Goal: Information Seeking & Learning: Learn about a topic

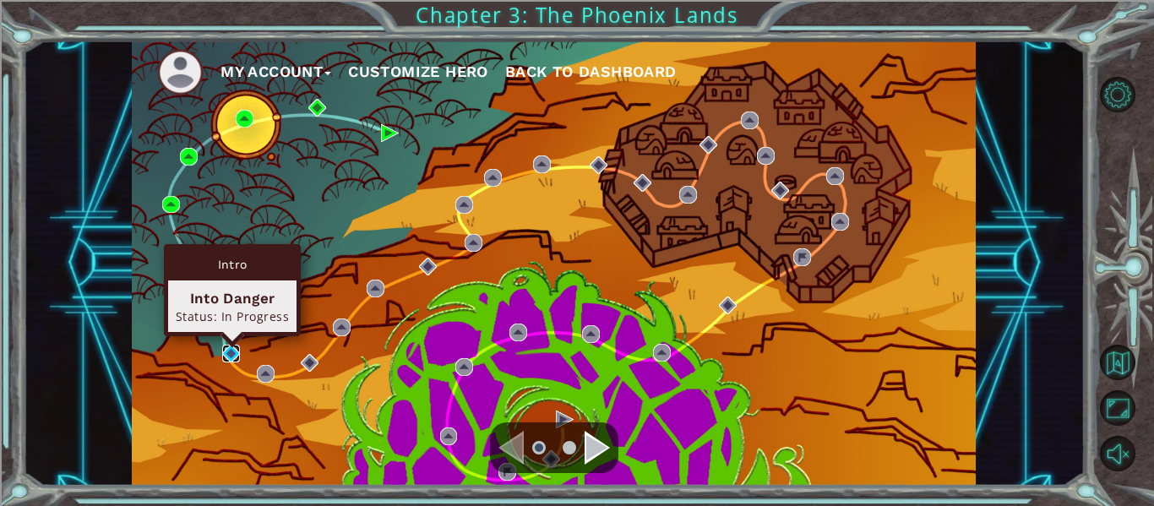
click at [222, 345] on img at bounding box center [231, 354] width 18 height 18
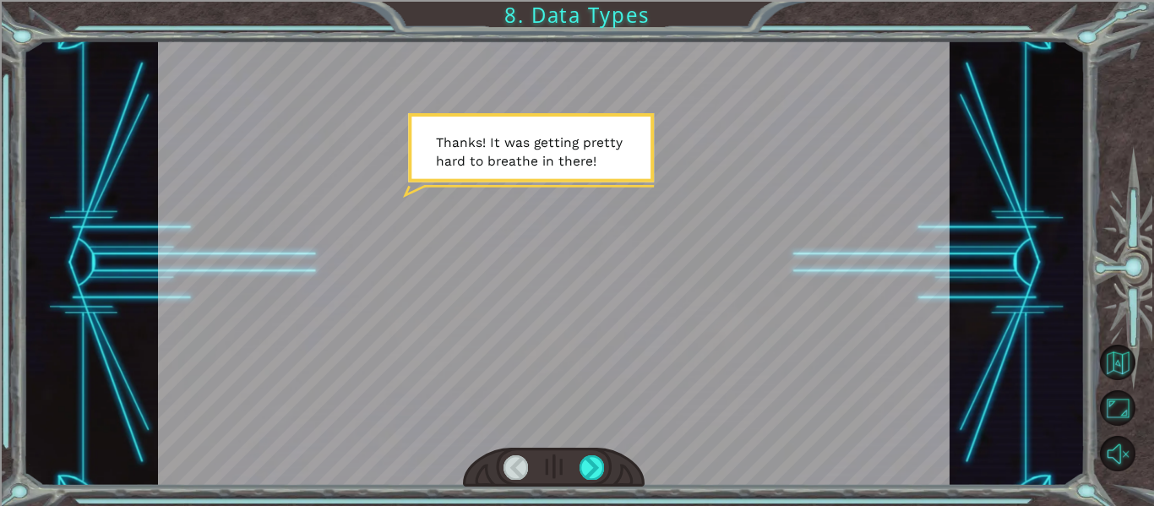
click at [596, 482] on div at bounding box center [554, 468] width 182 height 40
click at [595, 472] on div at bounding box center [592, 467] width 24 height 24
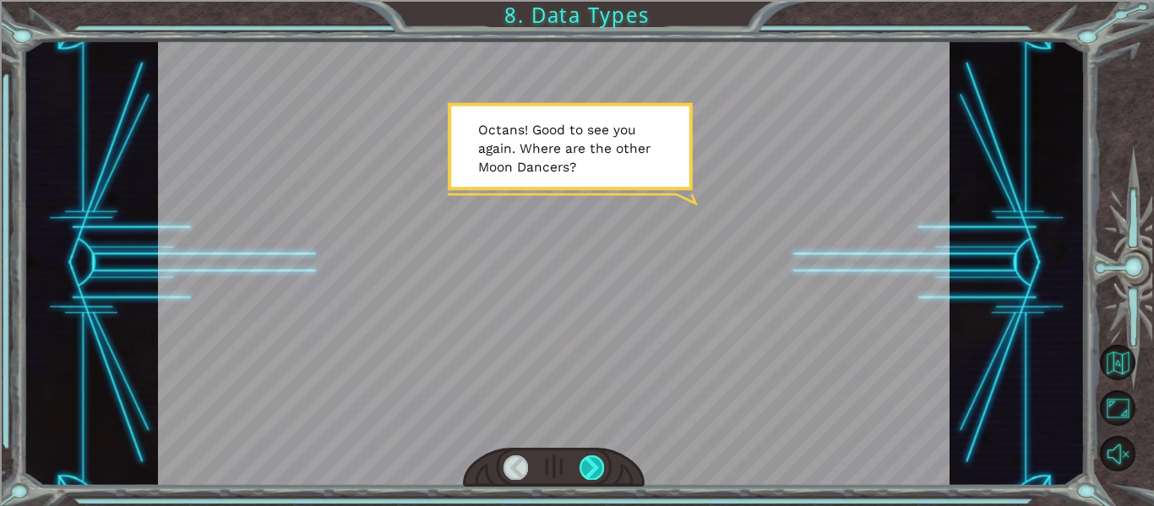
click at [595, 472] on div at bounding box center [592, 467] width 24 height 24
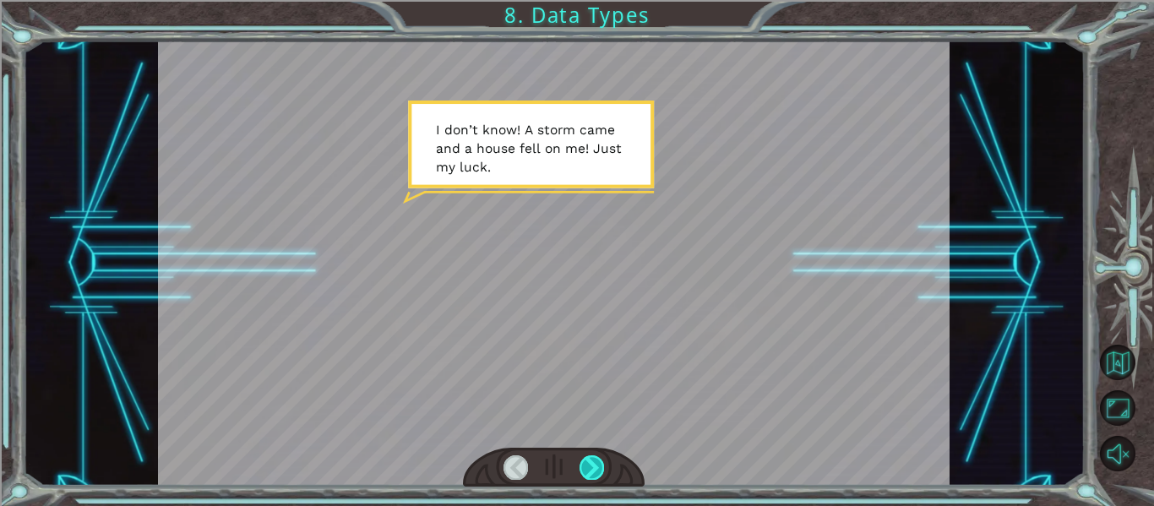
click at [595, 472] on div at bounding box center [592, 467] width 24 height 24
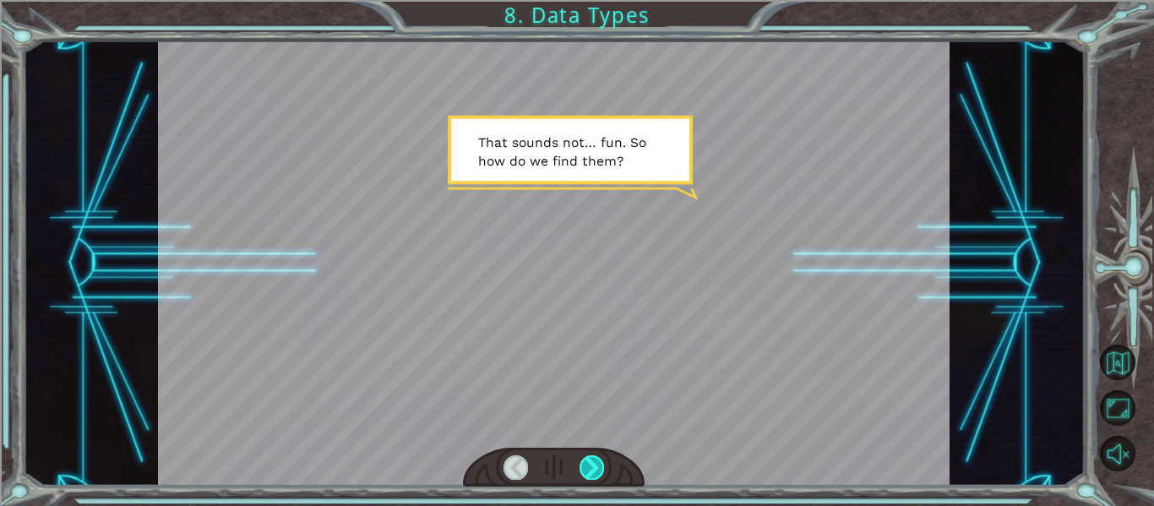
click at [595, 472] on div at bounding box center [592, 467] width 24 height 24
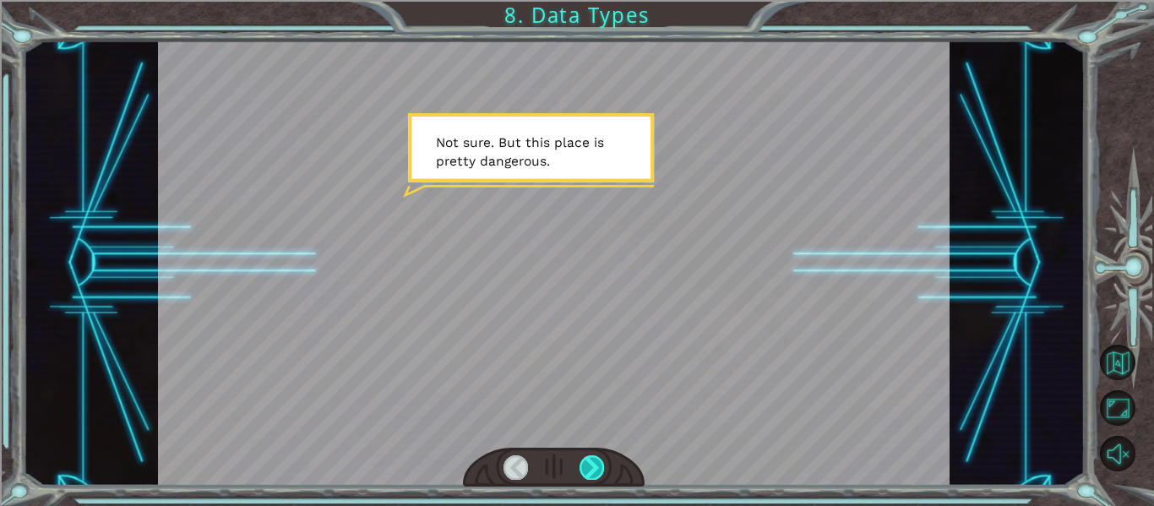
click at [595, 472] on div at bounding box center [592, 467] width 24 height 24
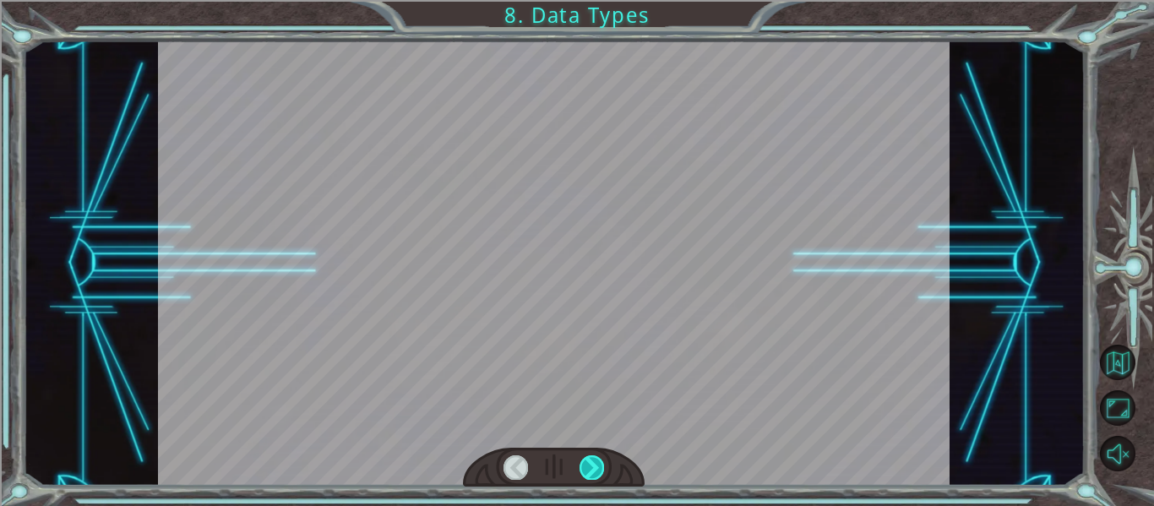
click at [595, 472] on div at bounding box center [592, 467] width 24 height 24
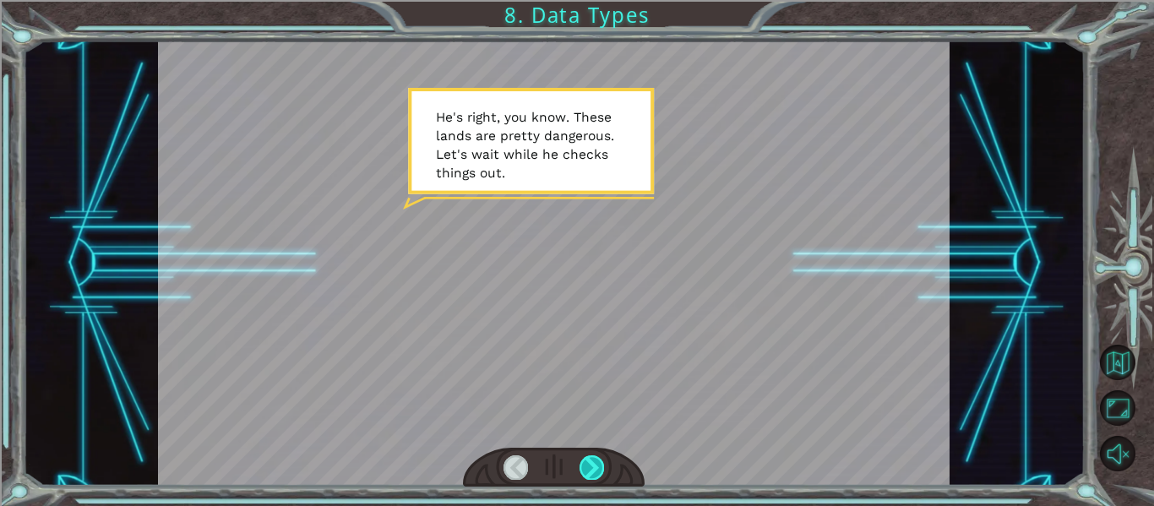
click at [595, 472] on div at bounding box center [592, 467] width 24 height 24
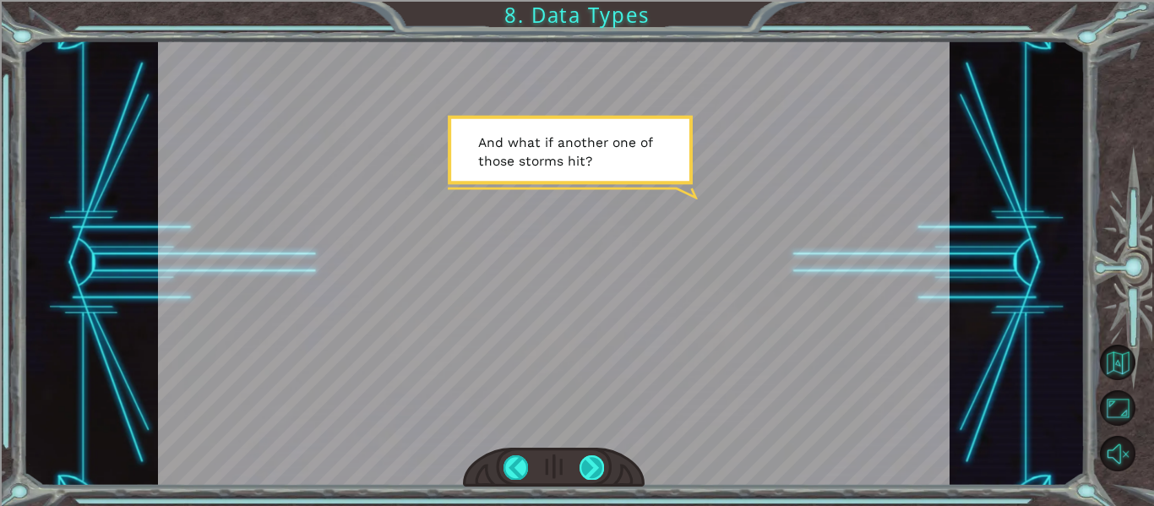
click at [595, 472] on div at bounding box center [592, 467] width 24 height 24
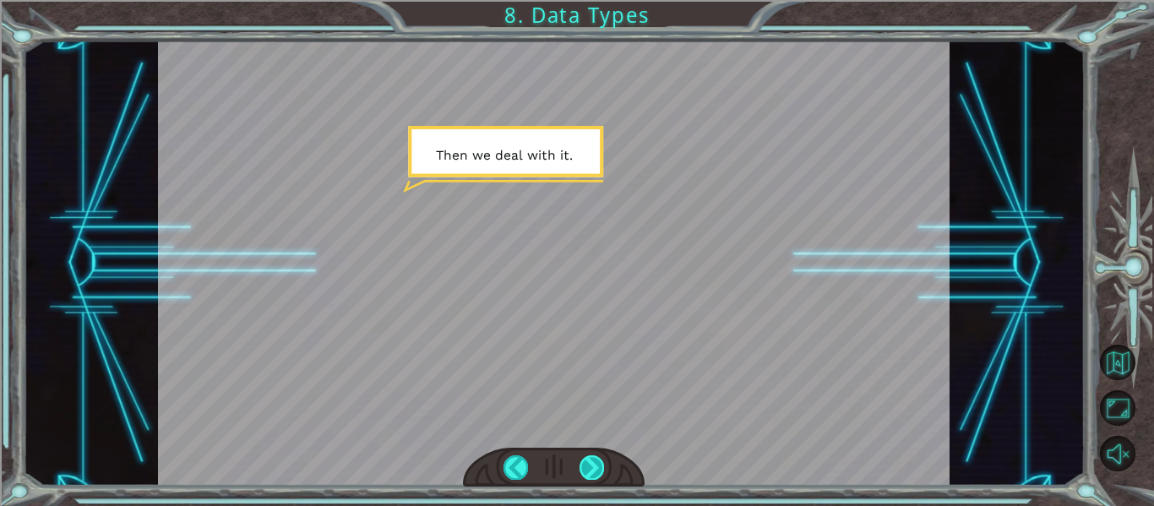
click at [595, 472] on div at bounding box center [592, 467] width 24 height 24
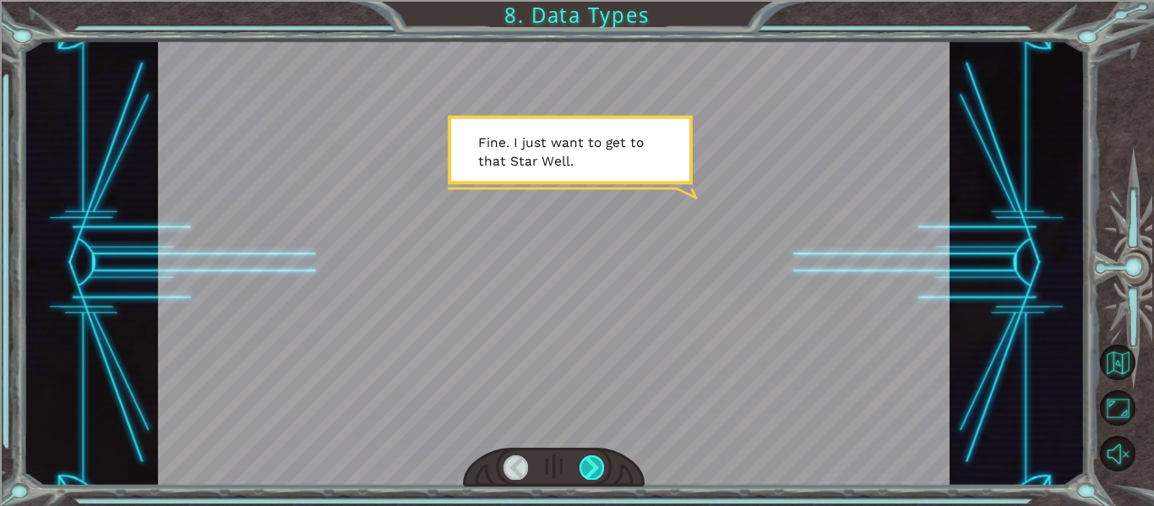
click at [595, 472] on div at bounding box center [592, 467] width 24 height 24
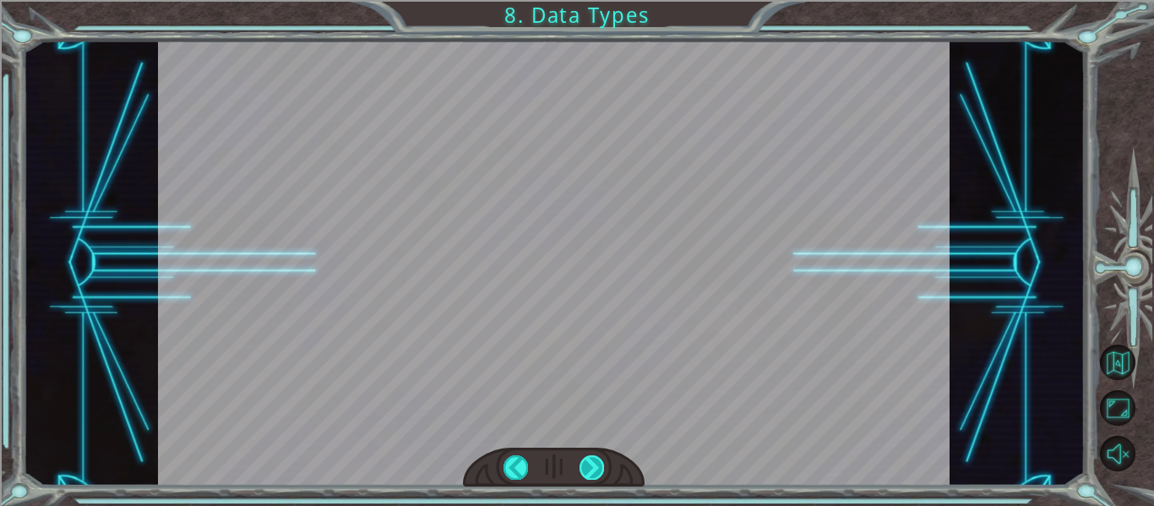
click at [595, 472] on div at bounding box center [592, 467] width 24 height 24
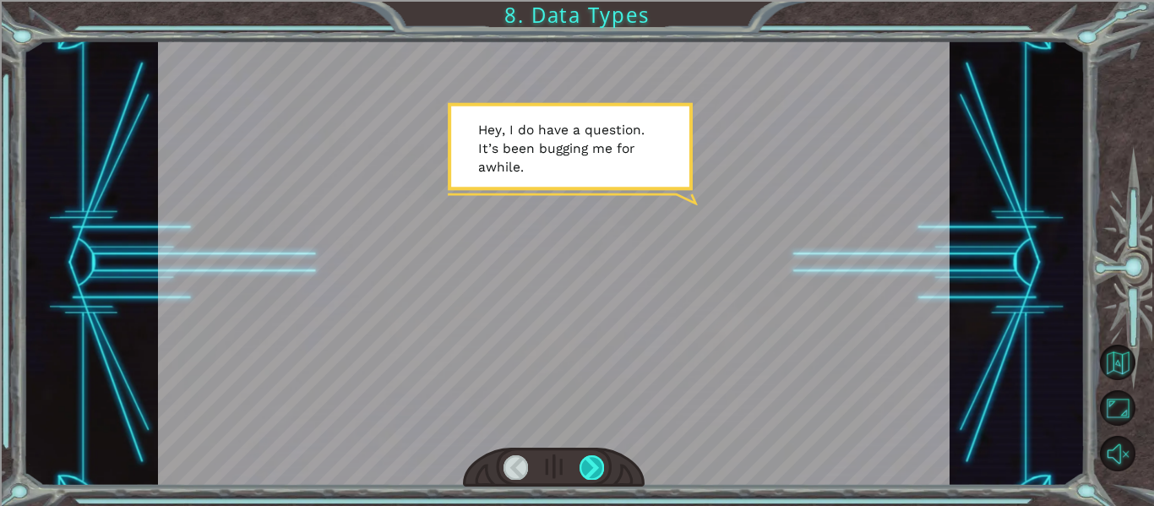
click at [595, 472] on div at bounding box center [592, 467] width 24 height 24
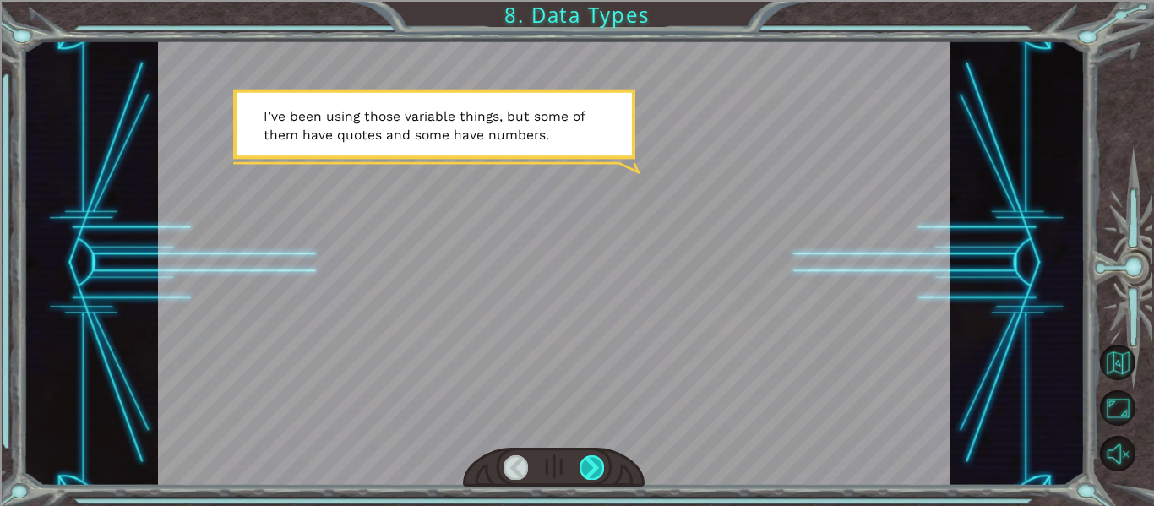
click at [595, 472] on div at bounding box center [592, 467] width 24 height 24
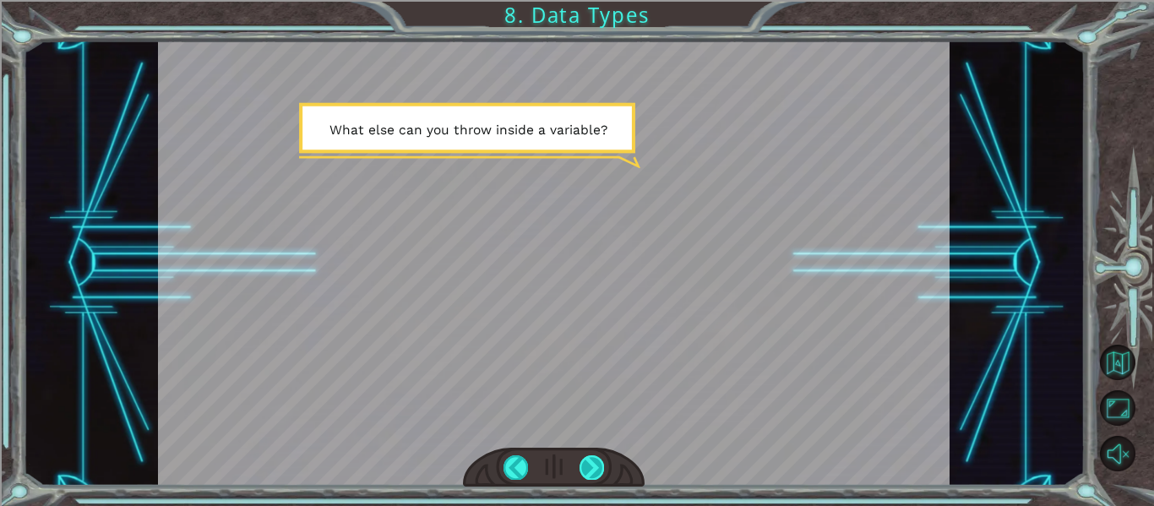
click at [595, 472] on div at bounding box center [592, 467] width 24 height 24
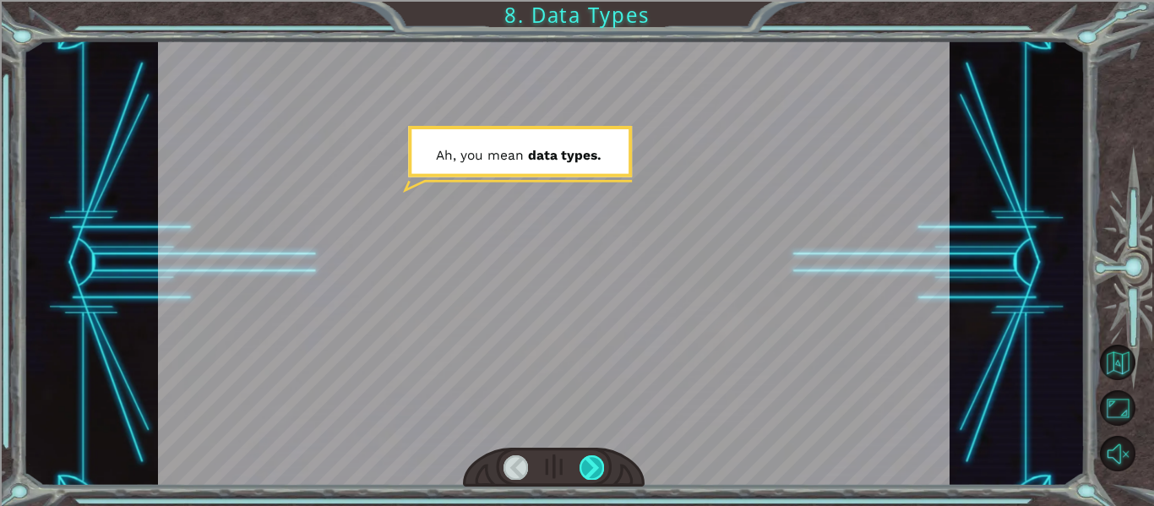
click at [595, 472] on div at bounding box center [592, 467] width 24 height 24
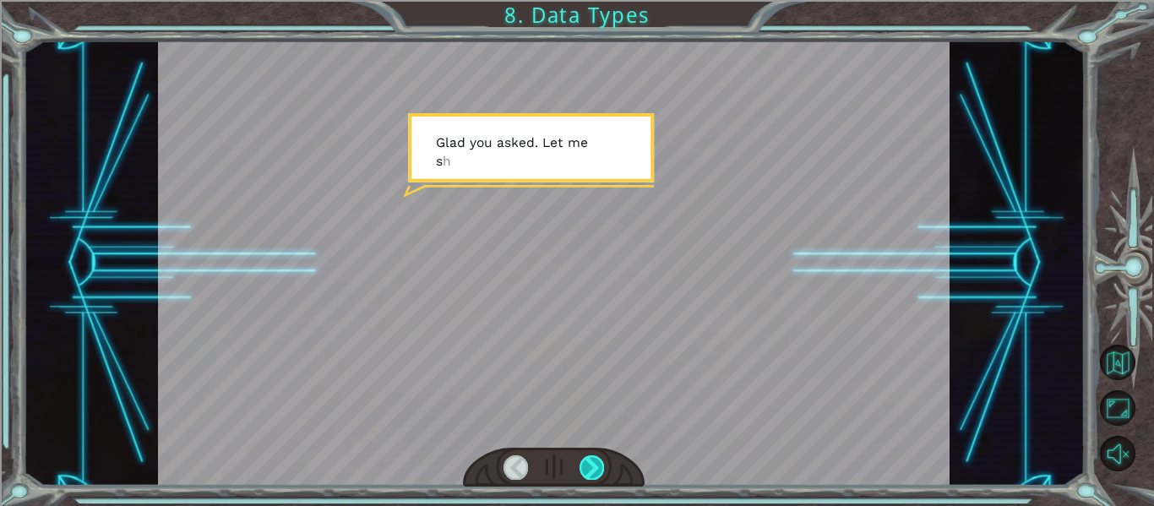
click at [595, 472] on div at bounding box center [592, 467] width 24 height 24
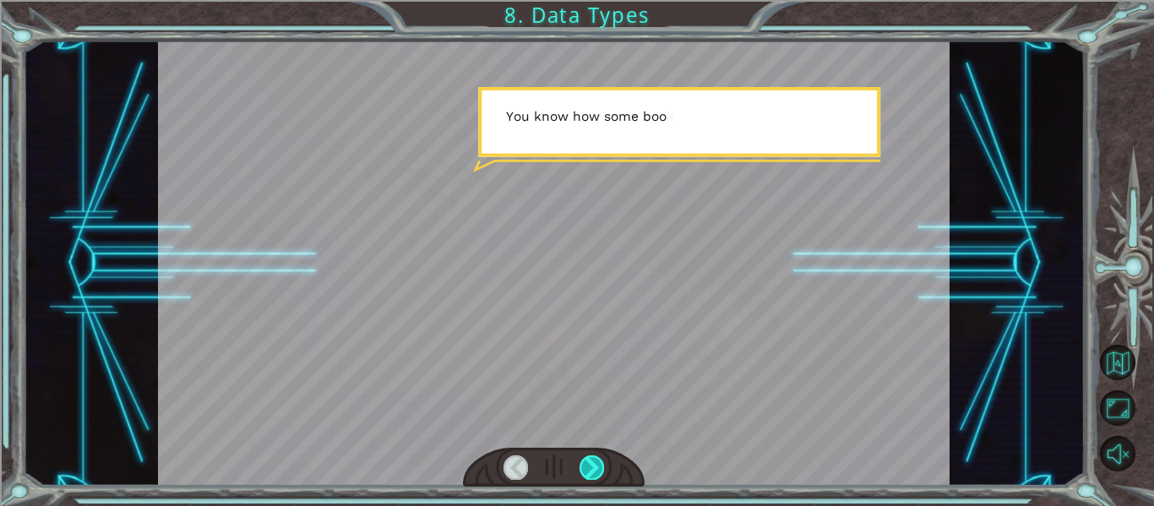
click at [595, 472] on div at bounding box center [592, 467] width 24 height 24
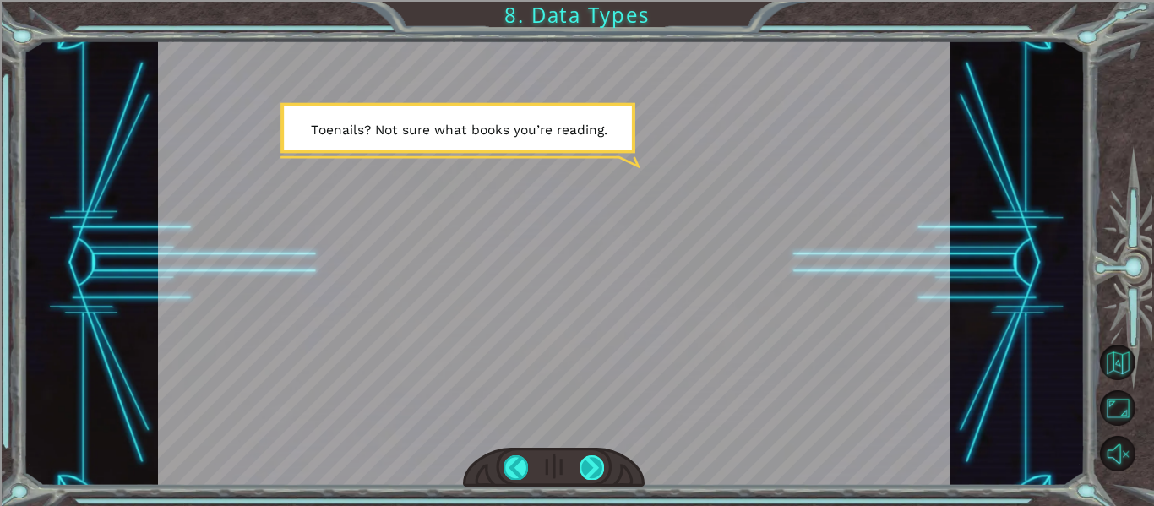
click at [595, 472] on div at bounding box center [592, 467] width 24 height 24
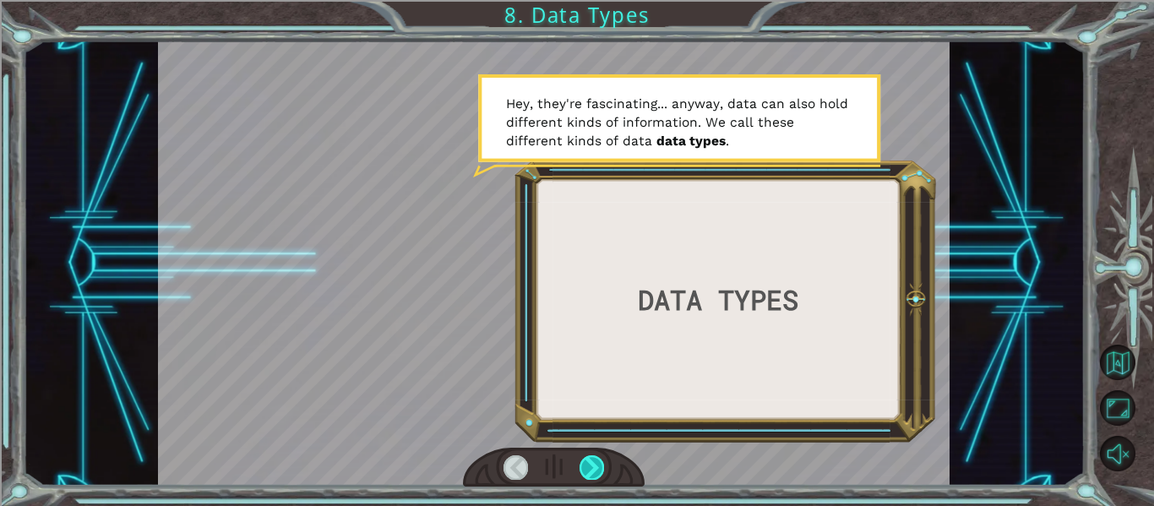
click at [595, 472] on div at bounding box center [592, 467] width 24 height 24
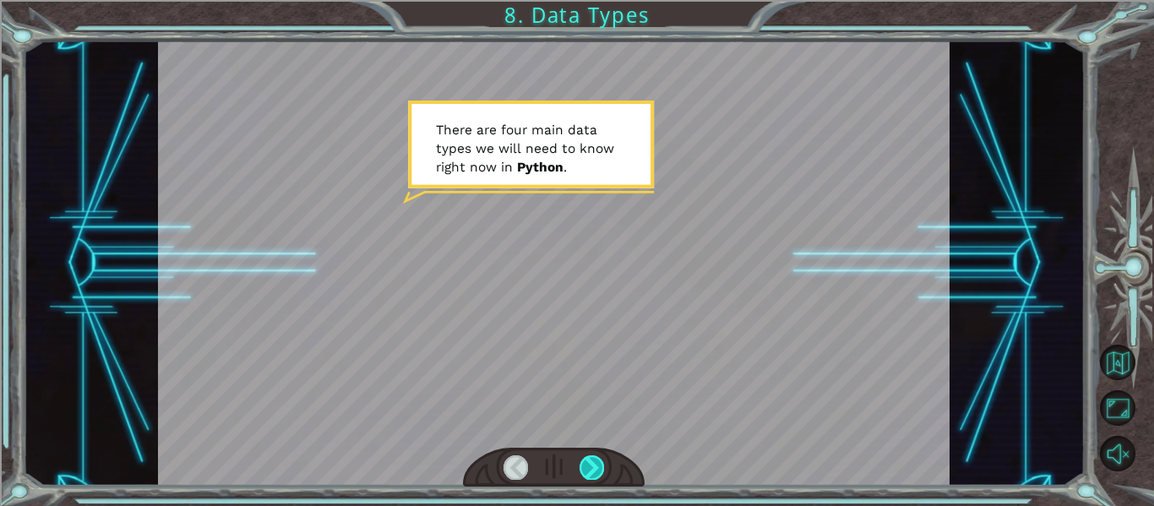
click at [595, 472] on div at bounding box center [592, 467] width 24 height 24
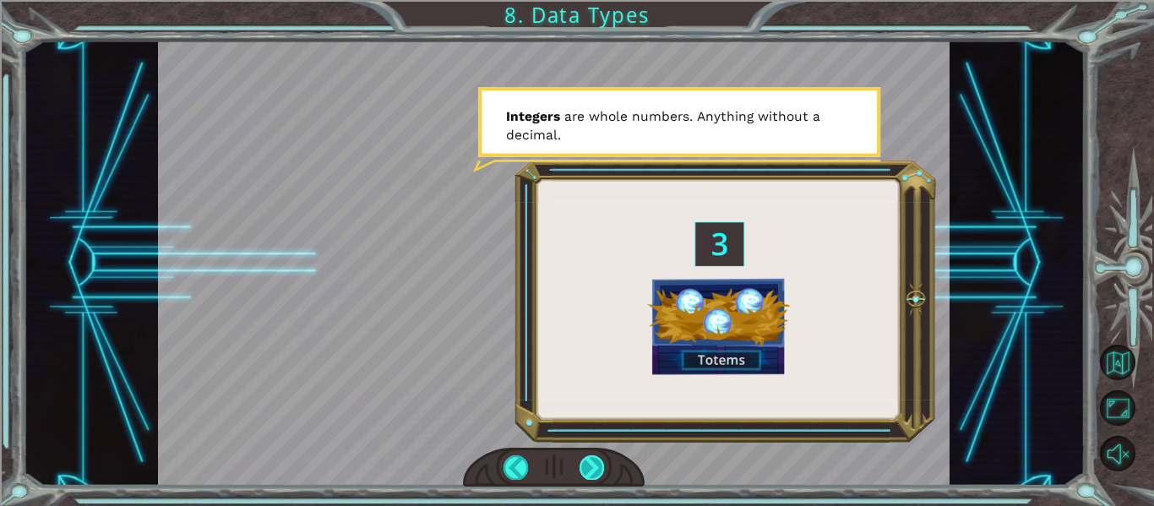
click at [595, 472] on div at bounding box center [592, 467] width 24 height 24
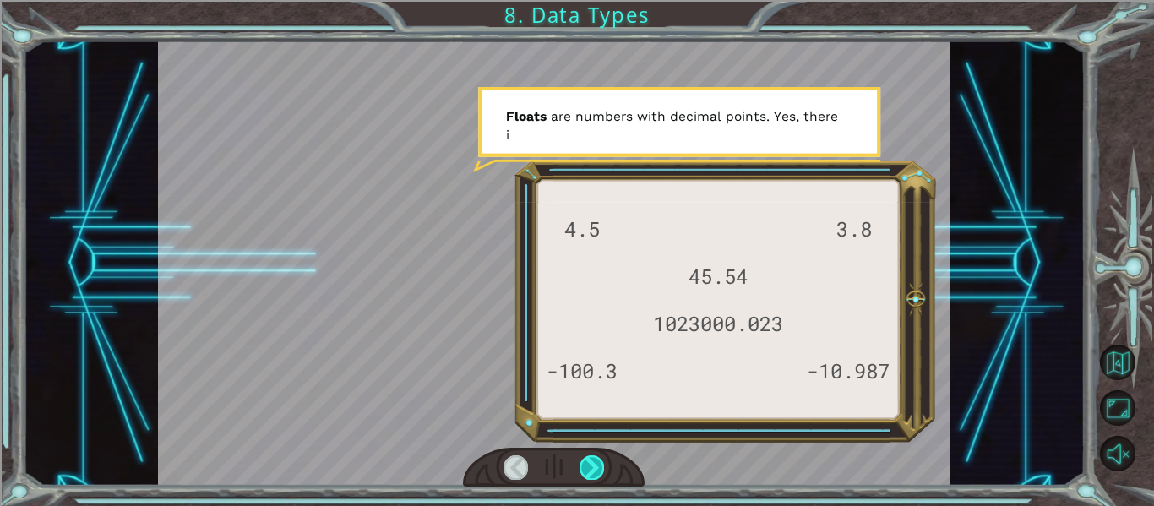
click at [595, 472] on div at bounding box center [592, 467] width 24 height 24
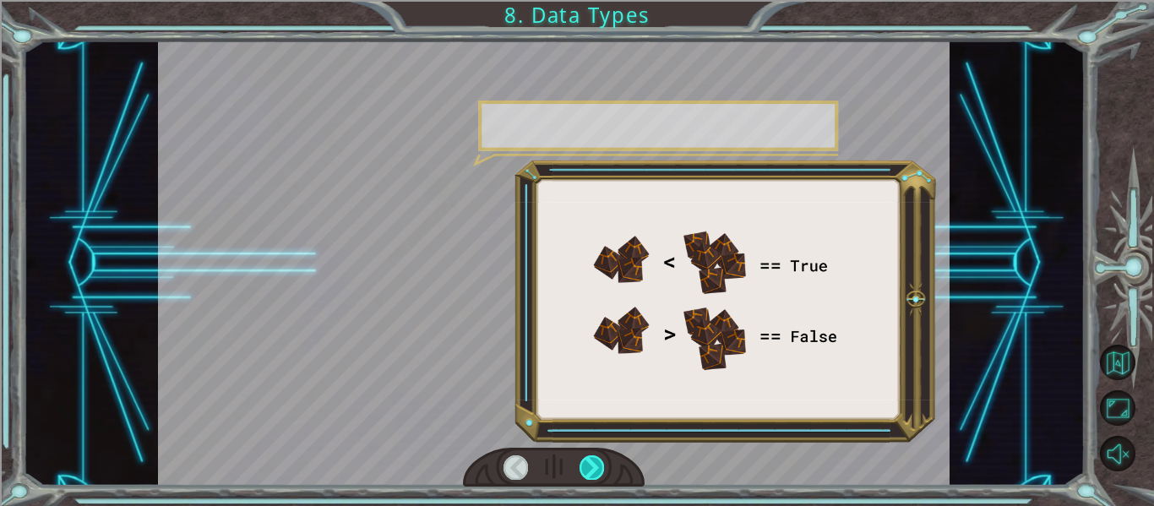
click at [595, 472] on div at bounding box center [592, 467] width 24 height 24
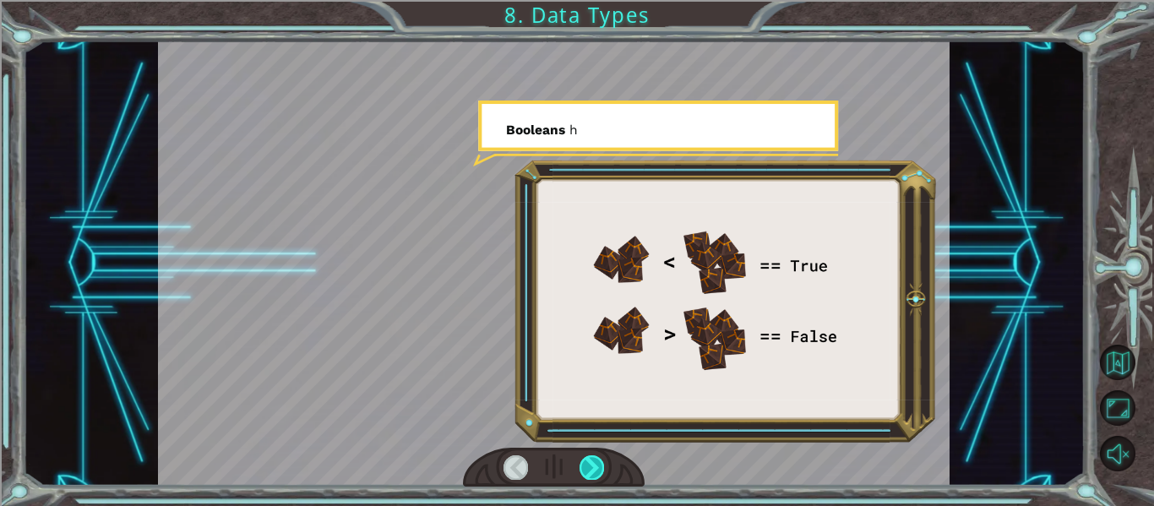
click at [595, 472] on div at bounding box center [592, 467] width 24 height 24
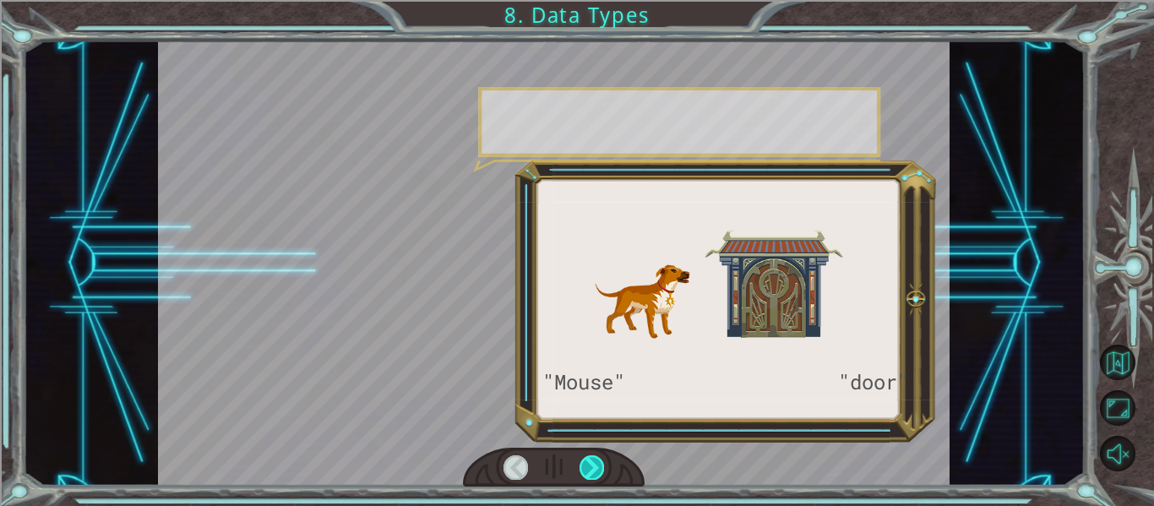
click at [595, 472] on div at bounding box center [592, 467] width 24 height 24
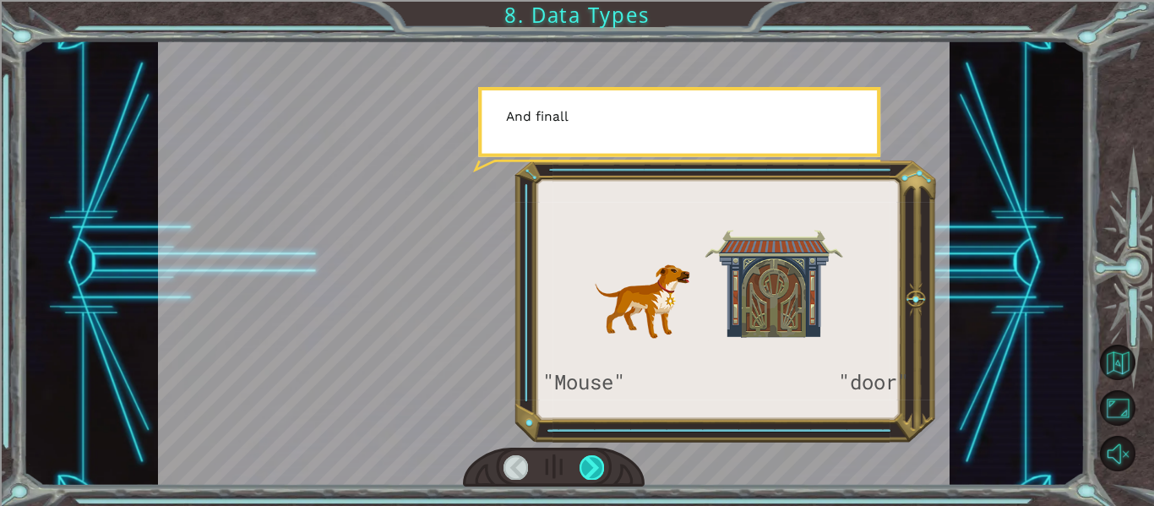
click at [595, 472] on div at bounding box center [592, 467] width 24 height 24
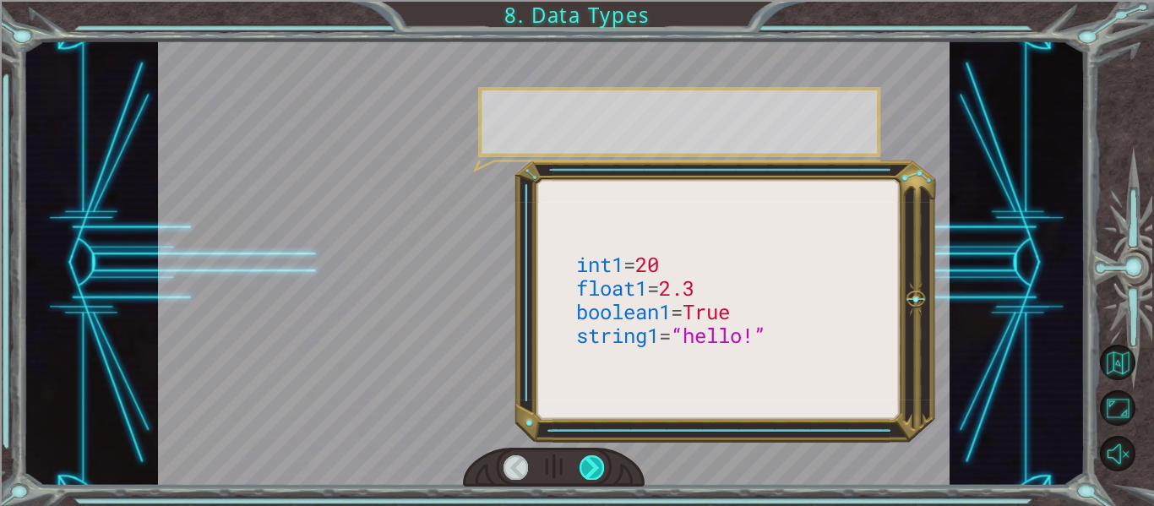
click at [595, 472] on div at bounding box center [592, 467] width 24 height 24
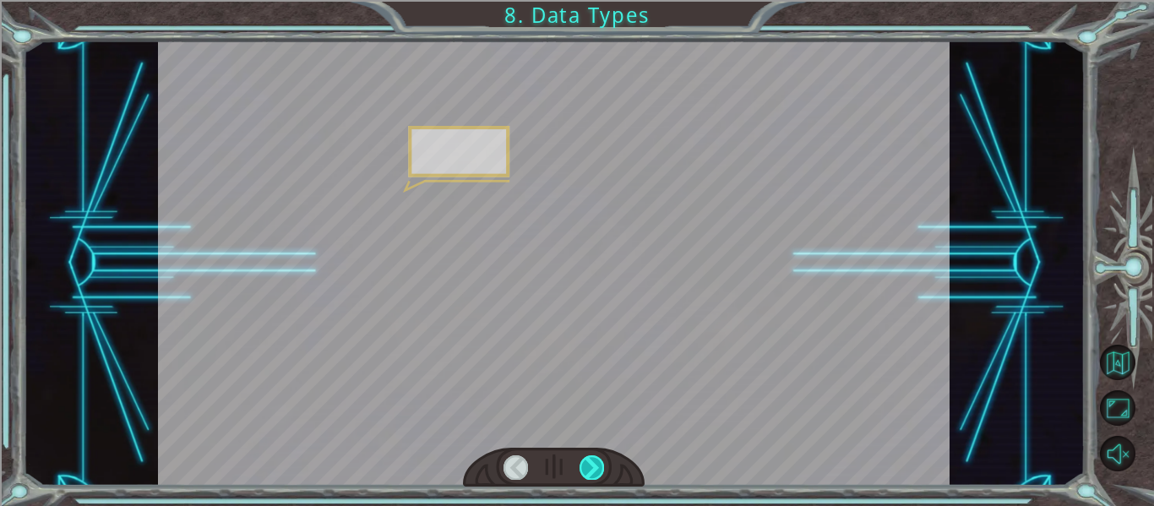
click at [595, 472] on div at bounding box center [592, 467] width 24 height 24
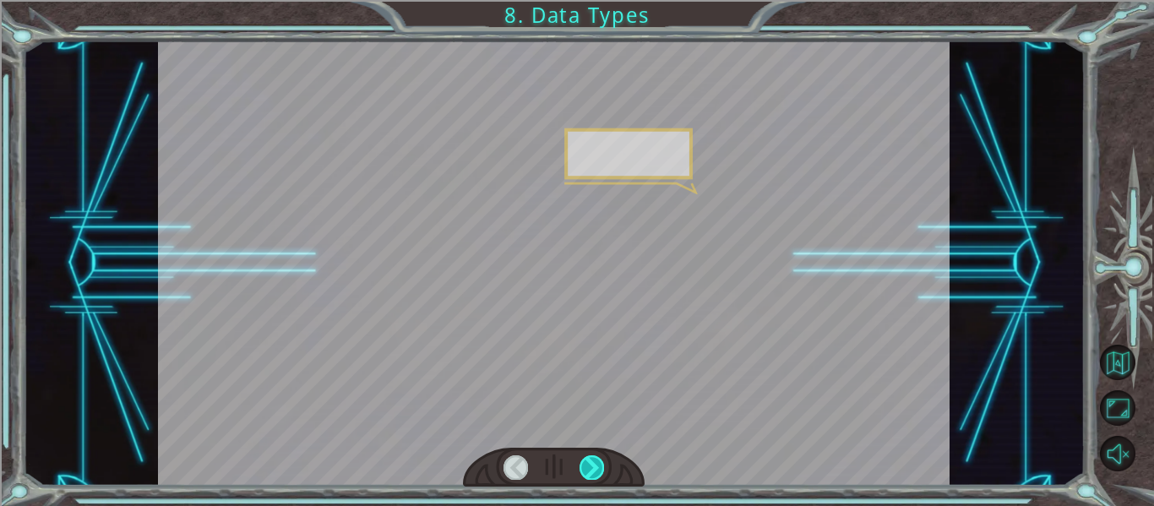
click at [595, 472] on div at bounding box center [592, 467] width 24 height 24
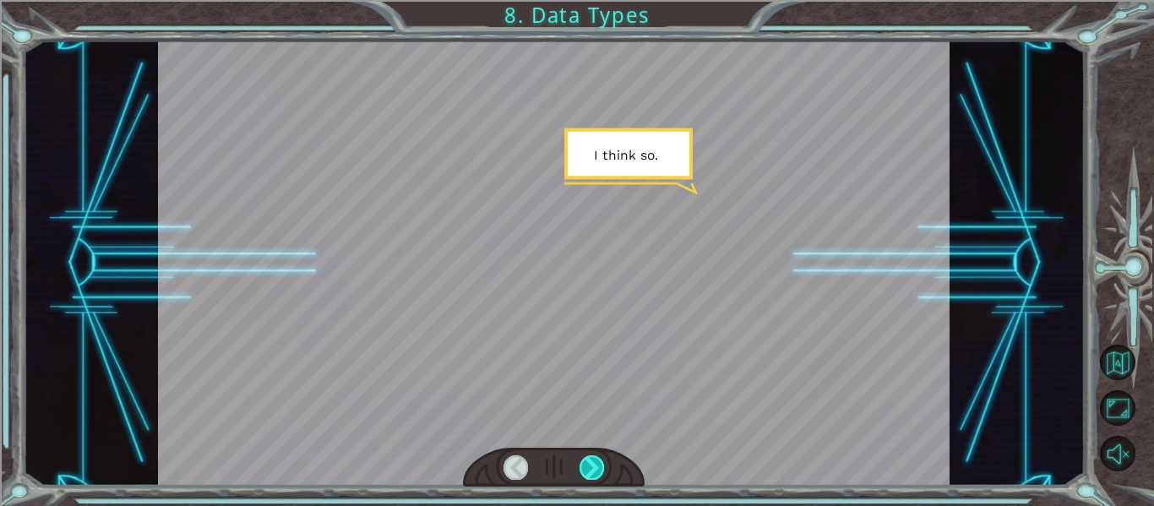
click at [595, 472] on div at bounding box center [592, 467] width 24 height 24
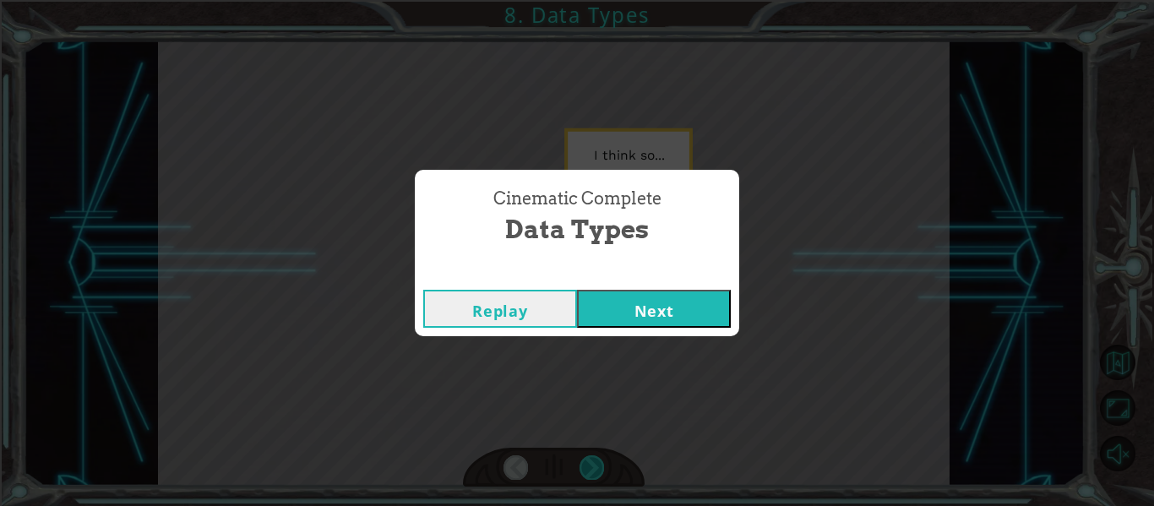
click at [595, 472] on div "Cinematic Complete Data Types Replay Next" at bounding box center [577, 253] width 1154 height 506
click at [649, 317] on button "Next" at bounding box center [654, 309] width 154 height 38
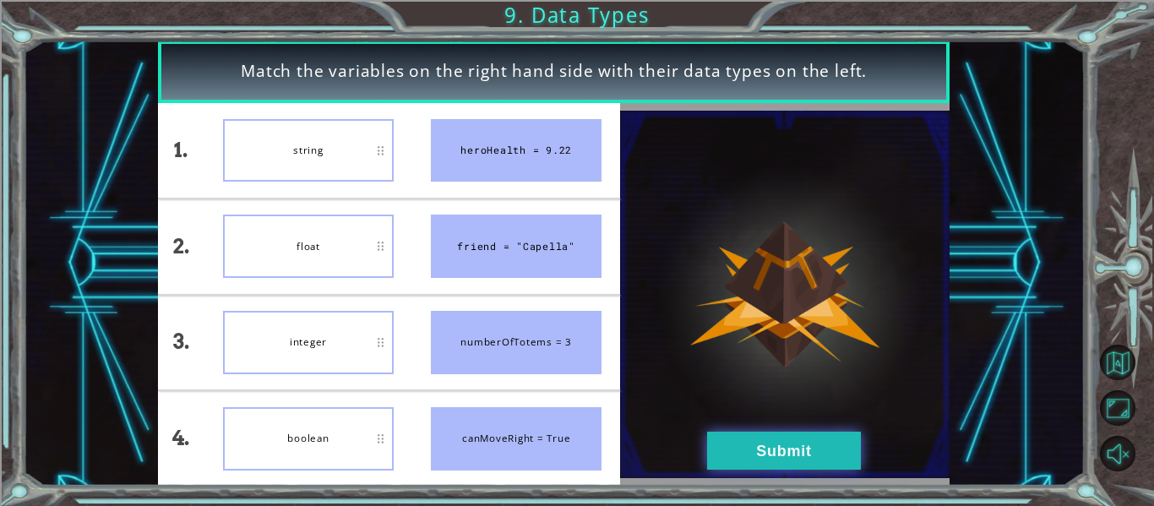
click at [743, 449] on button "Submit" at bounding box center [784, 451] width 154 height 38
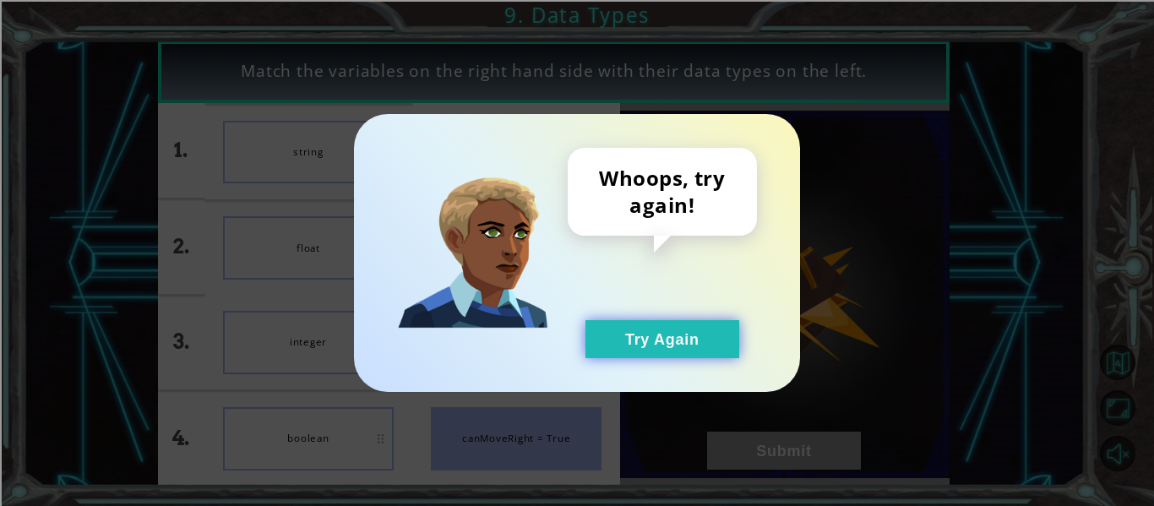
click at [648, 344] on button "Try Again" at bounding box center [662, 339] width 154 height 38
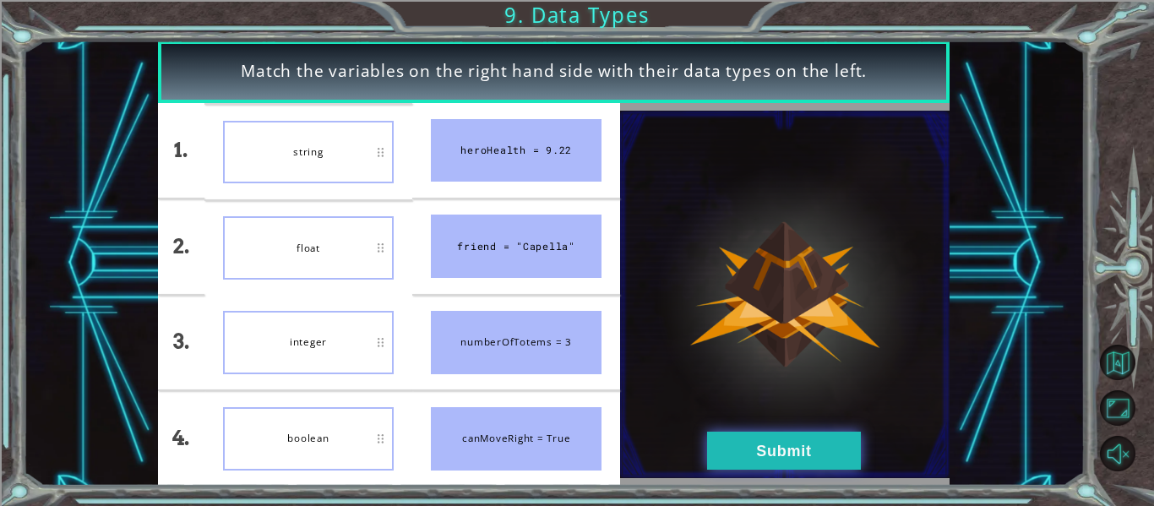
click at [728, 449] on button "Submit" at bounding box center [784, 451] width 154 height 38
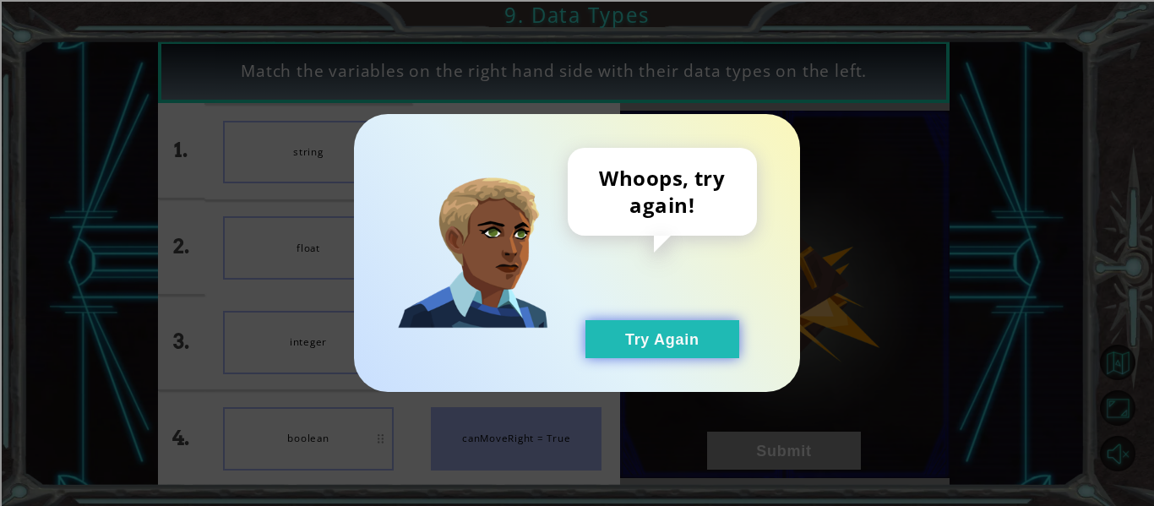
click at [661, 355] on button "Try Again" at bounding box center [662, 339] width 154 height 38
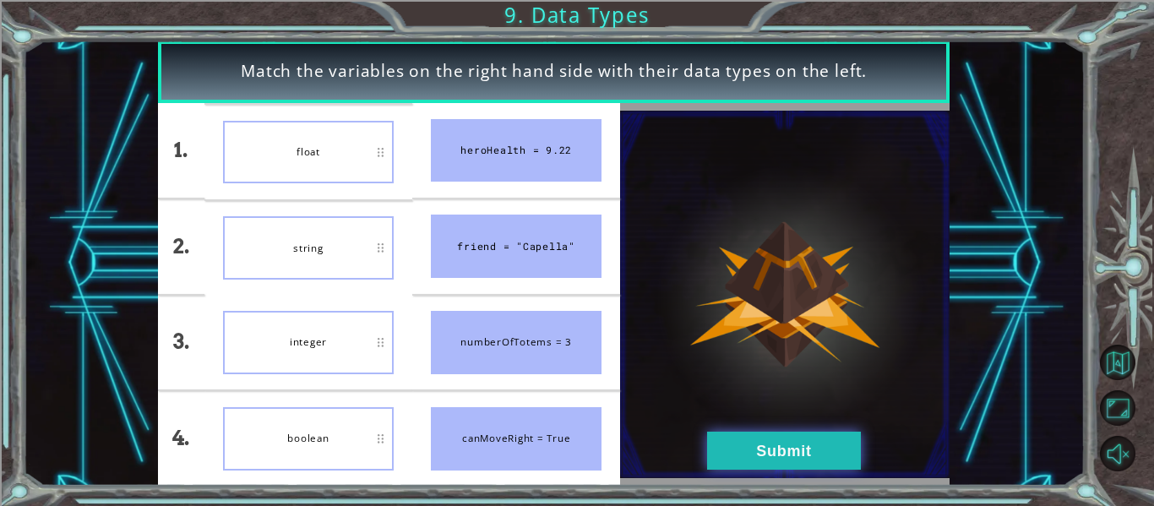
click at [726, 448] on button "Submit" at bounding box center [784, 451] width 154 height 38
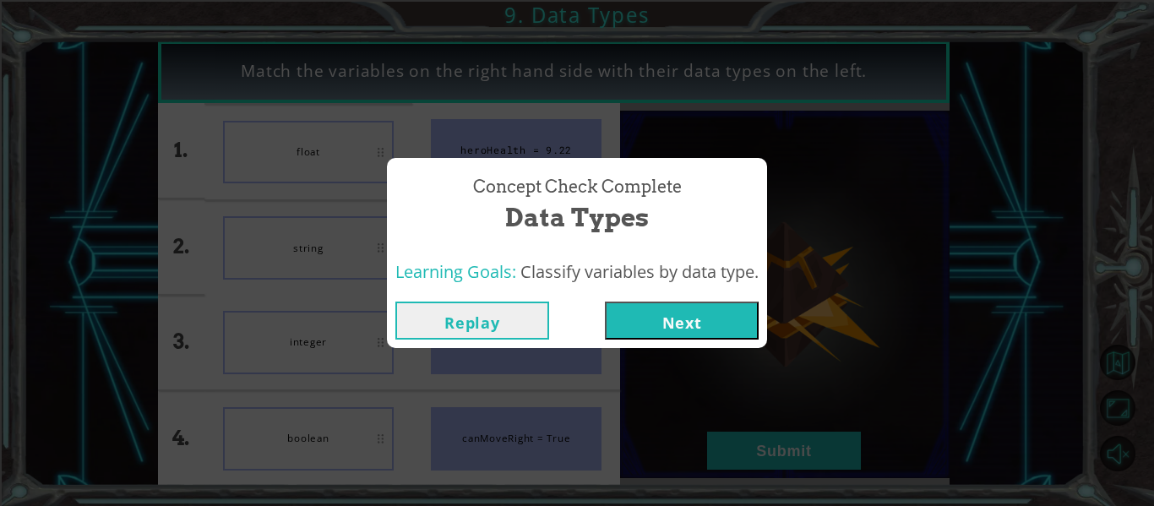
click at [670, 329] on button "Next" at bounding box center [682, 321] width 154 height 38
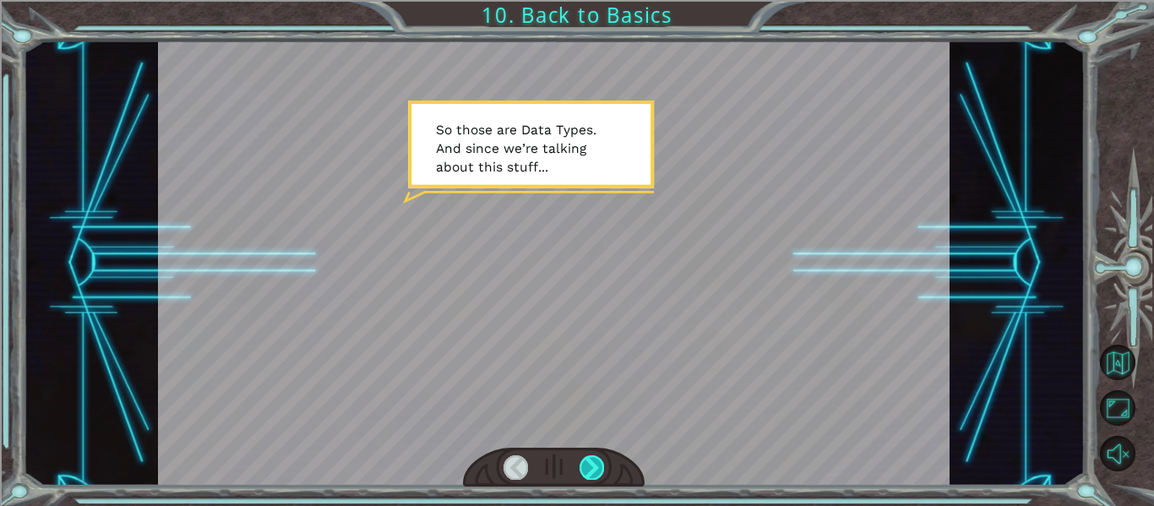
click at [602, 462] on div at bounding box center [592, 467] width 24 height 24
click at [601, 468] on div at bounding box center [592, 467] width 24 height 24
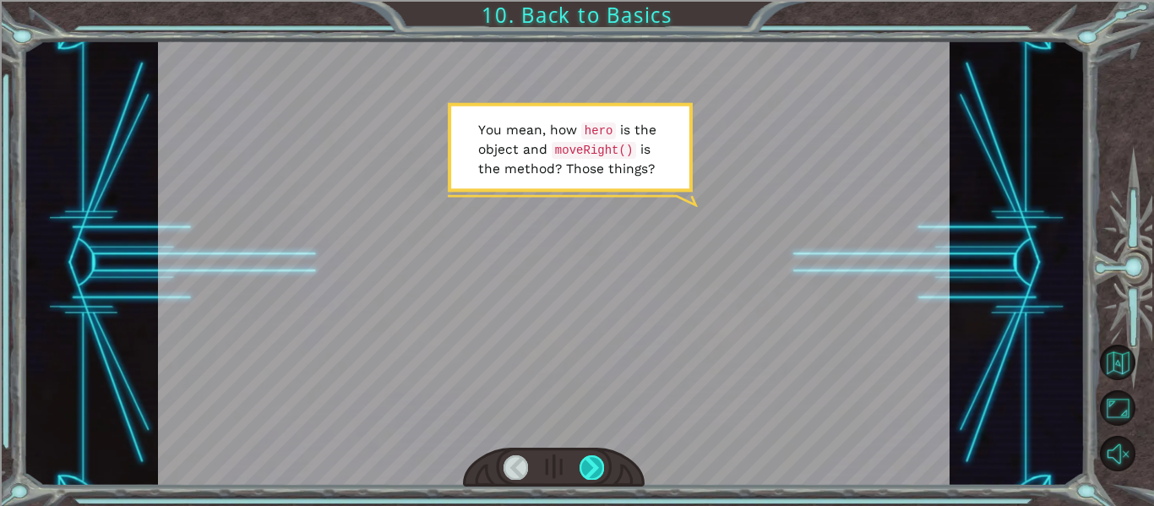
click at [603, 465] on div at bounding box center [592, 467] width 24 height 24
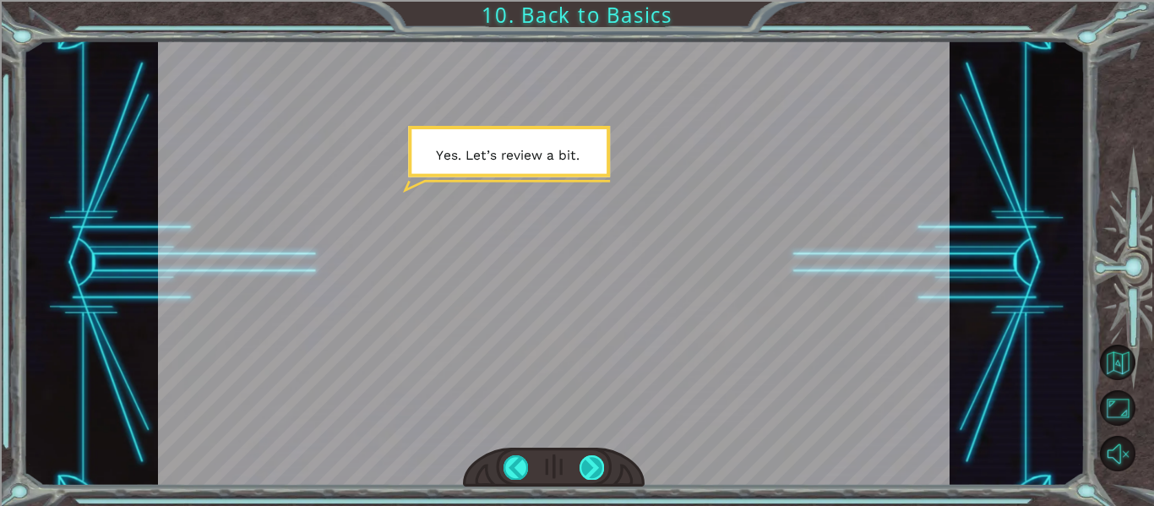
click at [582, 473] on div at bounding box center [592, 467] width 24 height 24
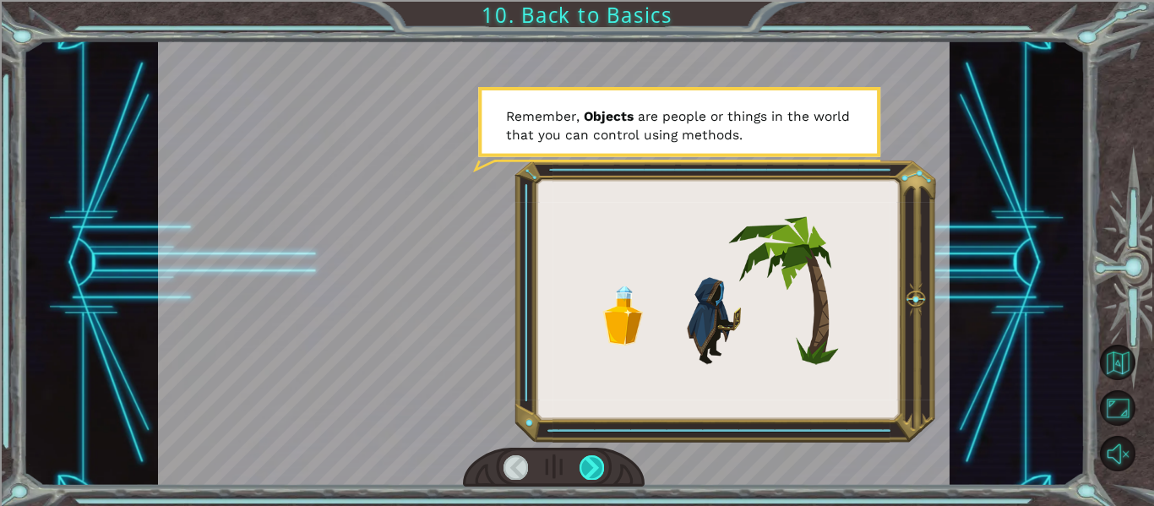
click at [582, 473] on div at bounding box center [592, 467] width 24 height 24
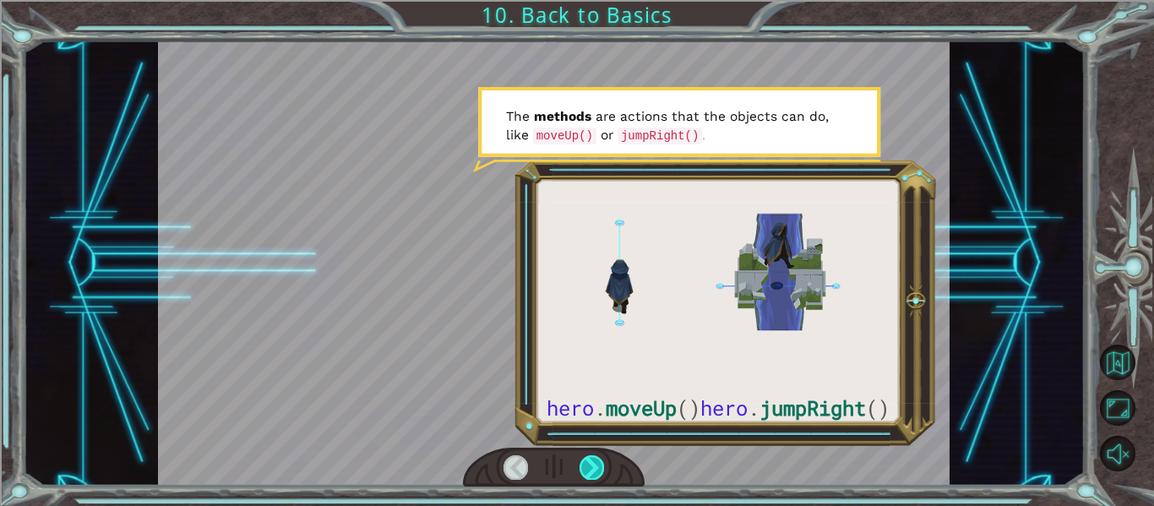
click at [582, 473] on div at bounding box center [592, 467] width 24 height 24
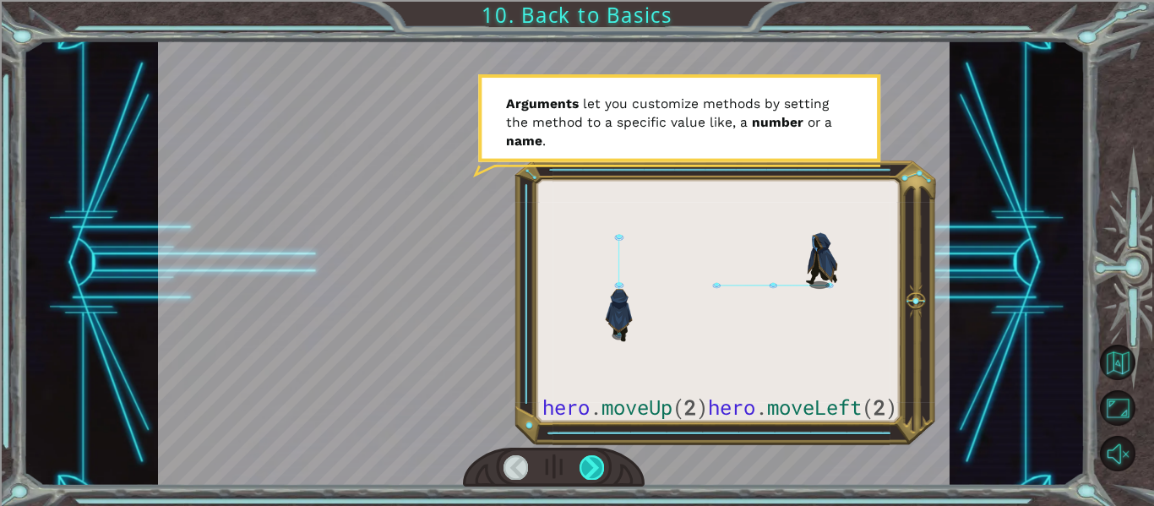
click at [582, 473] on div at bounding box center [592, 467] width 24 height 24
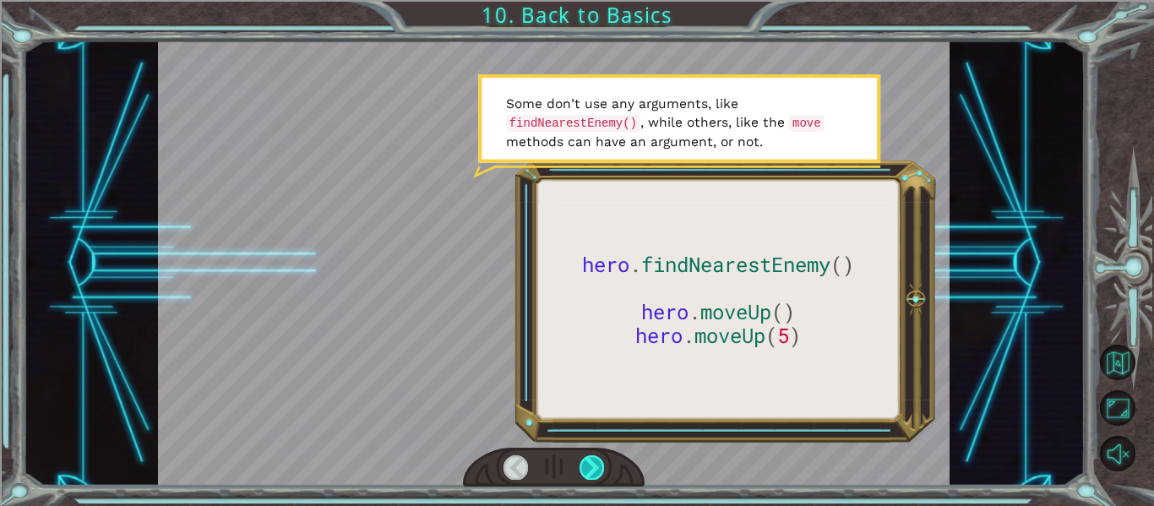
click at [582, 473] on div at bounding box center [592, 467] width 24 height 24
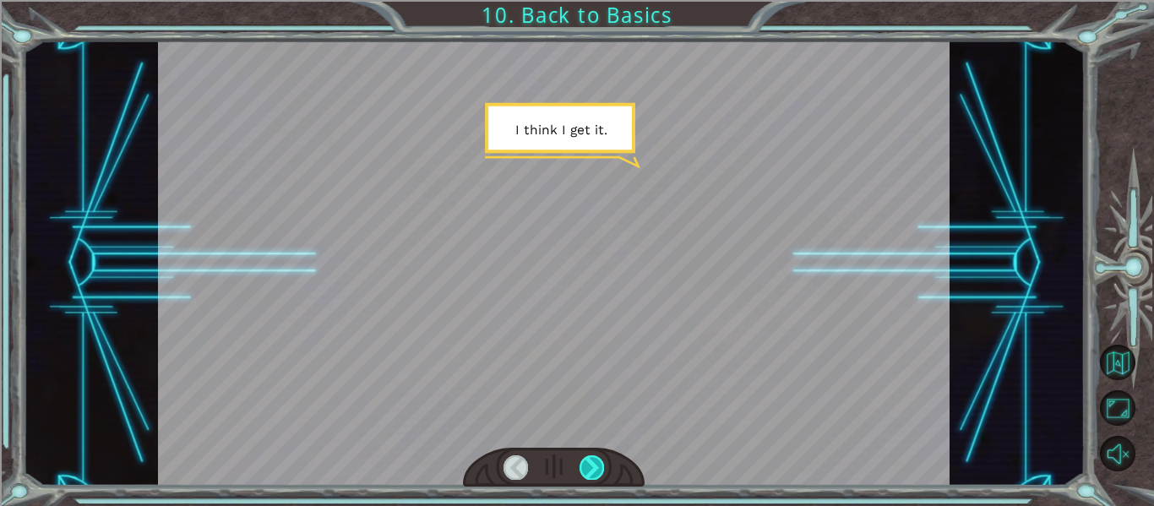
click at [582, 473] on div at bounding box center [592, 467] width 24 height 24
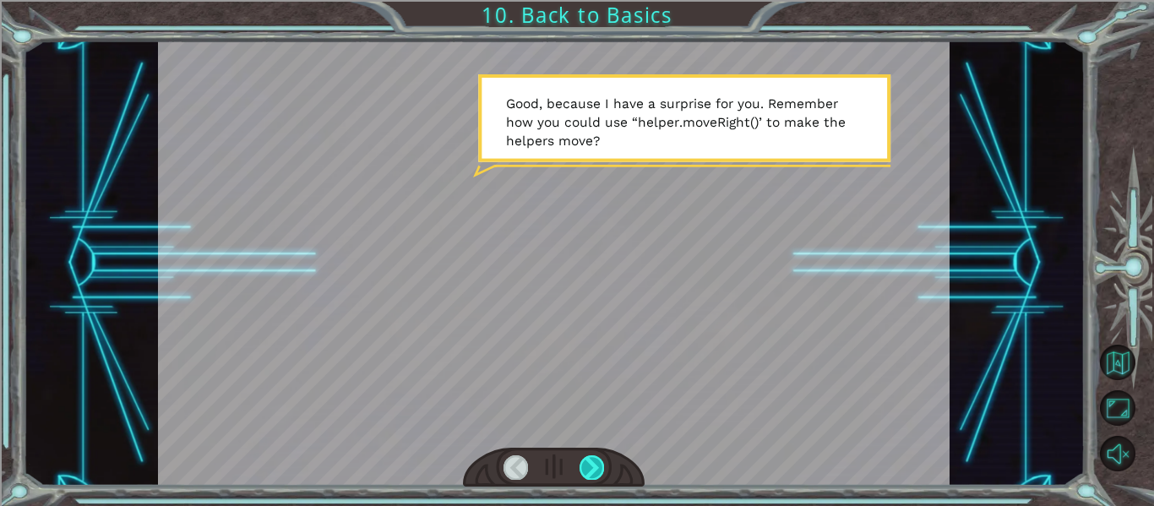
click at [582, 473] on div at bounding box center [592, 467] width 24 height 24
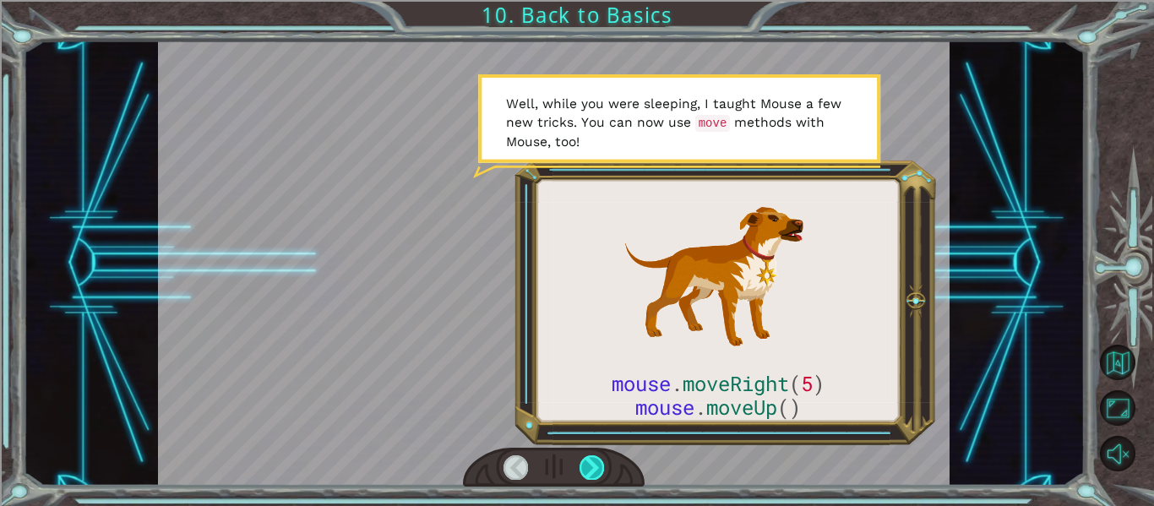
click at [582, 473] on div at bounding box center [592, 467] width 24 height 24
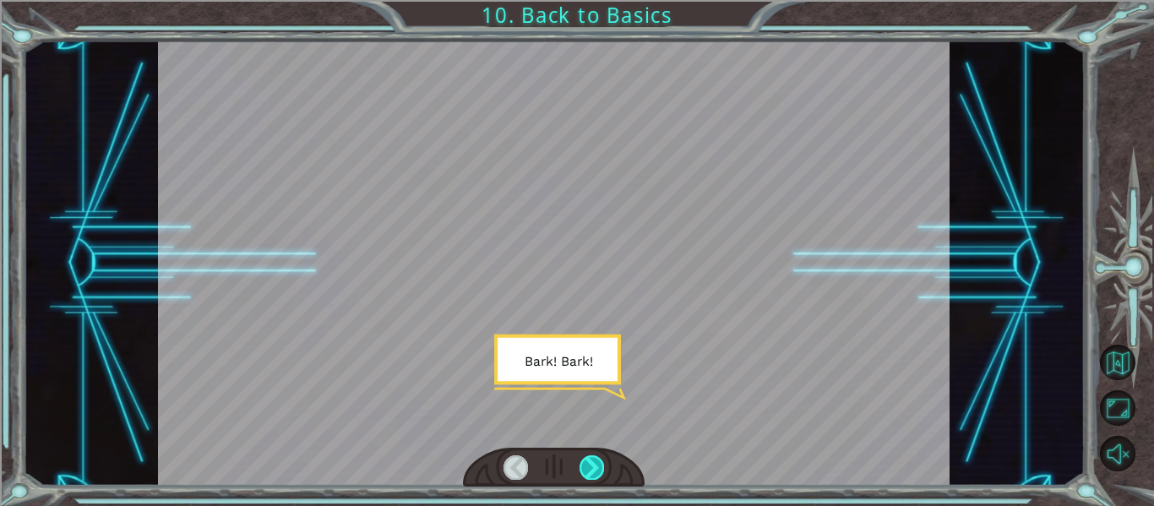
click at [582, 473] on div at bounding box center [592, 467] width 24 height 24
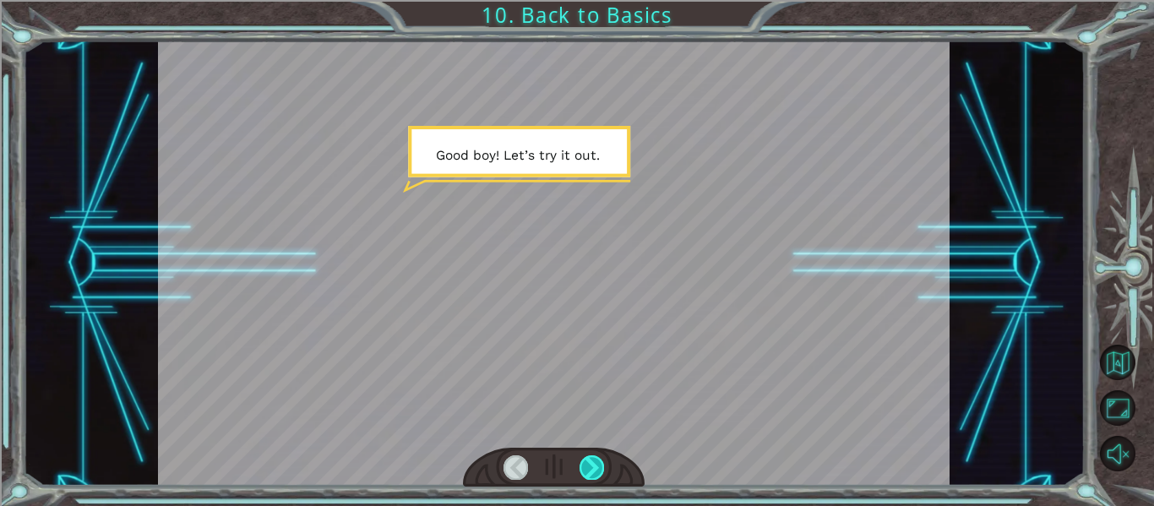
click at [582, 473] on div at bounding box center [592, 467] width 24 height 24
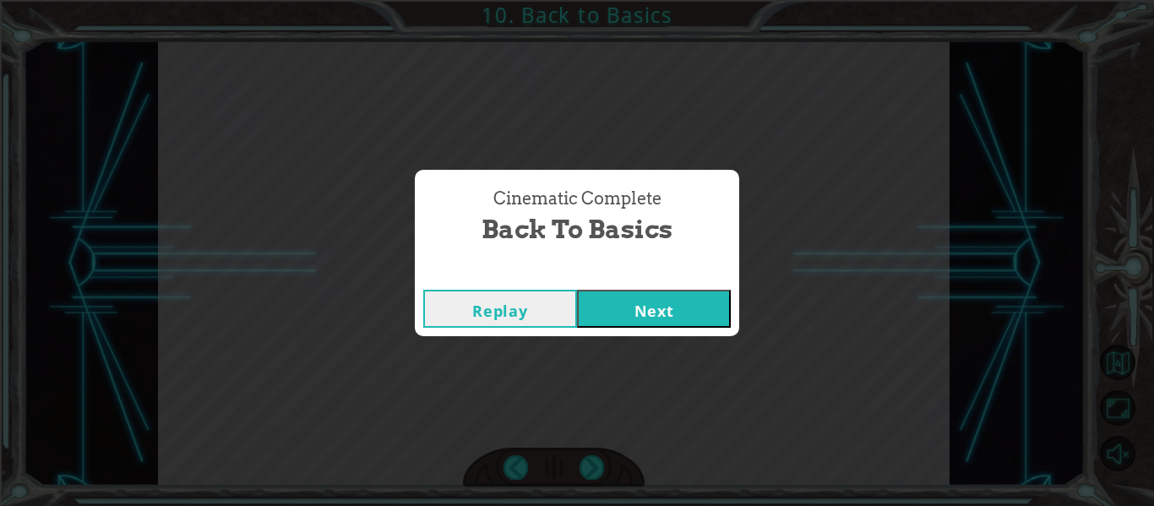
click at [650, 297] on button "Next" at bounding box center [654, 309] width 154 height 38
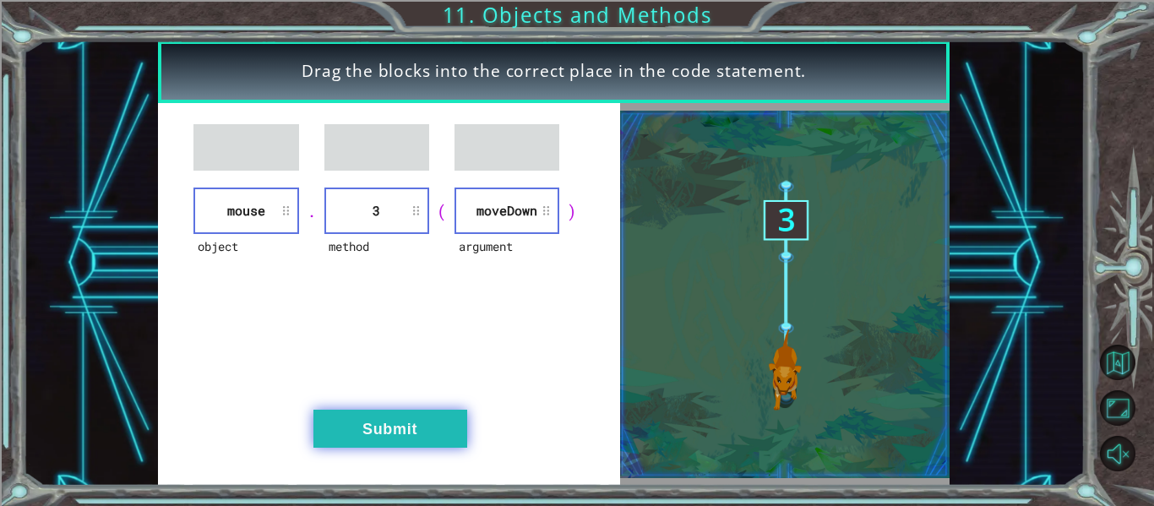
click at [396, 433] on button "Submit" at bounding box center [390, 429] width 154 height 38
click at [378, 430] on button "Submit" at bounding box center [390, 429] width 154 height 38
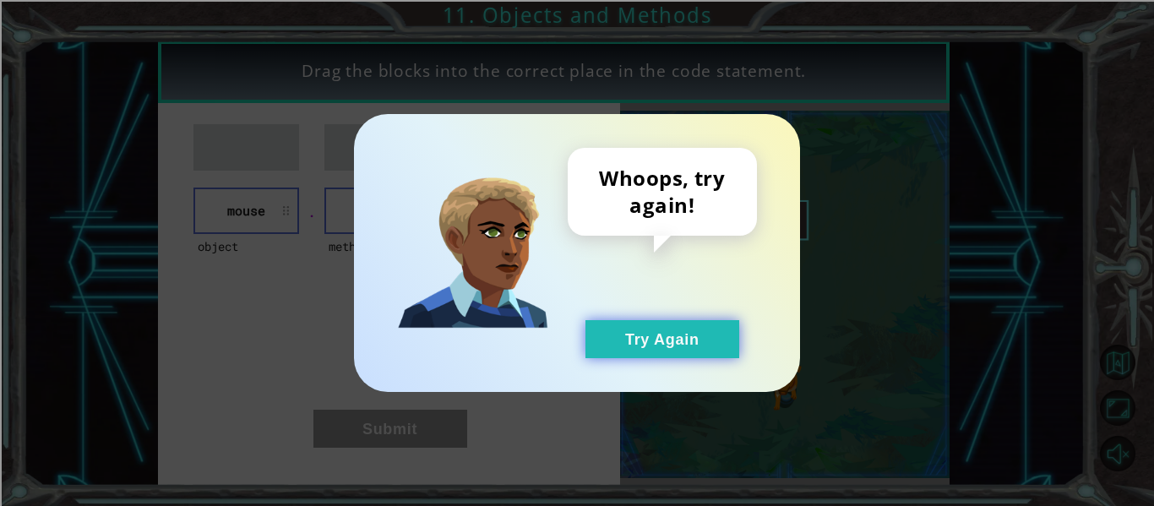
click at [612, 335] on button "Try Again" at bounding box center [662, 339] width 154 height 38
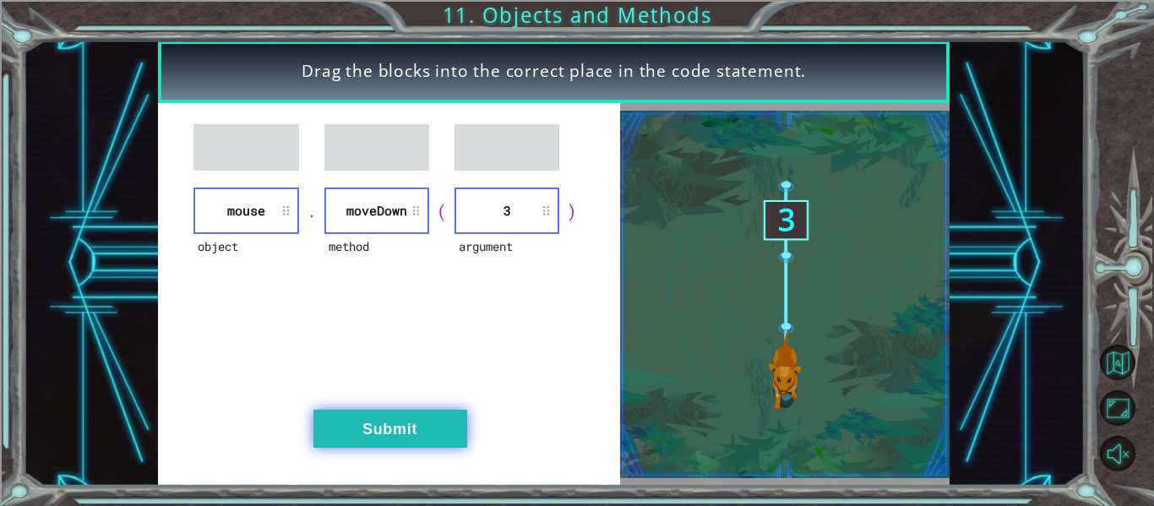
click at [349, 419] on button "Submit" at bounding box center [390, 429] width 154 height 38
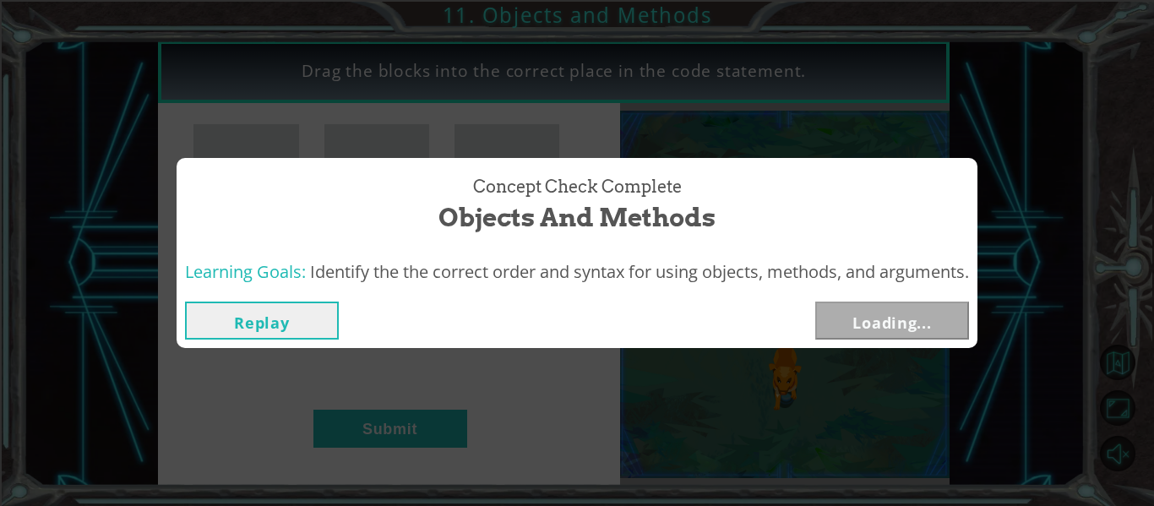
click at [331, 418] on div "Concept Check Complete Objects and Methods Learning Goals: Identify the the cor…" at bounding box center [577, 253] width 1154 height 506
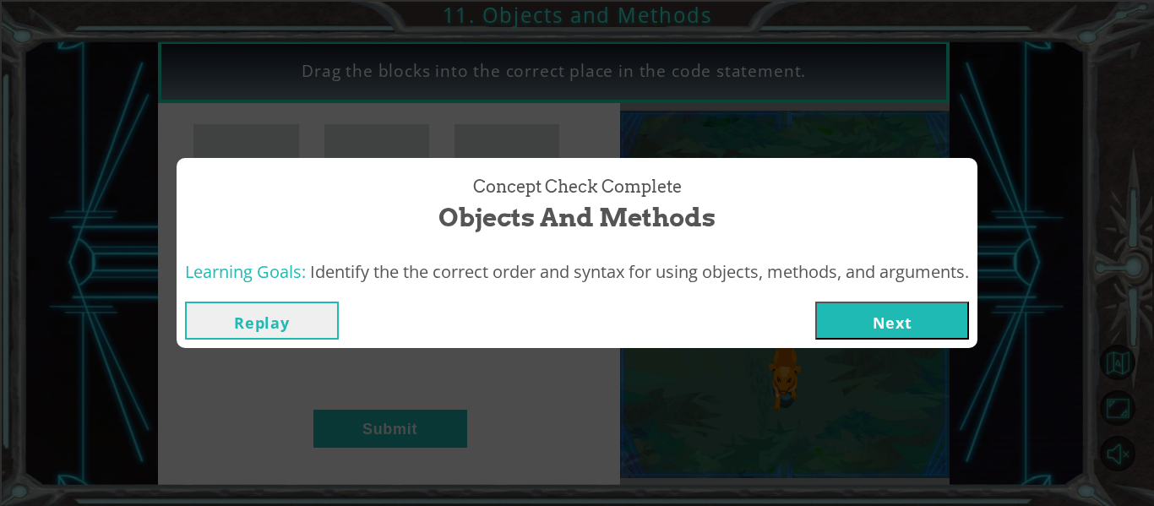
click at [864, 318] on button "Next" at bounding box center [892, 321] width 154 height 38
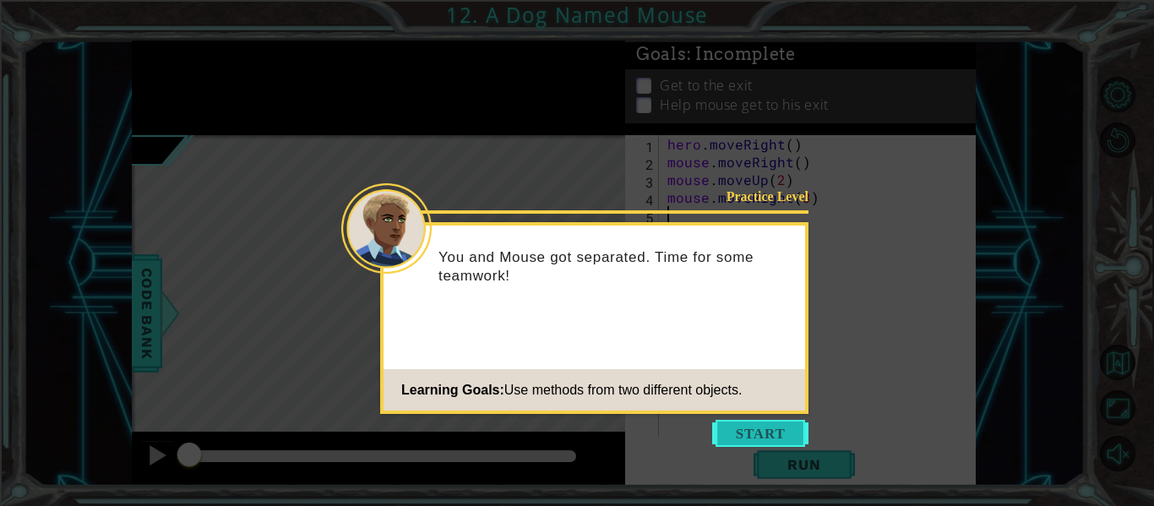
click at [753, 439] on button "Start" at bounding box center [760, 433] width 96 height 27
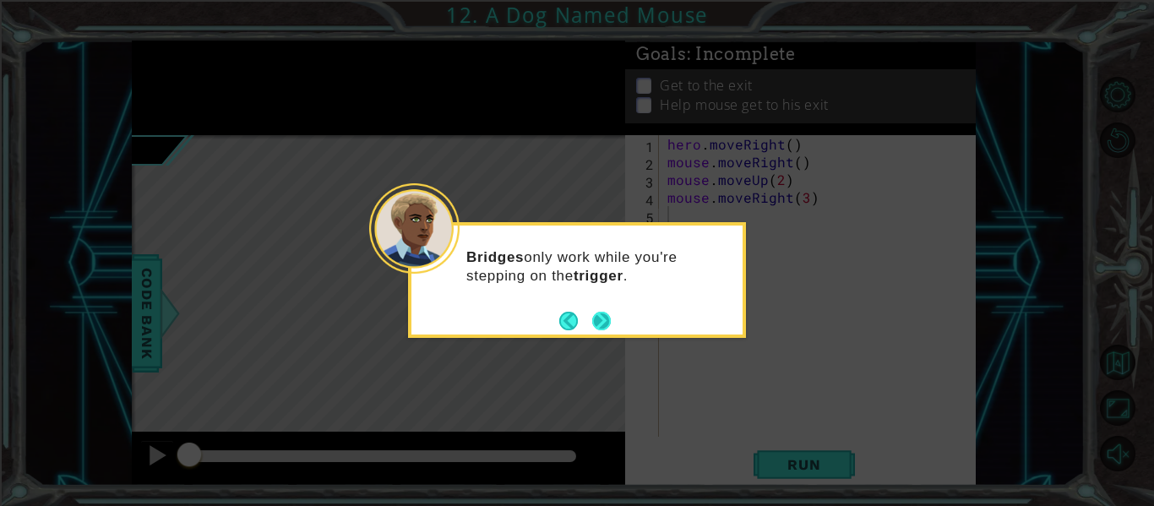
click at [598, 314] on button "Next" at bounding box center [601, 321] width 19 height 19
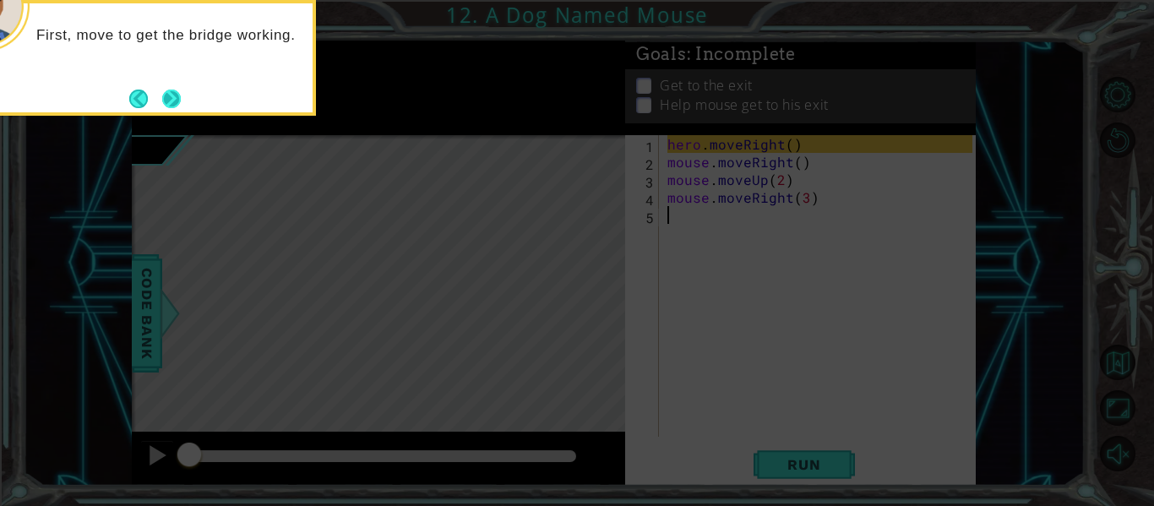
click at [165, 94] on button "Next" at bounding box center [171, 99] width 19 height 19
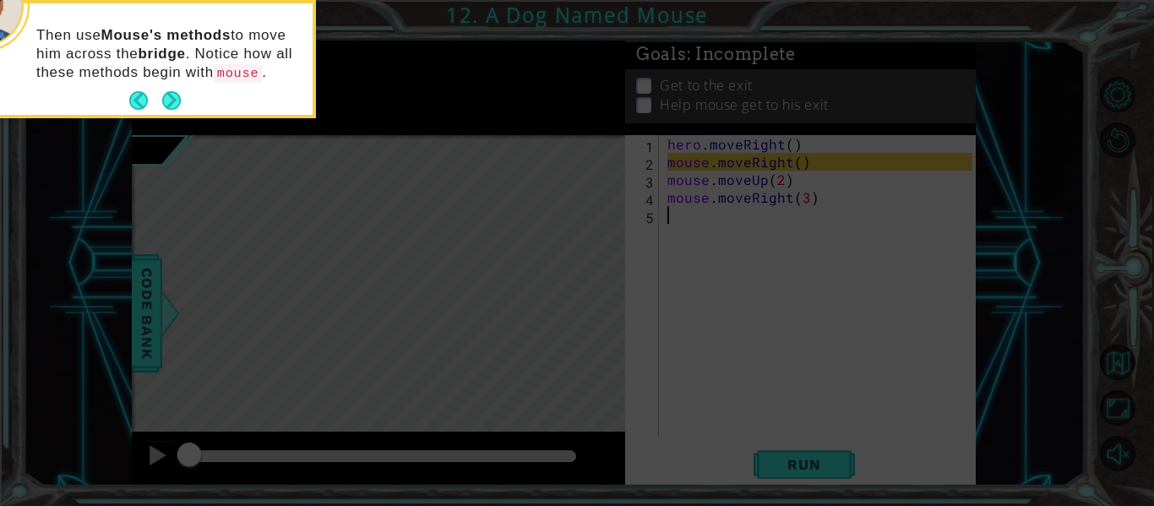
click at [165, 94] on button "Next" at bounding box center [171, 100] width 19 height 19
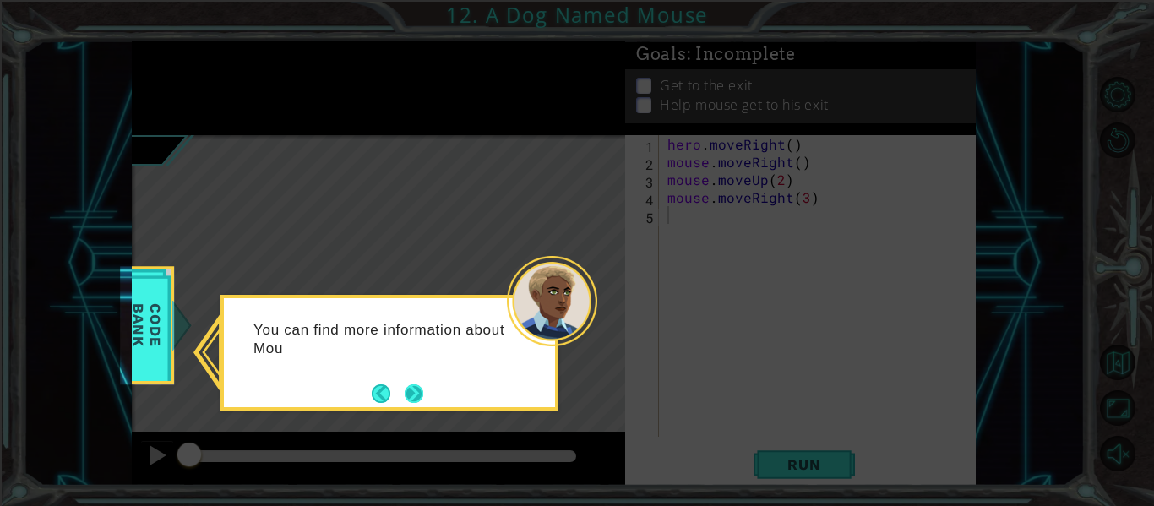
click at [405, 386] on button "Next" at bounding box center [414, 393] width 19 height 19
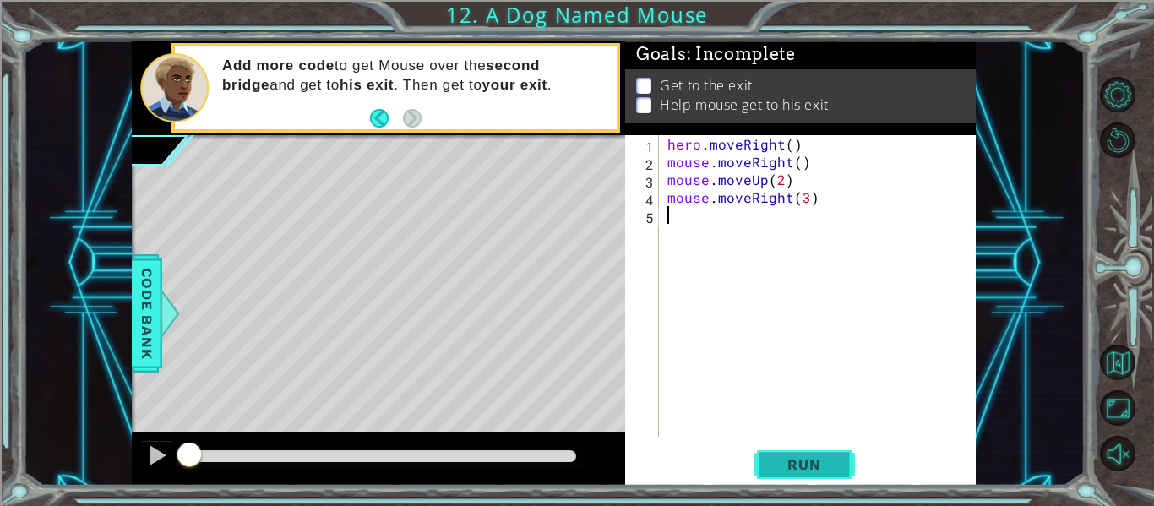
click at [774, 451] on button "Run" at bounding box center [804, 465] width 101 height 35
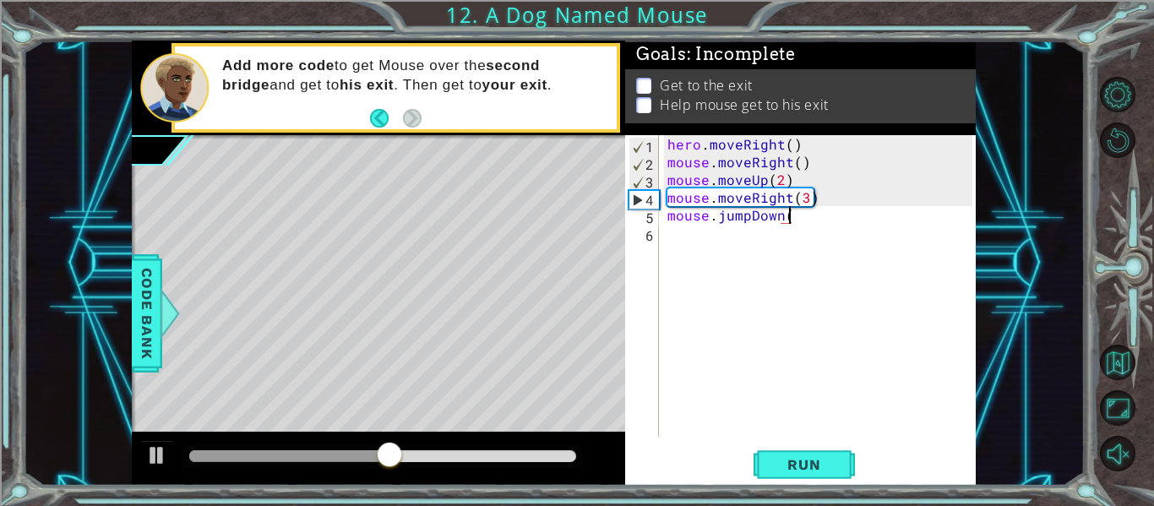
scroll to position [0, 8]
click at [810, 476] on button "Run" at bounding box center [804, 465] width 101 height 35
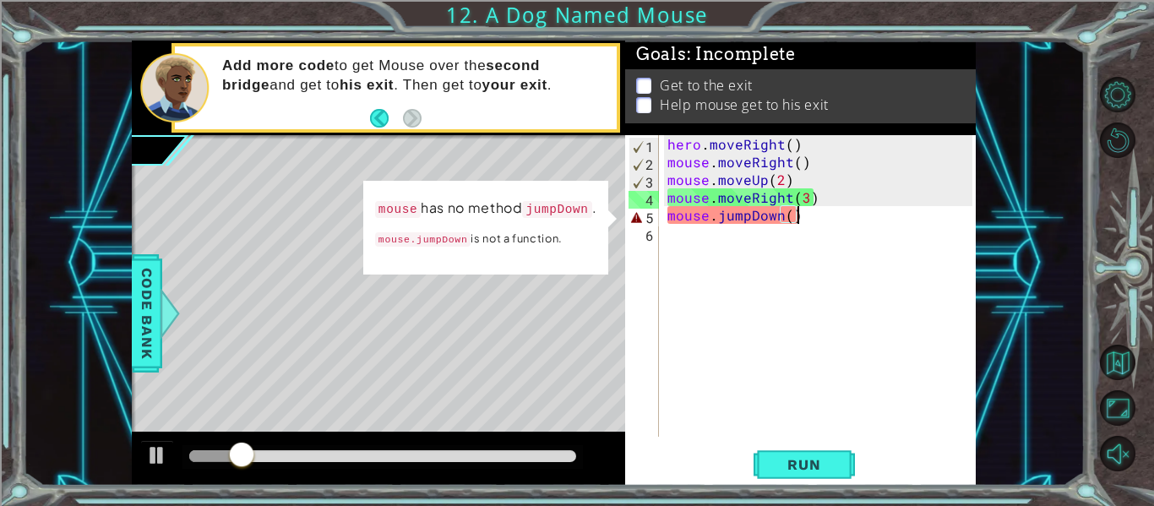
click at [845, 212] on div "hero . moveRight ( ) mouse . moveRight ( ) mouse . moveUp ( 2 ) mouse . moveRig…" at bounding box center [822, 303] width 317 height 337
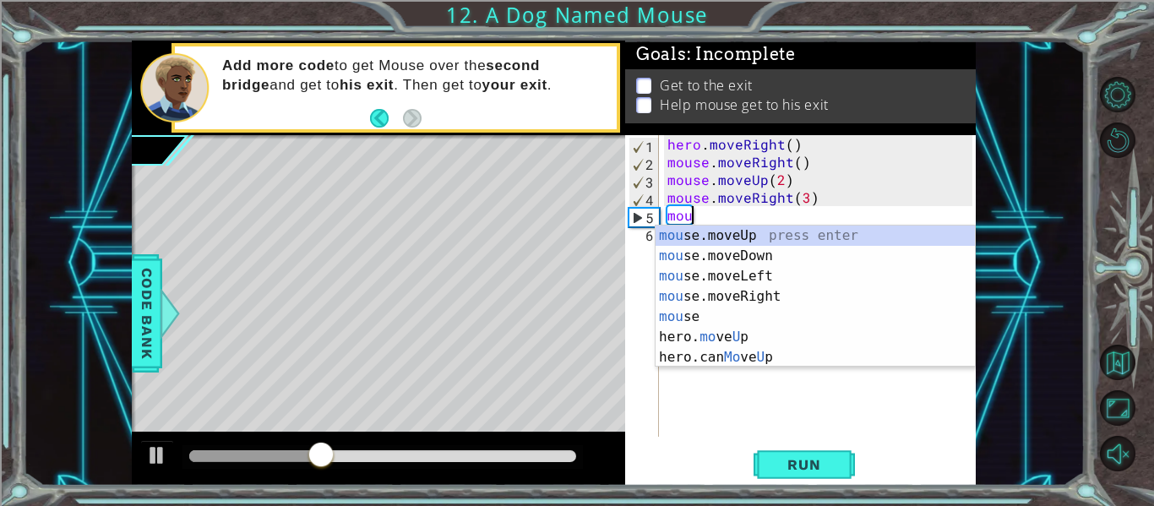
scroll to position [0, 0]
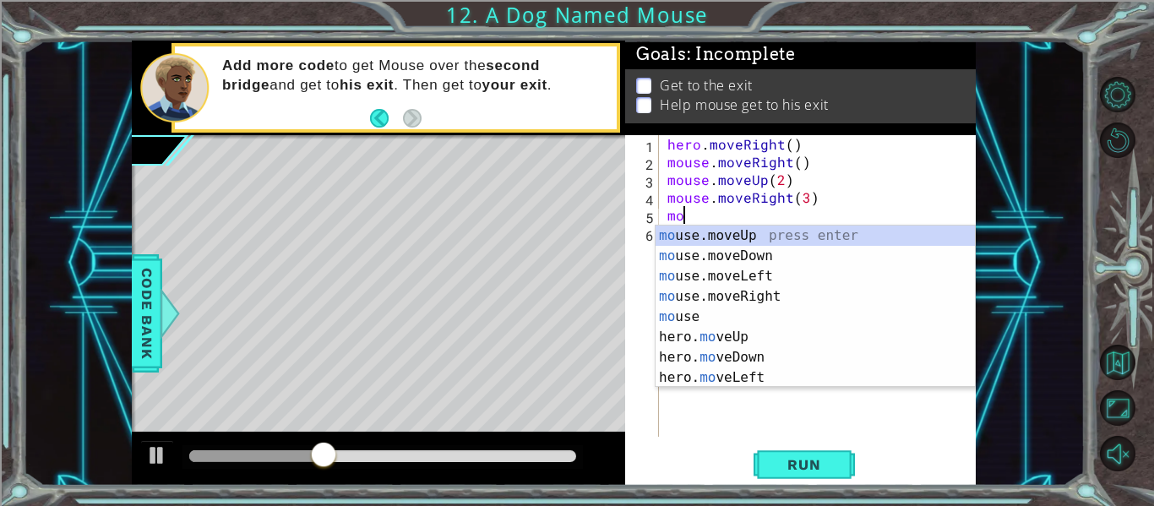
type textarea "m"
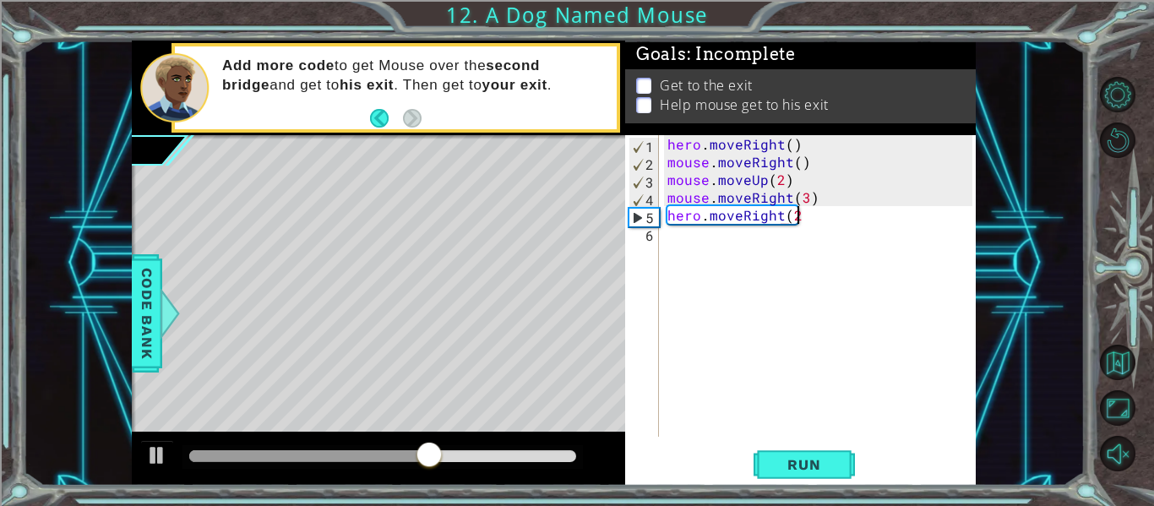
scroll to position [0, 8]
type textarea "hero.moveRight(2)"
click at [764, 476] on button "Run" at bounding box center [804, 465] width 101 height 35
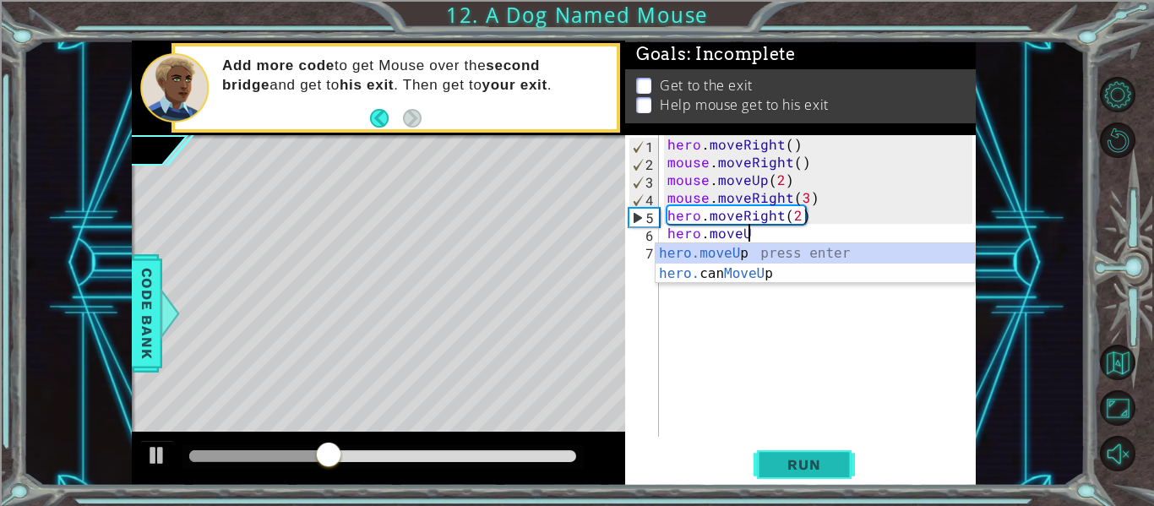
type textarea "hero.moveUp"
click at [683, 389] on div "hero . moveRight ( ) mouse . moveRight ( ) mouse . moveUp ( 2 ) mouse . moveRig…" at bounding box center [822, 303] width 317 height 337
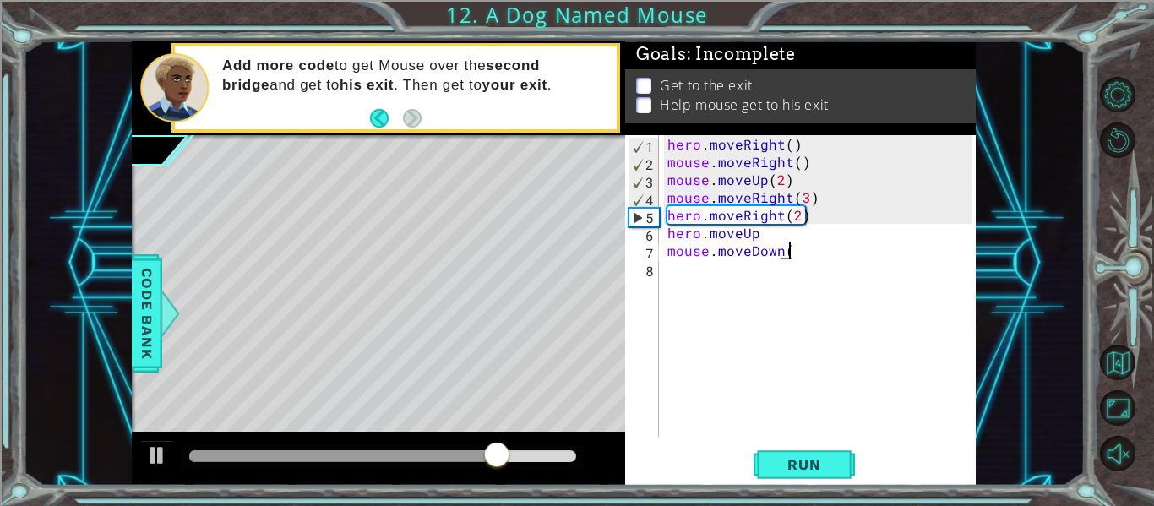
scroll to position [0, 8]
type textarea "mouse.moveDown(3)"
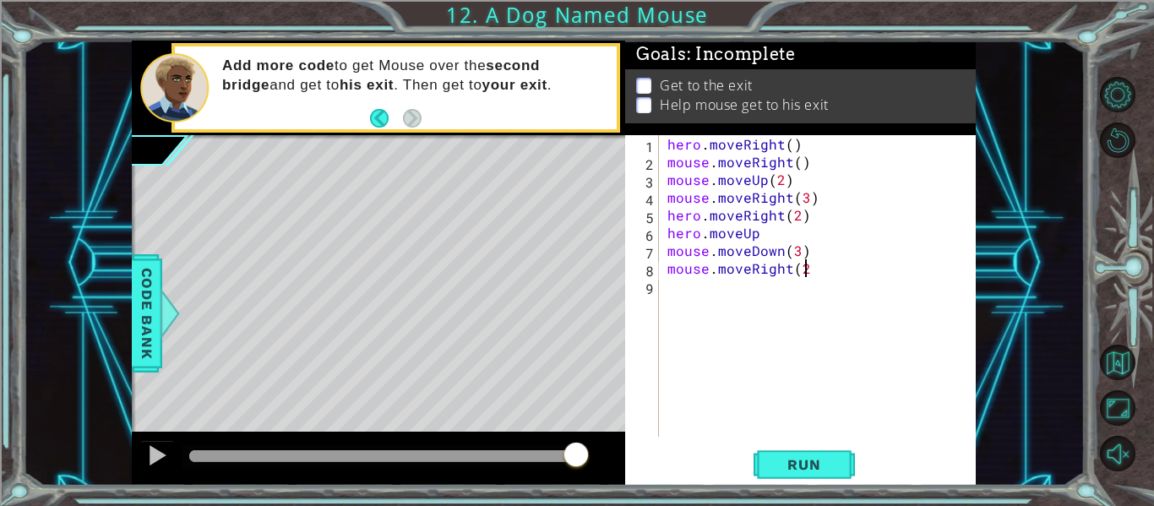
type textarea "mouse.moveRight(2)"
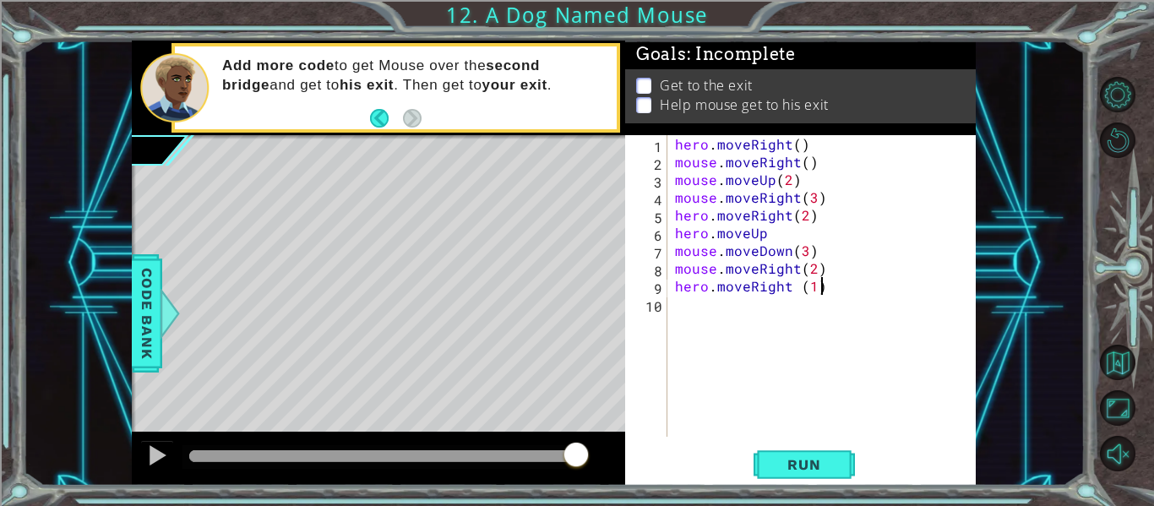
scroll to position [0, 8]
click at [805, 466] on span "Run" at bounding box center [803, 464] width 67 height 17
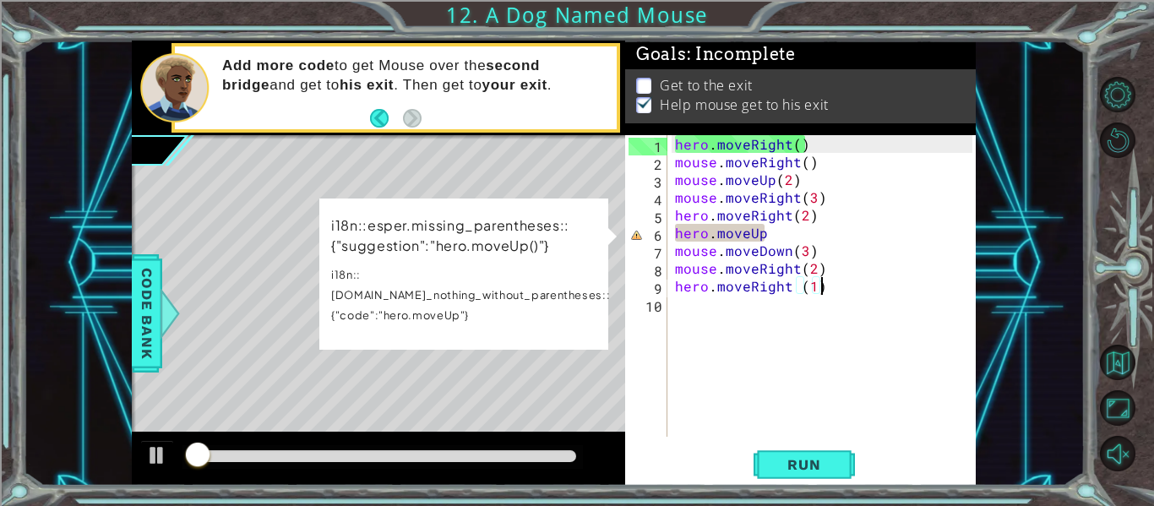
click at [777, 242] on div "hero . moveRight ( ) mouse . moveRight ( ) mouse . moveUp ( 2 ) mouse . moveRig…" at bounding box center [826, 303] width 309 height 337
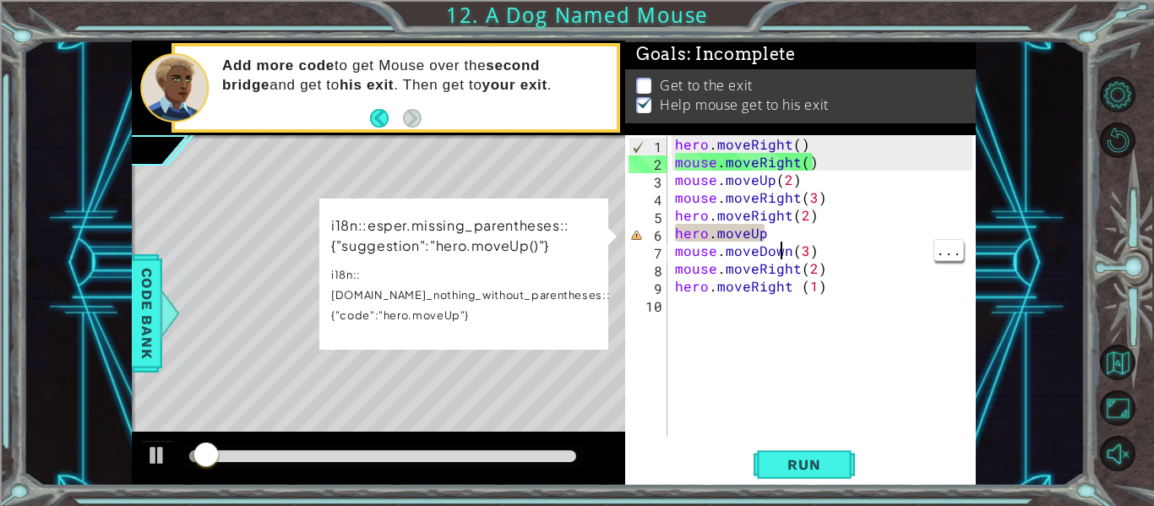
scroll to position [0, 5]
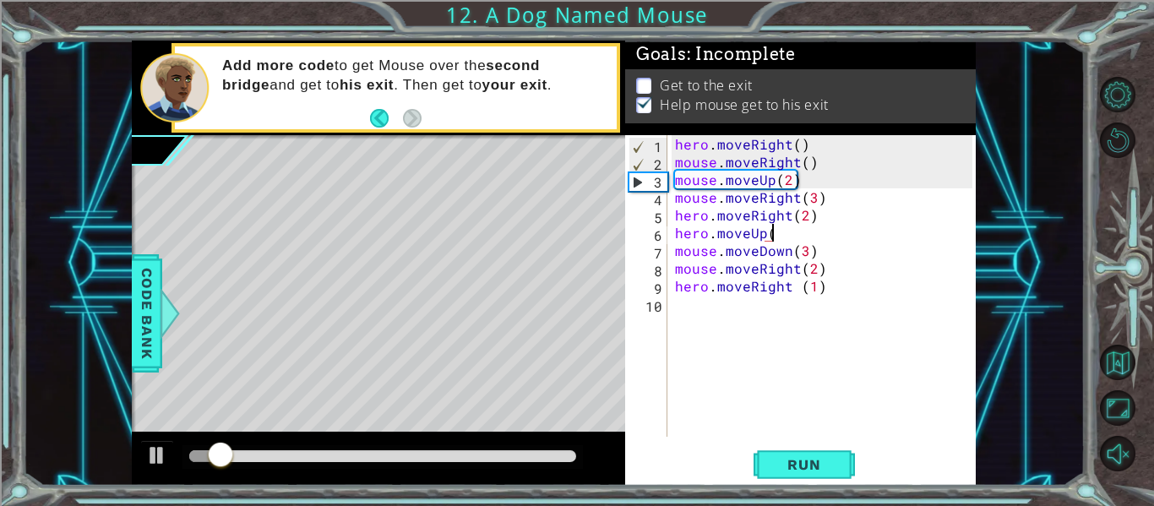
type textarea "hero.moveUp()"
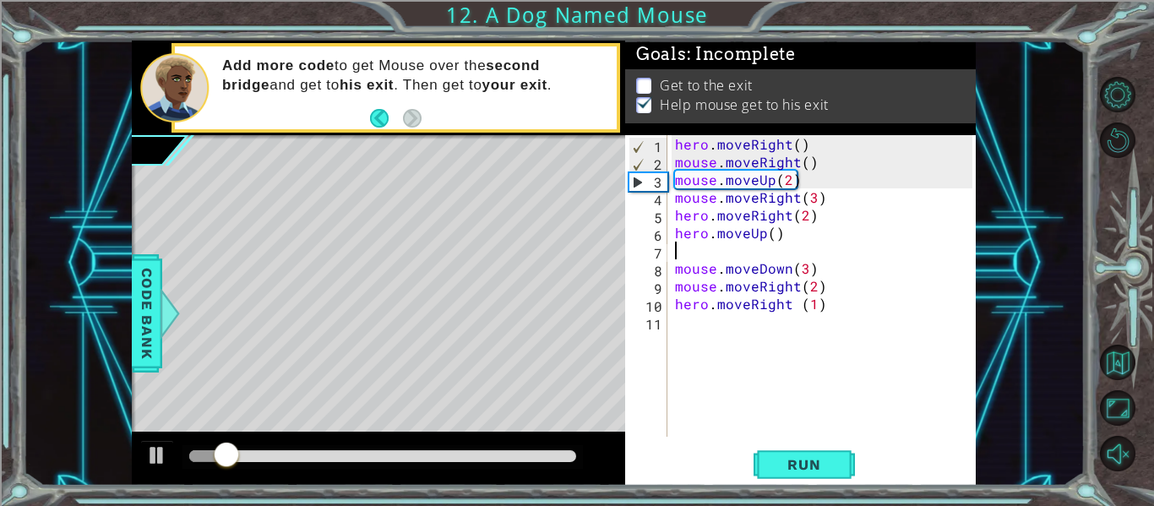
scroll to position [0, 0]
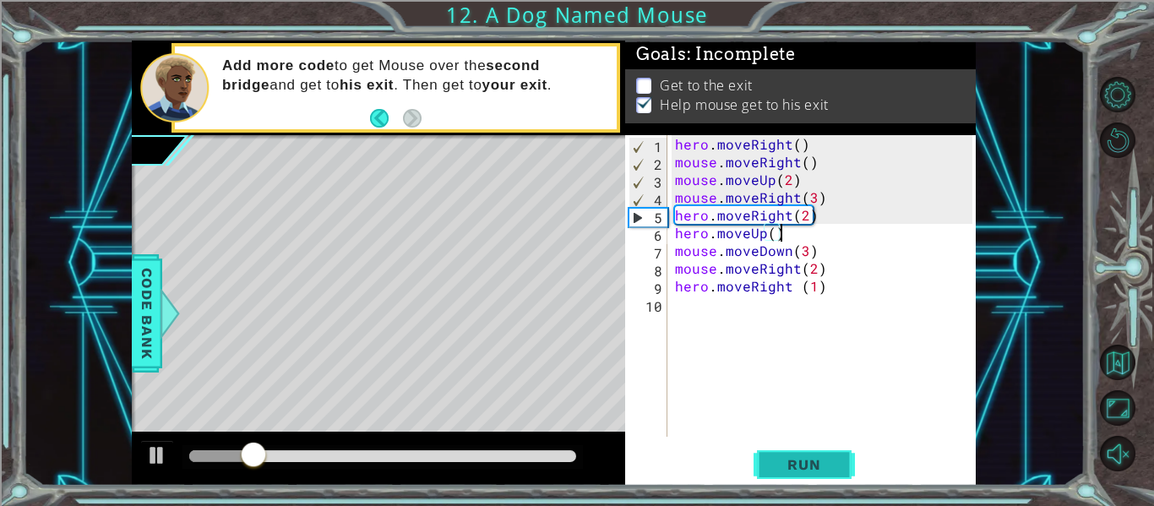
click at [804, 477] on button "Run" at bounding box center [804, 465] width 101 height 35
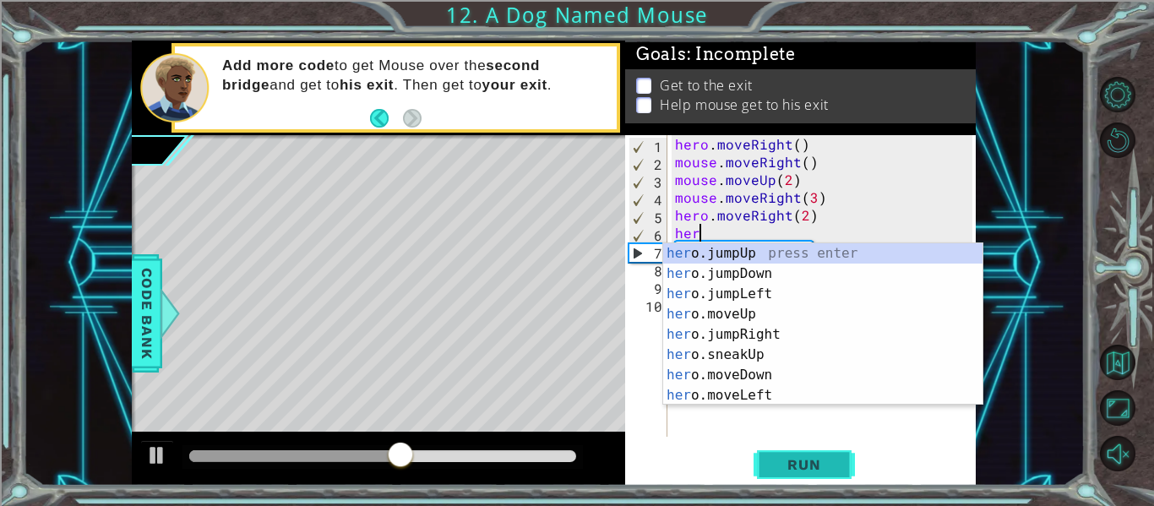
type textarea "h"
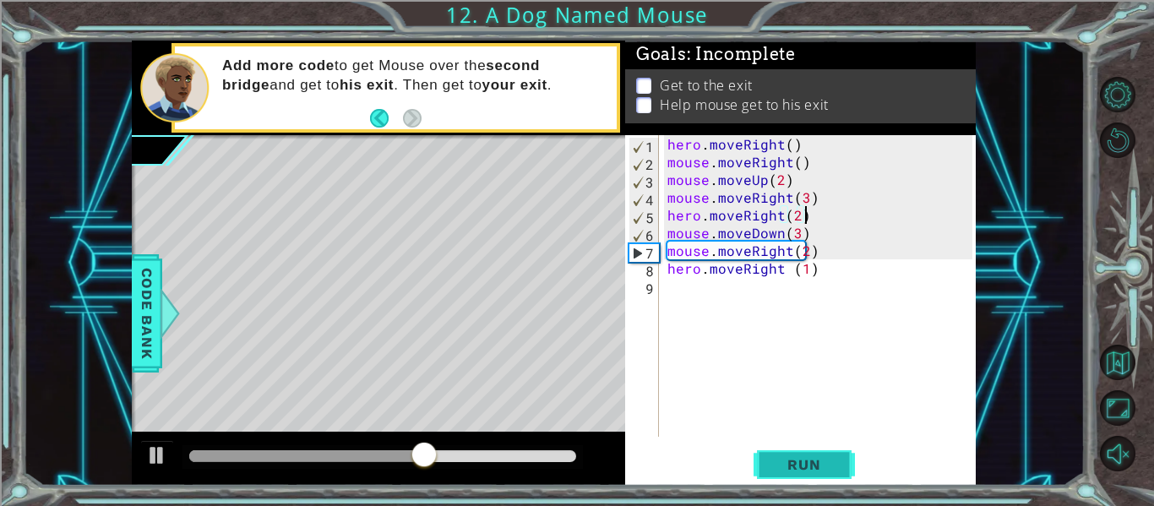
click at [799, 476] on button "Run" at bounding box center [804, 465] width 101 height 35
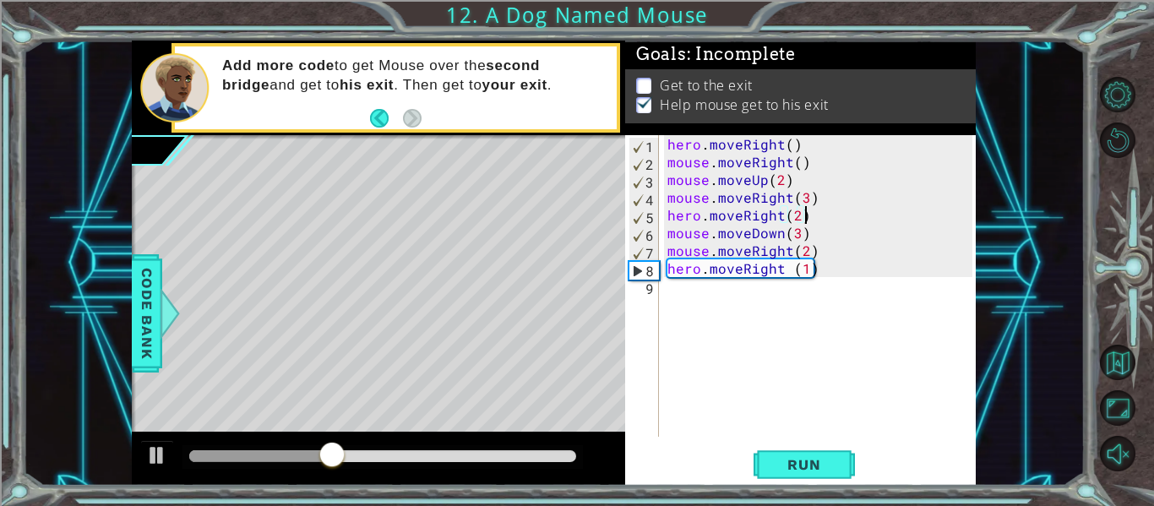
click at [796, 265] on div "hero . moveRight ( ) mouse . moveRight ( ) mouse . moveUp ( 2 ) mouse . moveRig…" at bounding box center [822, 303] width 317 height 337
type textarea "hero.moveRight (2)"
click at [799, 456] on span "Run" at bounding box center [803, 464] width 67 height 17
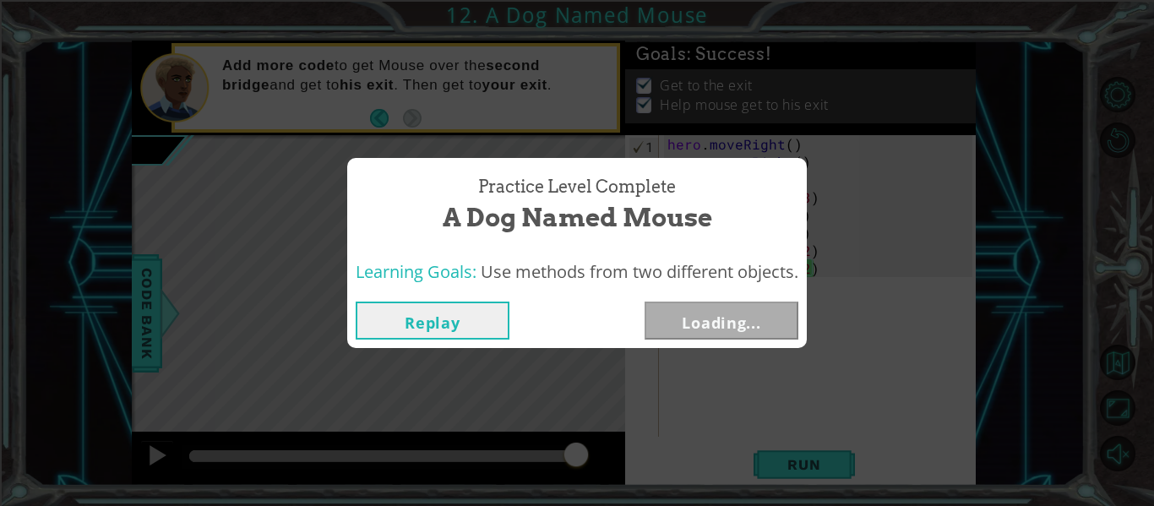
drag, startPoint x: 250, startPoint y: 454, endPoint x: 697, endPoint y: 448, distance: 446.9
click at [697, 448] on body "1 ההההההההההההההההההההההההההההההההההההההההההההההההההההההההההההההההההההההההההההה…" at bounding box center [577, 253] width 1154 height 506
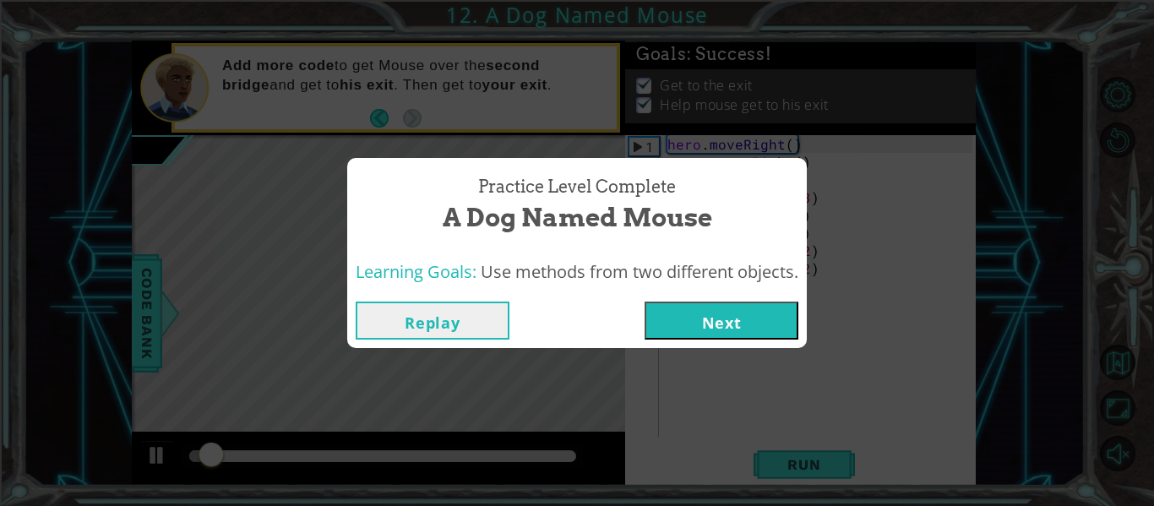
click at [707, 319] on button "Next" at bounding box center [722, 321] width 154 height 38
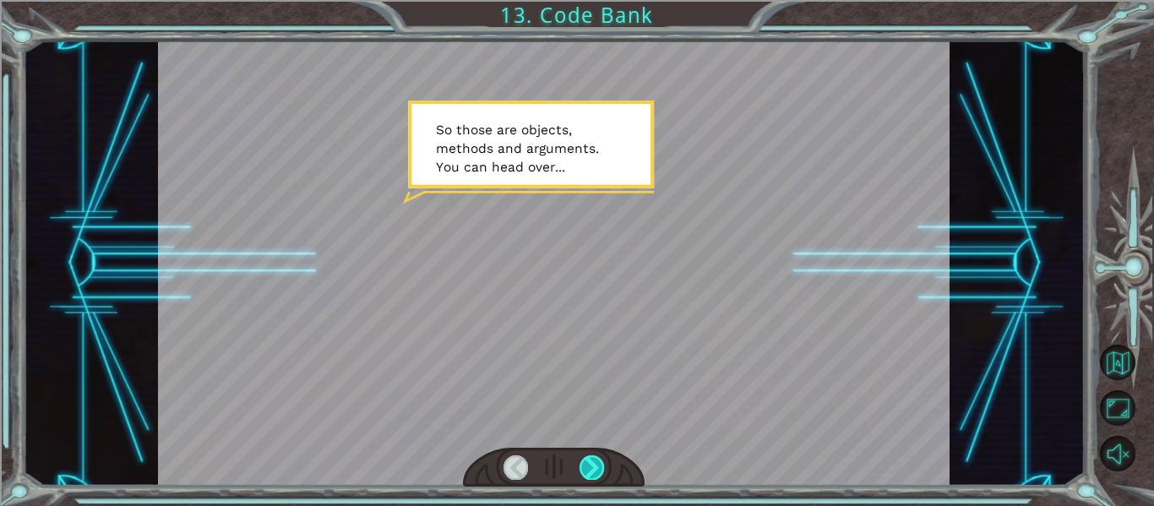
click at [585, 463] on div at bounding box center [592, 467] width 24 height 24
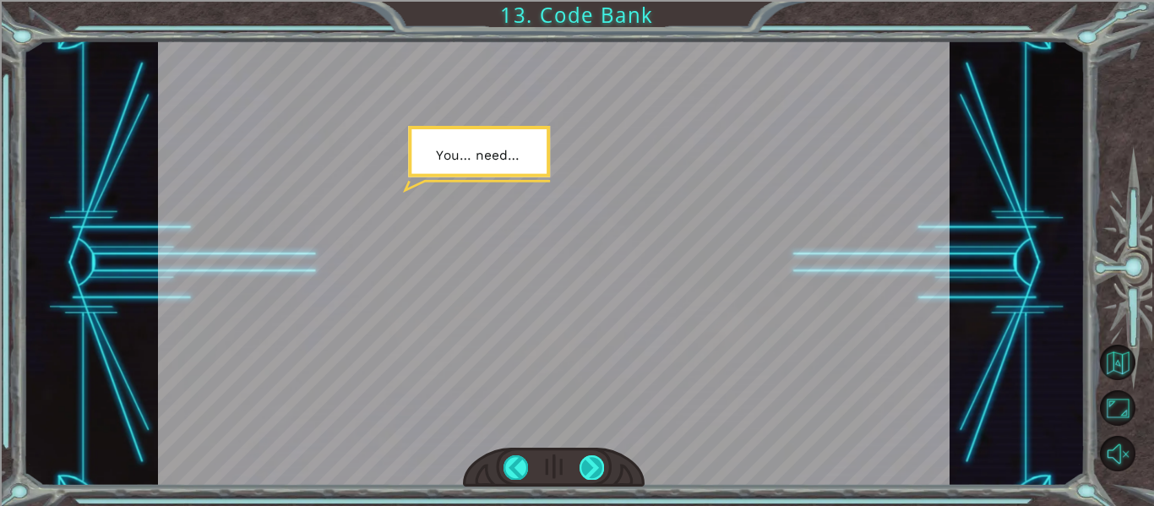
click at [585, 463] on div at bounding box center [592, 467] width 24 height 24
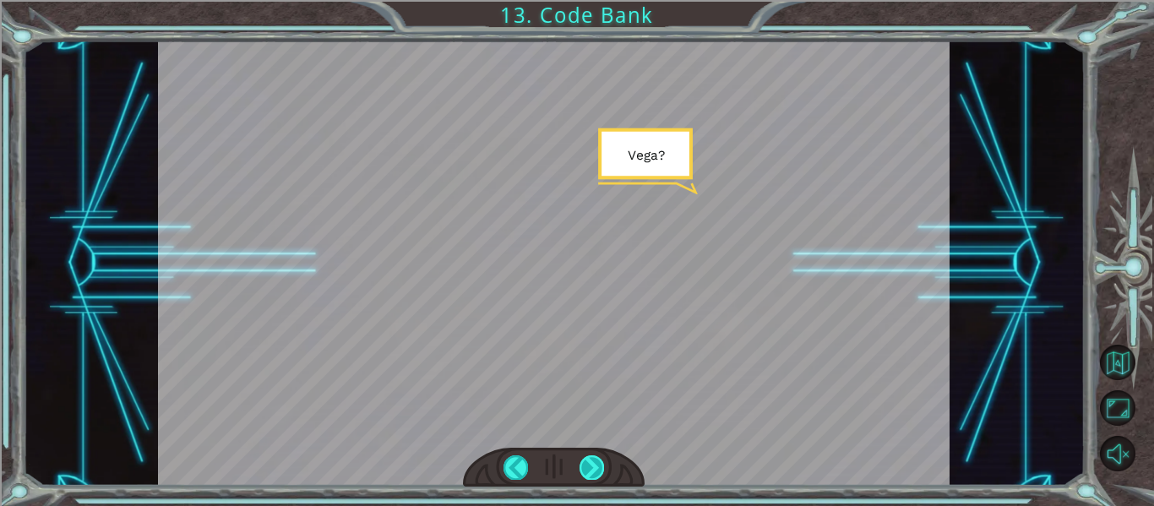
click at [585, 463] on div at bounding box center [592, 467] width 24 height 24
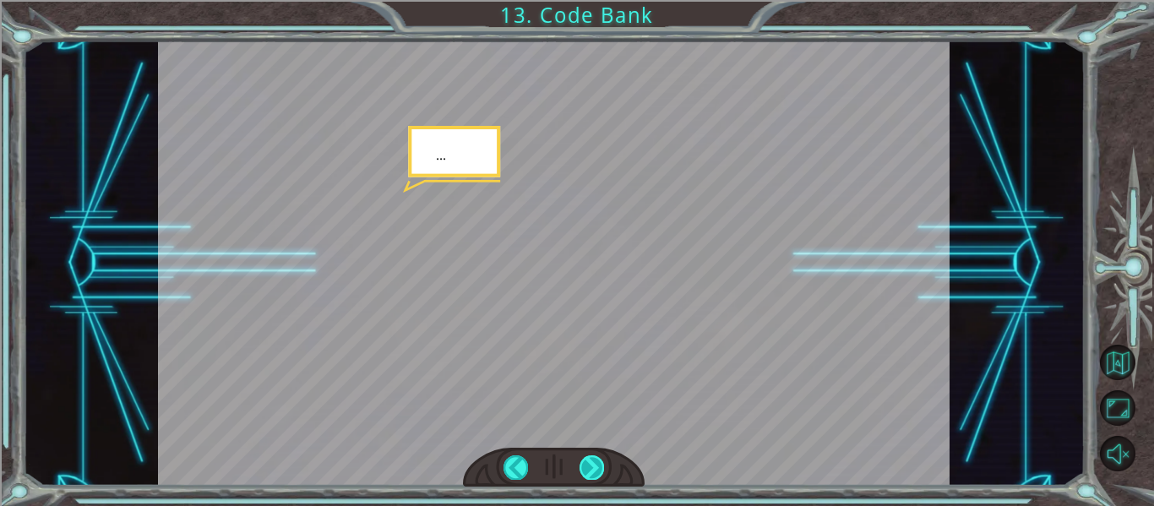
click at [585, 463] on div at bounding box center [592, 467] width 24 height 24
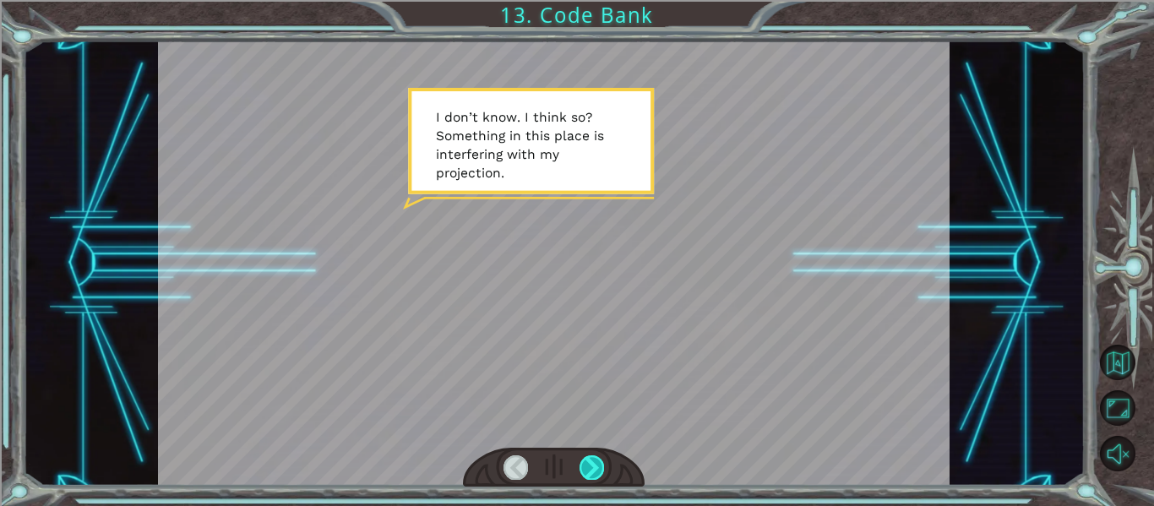
click at [585, 463] on div at bounding box center [592, 467] width 24 height 24
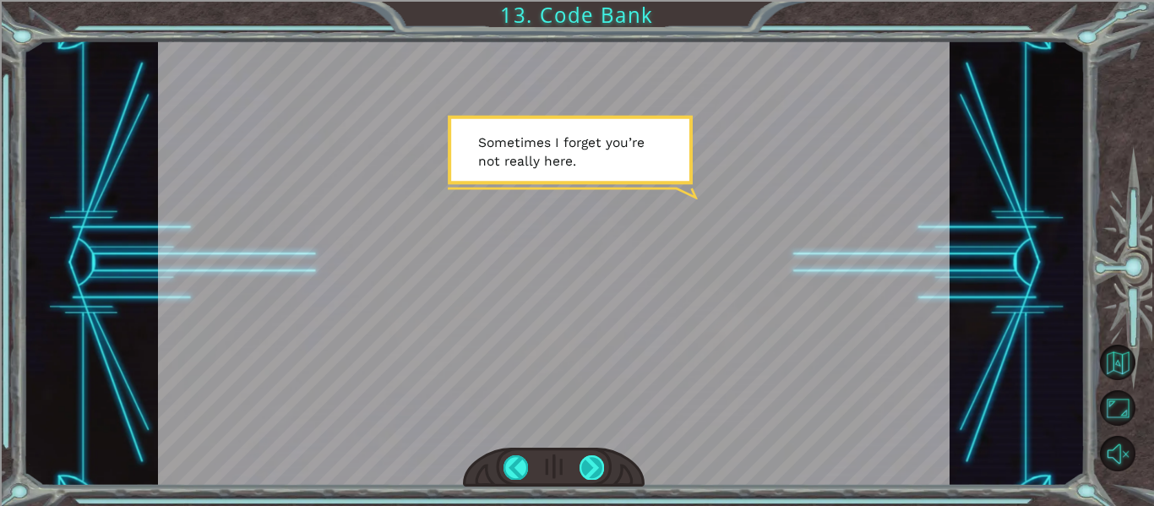
click at [585, 463] on div at bounding box center [592, 467] width 24 height 24
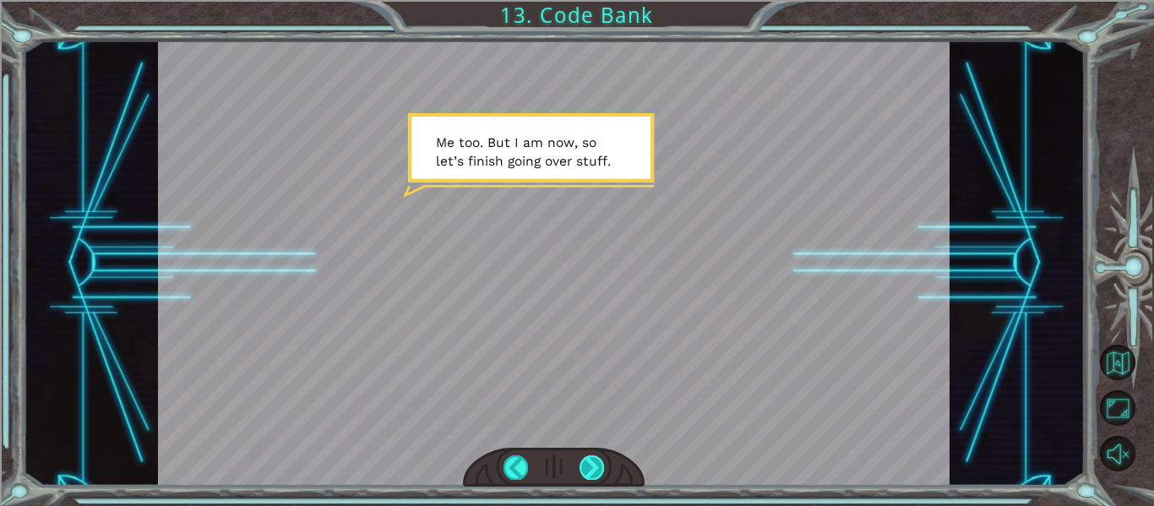
click at [585, 463] on div at bounding box center [592, 467] width 24 height 24
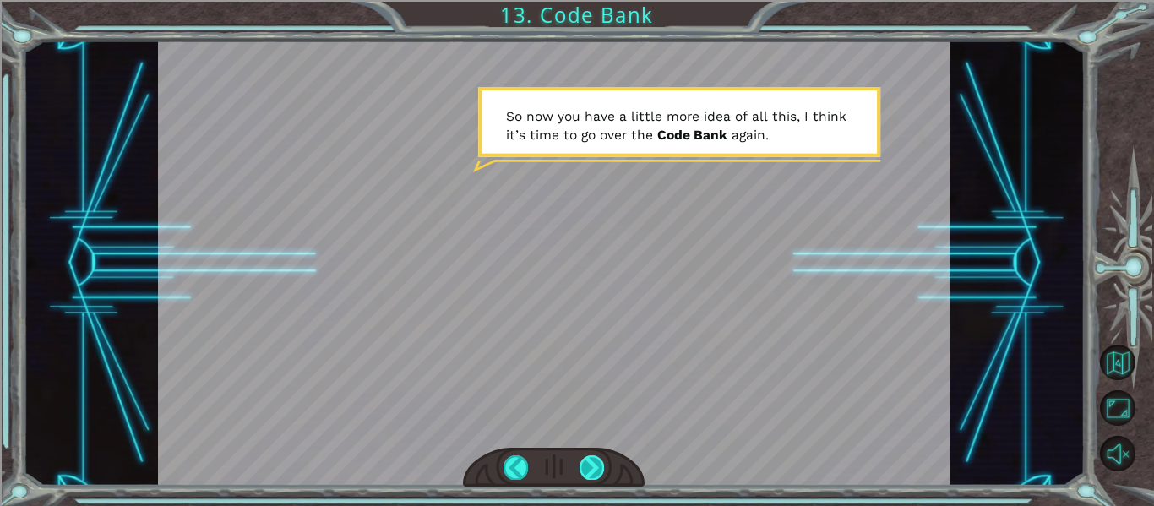
click at [585, 463] on div at bounding box center [592, 467] width 24 height 24
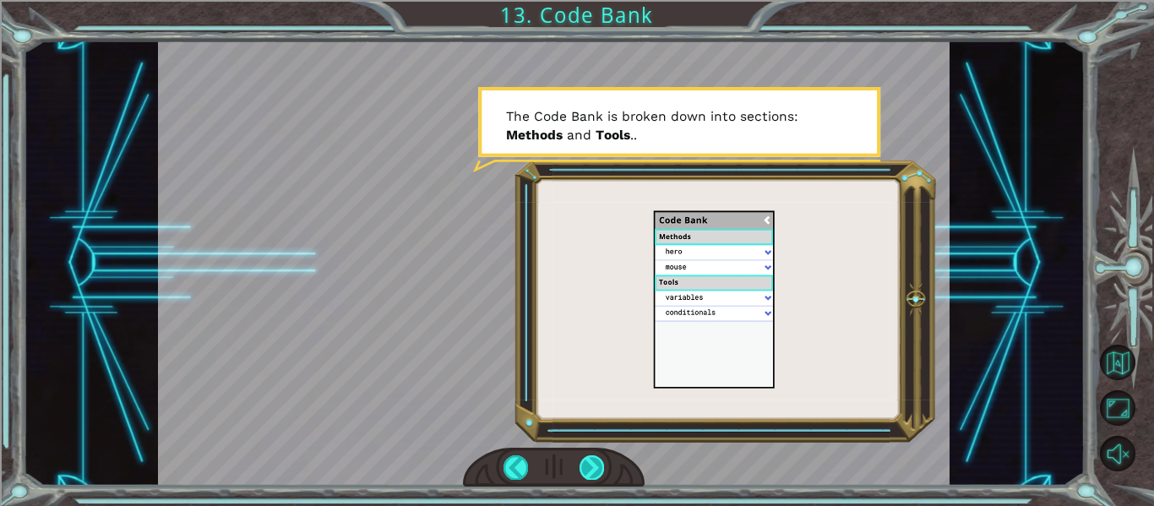
click at [585, 463] on div at bounding box center [592, 467] width 24 height 24
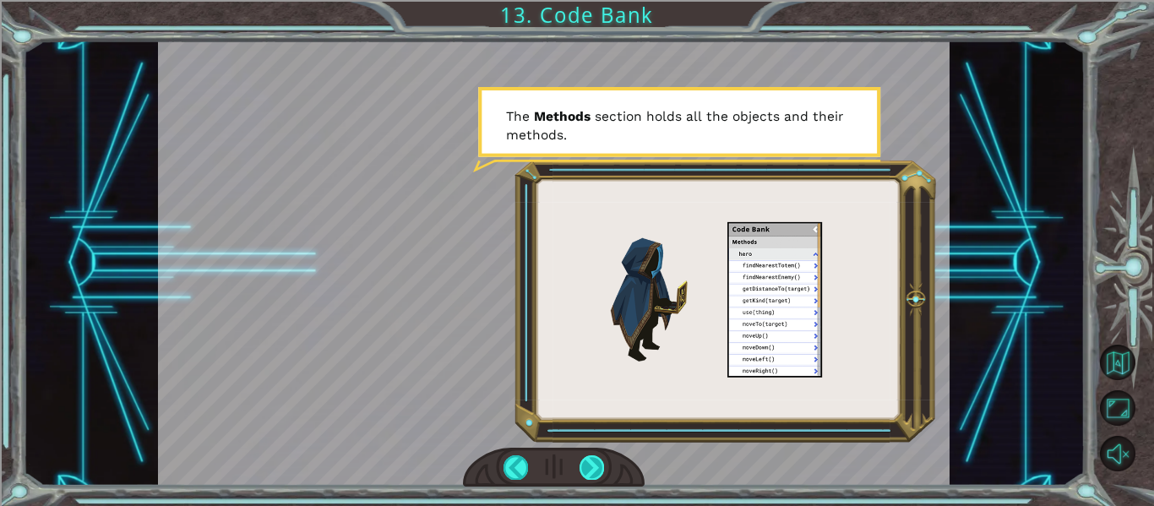
click at [585, 463] on div at bounding box center [592, 467] width 24 height 24
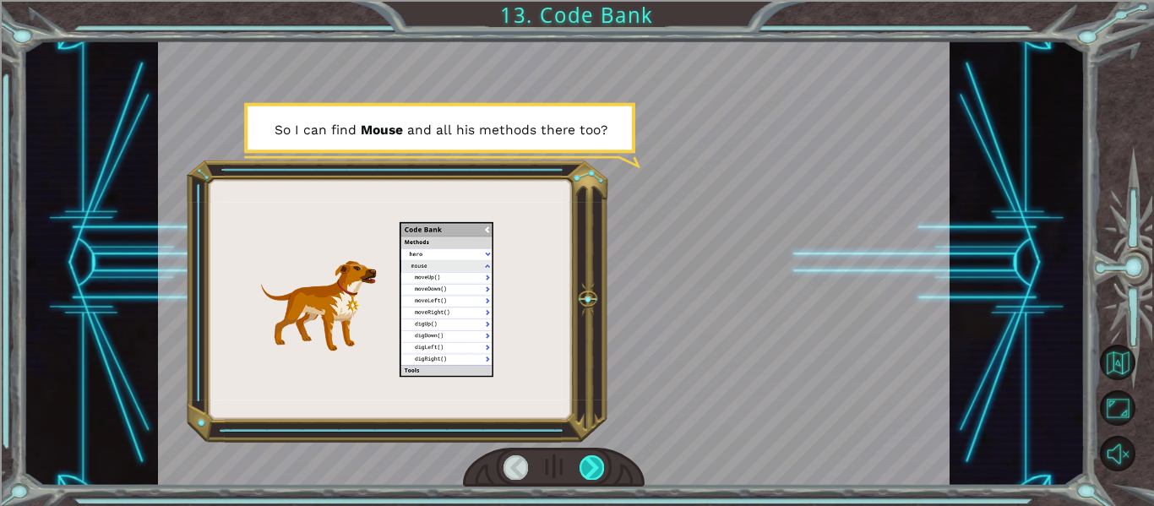
click at [585, 463] on div at bounding box center [592, 467] width 24 height 24
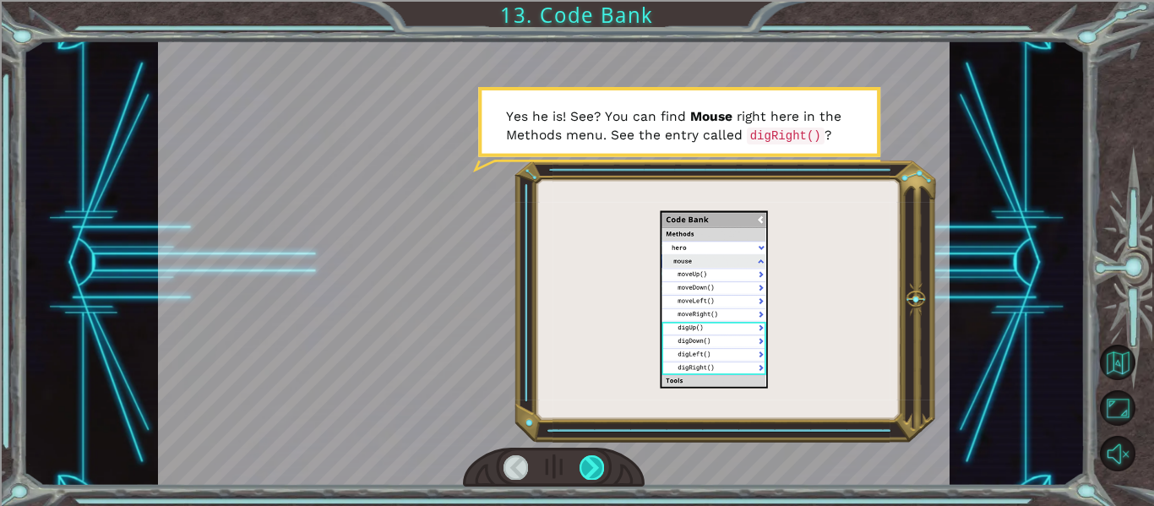
click at [585, 463] on div at bounding box center [592, 467] width 24 height 24
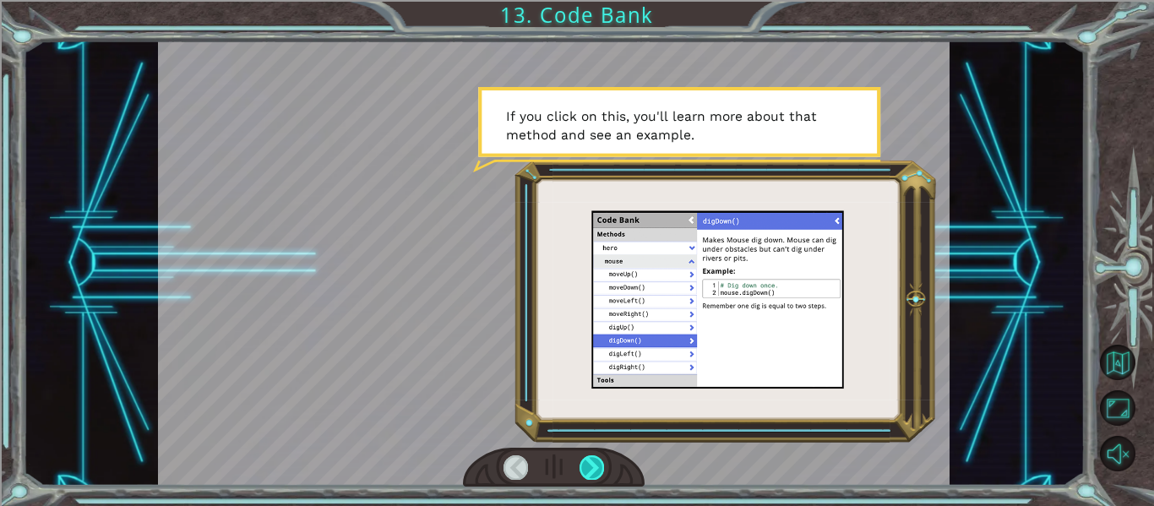
click at [585, 463] on div at bounding box center [592, 467] width 24 height 24
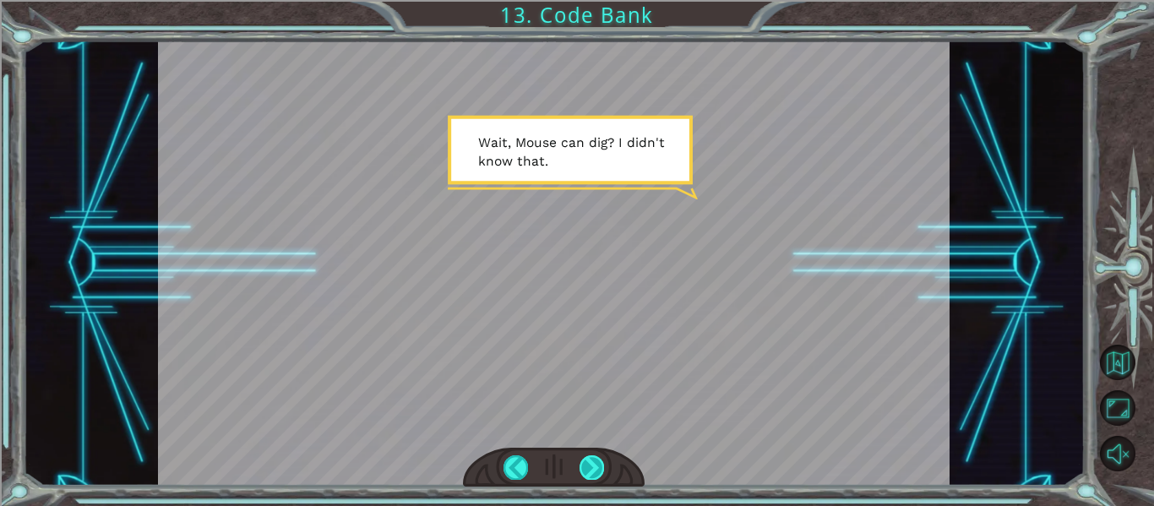
click at [585, 463] on div at bounding box center [592, 467] width 24 height 24
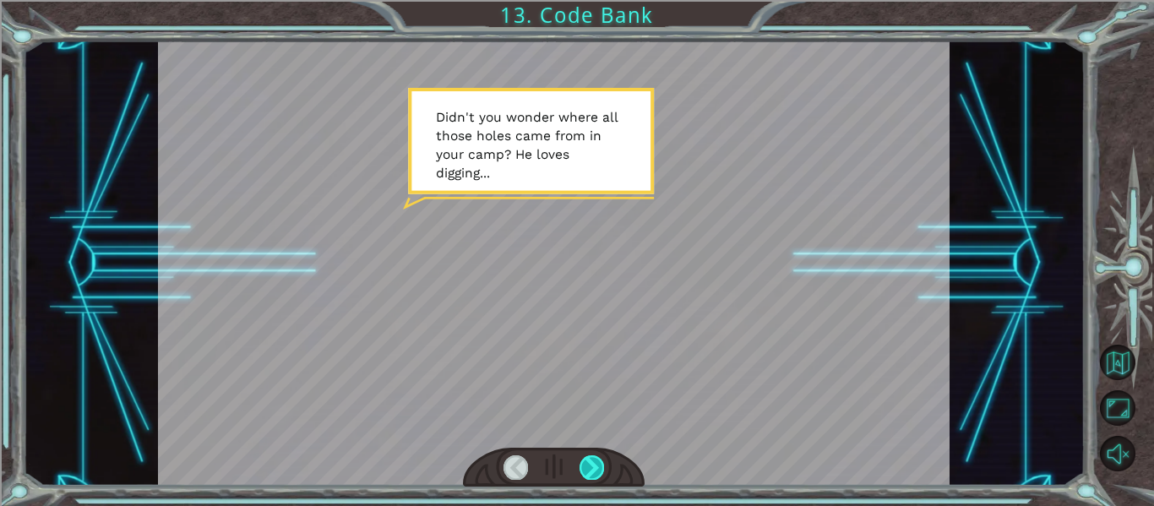
click at [585, 463] on div at bounding box center [592, 467] width 24 height 24
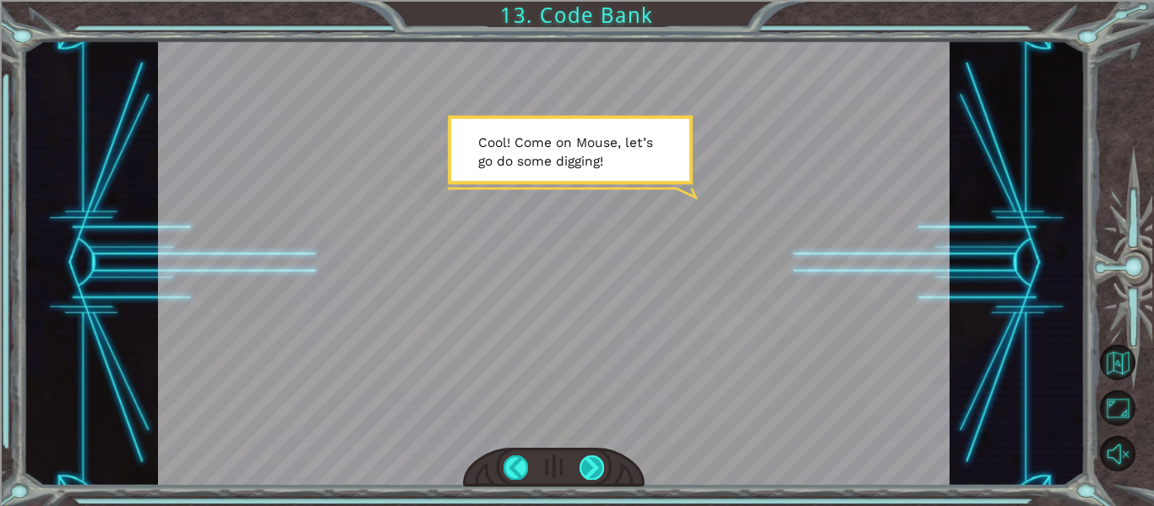
click at [585, 463] on div at bounding box center [592, 467] width 24 height 24
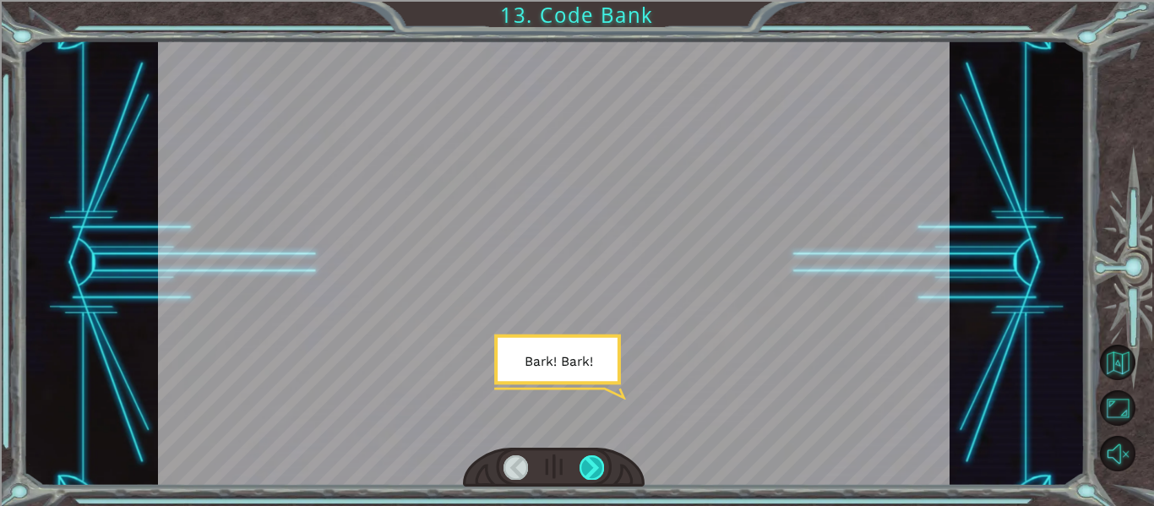
click at [585, 463] on div at bounding box center [592, 467] width 24 height 24
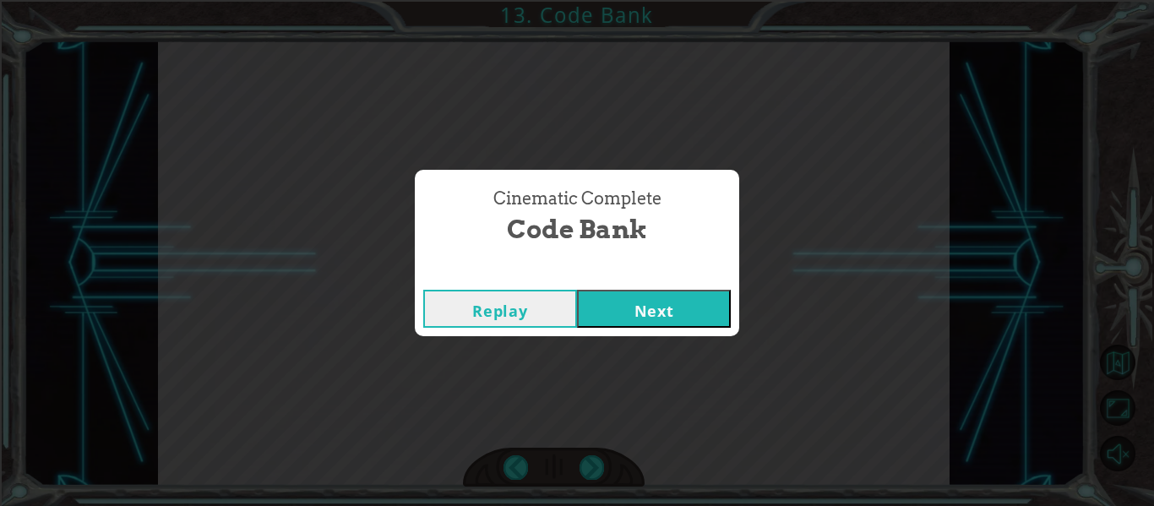
click at [612, 313] on button "Next" at bounding box center [654, 309] width 154 height 38
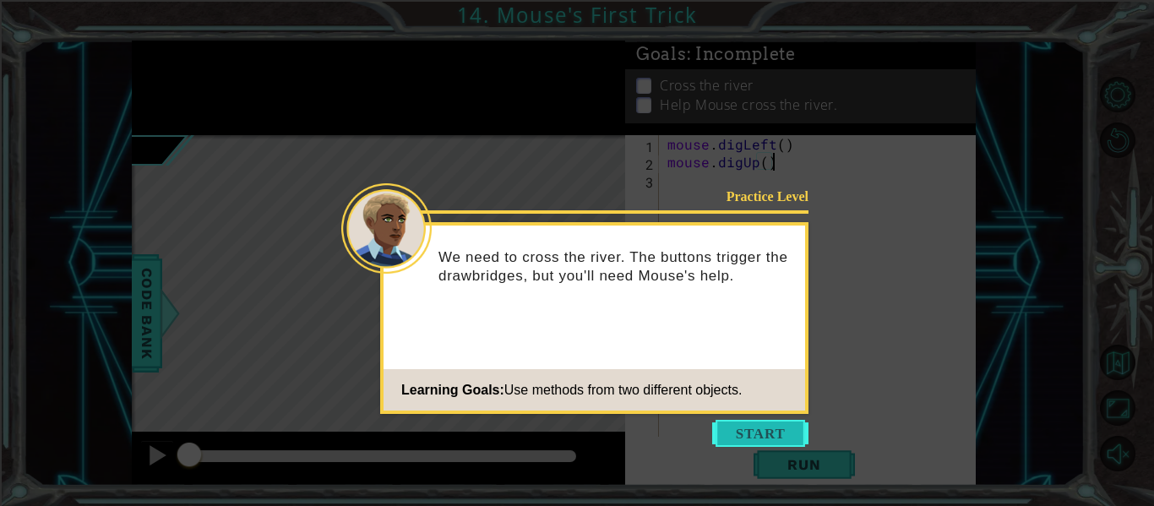
click at [765, 444] on button "Start" at bounding box center [760, 433] width 96 height 27
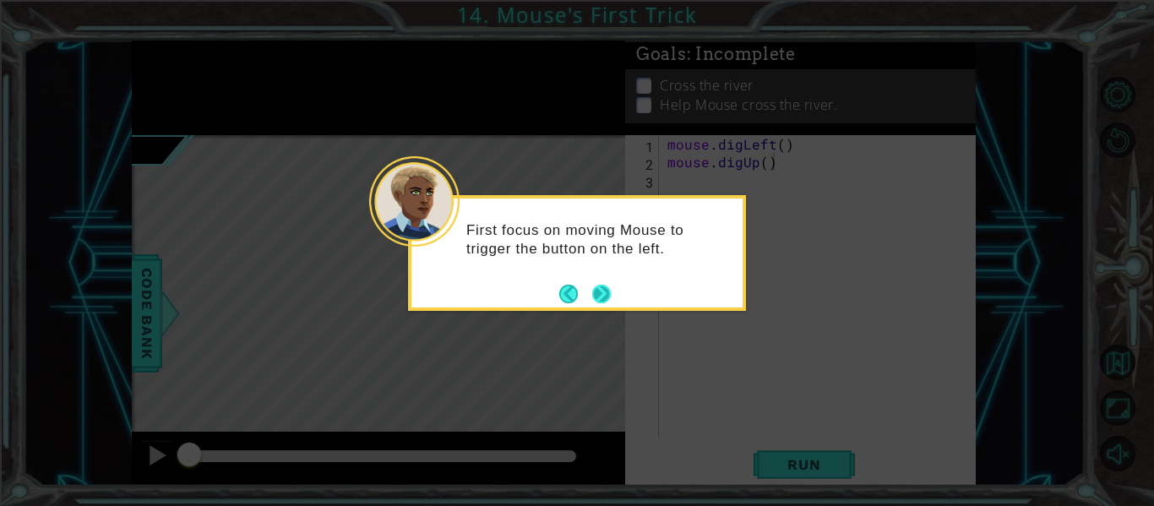
click at [604, 302] on button "Next" at bounding box center [601, 294] width 19 height 19
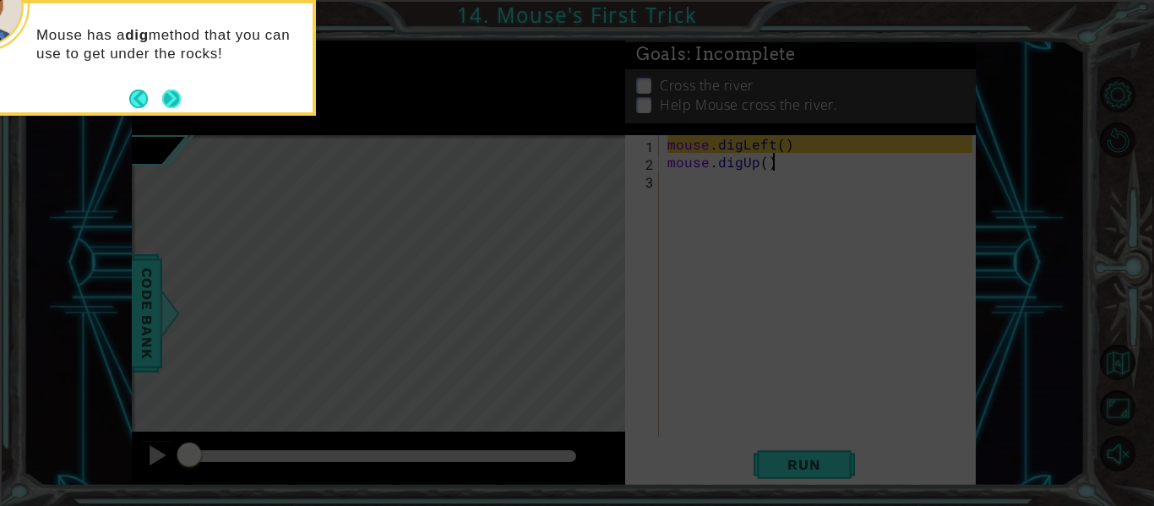
click at [180, 95] on button "Next" at bounding box center [171, 99] width 19 height 19
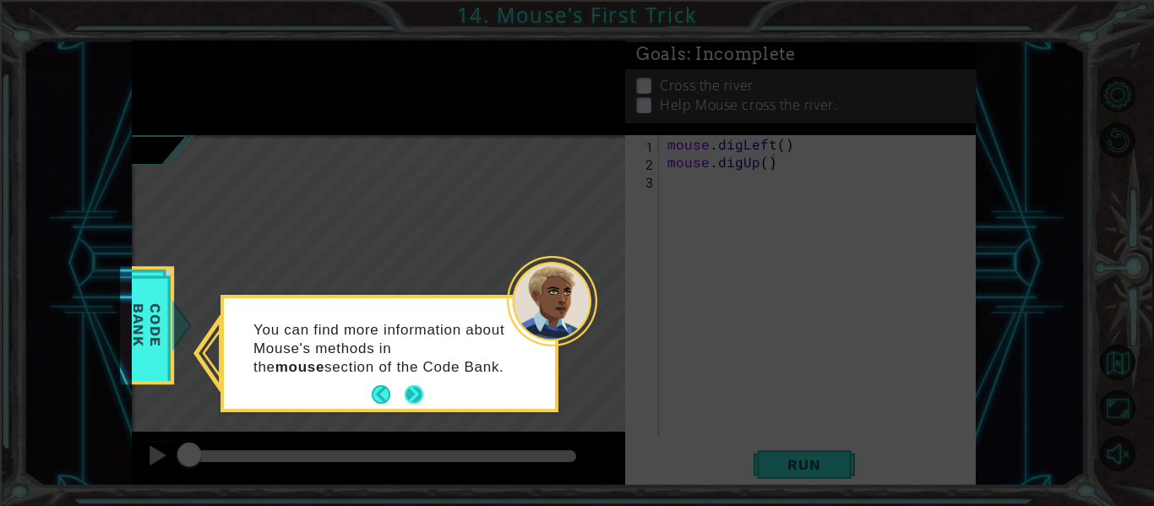
click at [407, 393] on button "Next" at bounding box center [414, 394] width 19 height 19
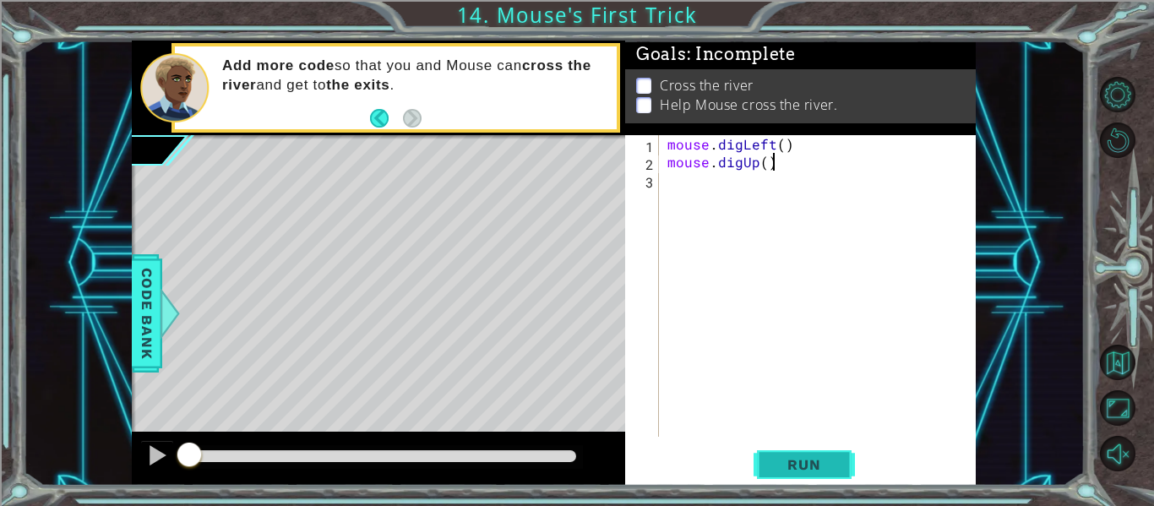
click at [788, 460] on span "Run" at bounding box center [803, 464] width 67 height 17
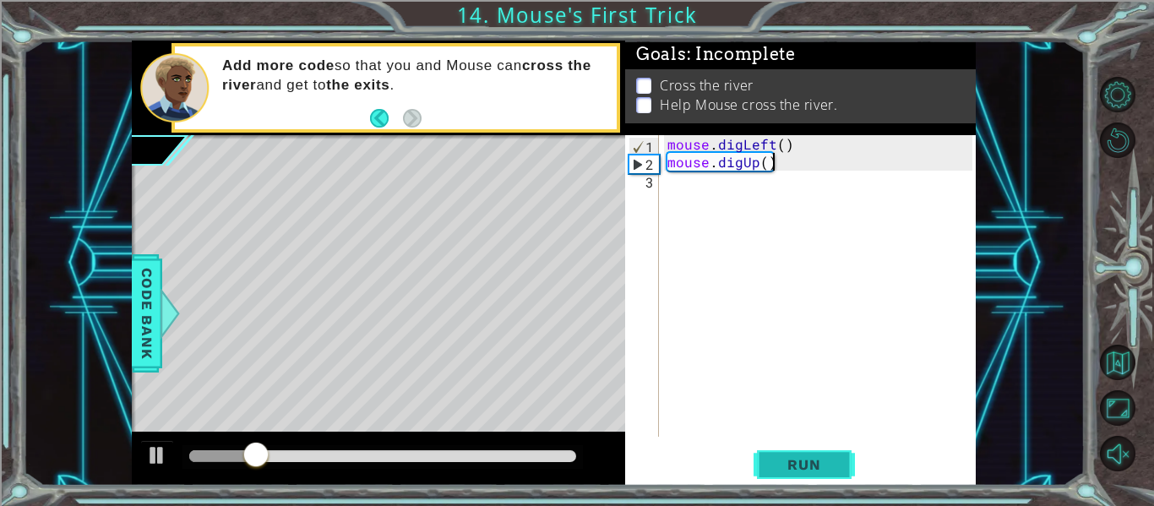
click at [842, 472] on button "Run" at bounding box center [804, 465] width 101 height 35
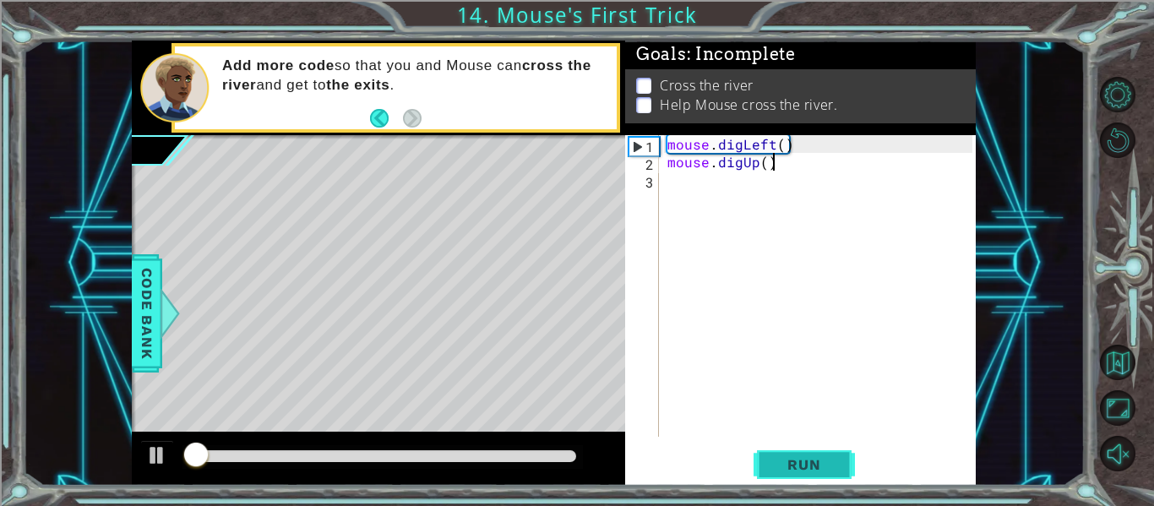
click at [845, 478] on button "Run" at bounding box center [804, 465] width 101 height 35
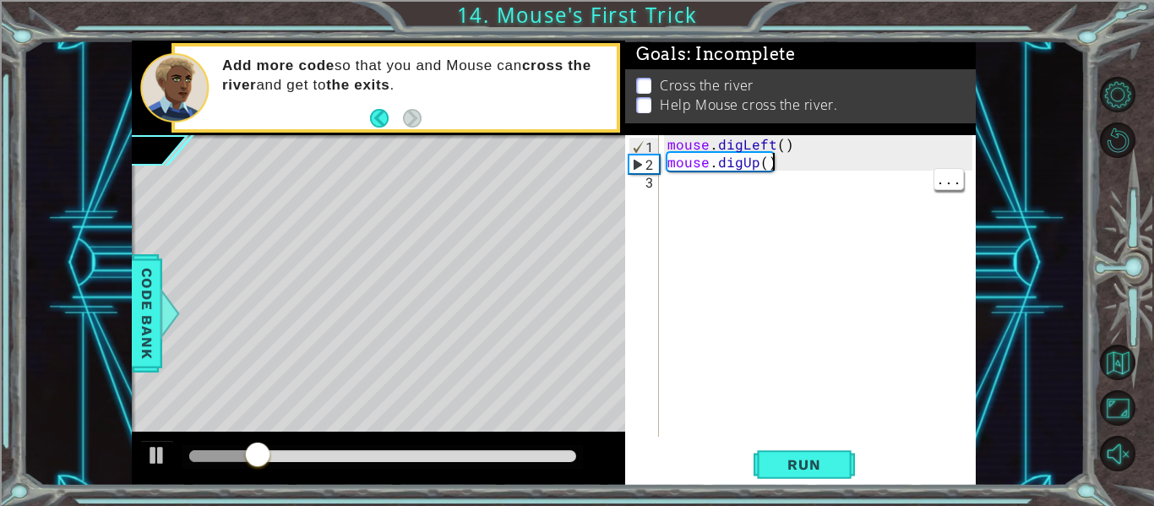
click at [683, 204] on div "mouse . digLeft ( ) mouse . digUp ( )" at bounding box center [822, 303] width 317 height 337
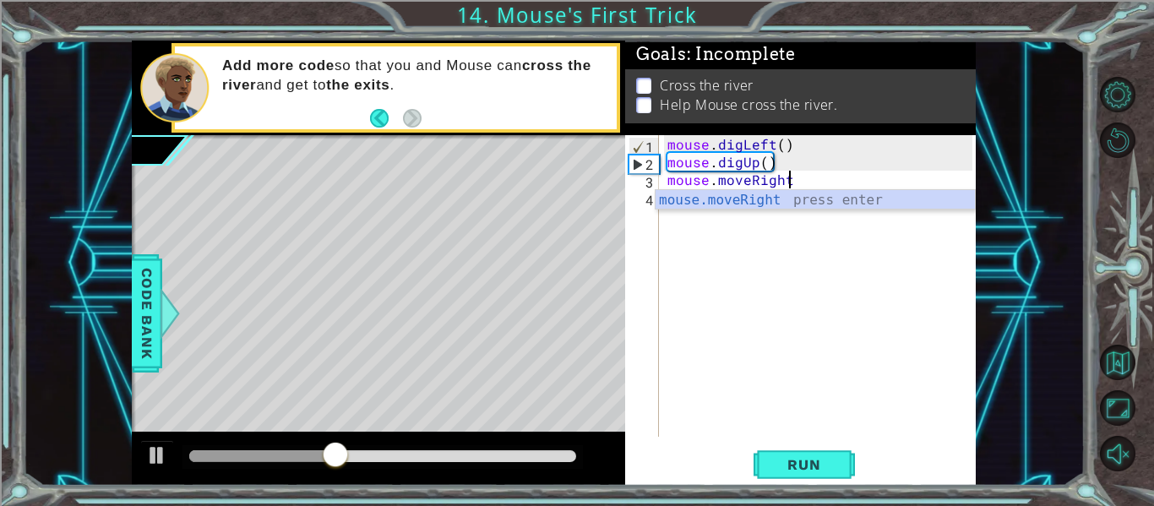
scroll to position [0, 8]
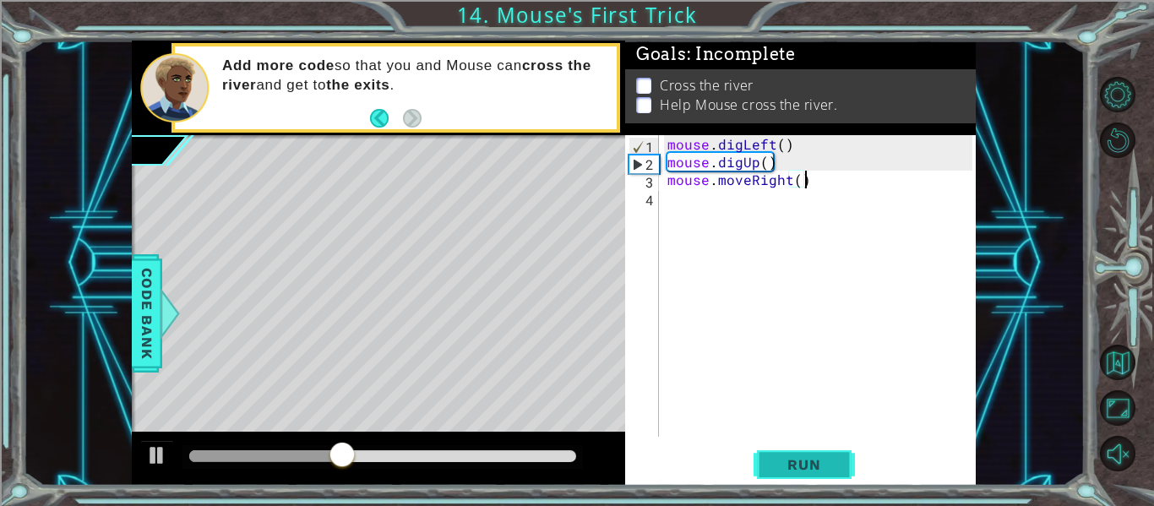
type textarea "mouse.moveRight()"
click at [819, 465] on span "Run" at bounding box center [803, 464] width 67 height 17
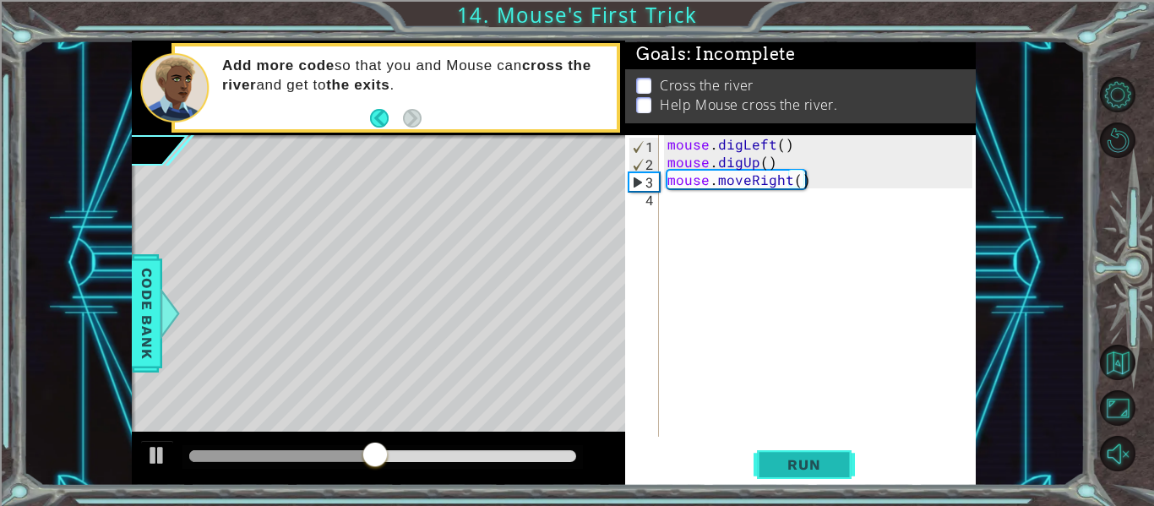
click at [810, 448] on button "Run" at bounding box center [804, 465] width 101 height 35
click at [666, 193] on div "mouse . digLeft ( ) mouse . digUp ( ) mouse . moveRight ( )" at bounding box center [822, 303] width 317 height 337
click at [795, 468] on span "Run" at bounding box center [803, 464] width 67 height 17
click at [789, 181] on div "mouse . digLeft ( ) mouse . digUp ( ) mouse . moveRight ( )" at bounding box center [822, 303] width 317 height 337
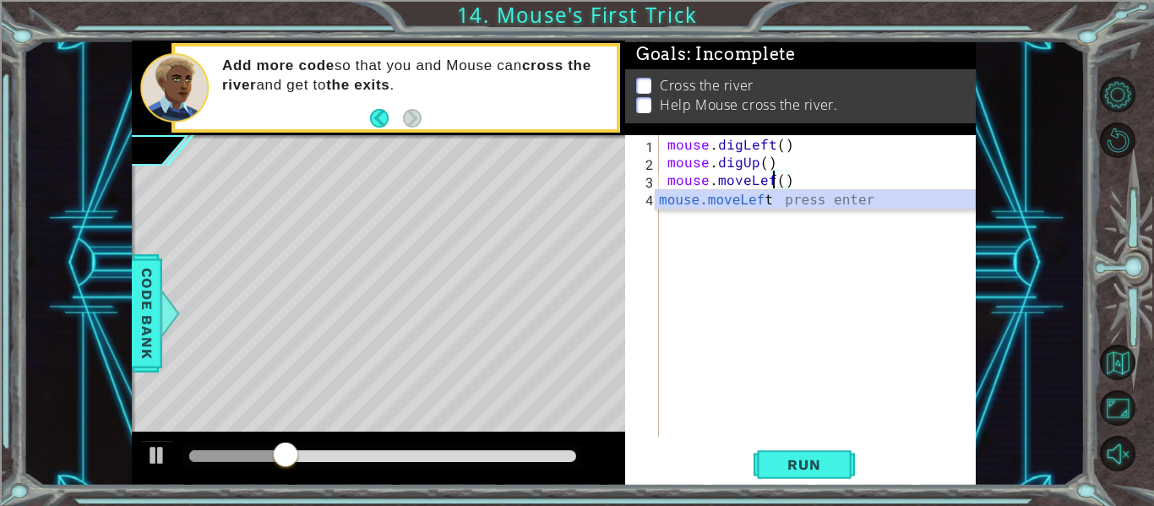
scroll to position [0, 8]
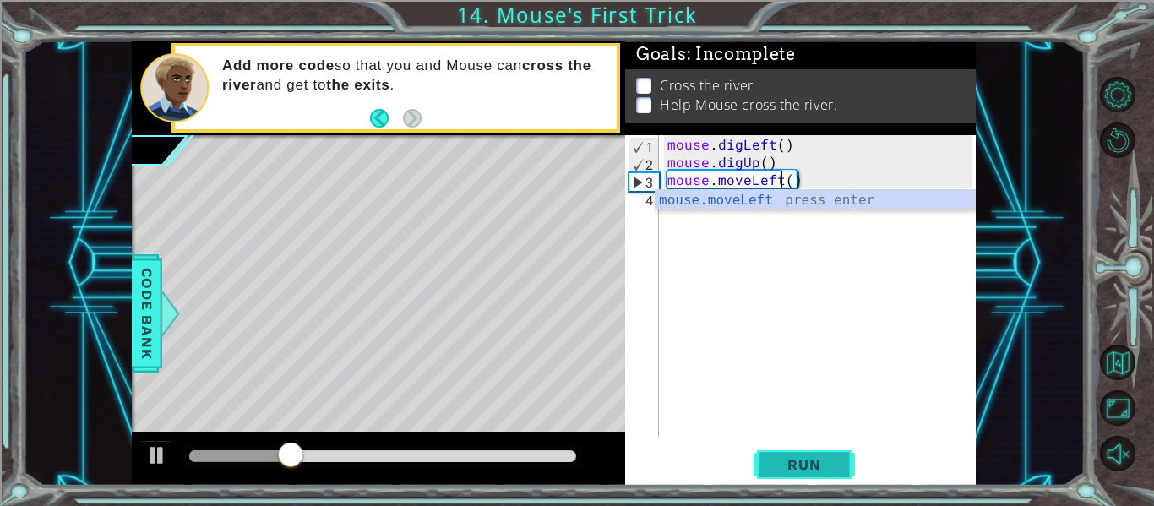
type textarea "mouse.moveLeft()"
click at [802, 462] on span "Run" at bounding box center [803, 464] width 67 height 17
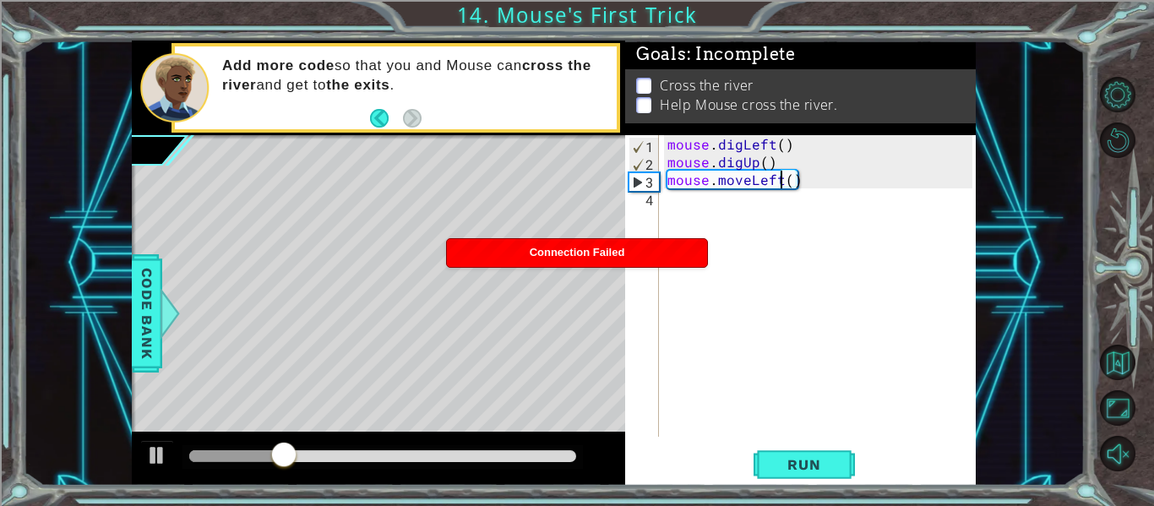
click at [806, 183] on div "mouse . digLeft ( ) mouse . digUp ( ) mouse . moveLeft ( )" at bounding box center [822, 303] width 317 height 337
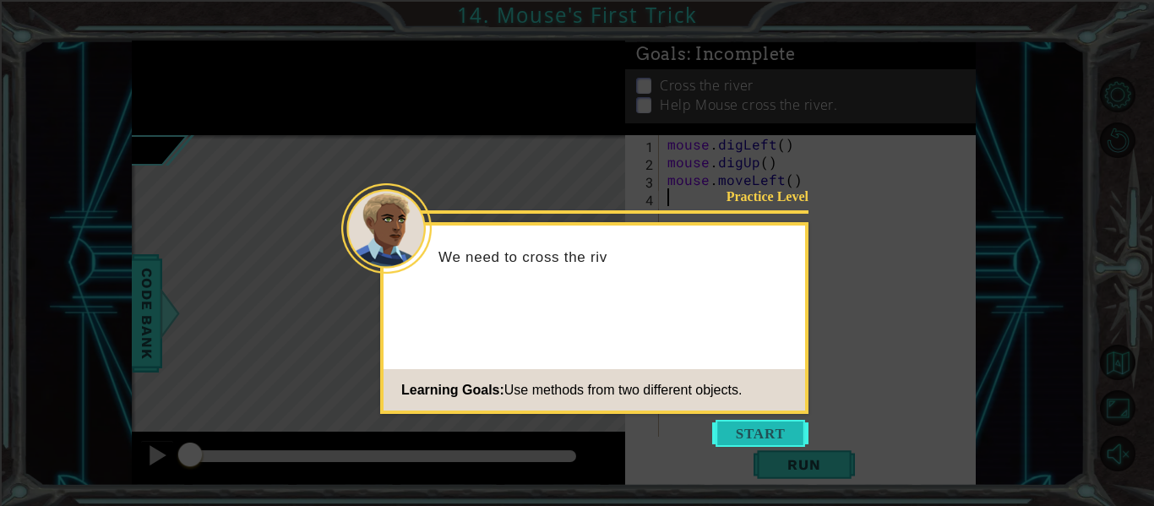
click at [754, 428] on button "Start" at bounding box center [760, 433] width 96 height 27
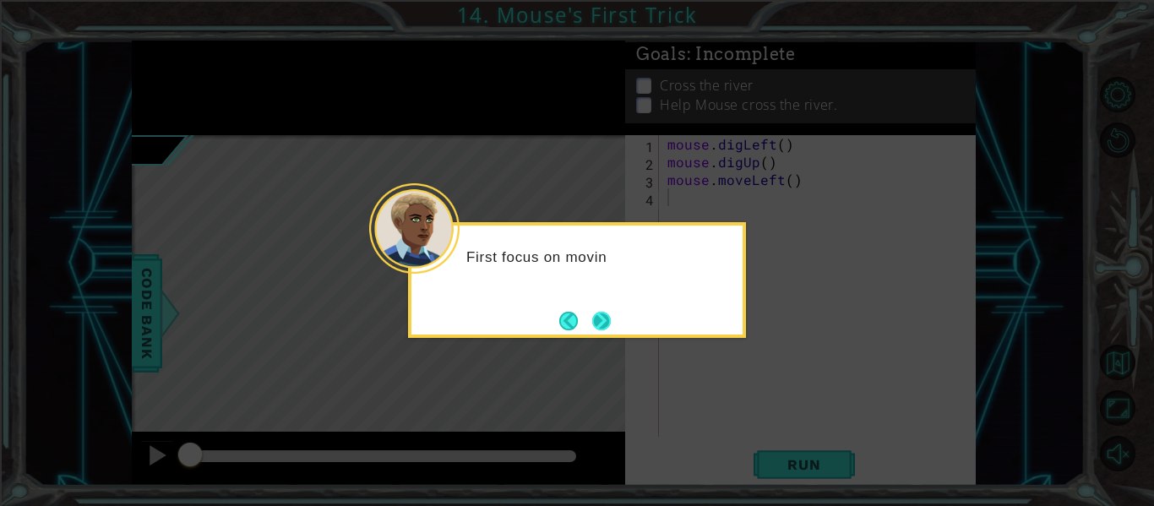
click at [594, 314] on button "Next" at bounding box center [601, 320] width 19 height 19
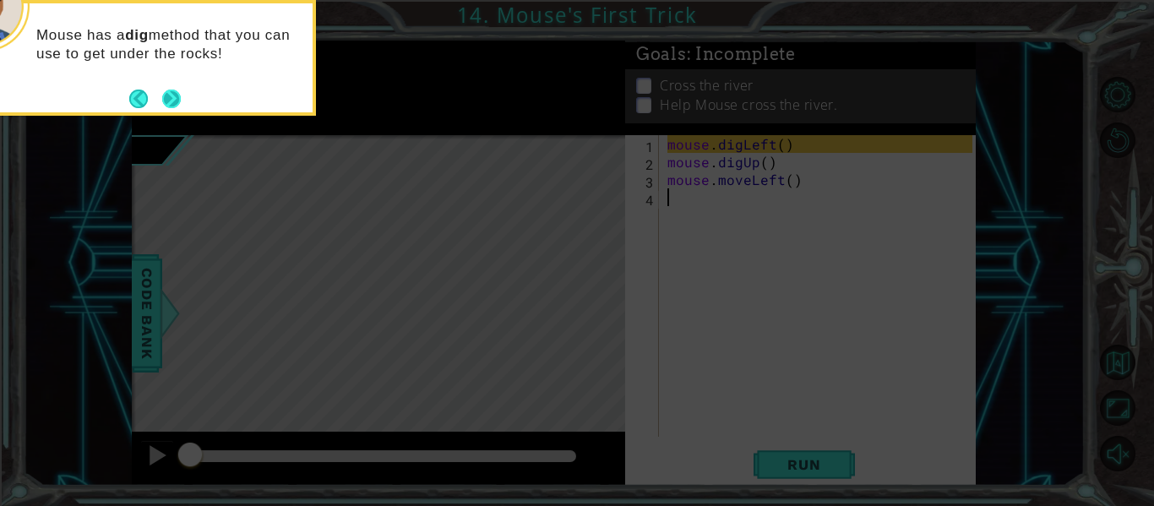
click at [175, 90] on button "Next" at bounding box center [170, 98] width 31 height 31
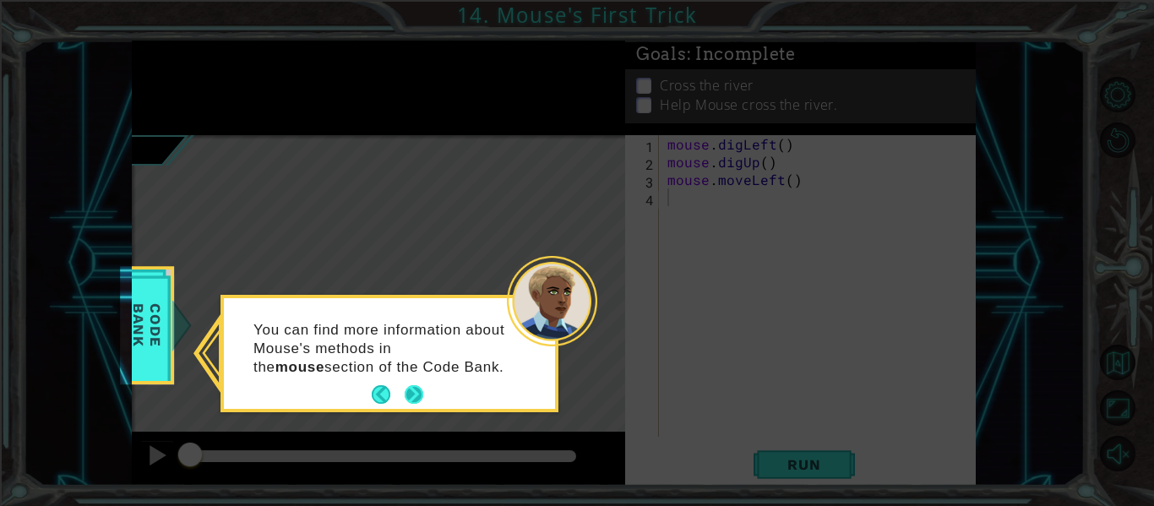
click at [410, 394] on button "Next" at bounding box center [414, 394] width 19 height 19
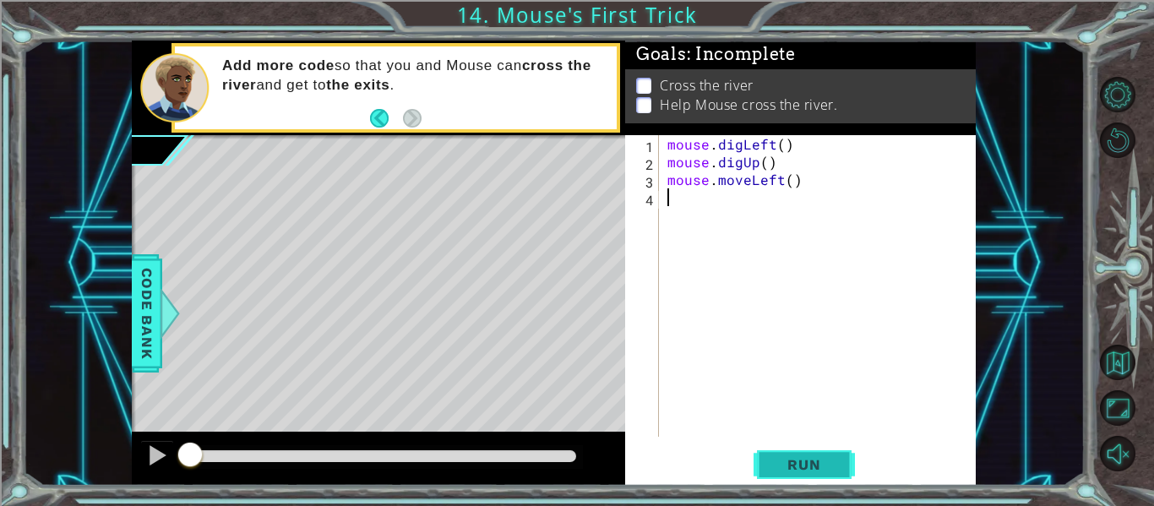
click at [826, 462] on span "Run" at bounding box center [803, 464] width 67 height 17
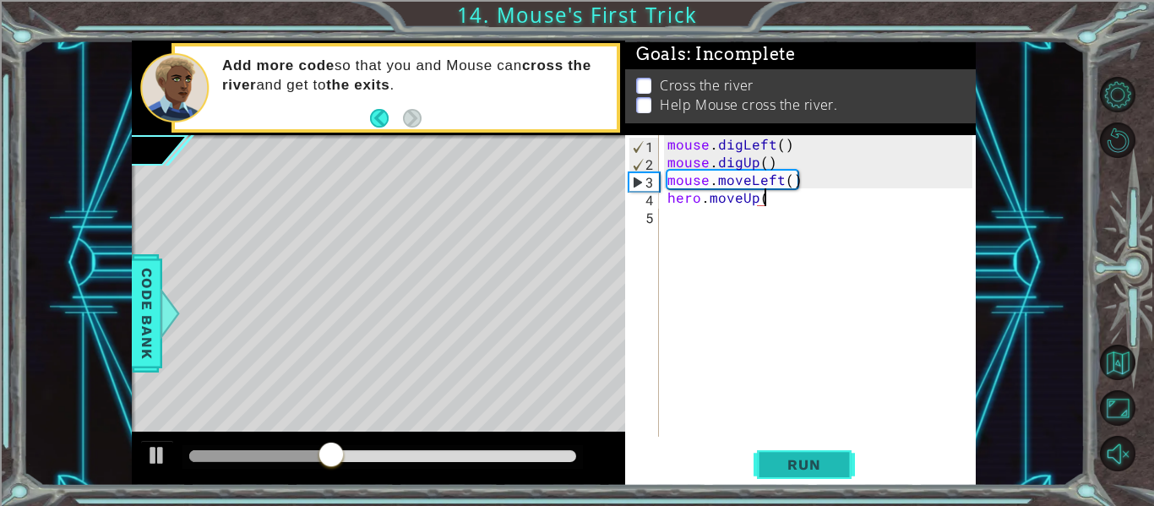
scroll to position [0, 6]
type textarea "hero.moveUp(5)"
click at [804, 473] on span "Run" at bounding box center [803, 464] width 67 height 17
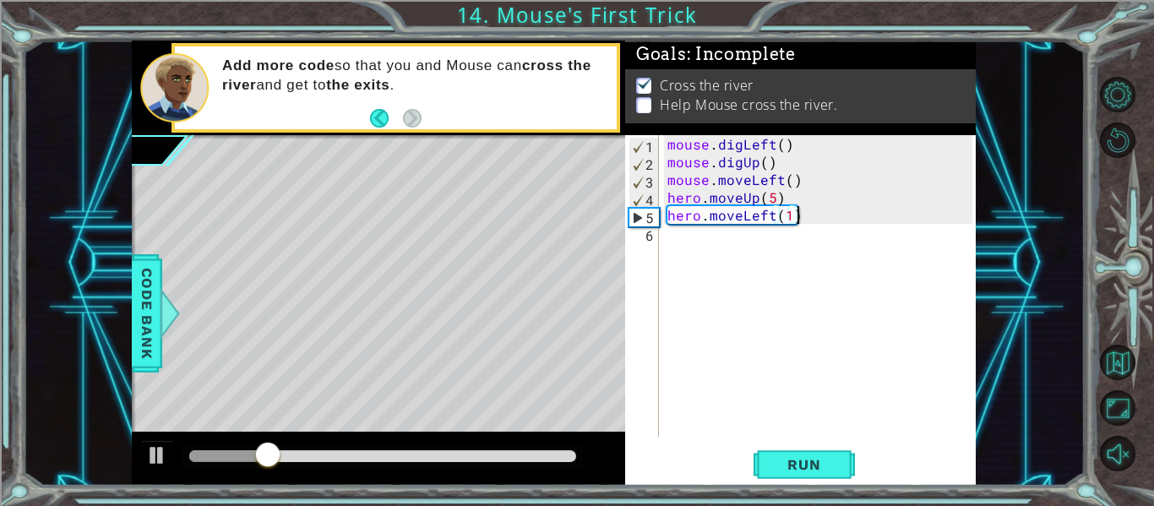
click at [757, 217] on div "mouse . digLeft ( ) mouse . digUp ( ) mouse . moveLeft ( ) hero . moveUp ( 5 ) …" at bounding box center [822, 303] width 317 height 337
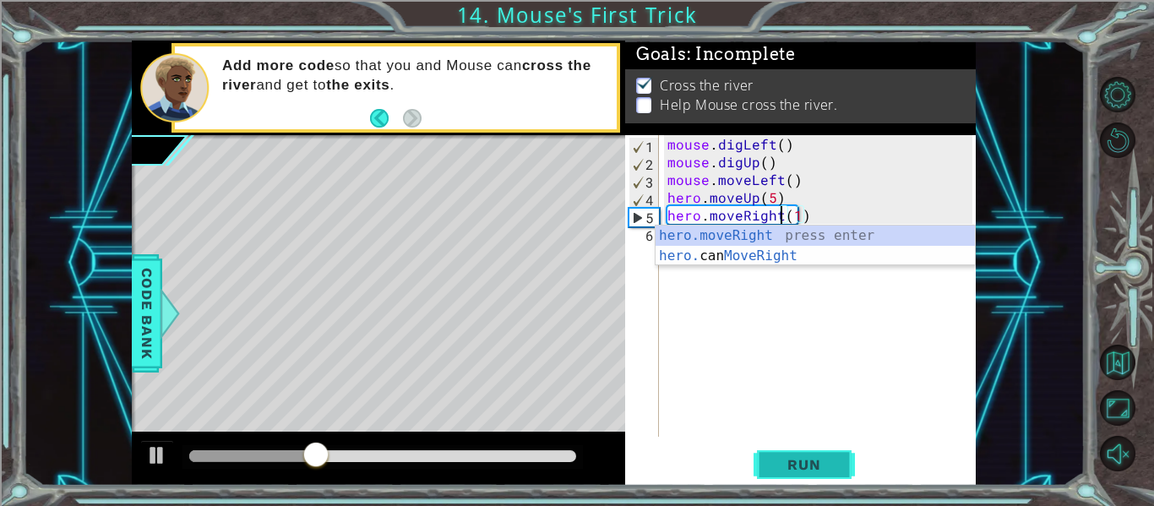
type textarea "hero.moveRight(1)"
click at [785, 452] on button "Run" at bounding box center [804, 465] width 101 height 35
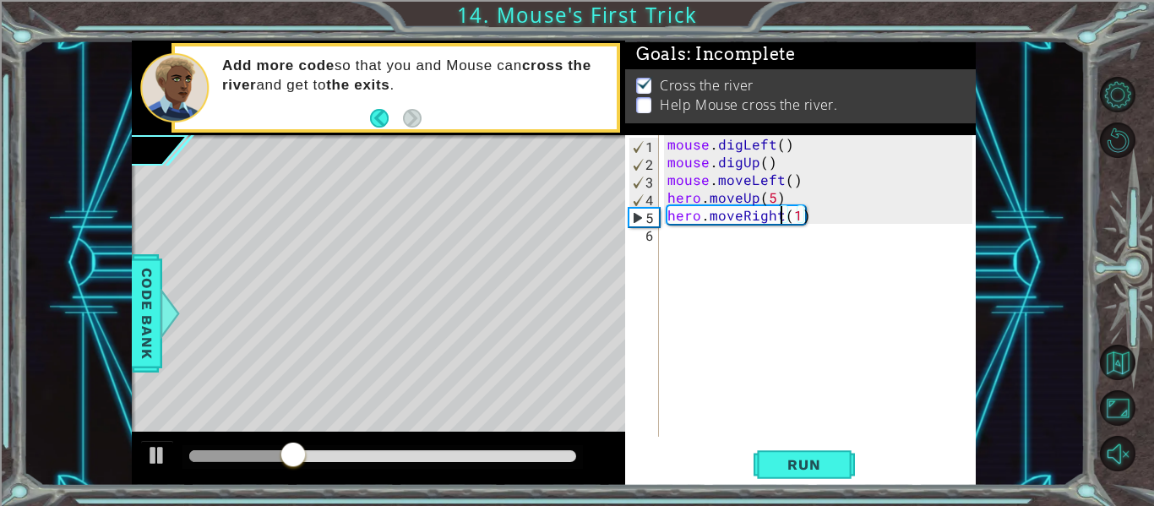
click at [731, 260] on div "mouse . digLeft ( ) mouse . digUp ( ) mouse . moveLeft ( ) hero . moveUp ( 5 ) …" at bounding box center [822, 303] width 317 height 337
type textarea "h"
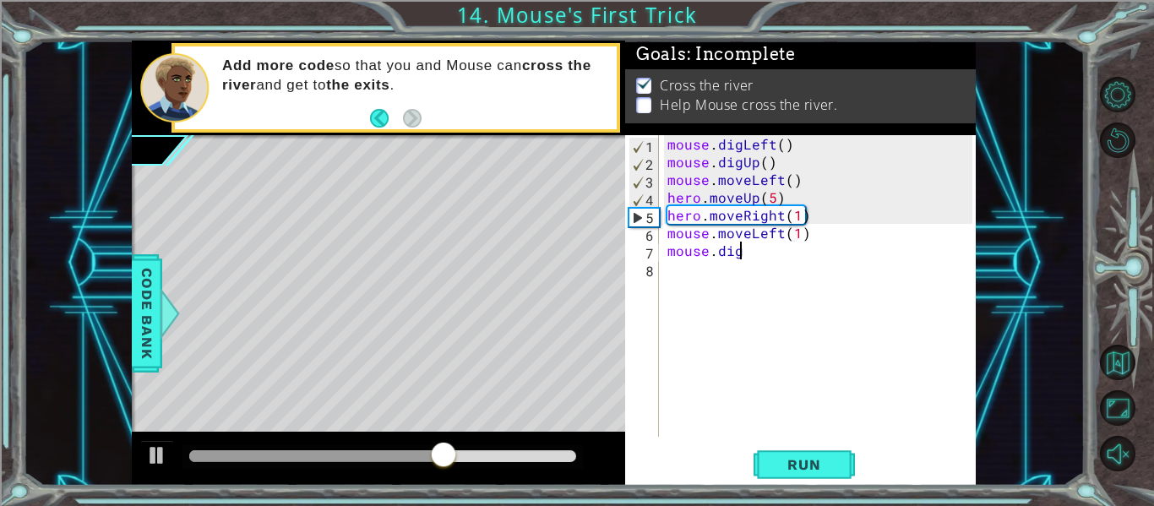
scroll to position [0, 13]
click at [135, 332] on span "Code Bank" at bounding box center [146, 313] width 27 height 103
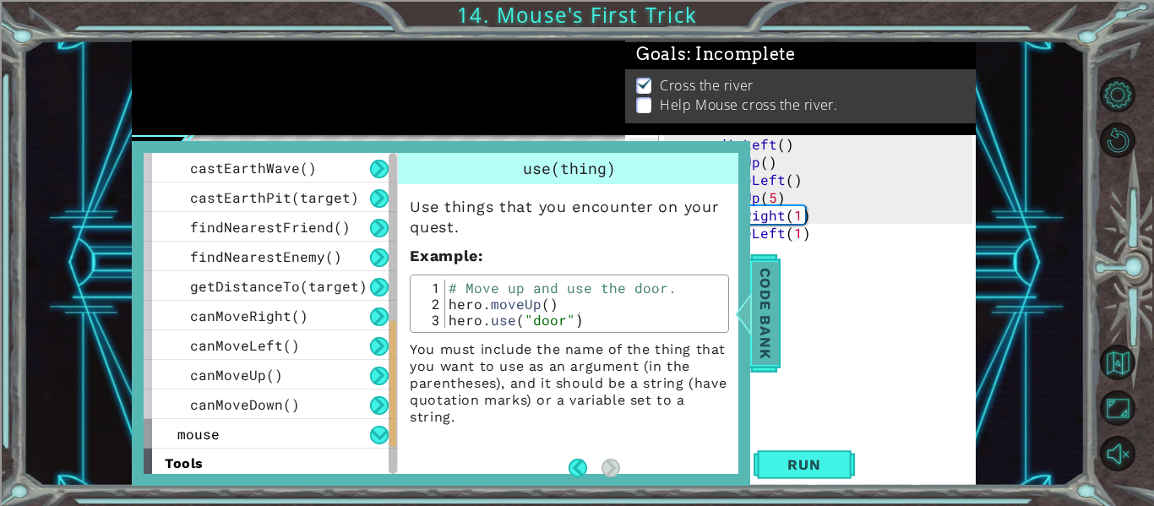
scroll to position [536, 0]
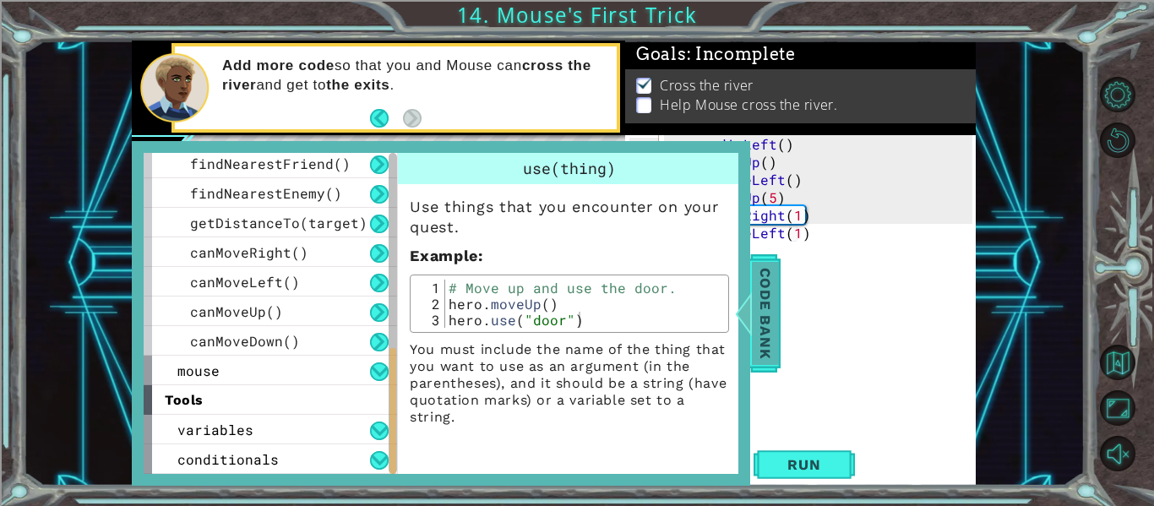
click at [763, 335] on span "Code Bank" at bounding box center [765, 313] width 27 height 103
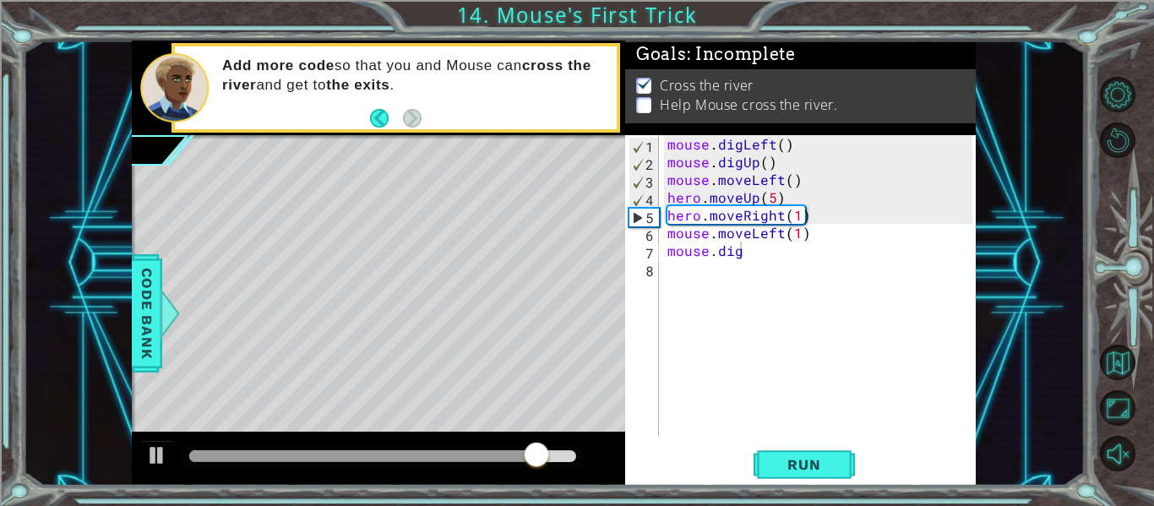
click at [756, 252] on div "mouse . digLeft ( ) mouse . digUp ( ) mouse . moveLeft ( ) hero . moveUp ( 5 ) …" at bounding box center [822, 303] width 317 height 337
click at [835, 441] on div "mouse.digDown 1 2 3 4 5 6 7 8 mouse . digLeft ( ) mouse . digUp ( ) mouse . mov…" at bounding box center [800, 310] width 351 height 351
click at [828, 457] on span "Run" at bounding box center [803, 464] width 67 height 17
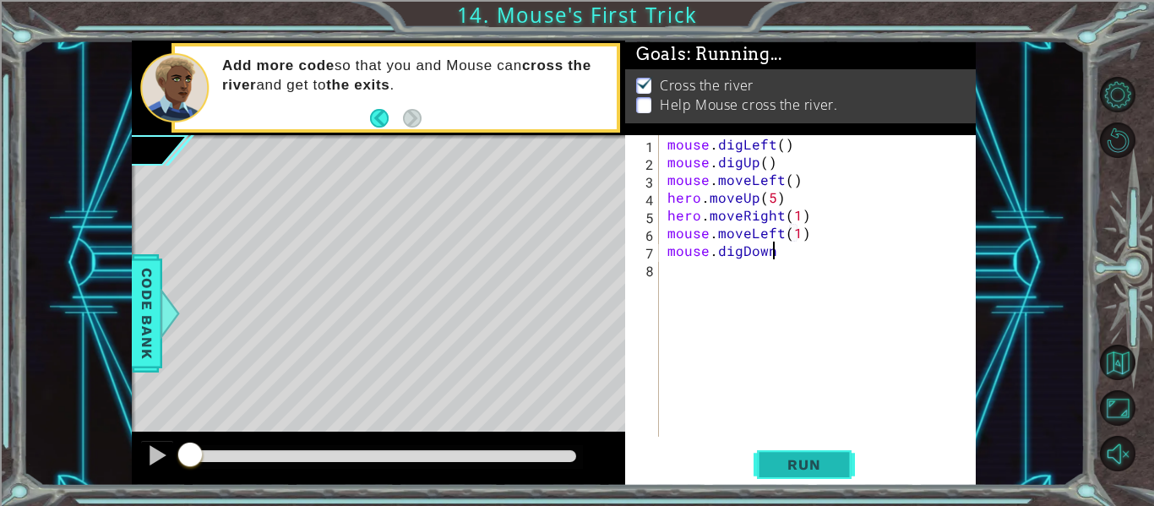
click at [819, 454] on button "Run" at bounding box center [804, 465] width 101 height 35
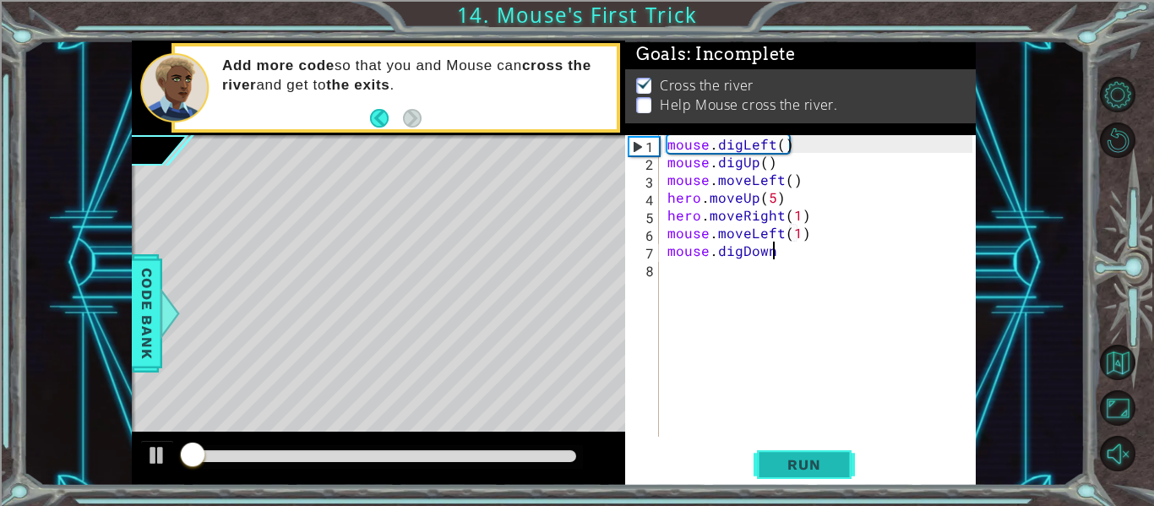
click at [815, 462] on span "Run" at bounding box center [803, 464] width 67 height 17
click at [787, 259] on div "mouse . digLeft ( ) mouse . digUp ( ) mouse . moveLeft ( ) hero . moveUp ( 5 ) …" at bounding box center [822, 303] width 317 height 337
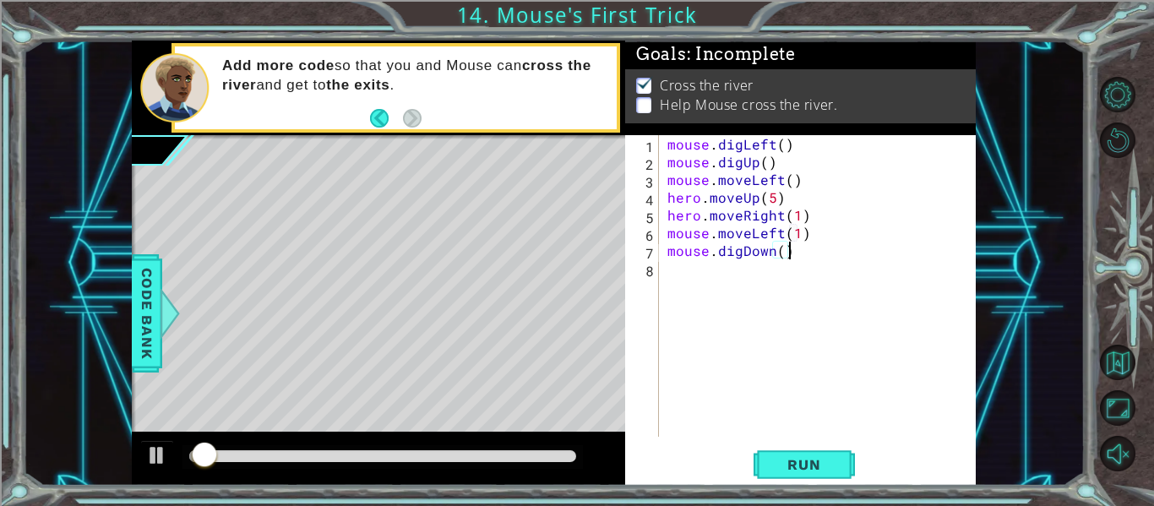
scroll to position [0, 7]
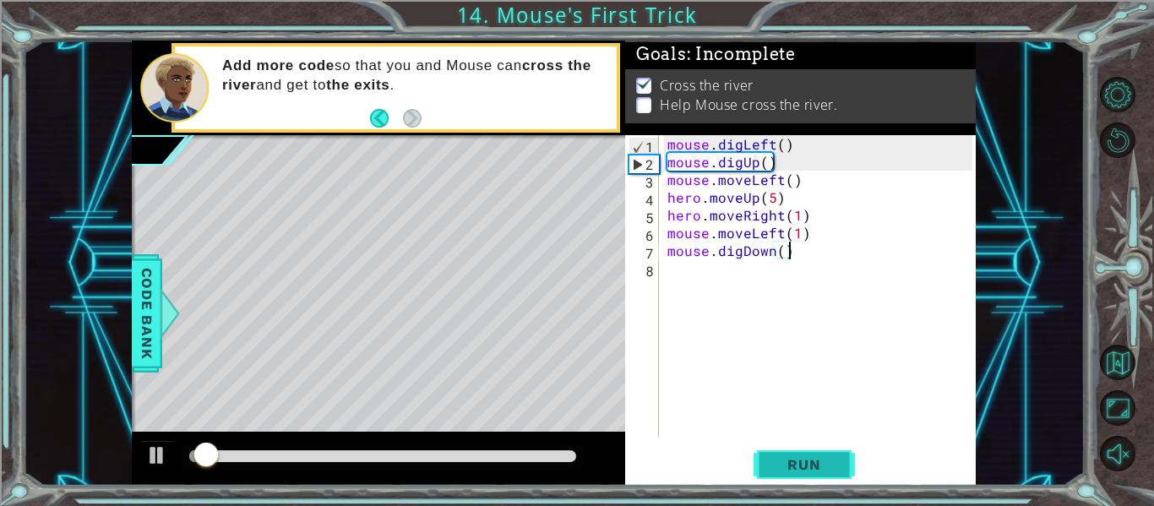
type textarea "mouse.digDown()"
click at [797, 470] on span "Run" at bounding box center [803, 464] width 67 height 17
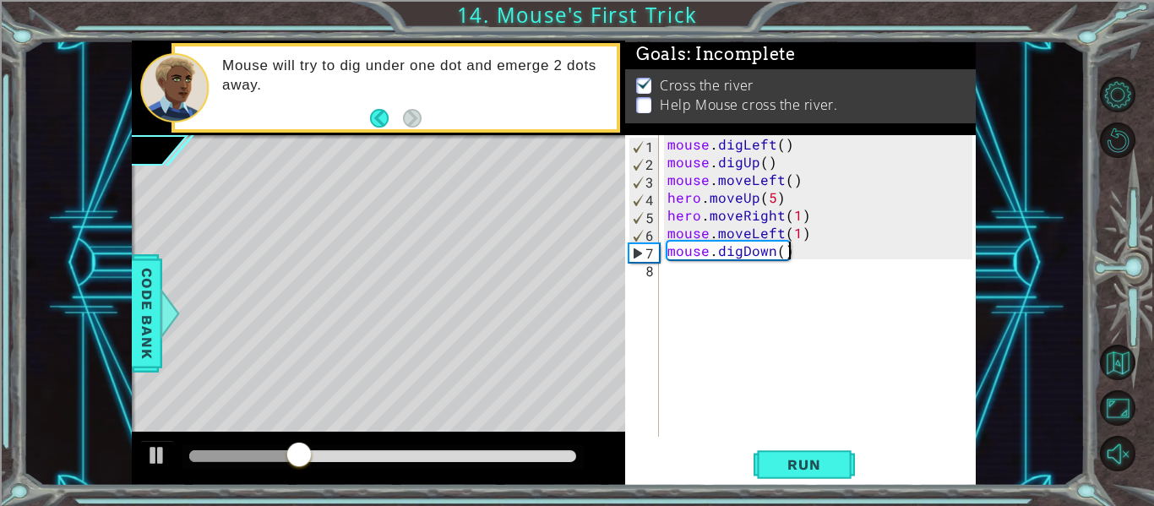
click at [857, 252] on div "mouse . digLeft ( ) mouse . digUp ( ) mouse . moveLeft ( ) hero . moveUp ( 5 ) …" at bounding box center [822, 303] width 317 height 337
click at [819, 261] on div "mouse . digLeft ( ) mouse . digUp ( ) mouse . moveLeft ( ) hero . moveUp ( 5 ) …" at bounding box center [822, 303] width 317 height 337
click at [812, 238] on div "mouse . digLeft ( ) mouse . digUp ( ) mouse . moveLeft ( ) hero . moveUp ( 5 ) …" at bounding box center [822, 303] width 317 height 337
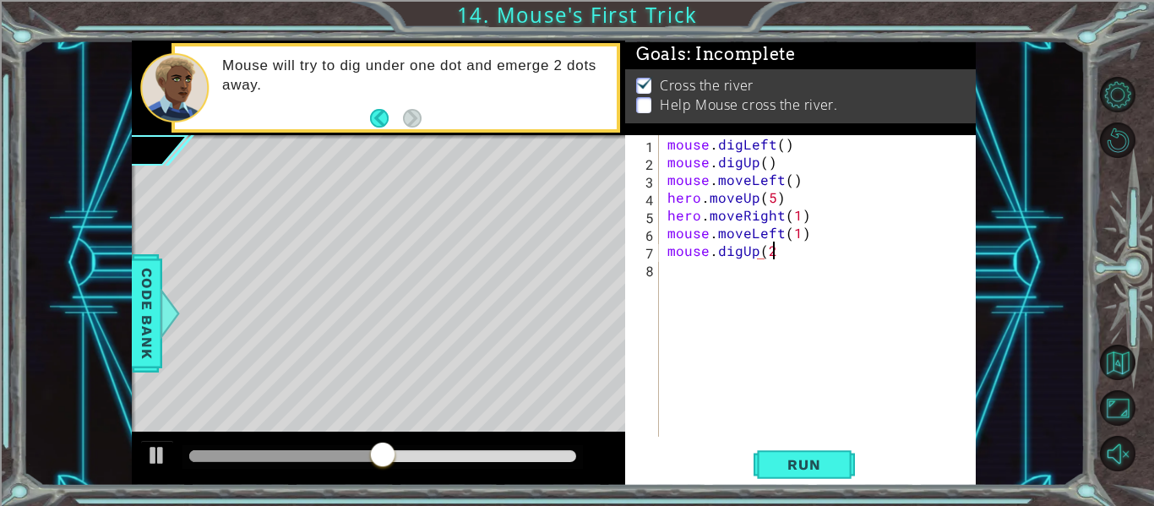
scroll to position [0, 6]
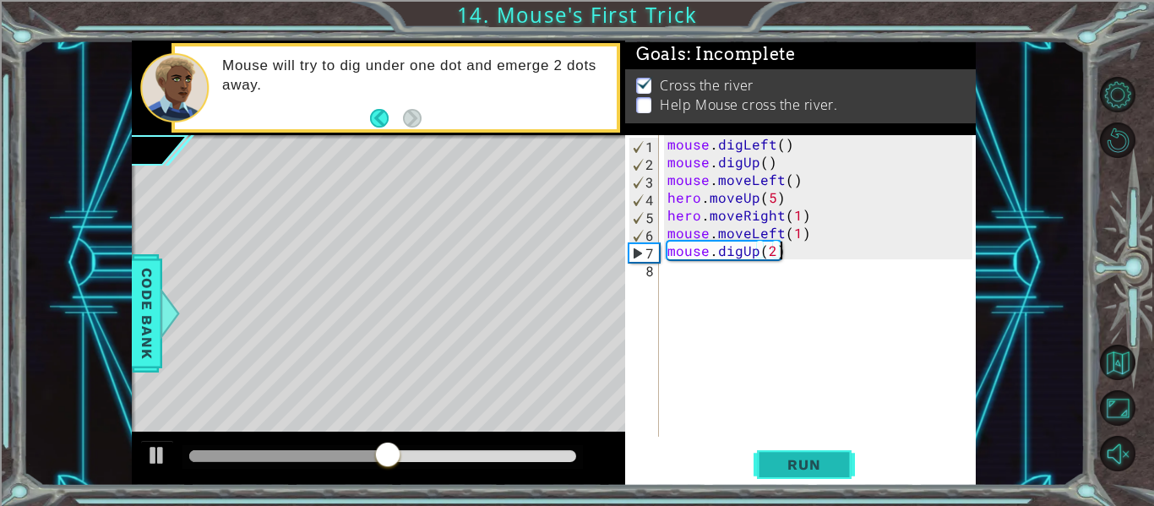
type textarea "mouse.digUp(2)"
click at [775, 460] on span "Run" at bounding box center [803, 464] width 67 height 17
click at [809, 290] on div "mouse . digLeft ( ) mouse . digUp ( ) mouse . moveLeft ( ) hero . moveUp ( 5 ) …" at bounding box center [822, 303] width 317 height 337
click at [815, 232] on div "mouse . digLeft ( ) mouse . digUp ( ) mouse . moveLeft ( ) hero . moveUp ( 5 ) …" at bounding box center [822, 303] width 317 height 337
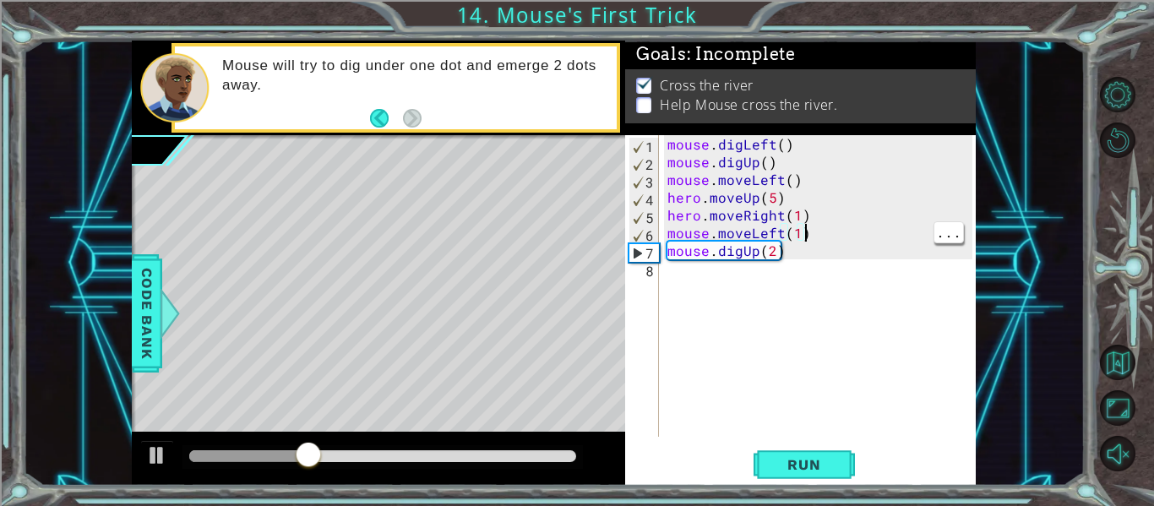
click at [758, 237] on div "mouse . digLeft ( ) mouse . digUp ( ) mouse . moveLeft ( ) hero . moveUp ( 5 ) …" at bounding box center [822, 303] width 317 height 337
click at [774, 230] on div "mouse . digLeft ( ) mouse . digUp ( ) mouse . moveLeft ( ) hero . moveUp ( 5 ) …" at bounding box center [822, 303] width 317 height 337
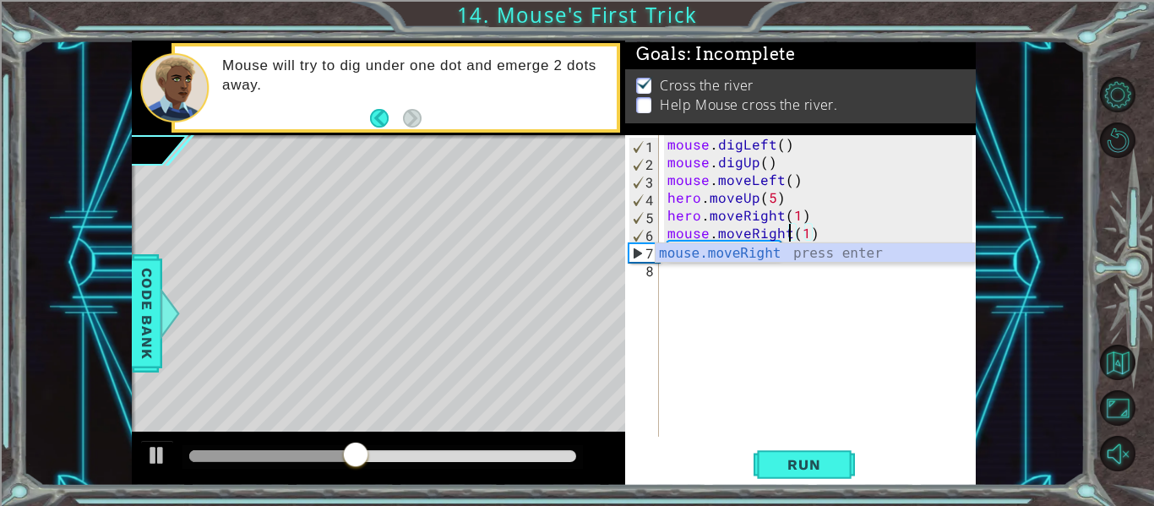
scroll to position [0, 8]
click at [786, 448] on button "Run" at bounding box center [804, 465] width 101 height 35
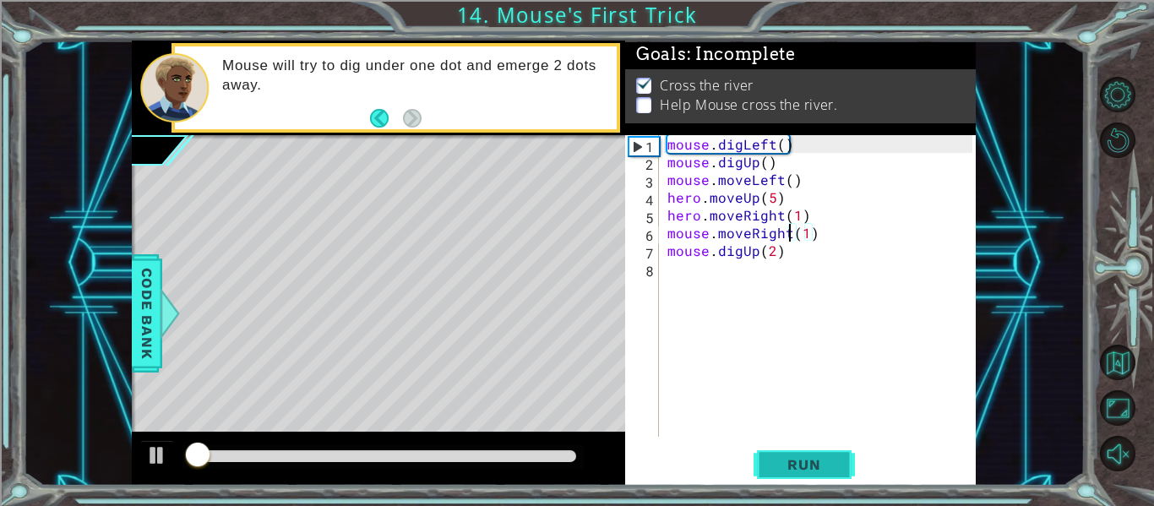
click at [776, 471] on span "Run" at bounding box center [803, 464] width 67 height 17
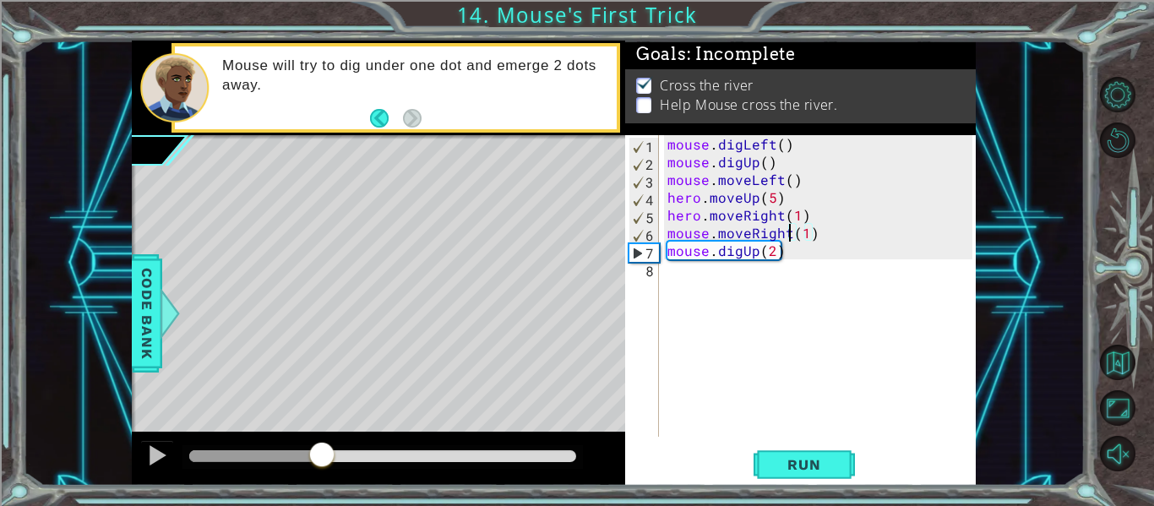
drag, startPoint x: 227, startPoint y: 462, endPoint x: 321, endPoint y: 476, distance: 94.9
click at [321, 476] on div at bounding box center [378, 459] width 493 height 54
click at [755, 248] on div "mouse . digLeft ( ) mouse . digUp ( ) mouse . moveLeft ( ) hero . moveUp ( 5 ) …" at bounding box center [822, 303] width 317 height 337
click at [808, 453] on button "Run" at bounding box center [804, 465] width 101 height 35
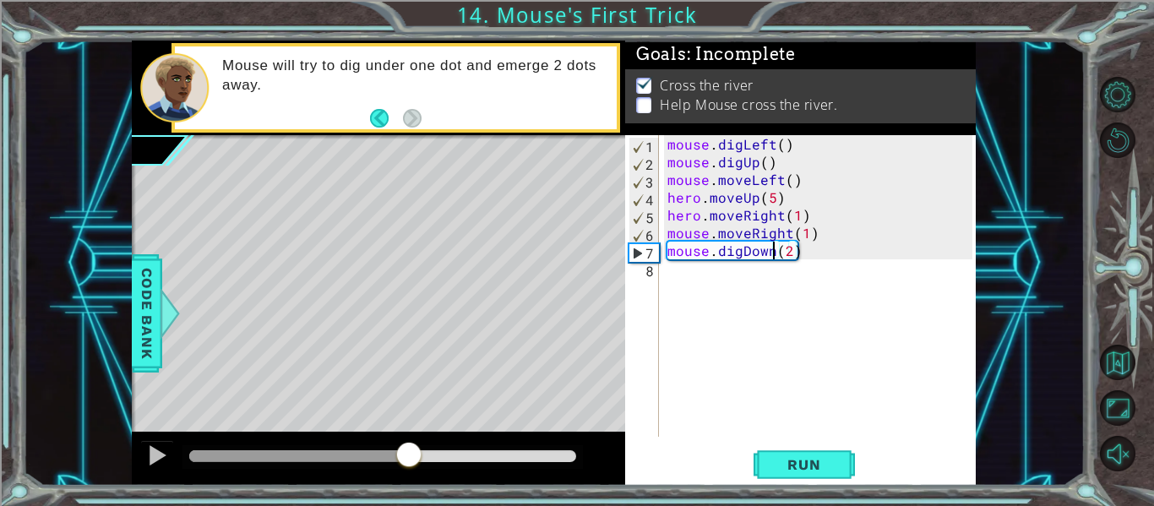
drag, startPoint x: 204, startPoint y: 450, endPoint x: 409, endPoint y: 445, distance: 205.3
click at [409, 445] on div at bounding box center [409, 456] width 30 height 30
click at [790, 254] on div "mouse . digLeft ( ) mouse . digUp ( ) mouse . moveLeft ( ) hero . moveUp ( 5 ) …" at bounding box center [822, 303] width 317 height 337
type textarea "mouse.digDown(1)"
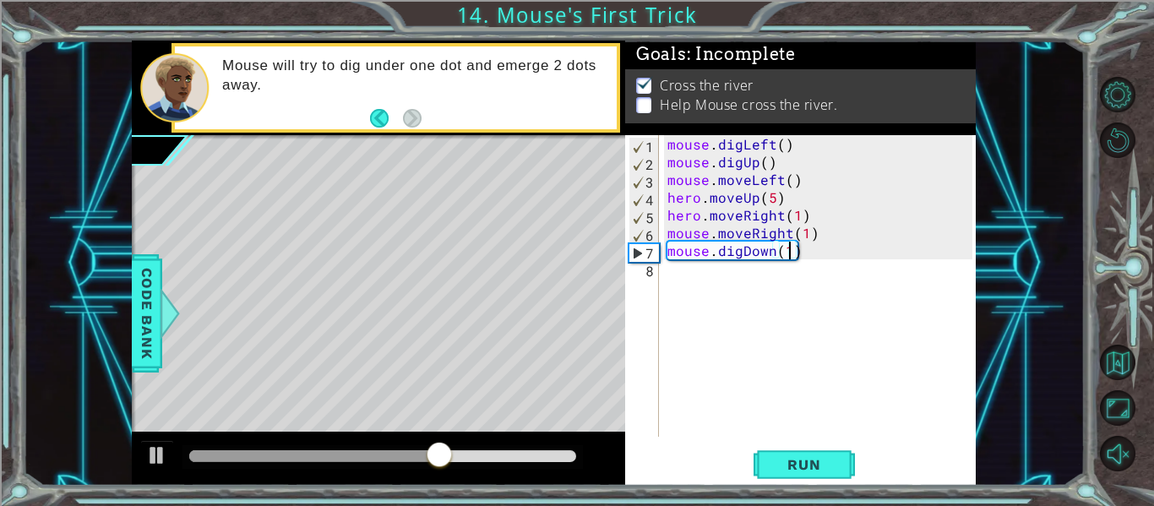
click at [688, 285] on div "mouse . digLeft ( ) mouse . digUp ( ) mouse . moveLeft ( ) hero . moveUp ( 5 ) …" at bounding box center [822, 303] width 317 height 337
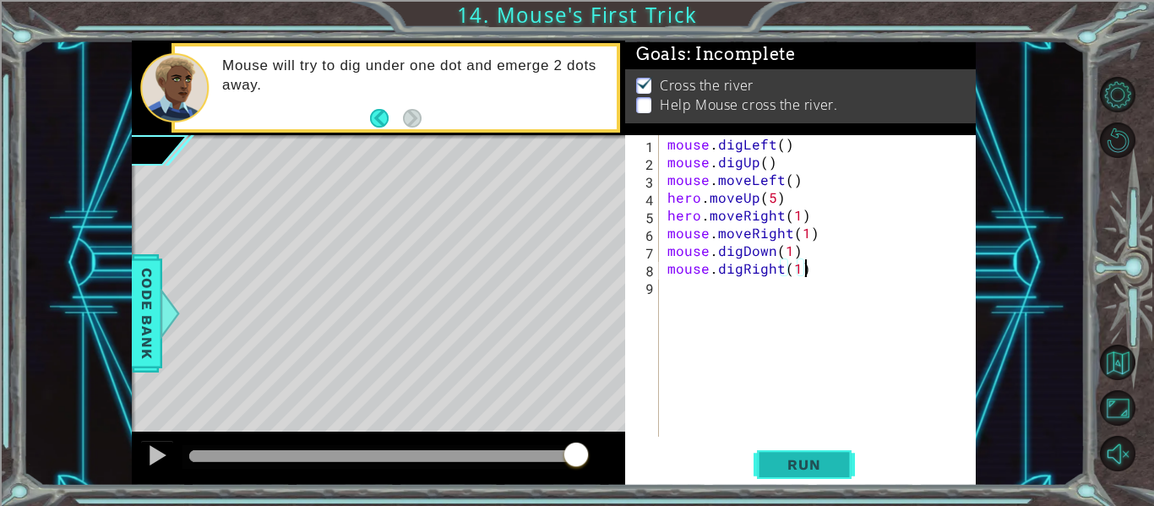
type textarea "mouse.digRight(1)"
click at [787, 472] on span "Run" at bounding box center [803, 464] width 67 height 17
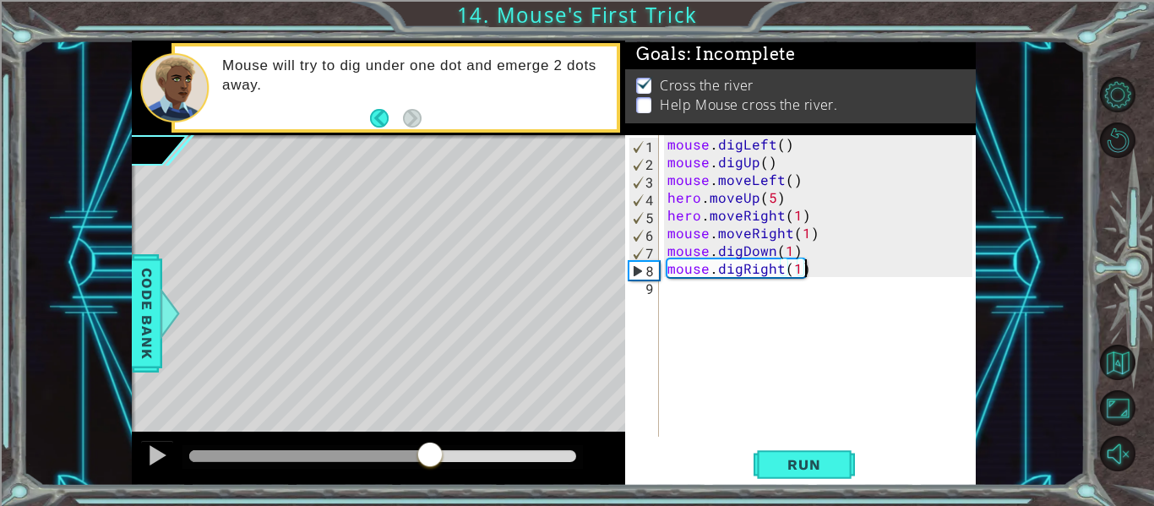
drag, startPoint x: 216, startPoint y: 457, endPoint x: 437, endPoint y: 452, distance: 220.5
click at [705, 305] on div "mouse . digLeft ( ) mouse . digUp ( ) mouse . moveLeft ( ) hero . moveUp ( 5 ) …" at bounding box center [822, 303] width 317 height 337
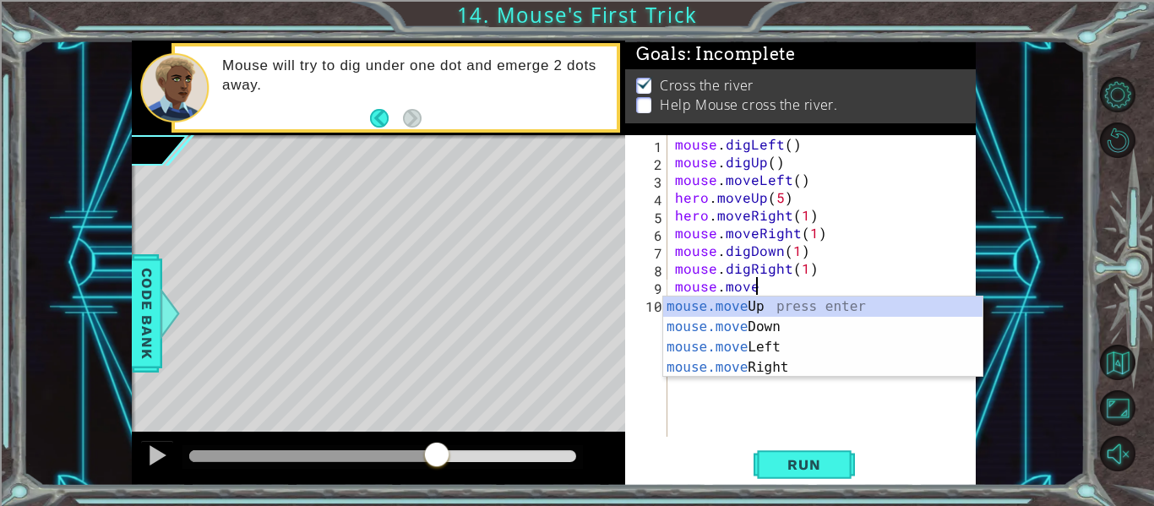
scroll to position [0, 5]
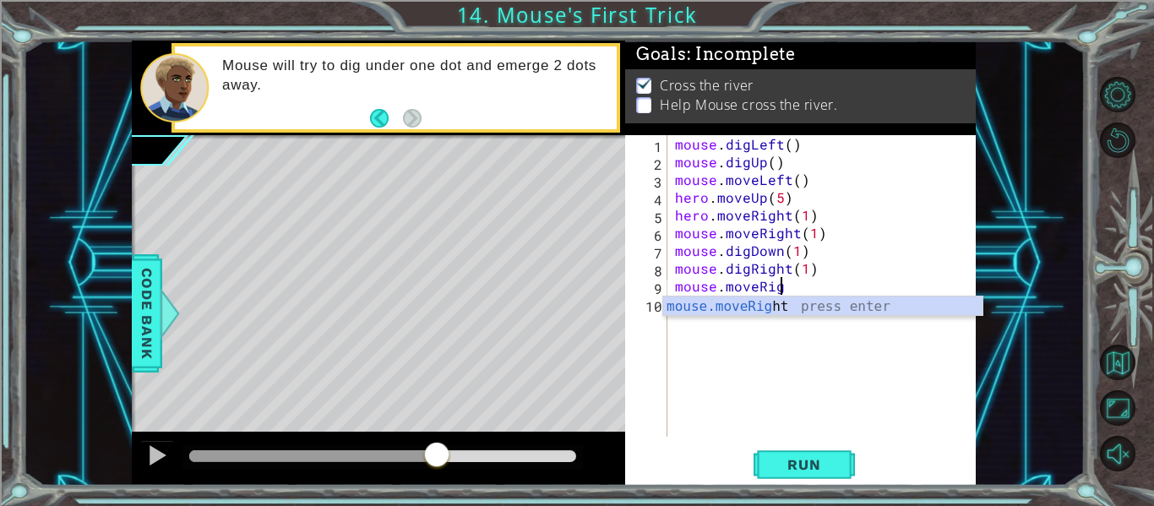
type textarea "mouse.moveRight"
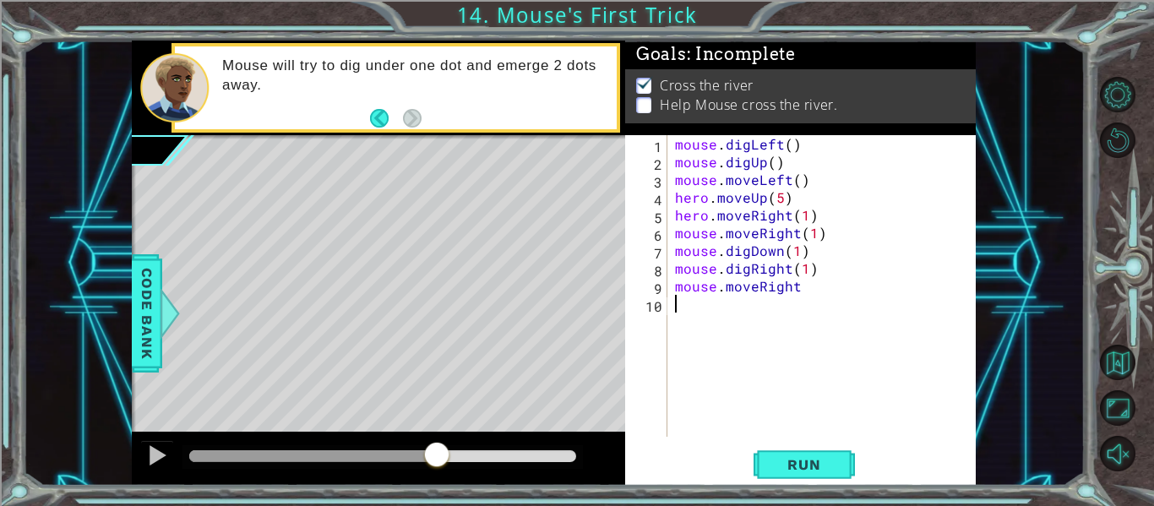
click at [754, 347] on div "mouse . digLeft ( ) mouse . digUp ( ) mouse . moveLeft ( ) hero . moveUp ( 5 ) …" at bounding box center [826, 303] width 309 height 337
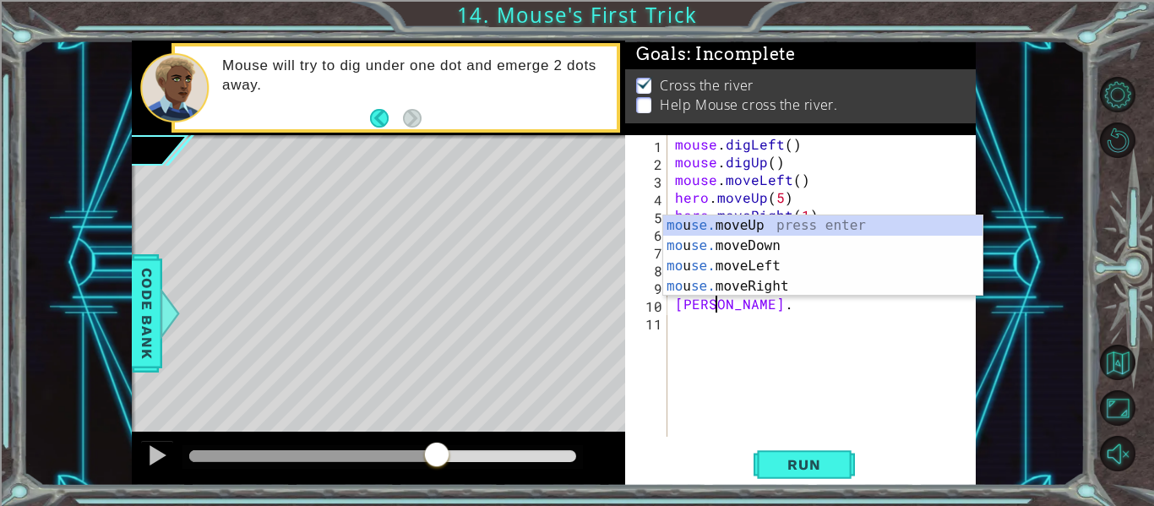
scroll to position [0, 2]
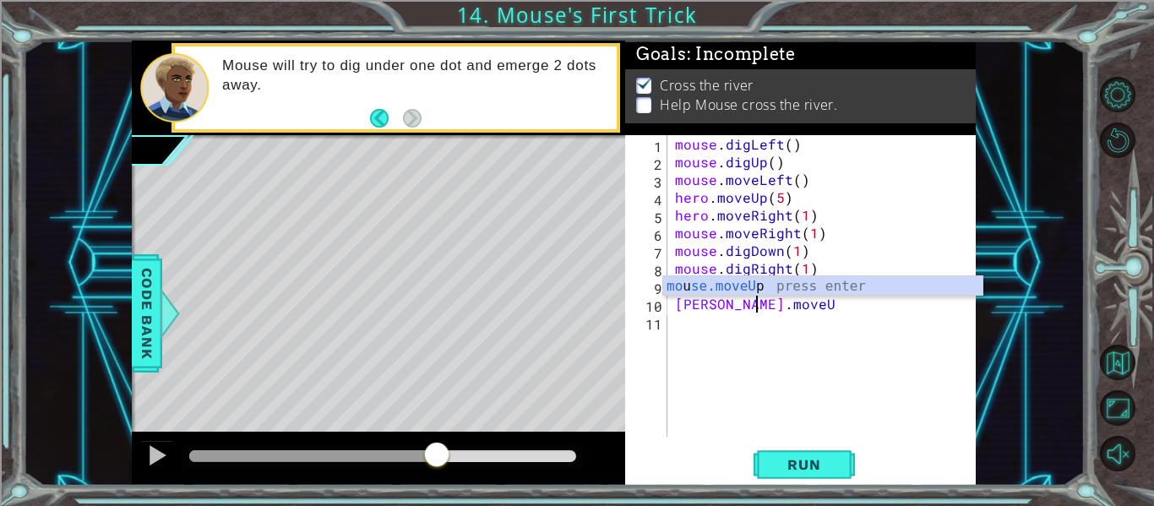
type textarea "[PERSON_NAME].moveUp"
click at [739, 324] on div "mouse . digLeft ( ) mouse . digUp ( ) mouse . moveLeft ( ) hero . moveUp ( 5 ) …" at bounding box center [826, 303] width 309 height 337
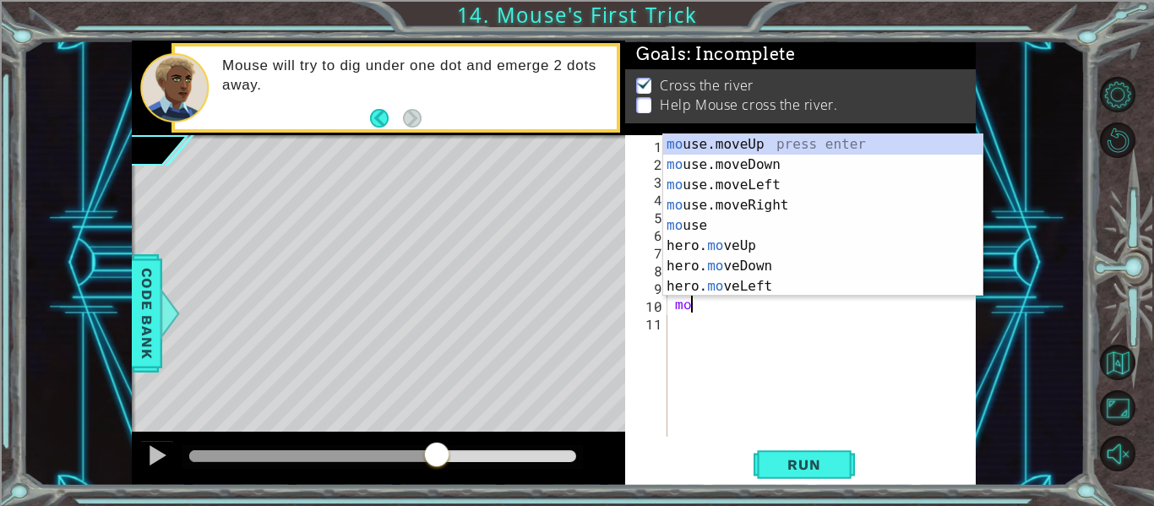
type textarea "m"
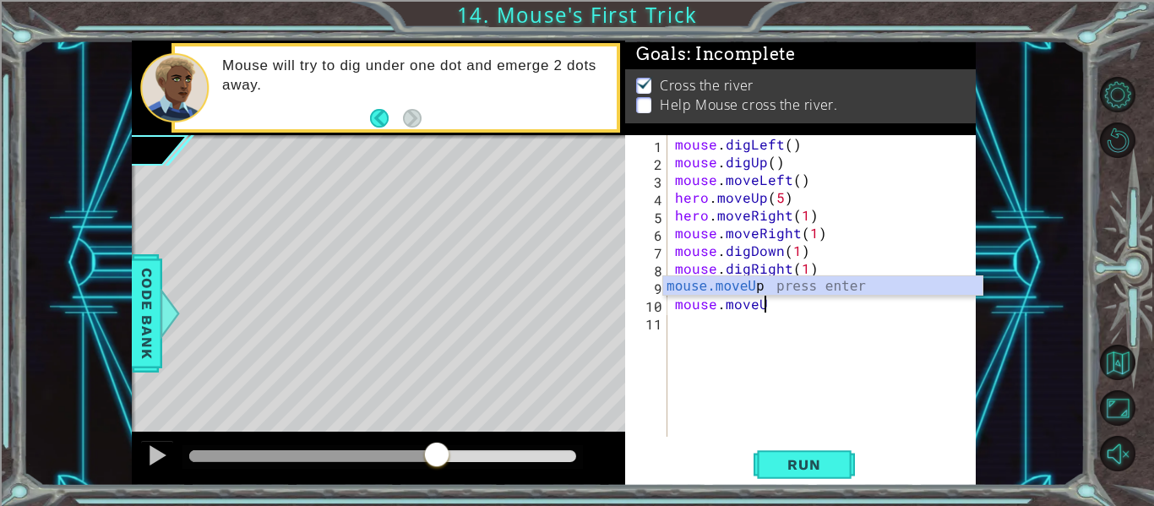
scroll to position [0, 5]
type textarea "mouse.moveUp"
click at [704, 330] on div "mouse . digLeft ( ) mouse . digUp ( ) mouse . moveLeft ( ) hero . moveUp ( 5 ) …" at bounding box center [826, 303] width 309 height 337
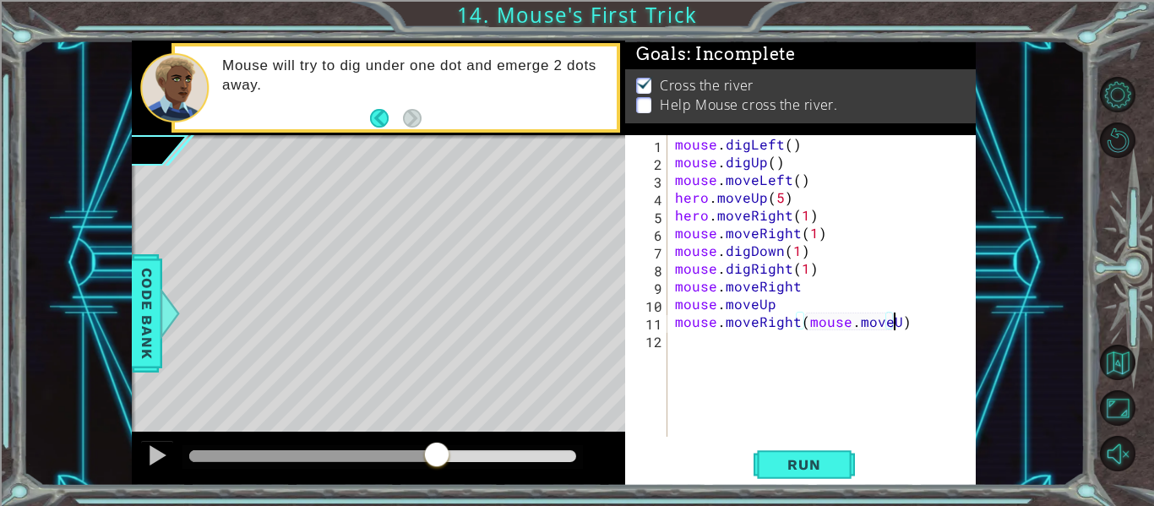
scroll to position [0, 14]
click at [795, 319] on div "mouse . digLeft ( ) mouse . digUp ( ) mouse . moveLeft ( ) hero . moveUp ( 5 ) …" at bounding box center [826, 303] width 309 height 337
type textarea "mouse.moveUp)"
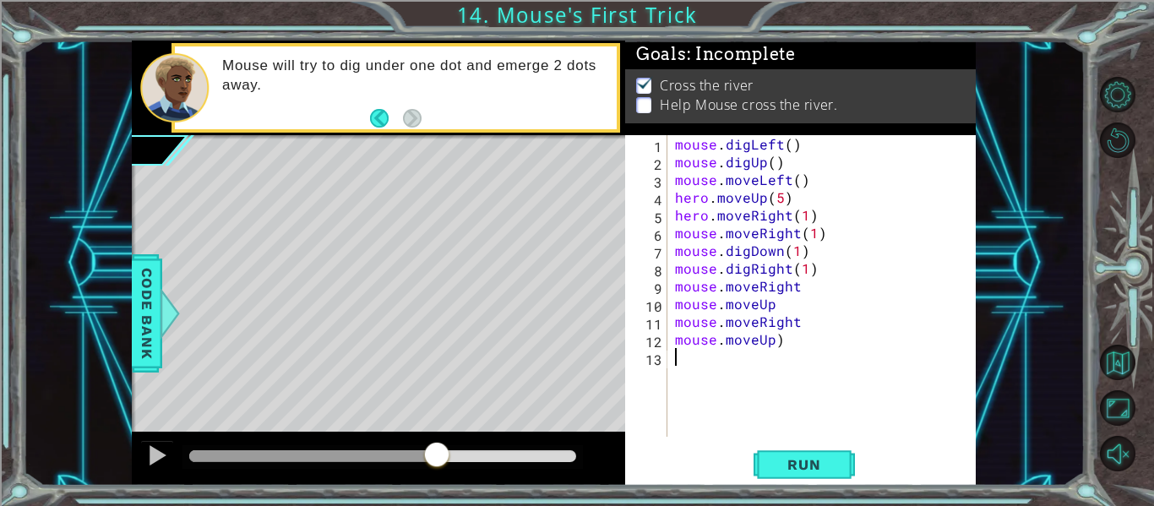
click at [856, 345] on div "mouse . digLeft ( ) mouse . digUp ( ) mouse . moveLeft ( ) hero . moveUp ( 5 ) …" at bounding box center [826, 303] width 309 height 337
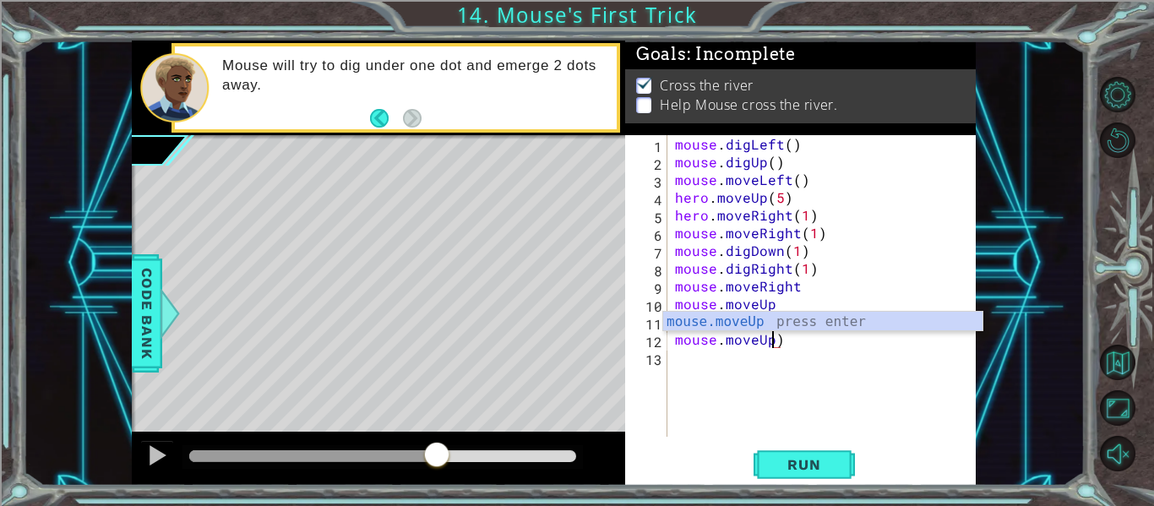
type textarea "mouse.moveUp()"
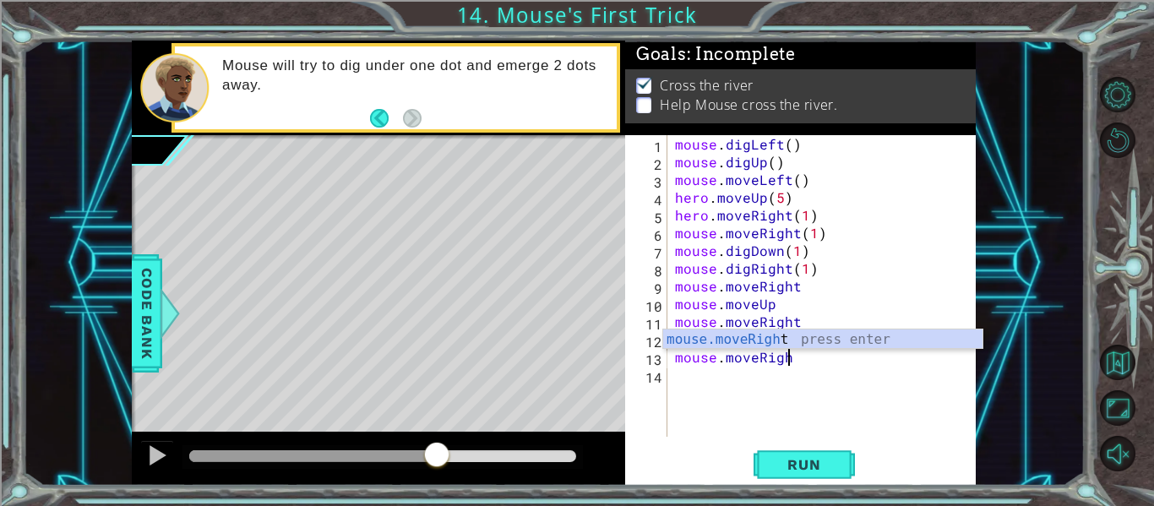
scroll to position [0, 7]
click at [144, 317] on span "Code Bank" at bounding box center [146, 313] width 27 height 103
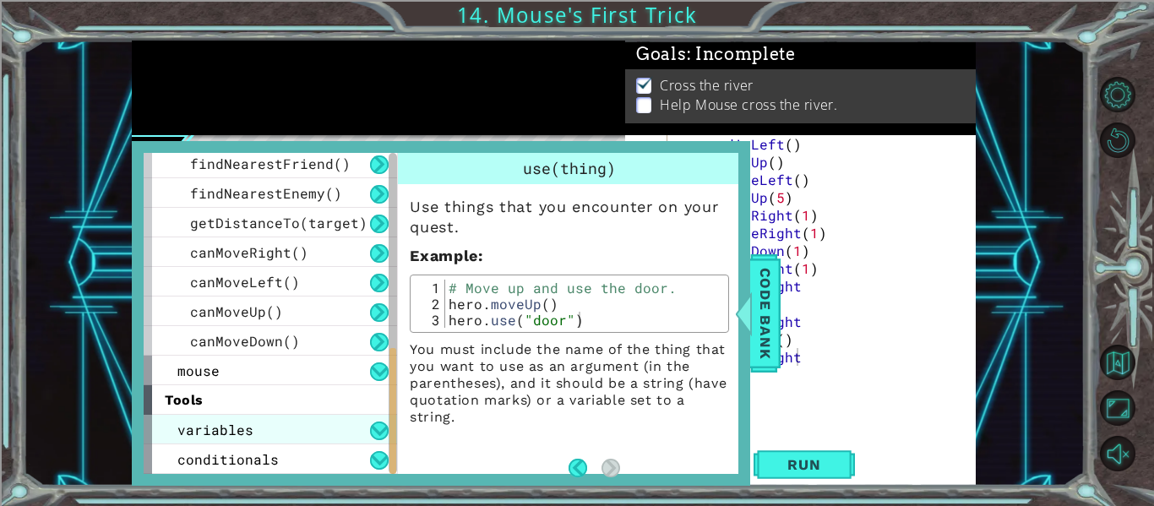
click at [182, 432] on span "variables" at bounding box center [215, 430] width 76 height 18
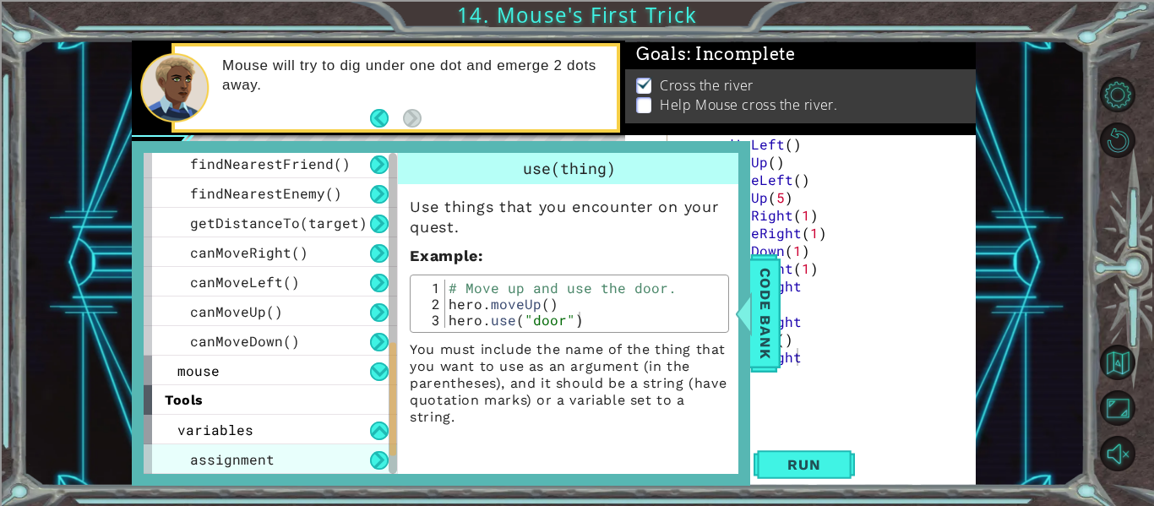
click at [182, 449] on div "assignment" at bounding box center [270, 459] width 253 height 30
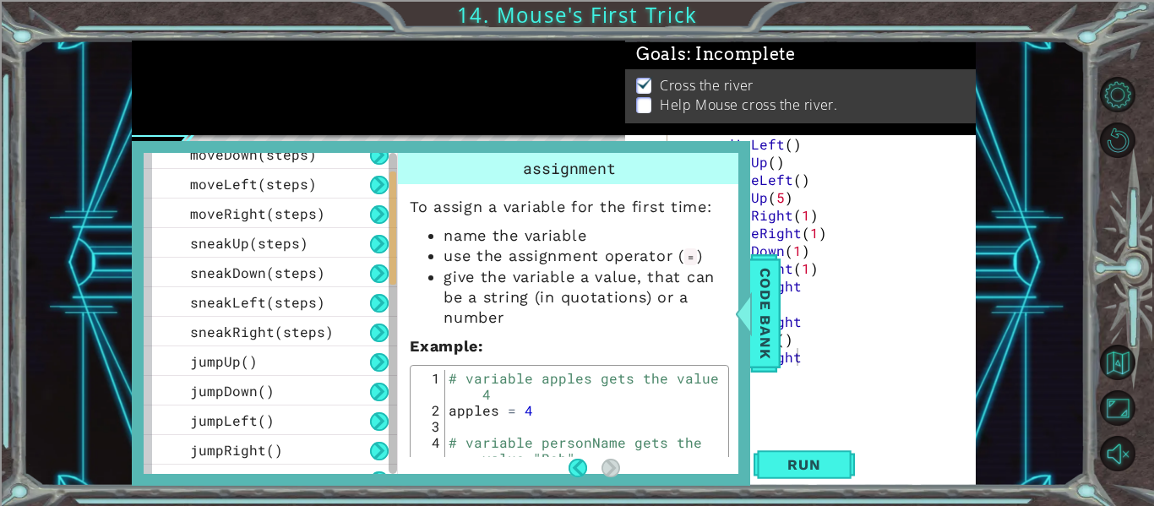
scroll to position [0, 0]
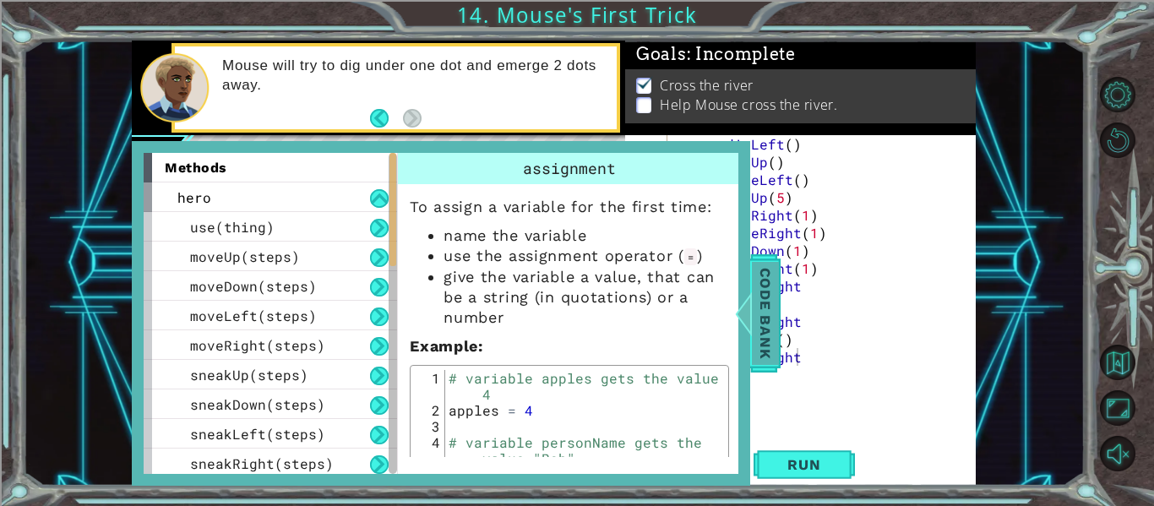
click at [752, 316] on div at bounding box center [743, 313] width 21 height 51
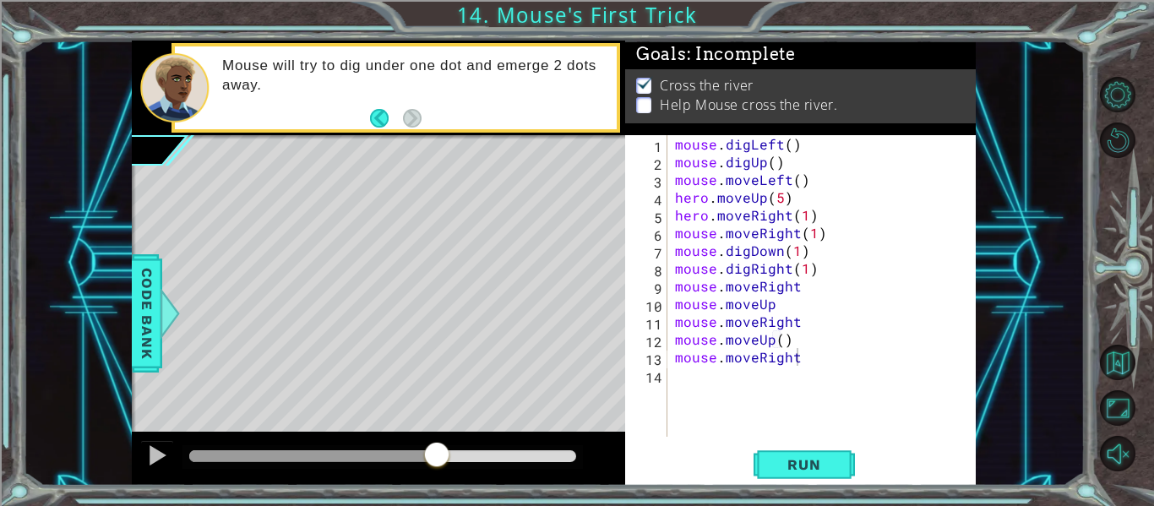
click at [695, 361] on div "mouse . digLeft ( ) mouse . digUp ( ) mouse . moveLeft ( ) hero . moveUp ( 5 ) …" at bounding box center [826, 303] width 309 height 337
click at [794, 336] on div "mouse . digLeft ( ) mouse . digUp ( ) mouse . moveLeft ( ) hero . moveUp ( 5 ) …" at bounding box center [826, 303] width 309 height 337
click at [832, 363] on div "mouse . digLeft ( ) mouse . digUp ( ) mouse . moveLeft ( ) hero . moveUp ( 5 ) …" at bounding box center [826, 303] width 309 height 337
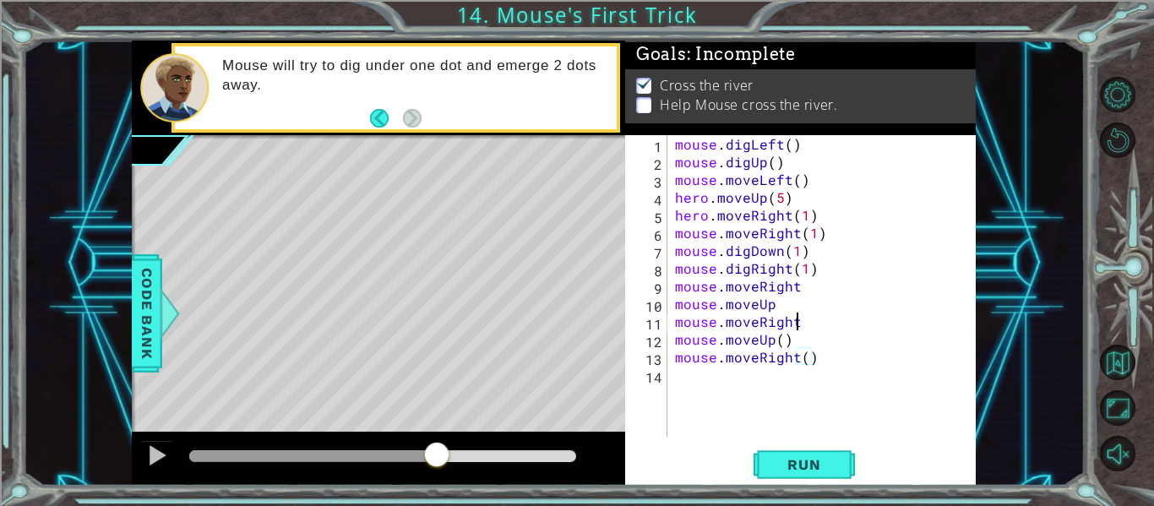
click at [810, 319] on div "mouse . digLeft ( ) mouse . digUp ( ) mouse . moveLeft ( ) hero . moveUp ( 5 ) …" at bounding box center [826, 303] width 309 height 337
click at [788, 304] on div "mouse . digLeft ( ) mouse . digUp ( ) mouse . moveLeft ( ) hero . moveUp ( 5 ) …" at bounding box center [826, 303] width 309 height 337
click at [800, 278] on div "mouse . digLeft ( ) mouse . digUp ( ) mouse . moveLeft ( ) hero . moveUp ( 5 ) …" at bounding box center [826, 303] width 309 height 337
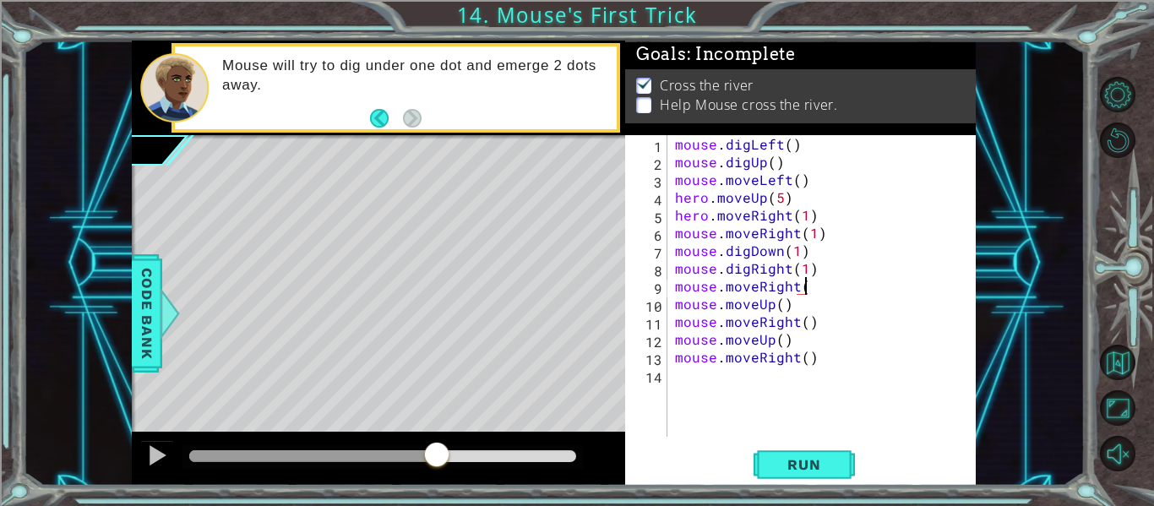
type textarea "mouse.moveRight()"
click at [746, 386] on div "mouse . digLeft ( ) mouse . digUp ( ) mouse . moveLeft ( ) hero . moveUp ( 5 ) …" at bounding box center [826, 303] width 309 height 337
click at [776, 476] on button "Run" at bounding box center [804, 465] width 101 height 35
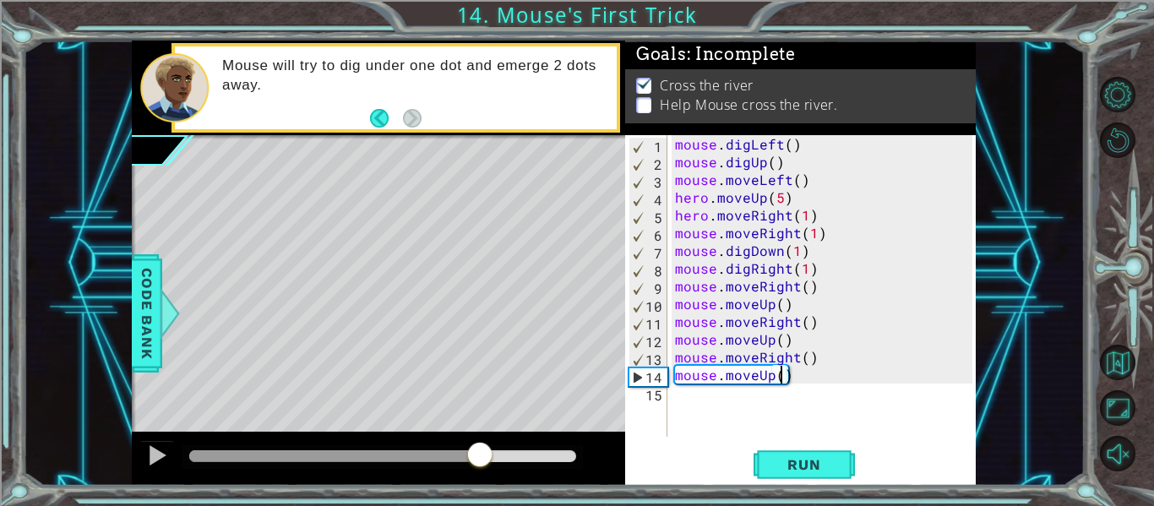
drag, startPoint x: 239, startPoint y: 458, endPoint x: 481, endPoint y: 466, distance: 241.7
click at [481, 466] on div at bounding box center [480, 456] width 30 height 30
click at [813, 456] on span "Run" at bounding box center [803, 464] width 67 height 17
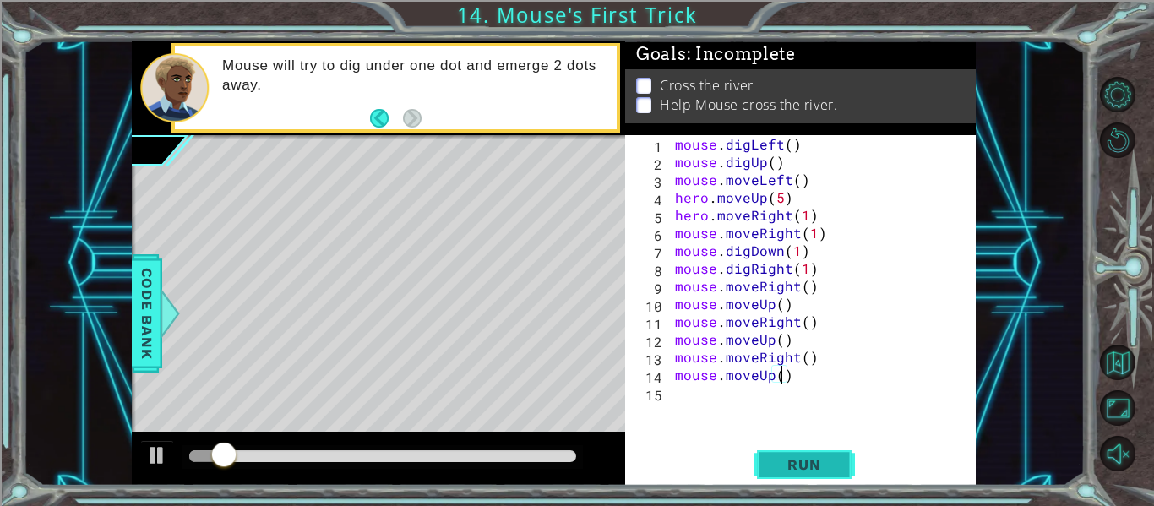
scroll to position [0, 7]
type textarea "mouse.moveUp(3)"
click at [830, 476] on button "Run" at bounding box center [804, 465] width 101 height 35
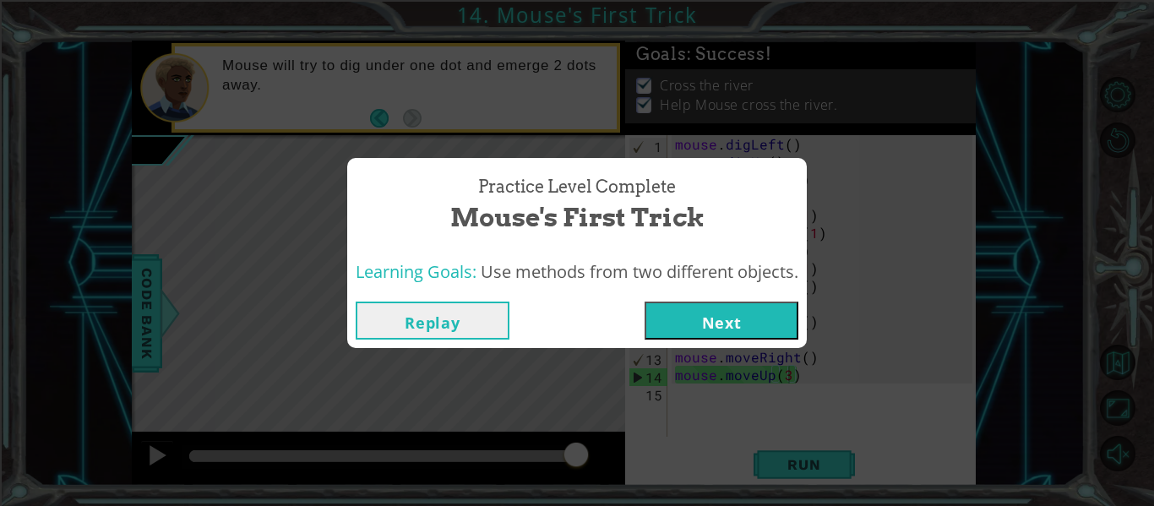
click at [709, 314] on button "Next" at bounding box center [722, 321] width 154 height 38
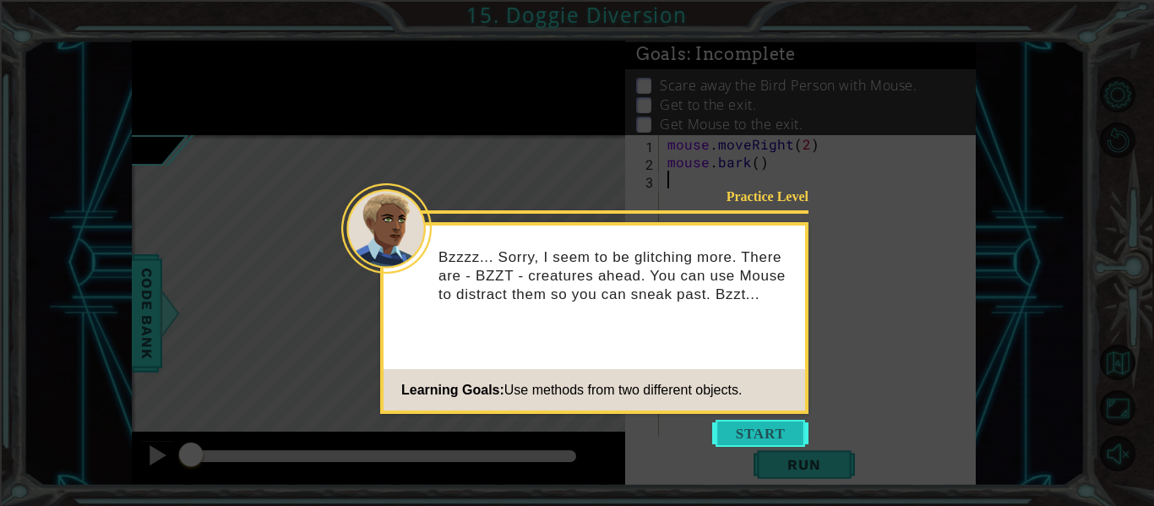
click at [769, 430] on button "Start" at bounding box center [760, 433] width 96 height 27
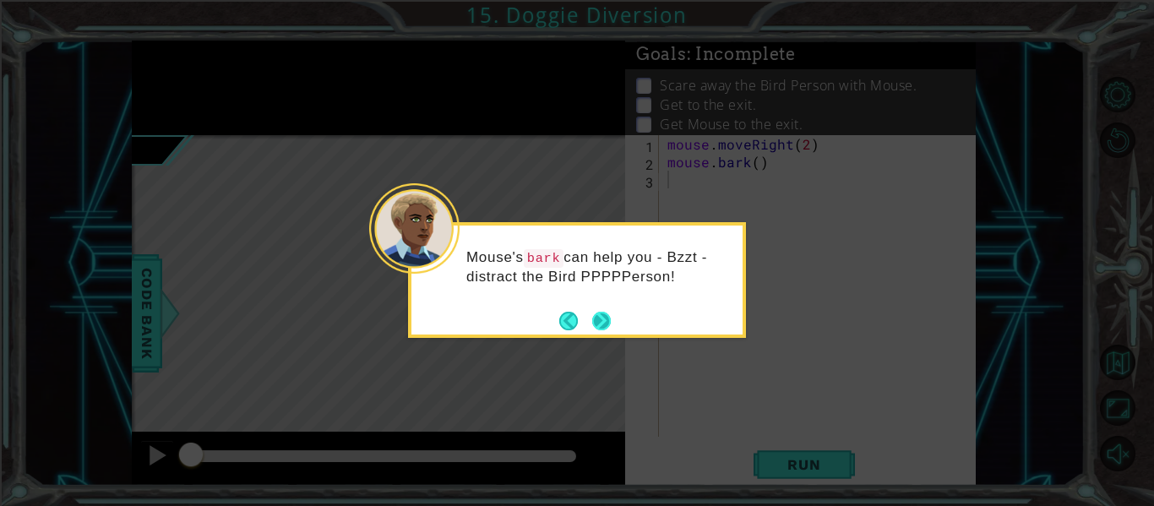
click at [598, 312] on button "Next" at bounding box center [601, 321] width 19 height 19
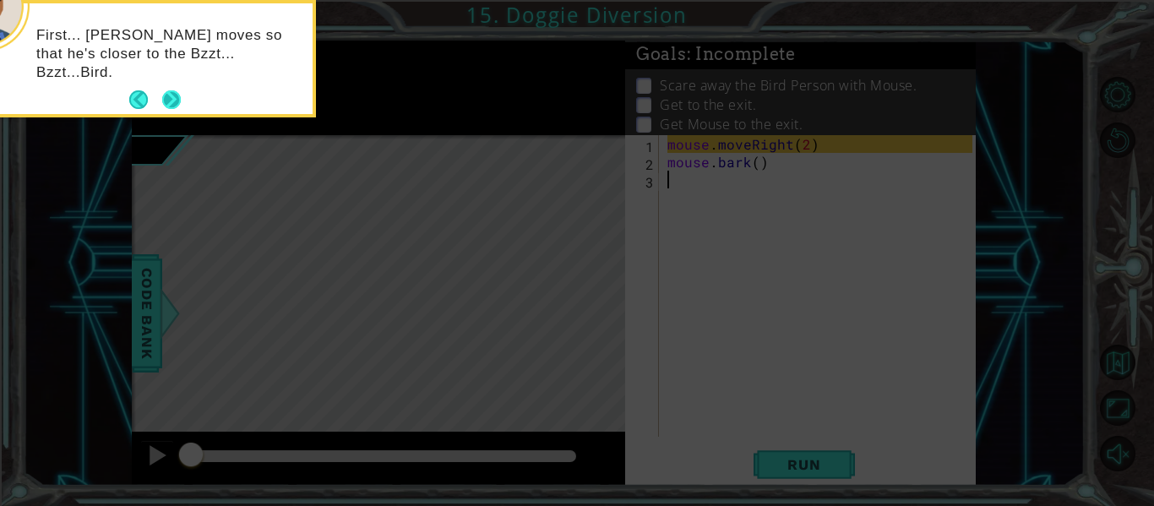
click at [177, 95] on button "Next" at bounding box center [172, 100] width 26 height 26
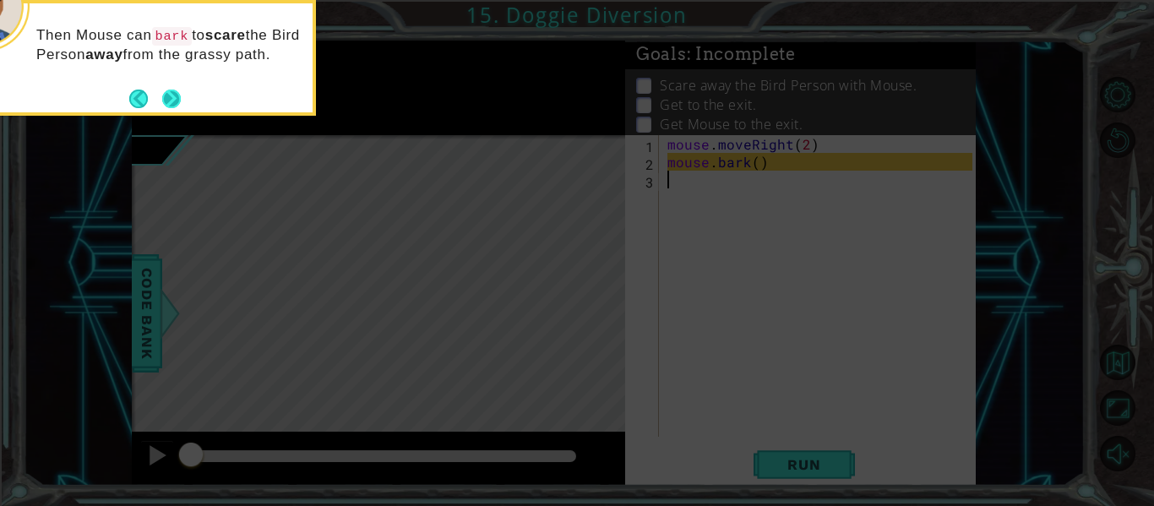
click at [176, 98] on button "Next" at bounding box center [170, 98] width 19 height 19
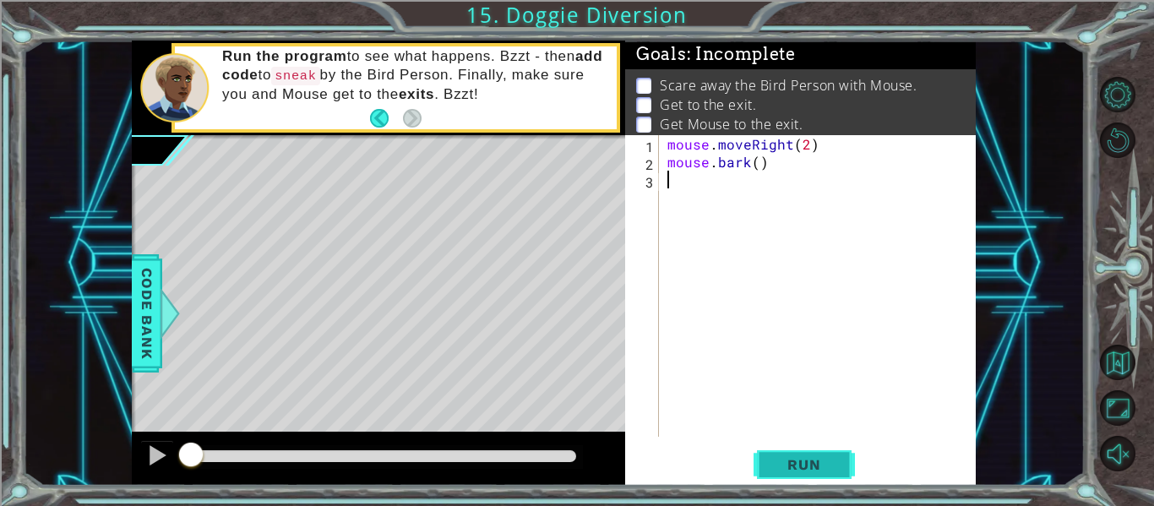
click at [775, 466] on span "Run" at bounding box center [803, 464] width 67 height 17
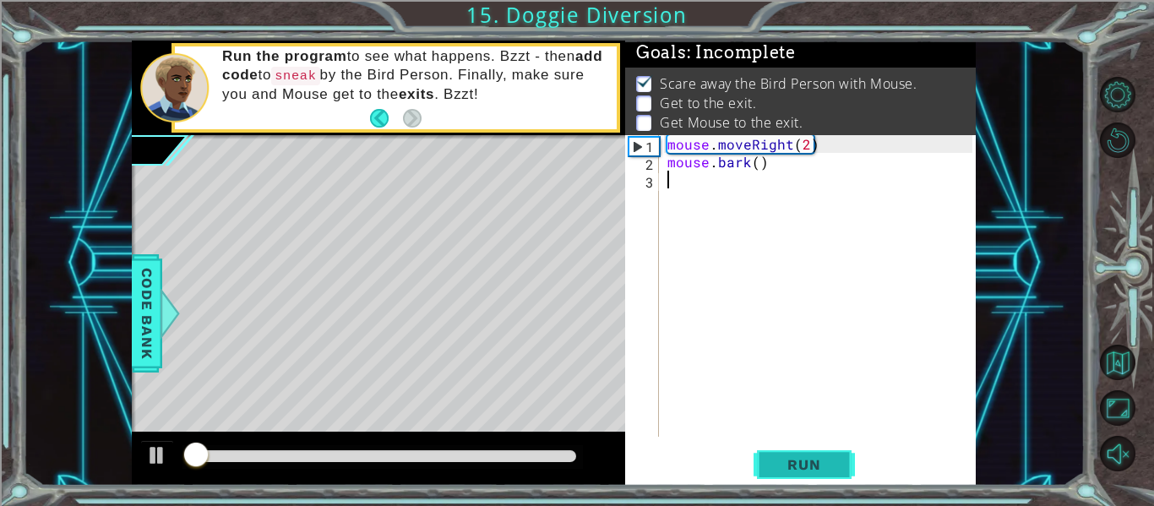
scroll to position [3, 0]
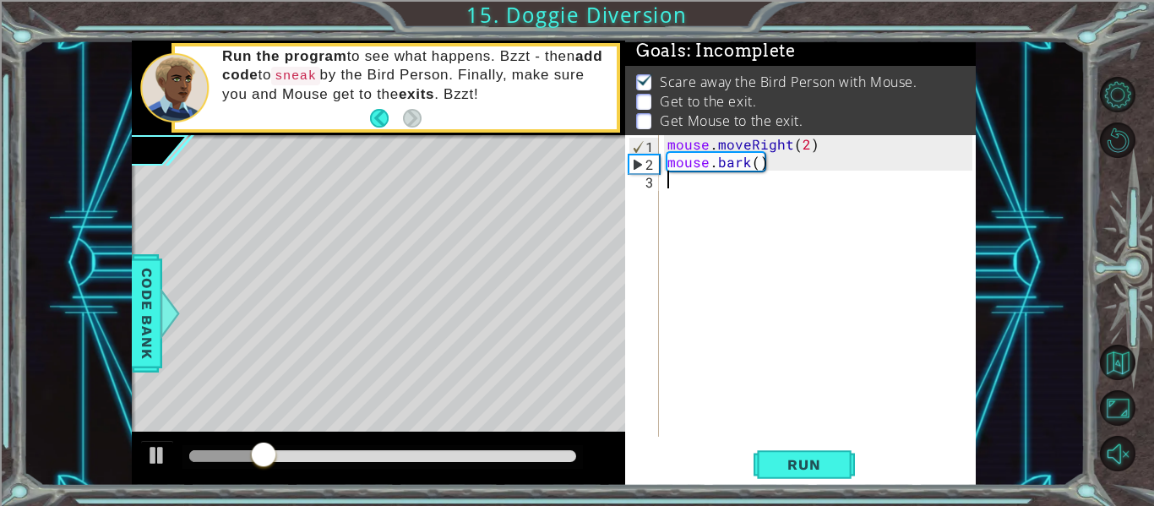
click at [727, 182] on div "mouse . moveRight ( 2 ) mouse . bark ( )" at bounding box center [822, 303] width 317 height 337
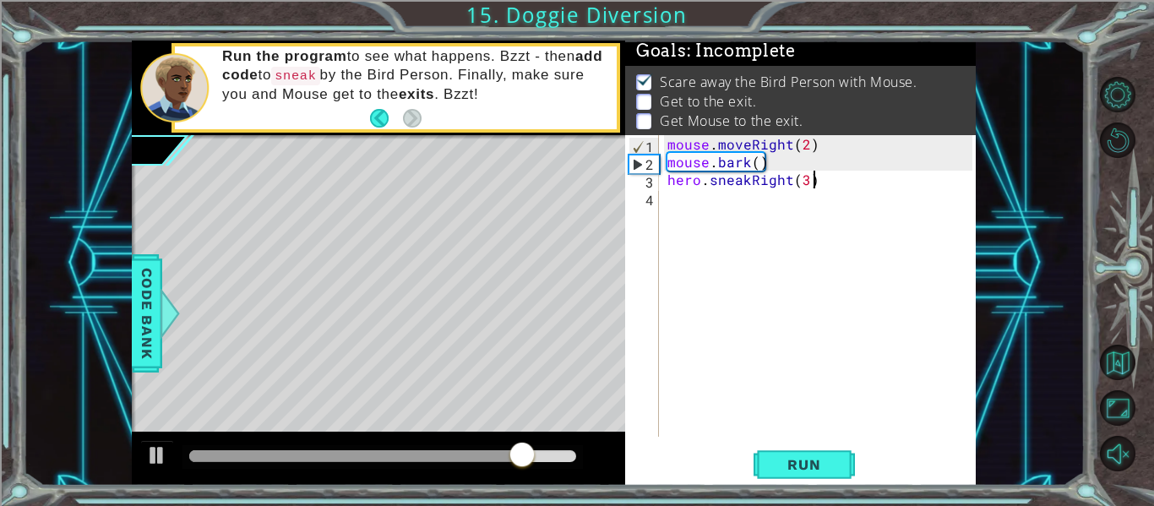
scroll to position [0, 8]
type textarea "hero.sneakRight(3)"
click at [797, 465] on span "Run" at bounding box center [803, 464] width 67 height 17
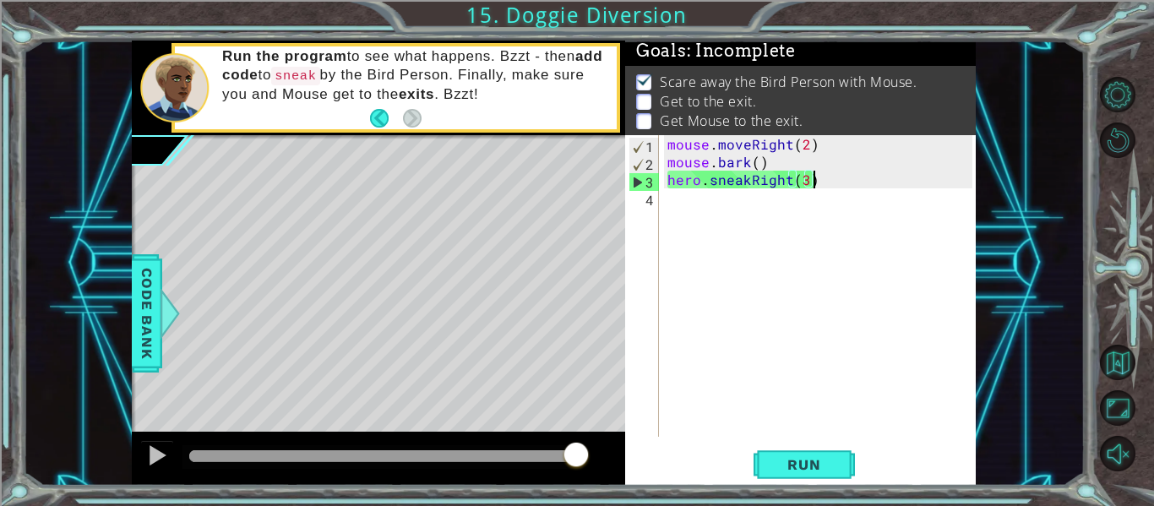
click at [673, 197] on div "mouse . moveRight ( 2 ) mouse . bark ( ) hero . sneakRight ( 3 )" at bounding box center [822, 303] width 317 height 337
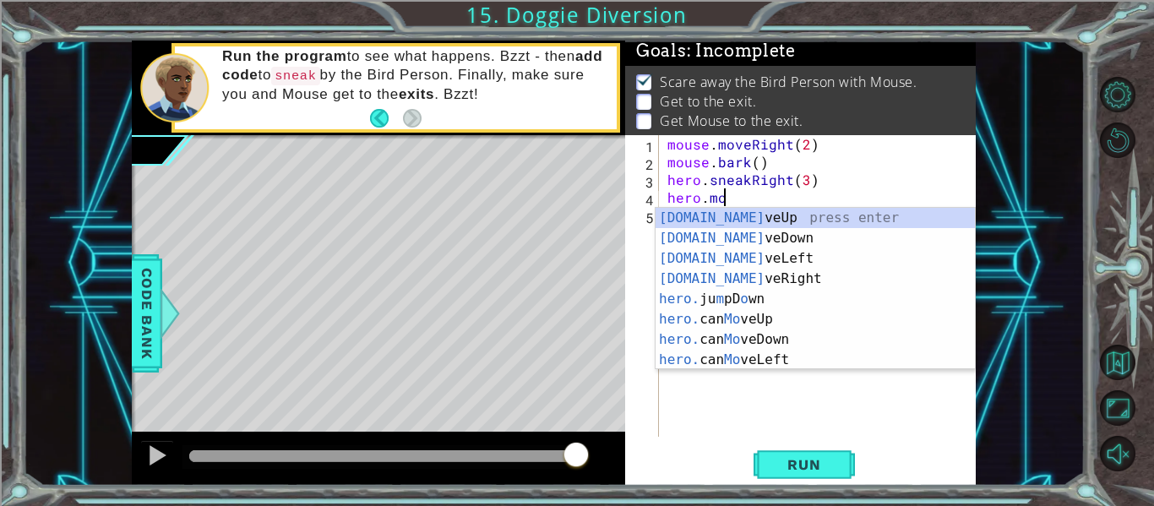
scroll to position [0, 3]
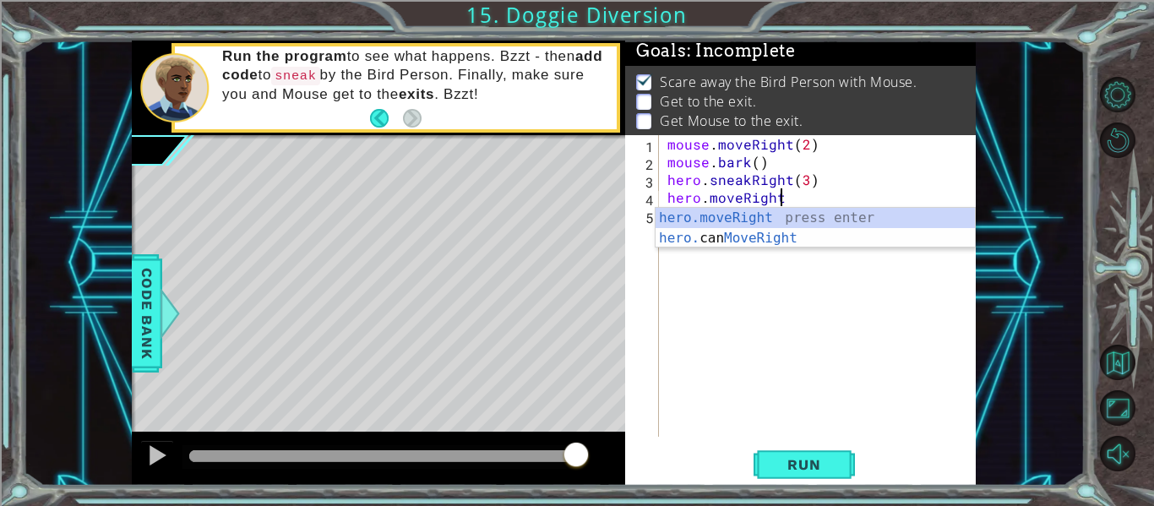
type textarea "hero.moveRight()"
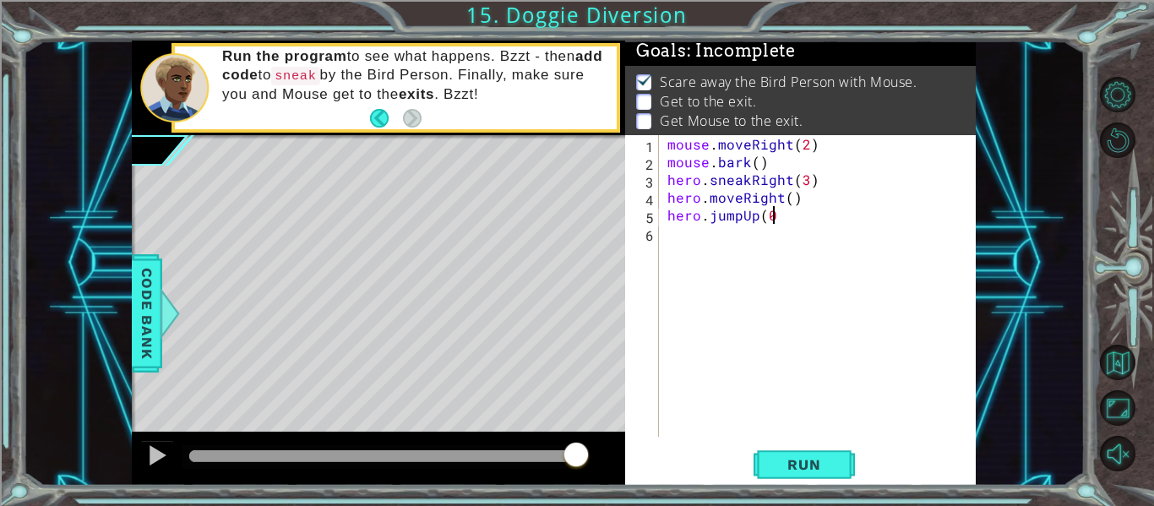
scroll to position [0, 6]
type textarea "hero.jumpUp()"
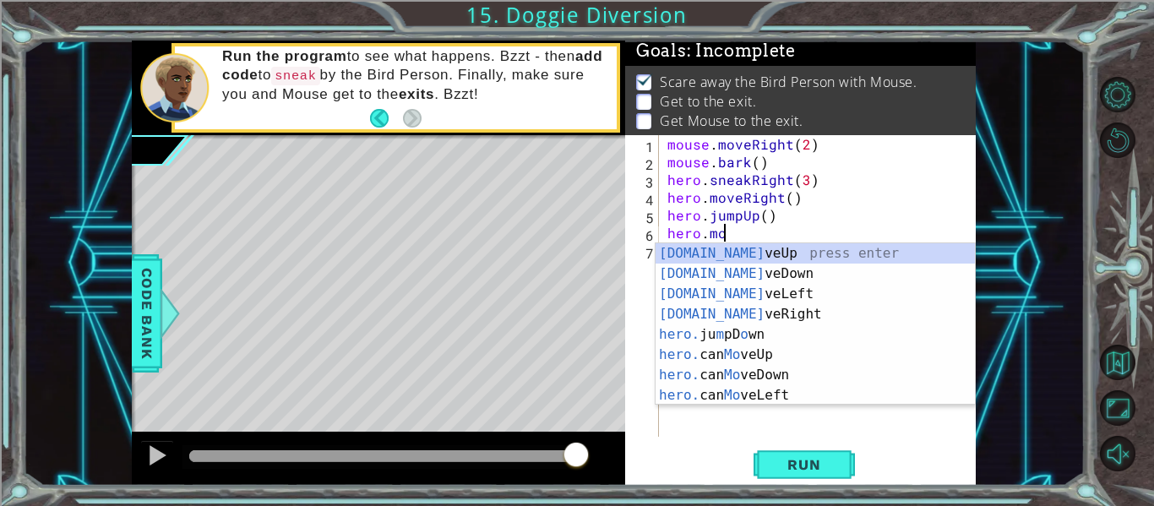
scroll to position [0, 3]
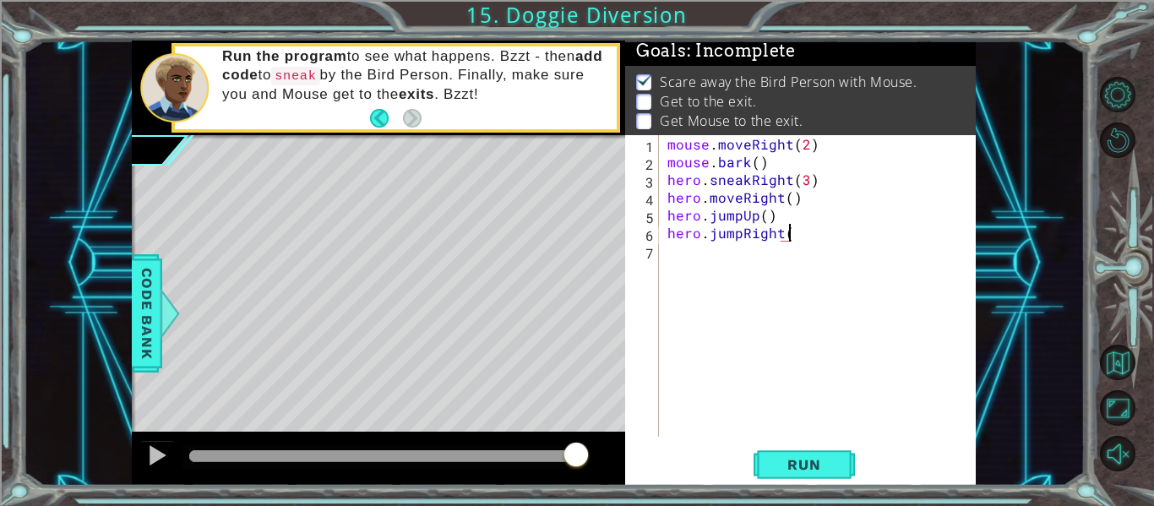
type textarea "hero.jumpRight()"
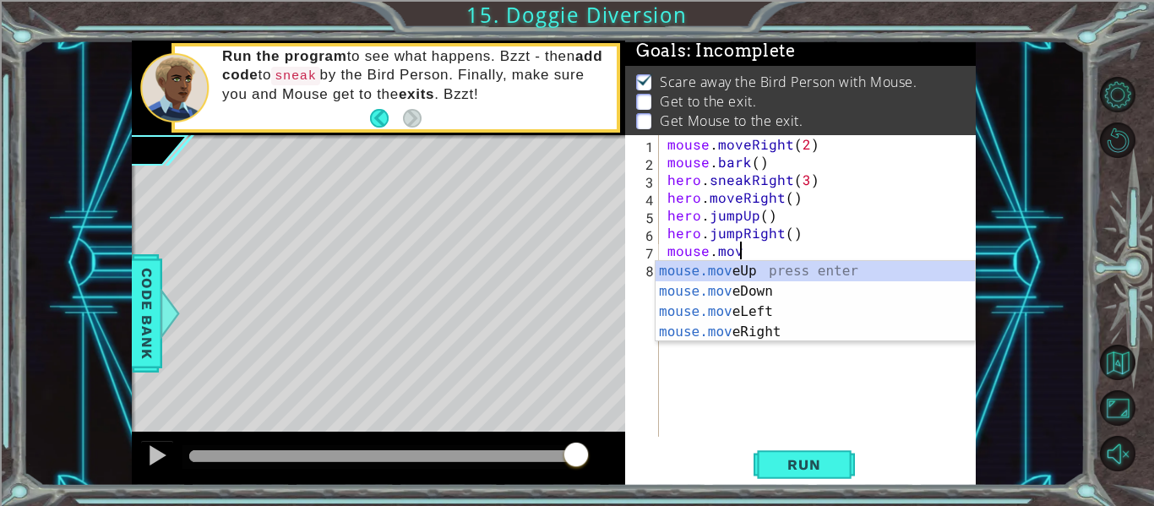
scroll to position [0, 4]
type textarea "mouse.move"
click at [702, 406] on div "mouse . moveRight ( 2 ) mouse . bark ( ) hero . sneakRight ( 3 ) hero . moveRig…" at bounding box center [822, 303] width 317 height 337
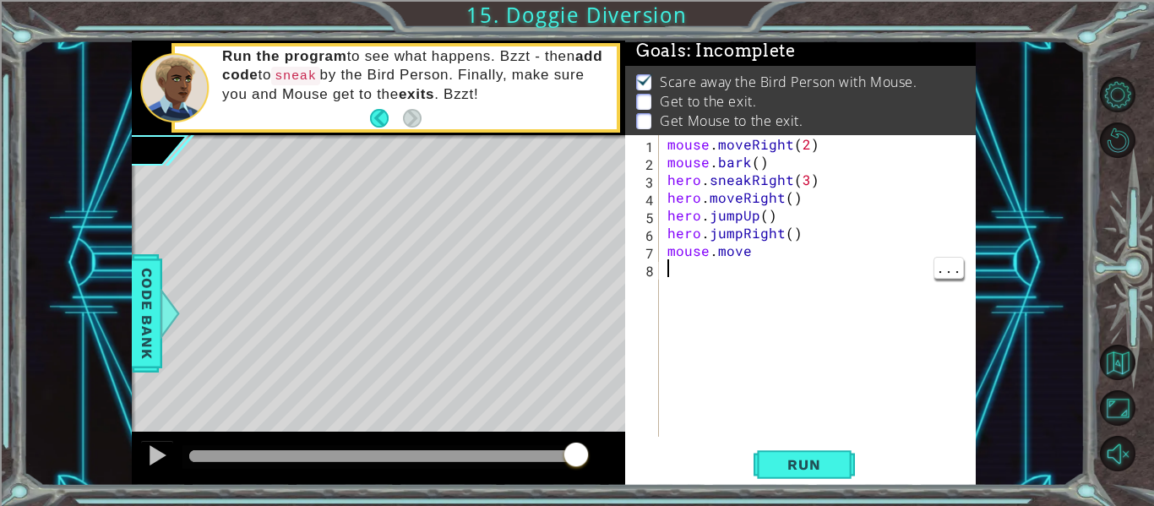
scroll to position [0, 0]
click at [767, 254] on div "mouse . moveRight ( 2 ) mouse . bark ( ) hero . sneakRight ( 3 ) hero . moveRig…" at bounding box center [822, 303] width 317 height 337
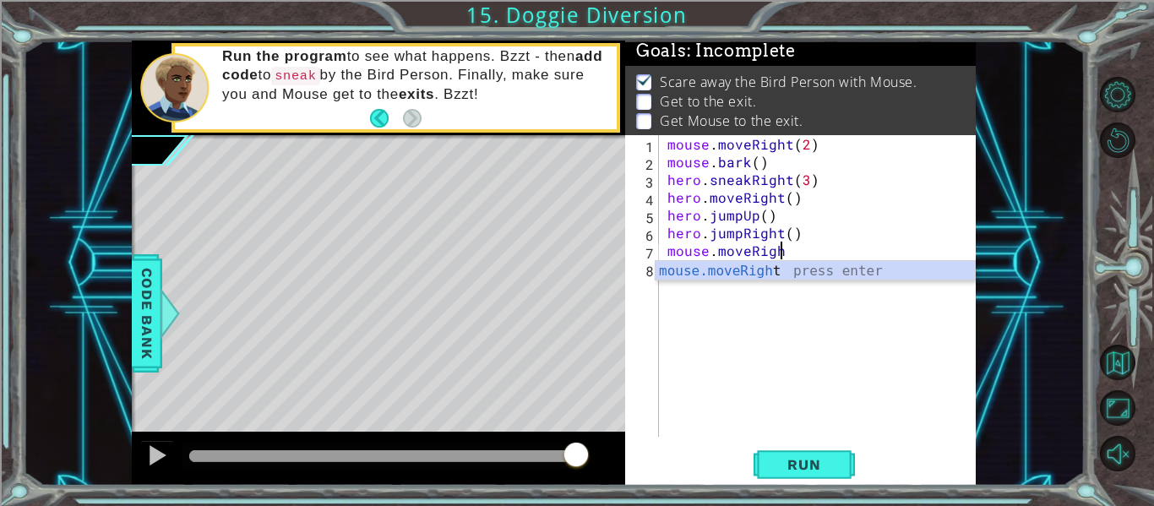
scroll to position [0, 7]
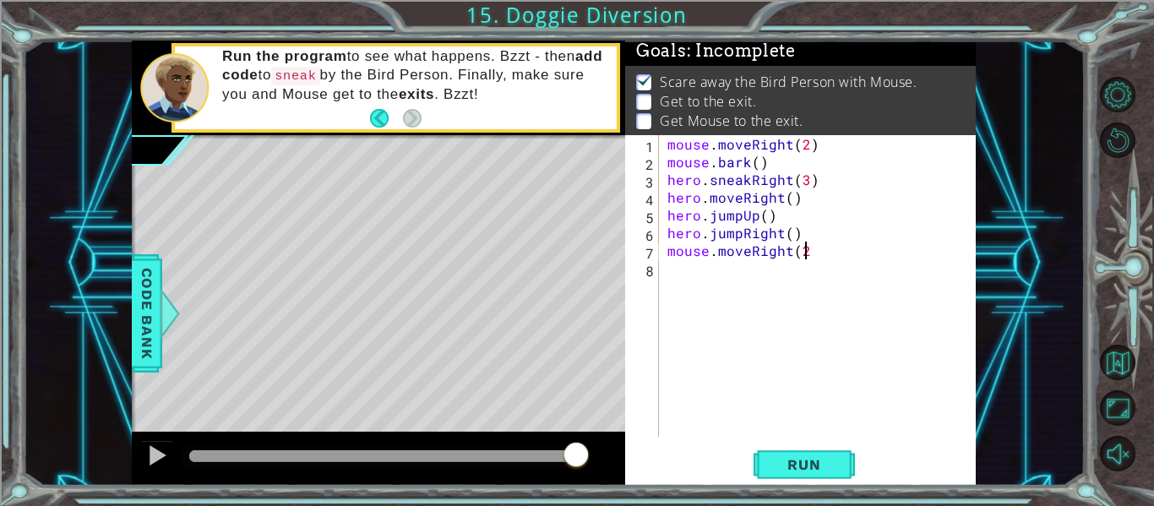
type textarea "mouse.moveRight(2)"
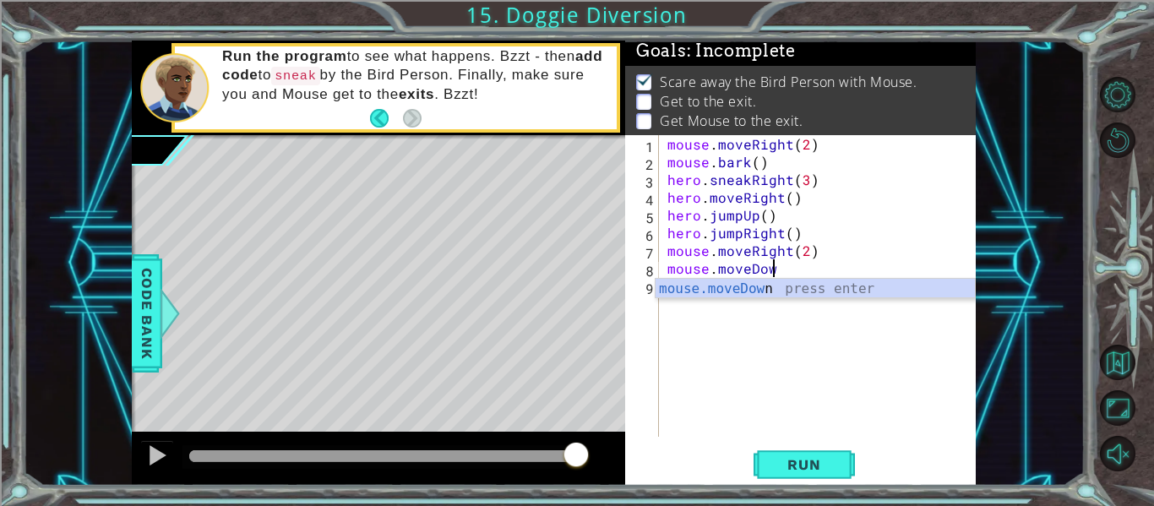
scroll to position [0, 6]
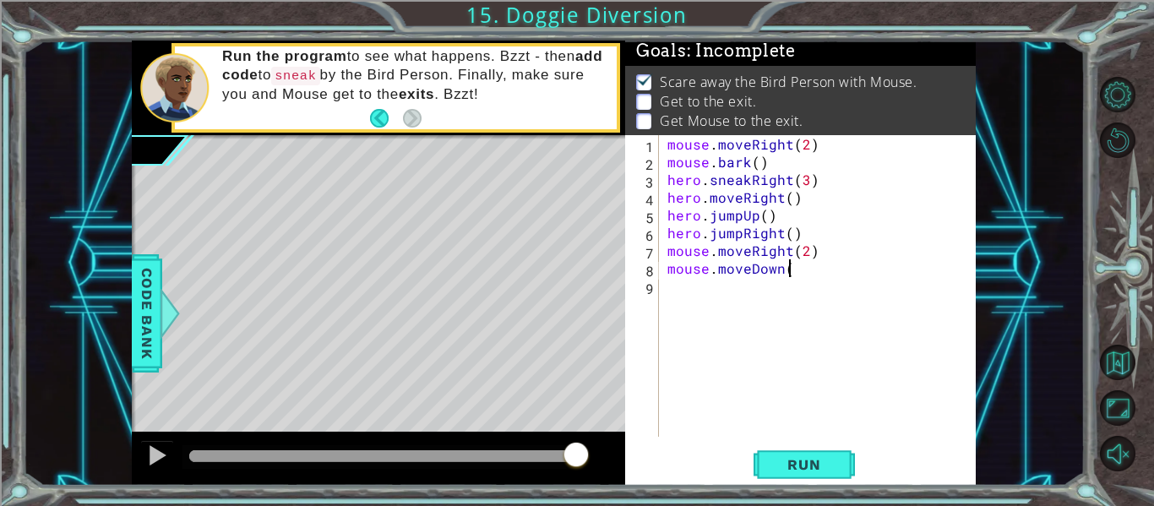
type textarea "mouse.moveDown()"
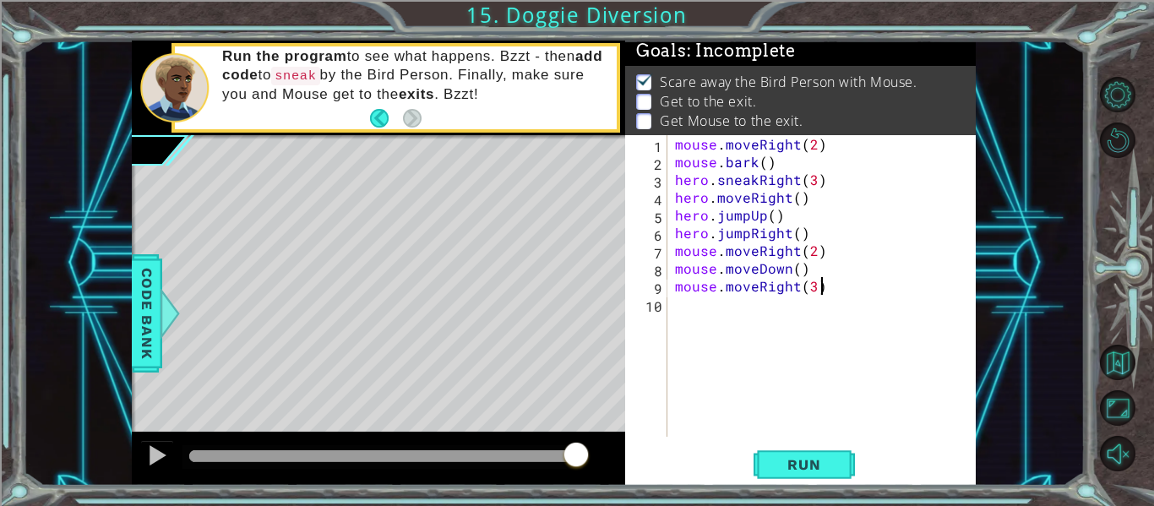
scroll to position [0, 8]
type textarea "mouse.moveRight(3)"
click at [795, 478] on button "Run" at bounding box center [804, 465] width 101 height 35
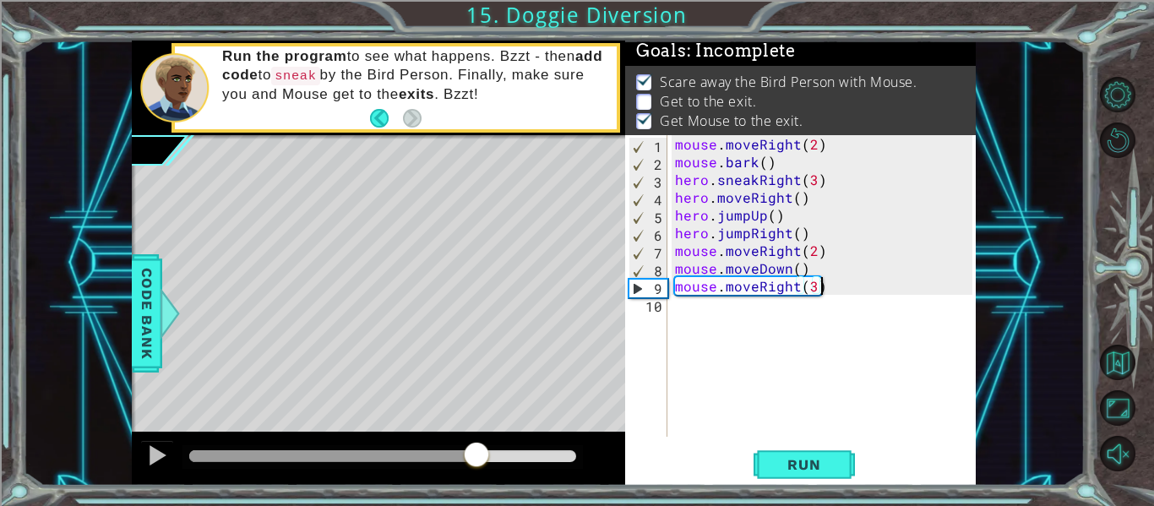
drag, startPoint x: 232, startPoint y: 456, endPoint x: 476, endPoint y: 459, distance: 244.1
click at [476, 459] on div at bounding box center [476, 456] width 30 height 30
click at [730, 317] on div "mouse . moveRight ( 2 ) mouse . bark ( ) hero . sneakRight ( 3 ) hero . moveRig…" at bounding box center [826, 303] width 309 height 337
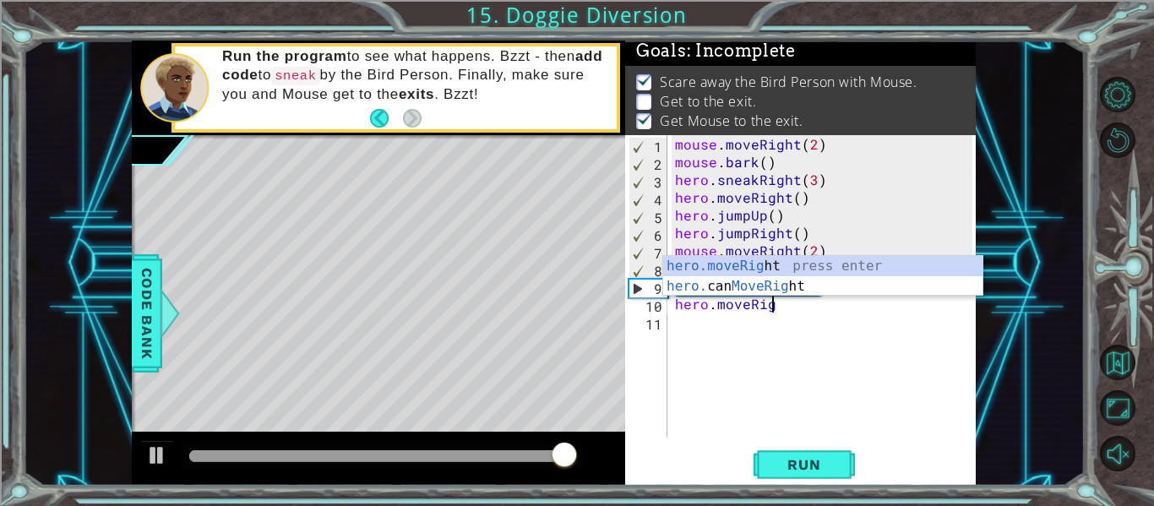
scroll to position [0, 6]
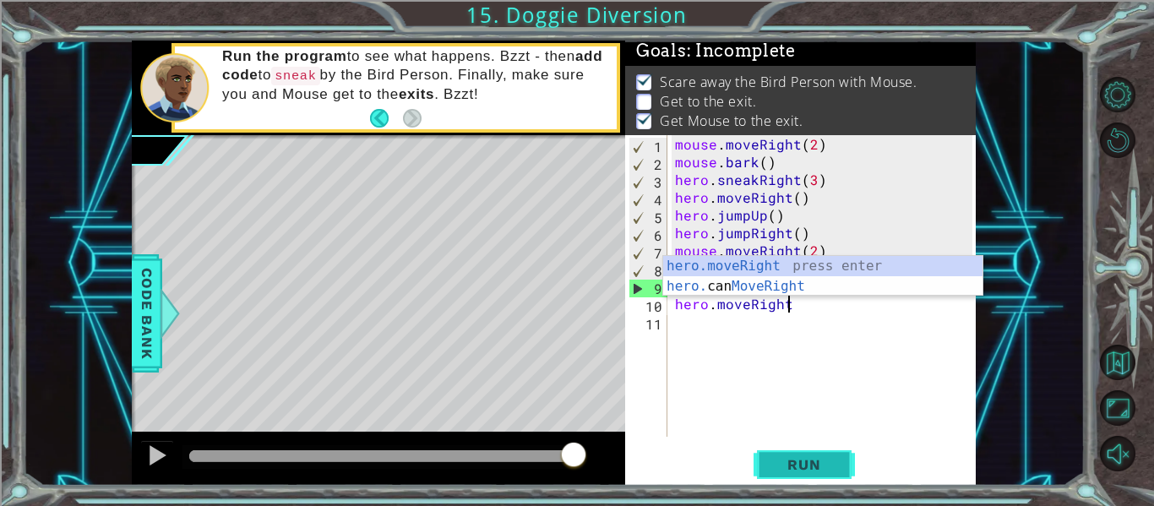
click at [802, 480] on button "Run" at bounding box center [804, 465] width 101 height 35
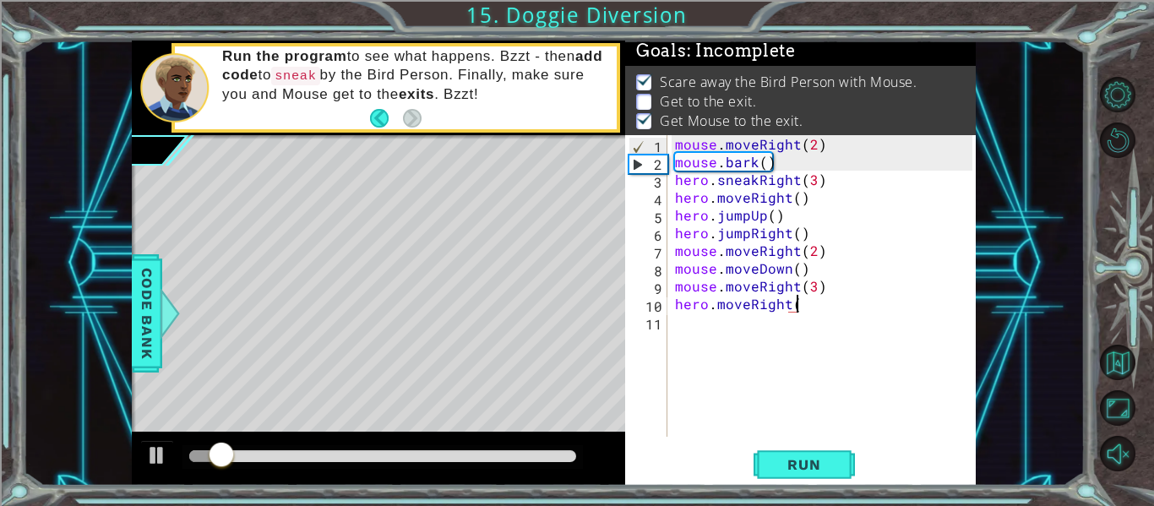
scroll to position [0, 8]
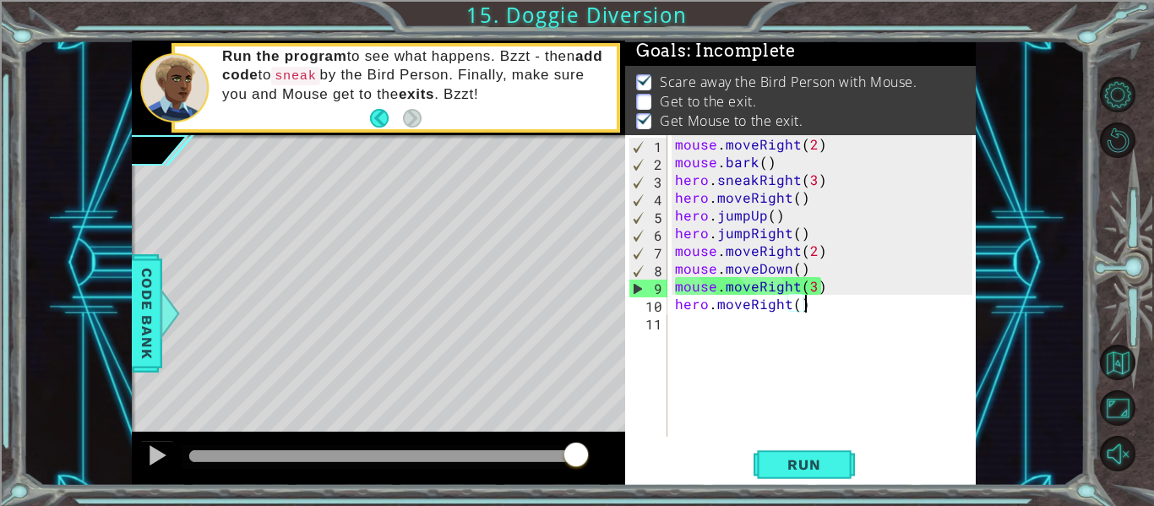
drag, startPoint x: 234, startPoint y: 449, endPoint x: 598, endPoint y: 474, distance: 364.9
click at [598, 474] on div at bounding box center [378, 459] width 493 height 54
type textarea "hero.moveRight()"
click at [792, 476] on button "Run" at bounding box center [804, 465] width 101 height 35
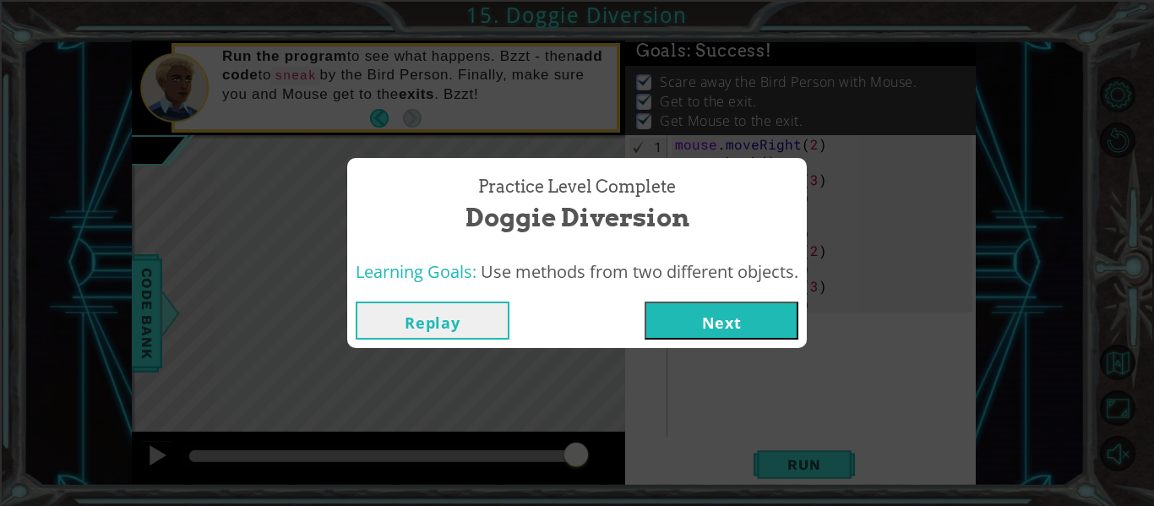
click at [721, 317] on button "Next" at bounding box center [722, 321] width 154 height 38
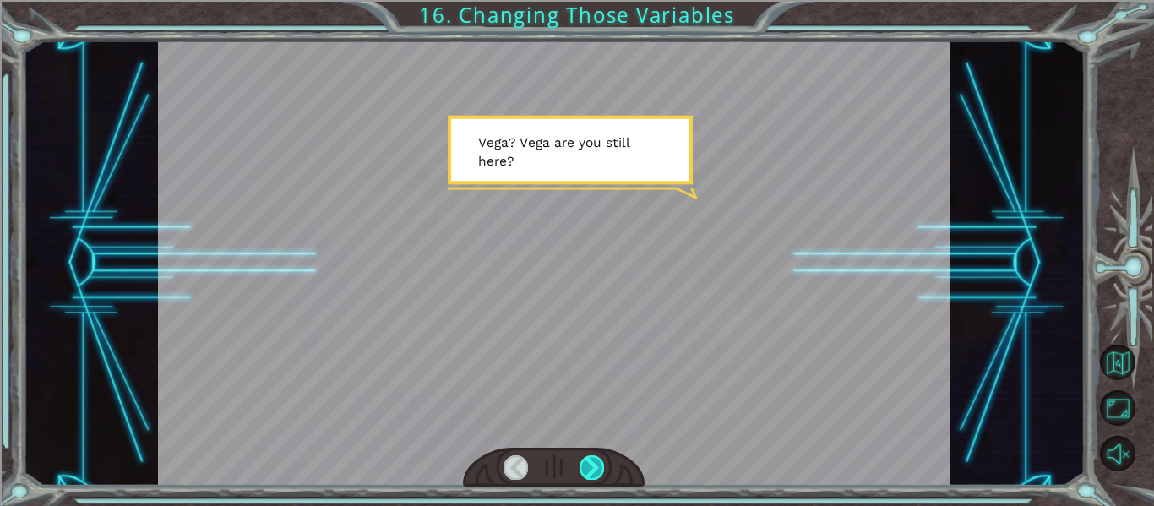
click at [601, 461] on div at bounding box center [592, 467] width 24 height 24
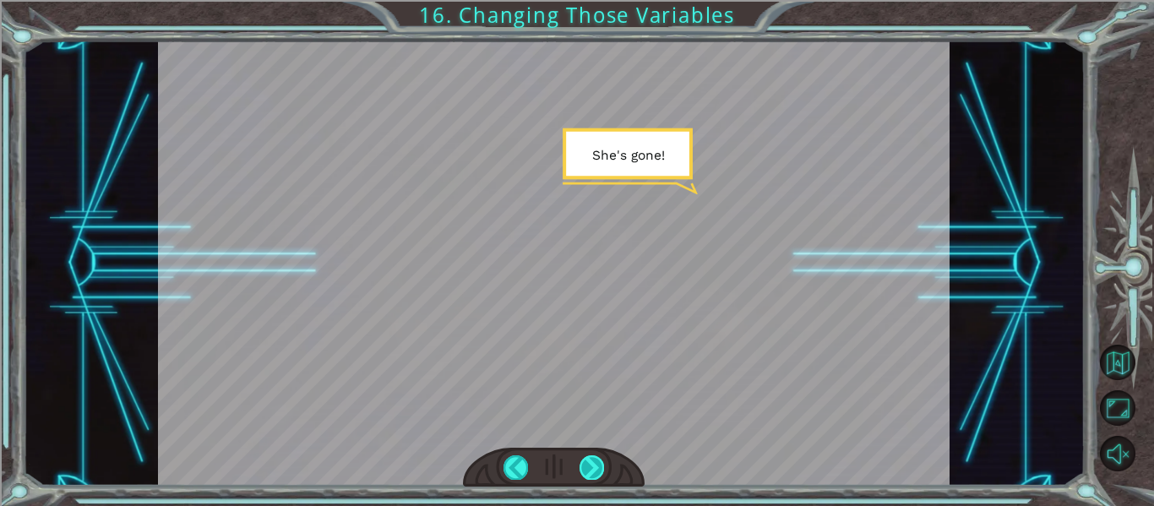
click at [594, 465] on div at bounding box center [592, 467] width 24 height 24
click at [590, 471] on div at bounding box center [592, 467] width 24 height 24
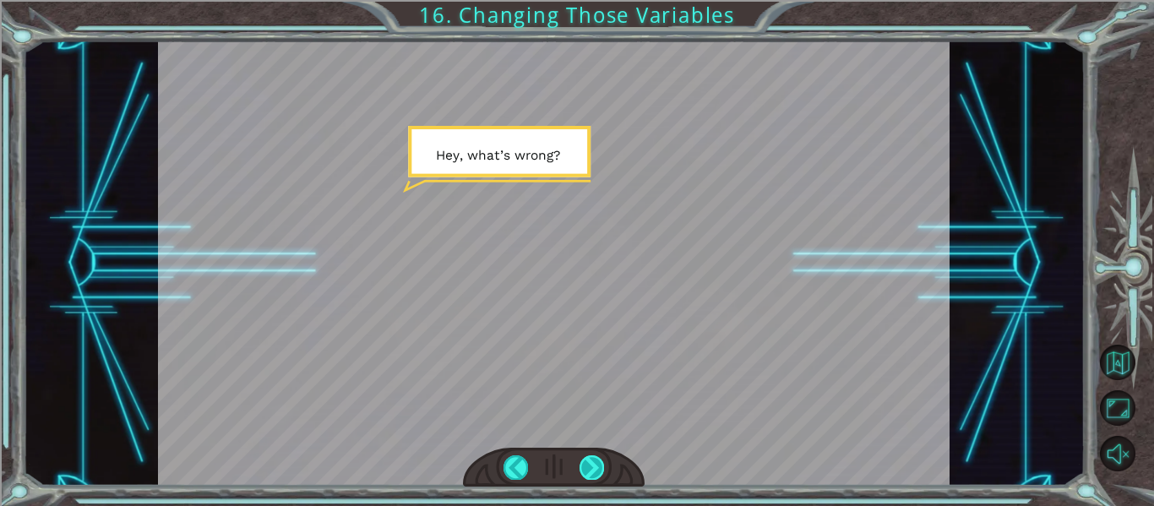
click at [587, 461] on div at bounding box center [592, 467] width 24 height 24
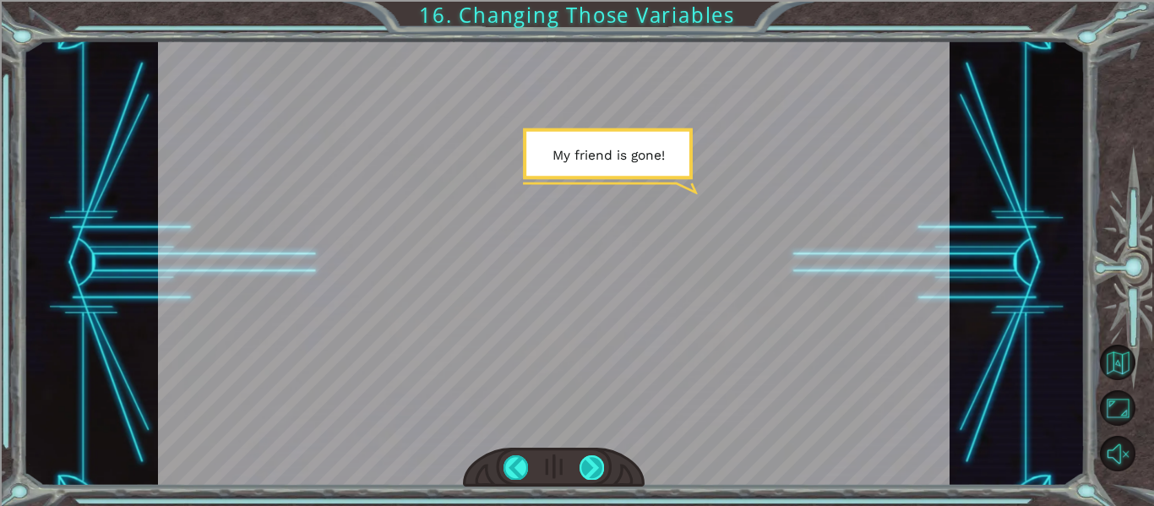
click at [588, 471] on div at bounding box center [592, 467] width 24 height 24
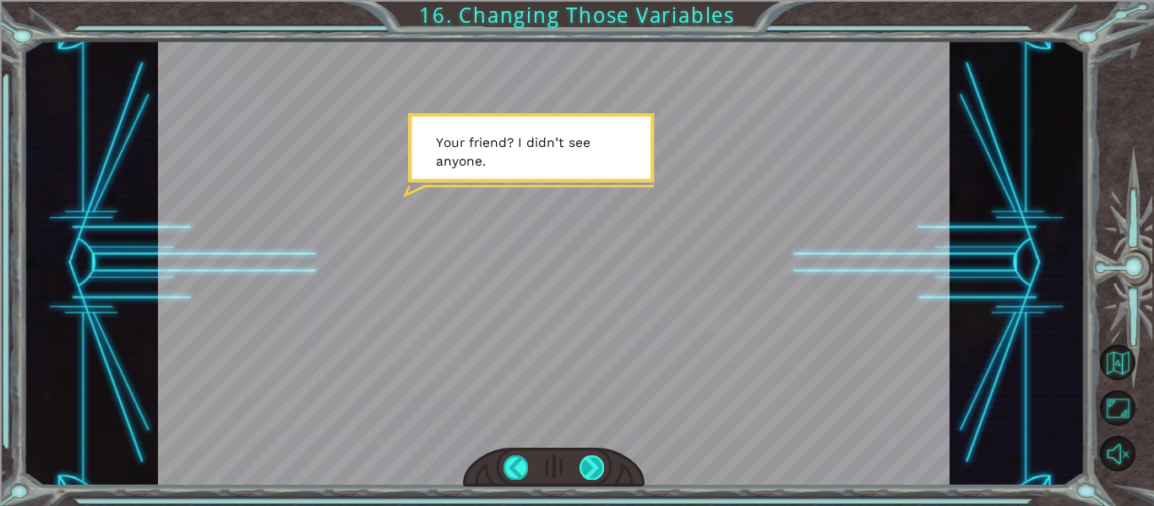
click at [585, 458] on div at bounding box center [592, 467] width 24 height 24
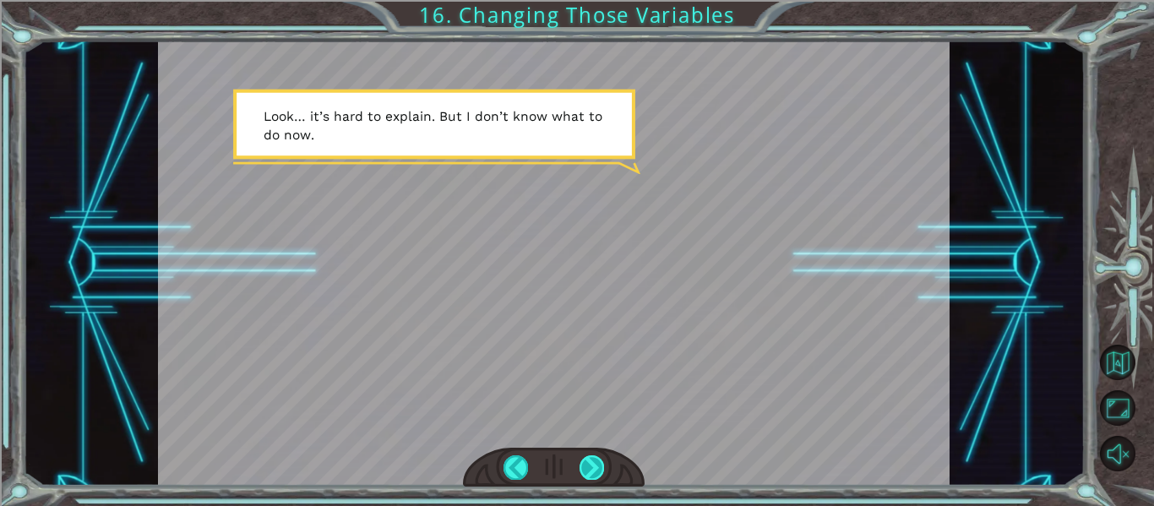
click at [600, 465] on div at bounding box center [592, 467] width 24 height 24
click at [602, 465] on div at bounding box center [592, 467] width 24 height 24
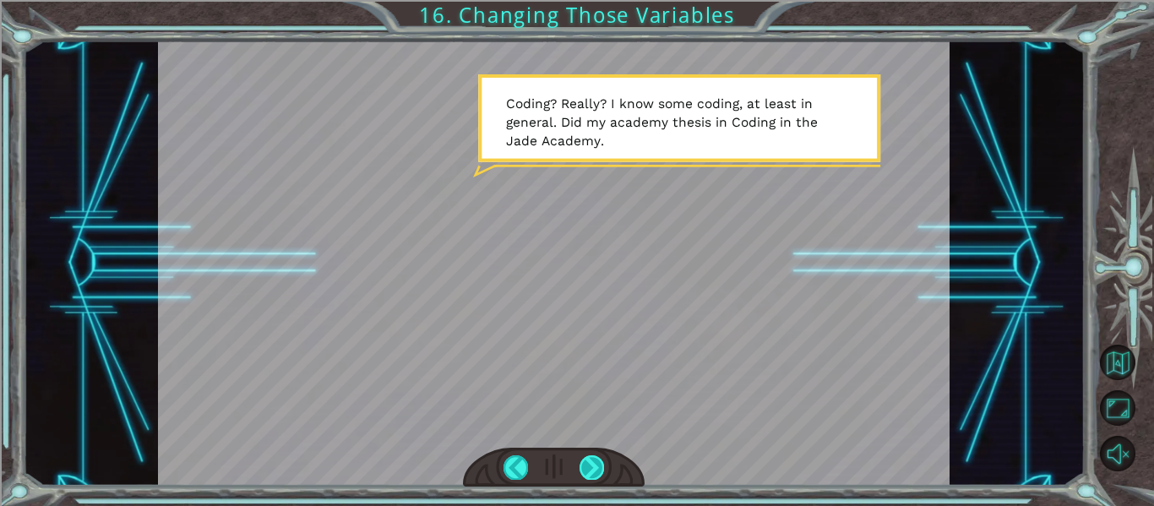
click at [592, 476] on div at bounding box center [592, 467] width 24 height 24
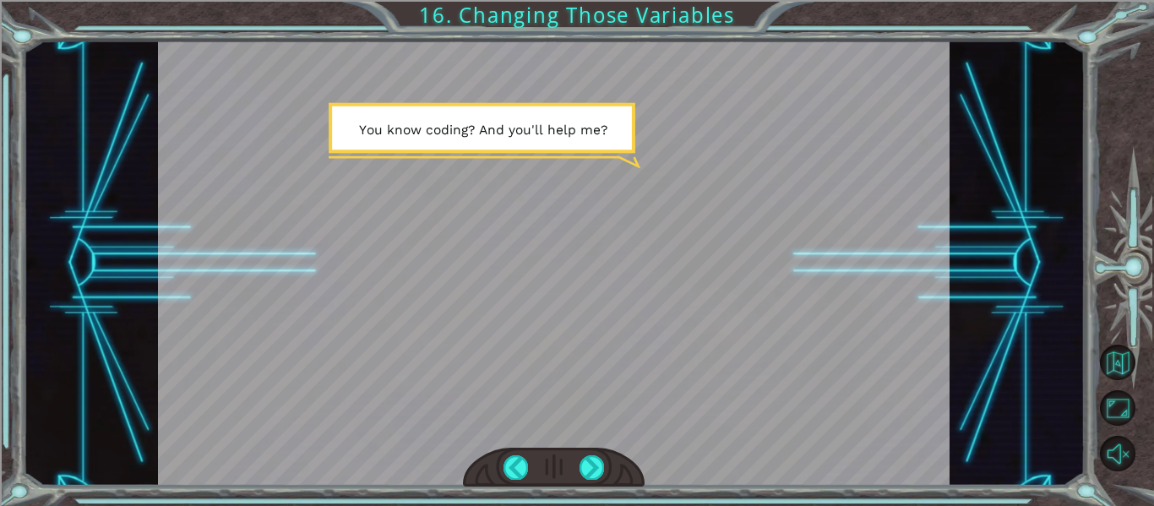
click at [624, 477] on div at bounding box center [554, 468] width 182 height 40
click at [601, 479] on div at bounding box center [592, 467] width 24 height 24
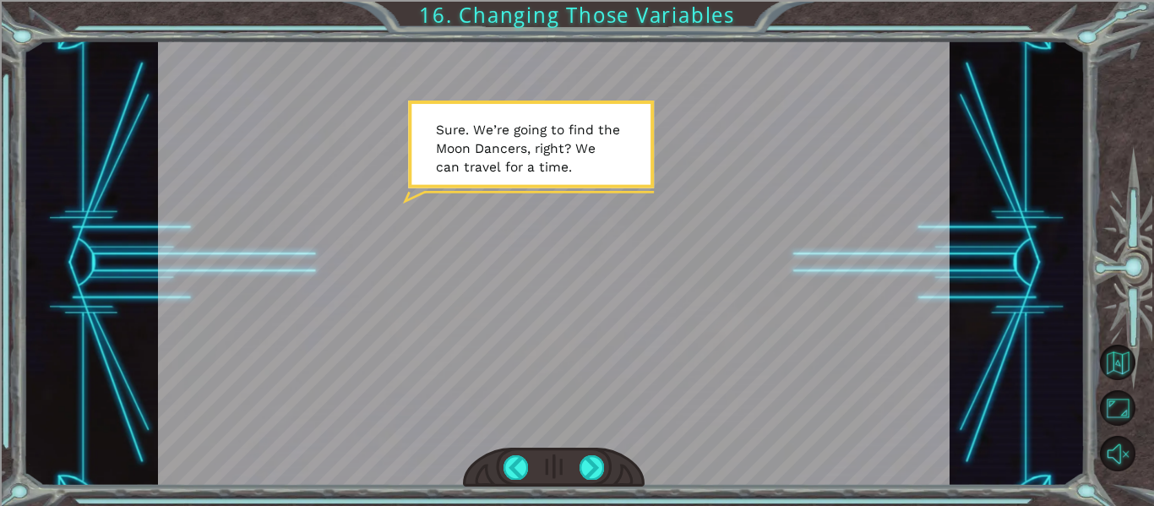
click at [596, 484] on div at bounding box center [554, 468] width 182 height 40
click at [592, 460] on div at bounding box center [592, 467] width 24 height 24
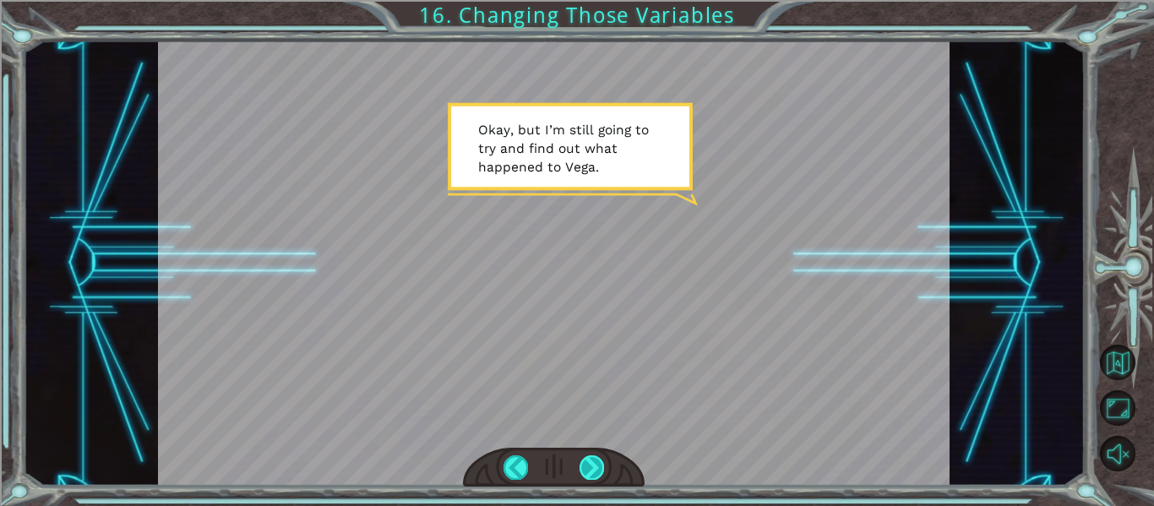
click at [583, 468] on div at bounding box center [592, 467] width 24 height 24
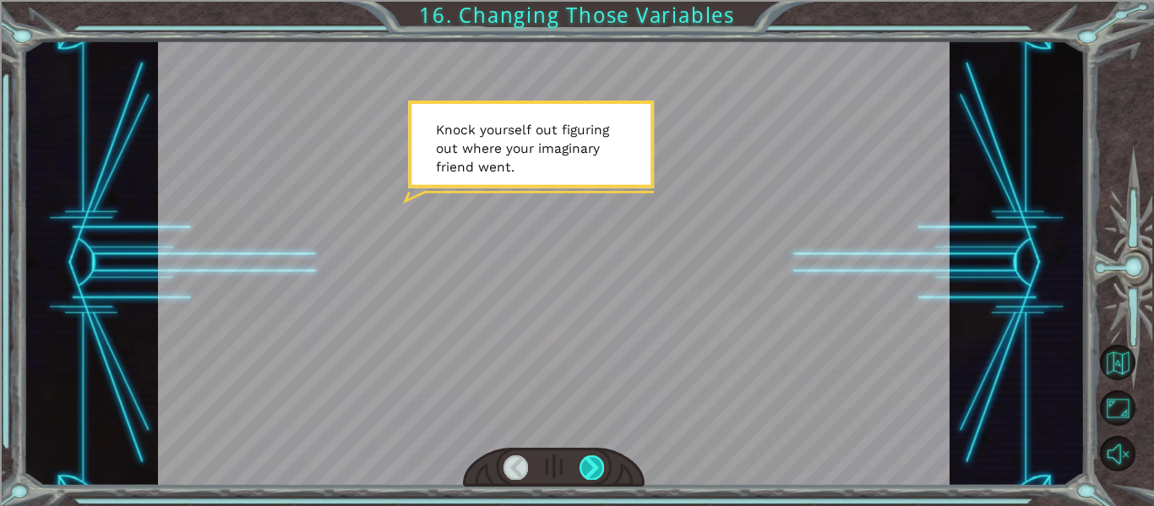
click at [602, 462] on div at bounding box center [592, 467] width 24 height 24
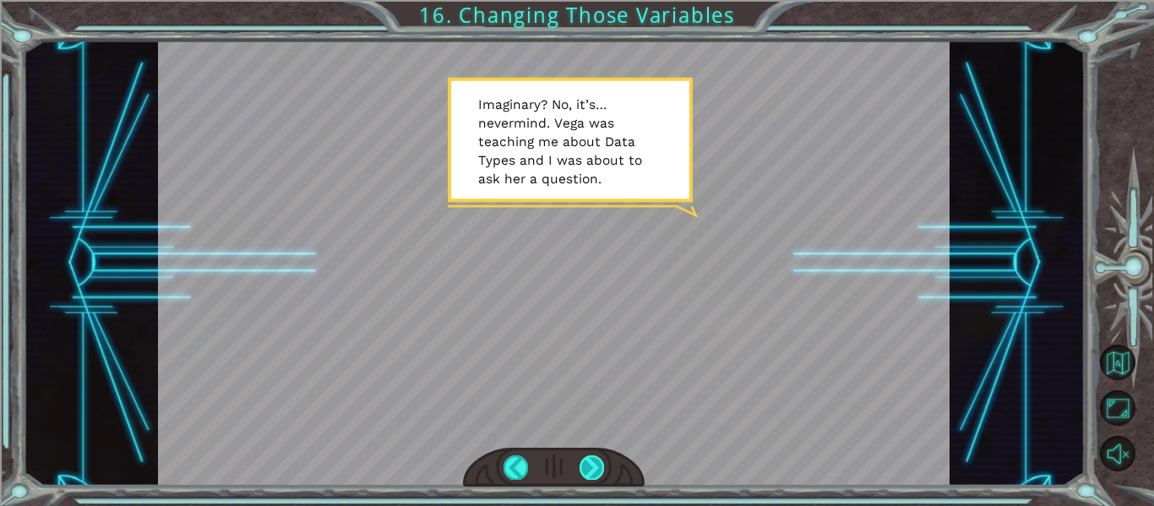
click at [586, 472] on div at bounding box center [592, 467] width 24 height 24
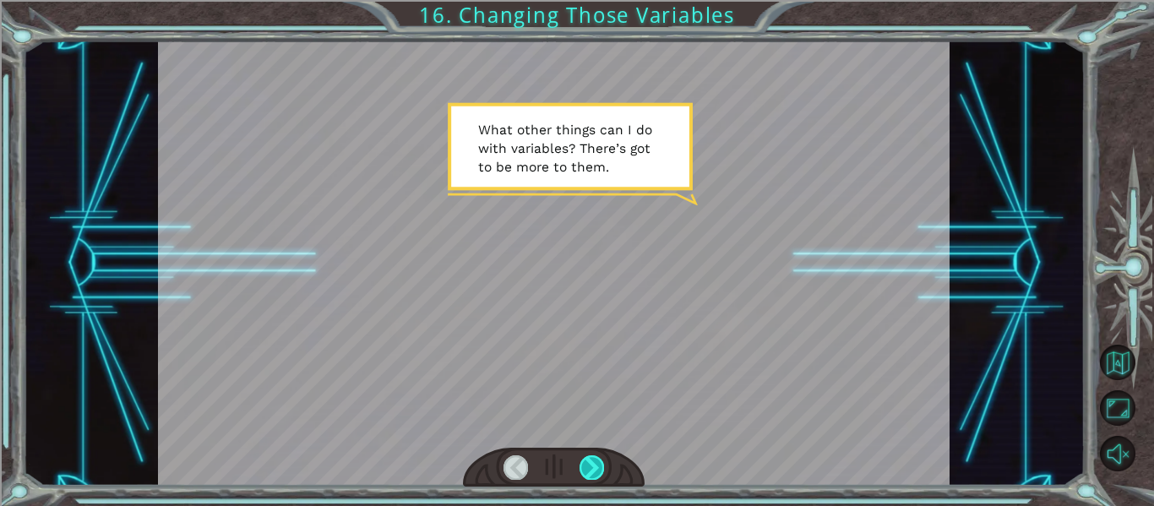
click at [589, 465] on div at bounding box center [592, 467] width 24 height 24
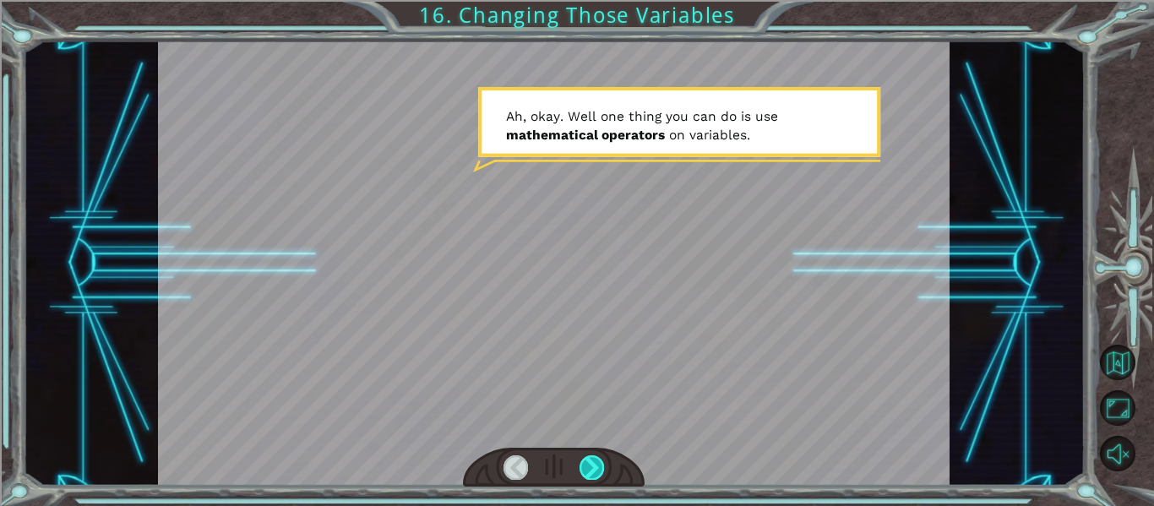
click at [589, 465] on div at bounding box center [592, 467] width 24 height 24
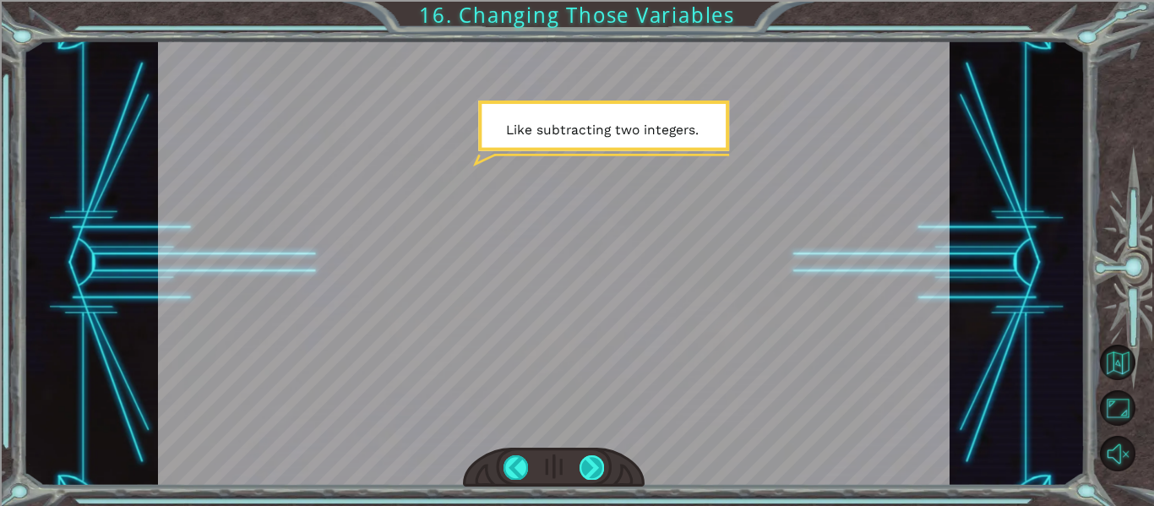
click at [589, 465] on div at bounding box center [592, 467] width 24 height 24
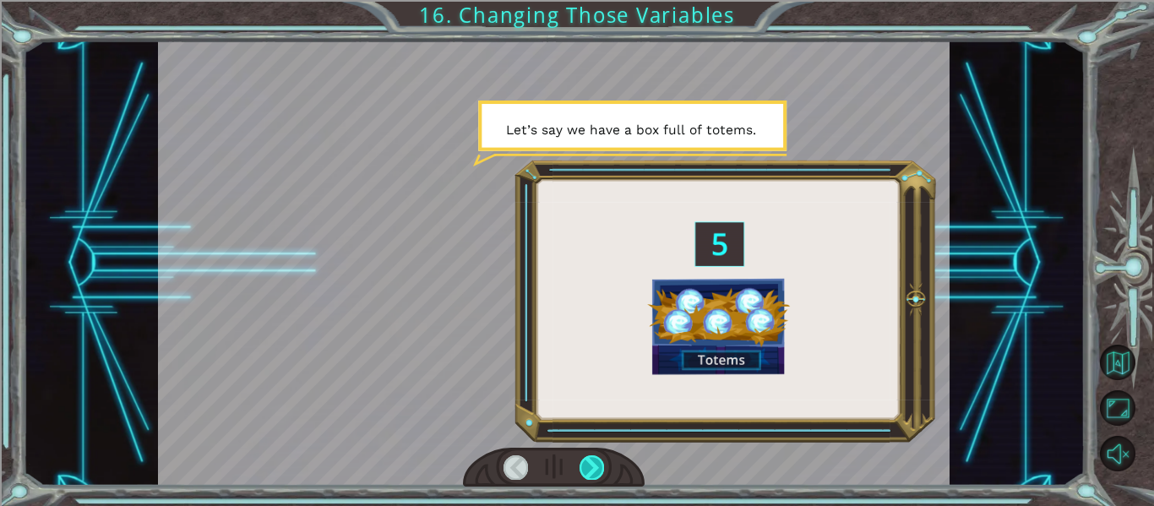
click at [589, 465] on div at bounding box center [592, 467] width 24 height 24
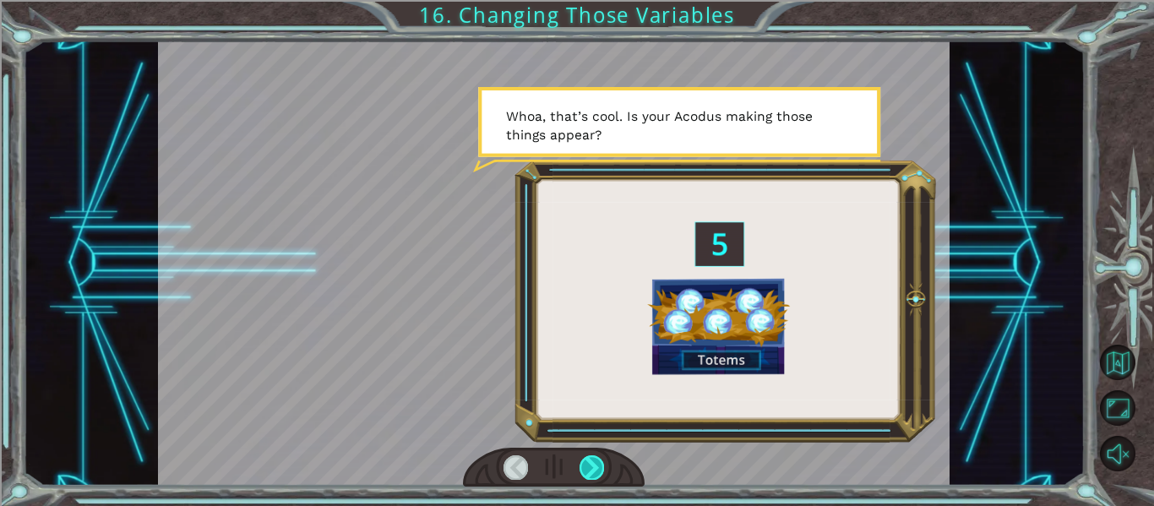
click at [582, 478] on div at bounding box center [592, 467] width 24 height 24
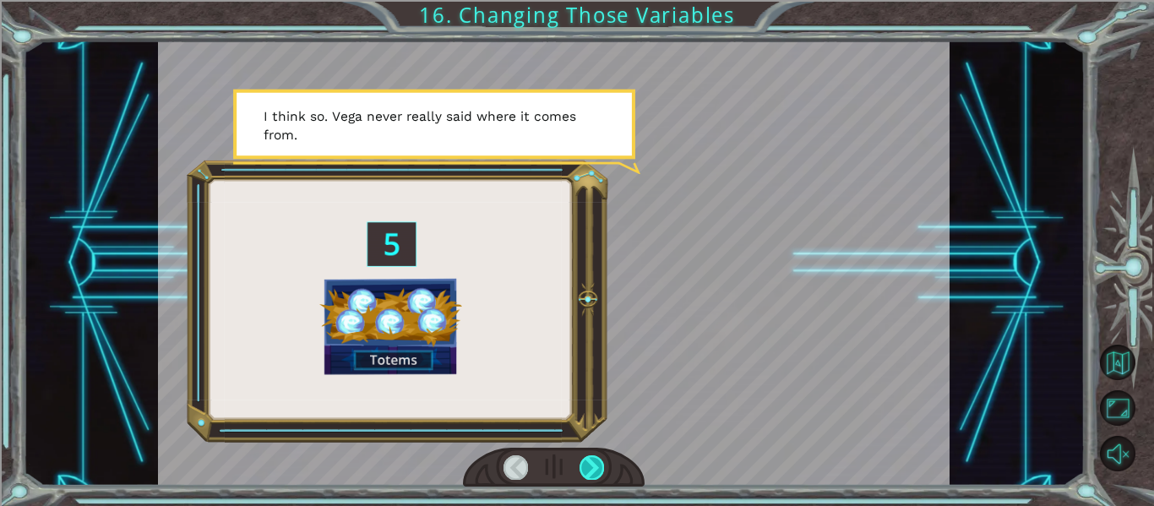
click at [582, 478] on div at bounding box center [592, 467] width 24 height 24
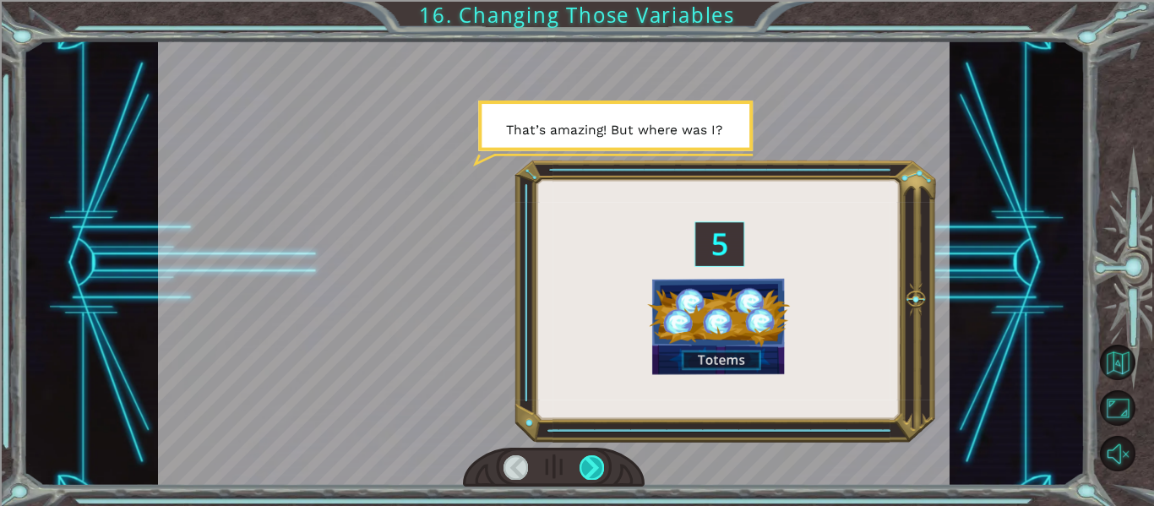
click at [582, 478] on div at bounding box center [592, 467] width 24 height 24
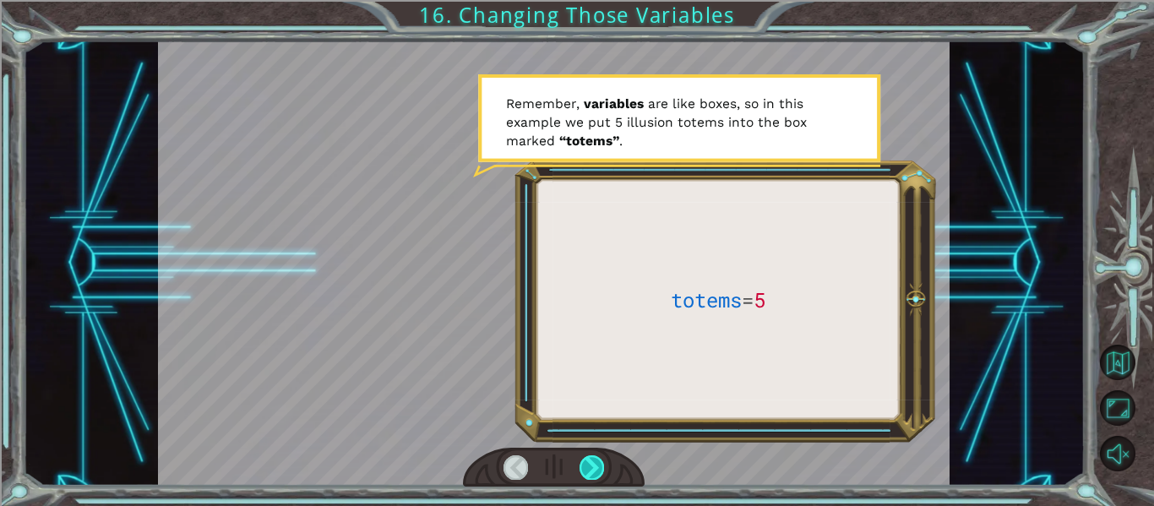
click at [582, 478] on div at bounding box center [592, 467] width 24 height 24
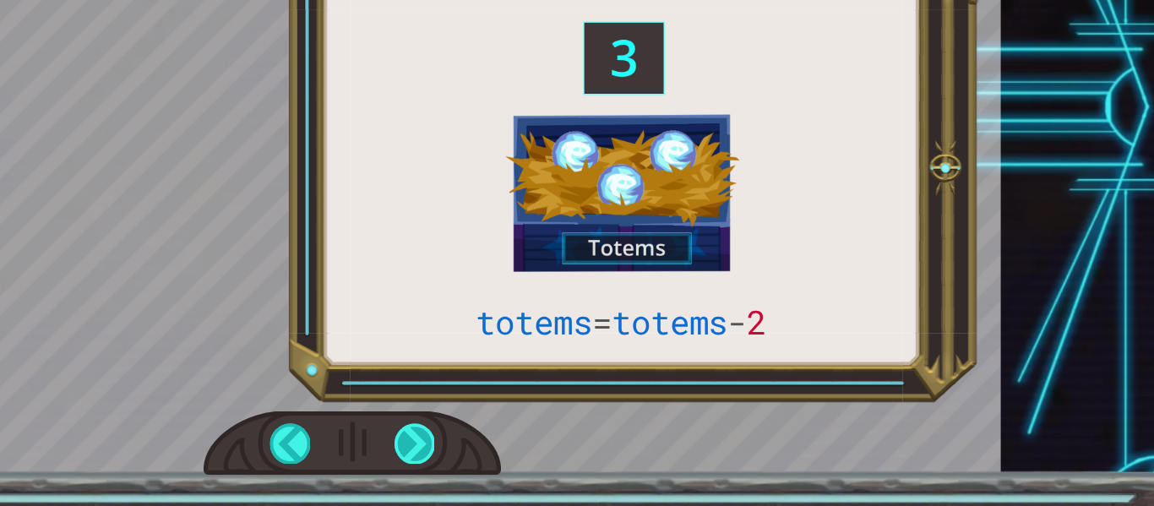
click at [592, 476] on div at bounding box center [592, 467] width 24 height 24
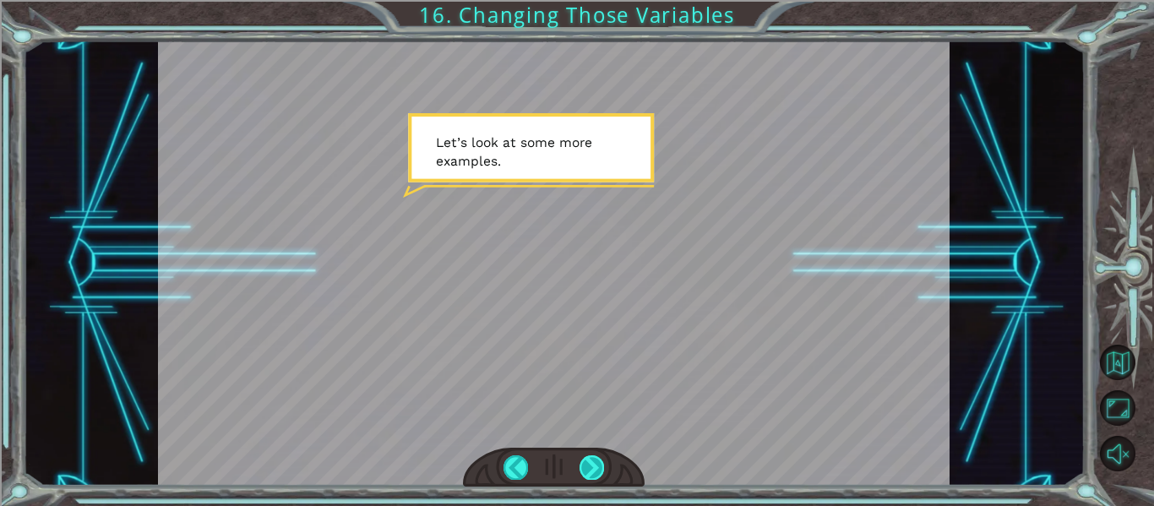
click at [585, 471] on div at bounding box center [592, 467] width 24 height 24
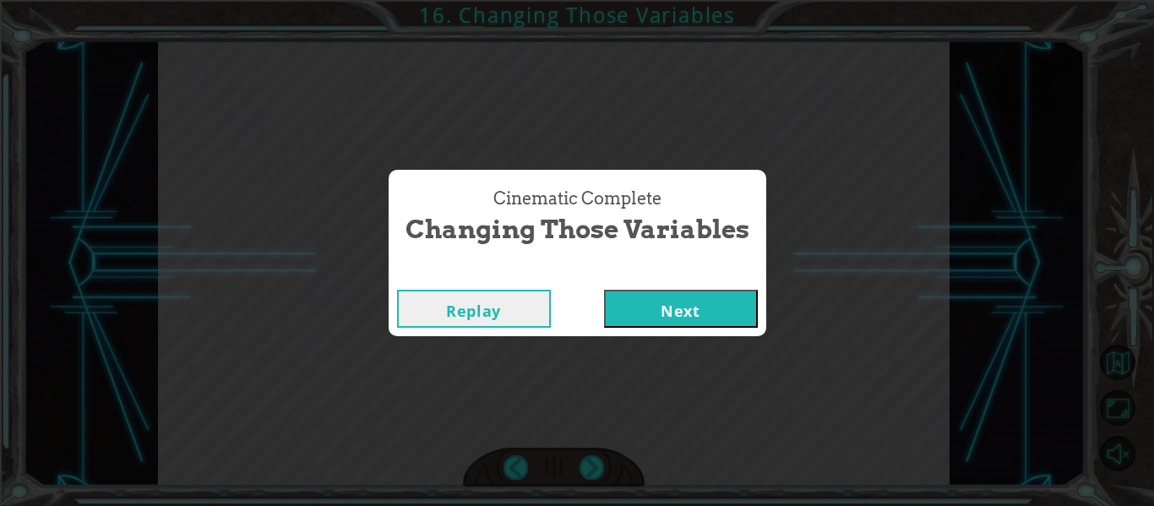
click at [662, 318] on button "Next" at bounding box center [681, 309] width 154 height 38
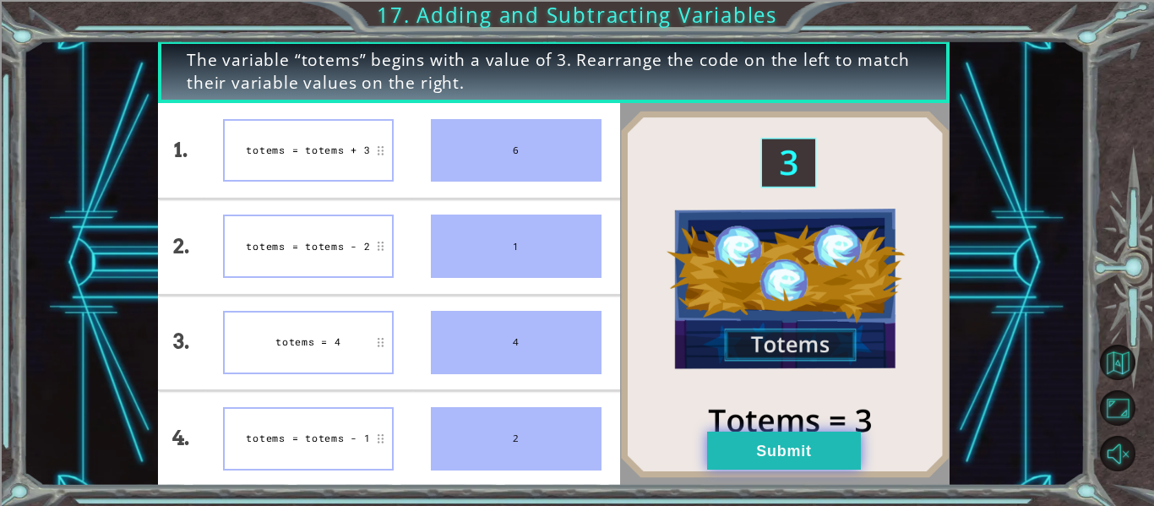
click at [710, 450] on button "Submit" at bounding box center [784, 451] width 154 height 38
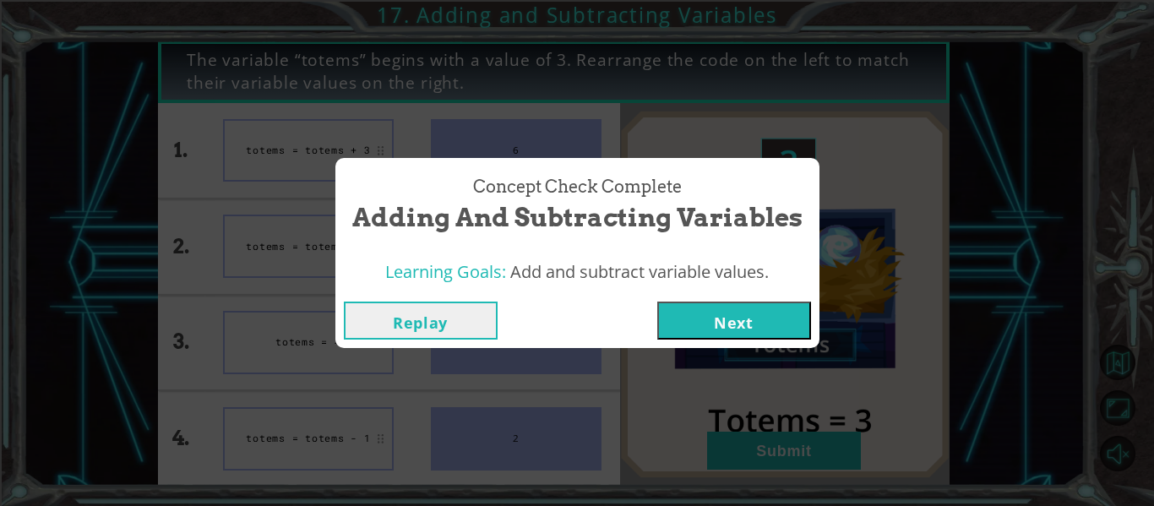
click at [721, 447] on div "Concept Check Complete Adding and Subtracting Variables Learning Goals: Add and…" at bounding box center [577, 253] width 1154 height 506
click at [729, 317] on button "Next" at bounding box center [734, 321] width 154 height 38
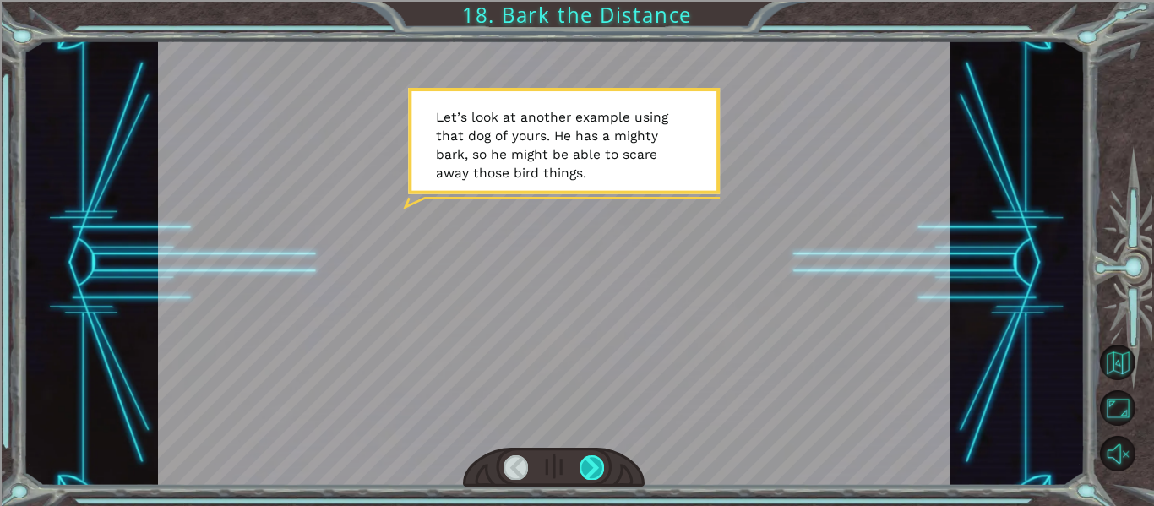
click at [588, 469] on div at bounding box center [592, 467] width 24 height 24
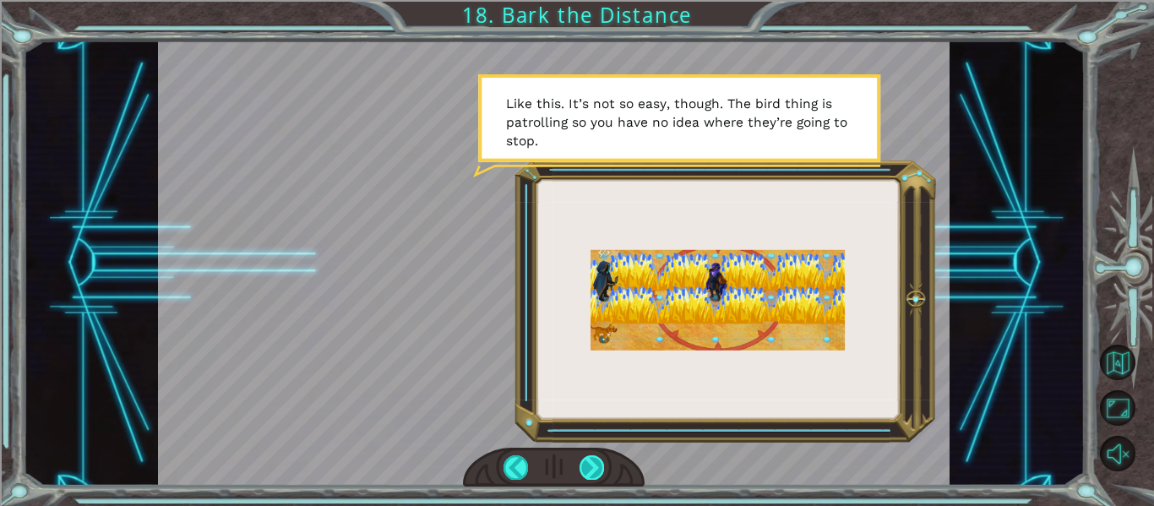
click at [588, 469] on div at bounding box center [592, 467] width 24 height 24
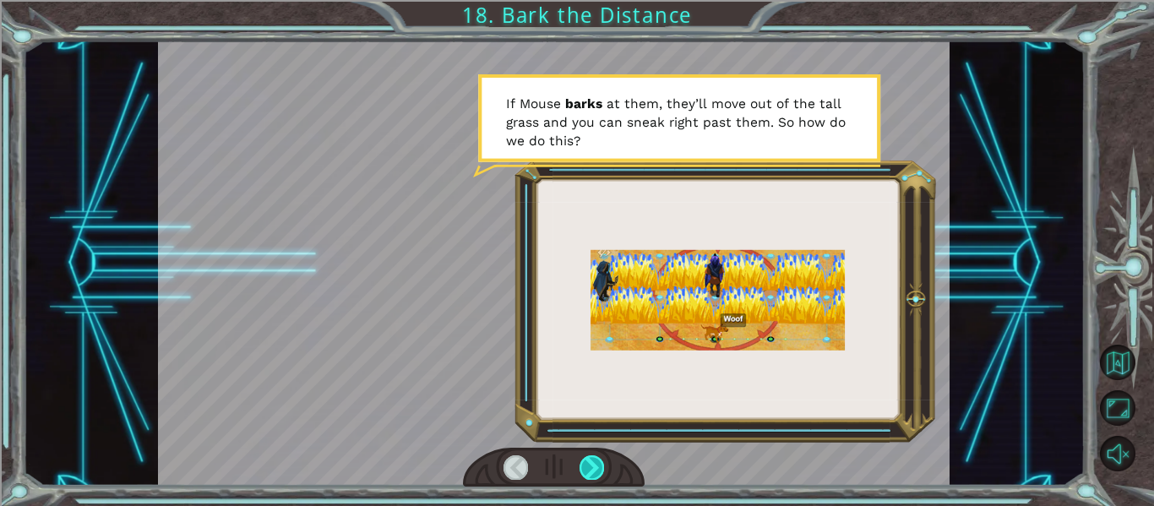
click at [588, 469] on div at bounding box center [592, 467] width 24 height 24
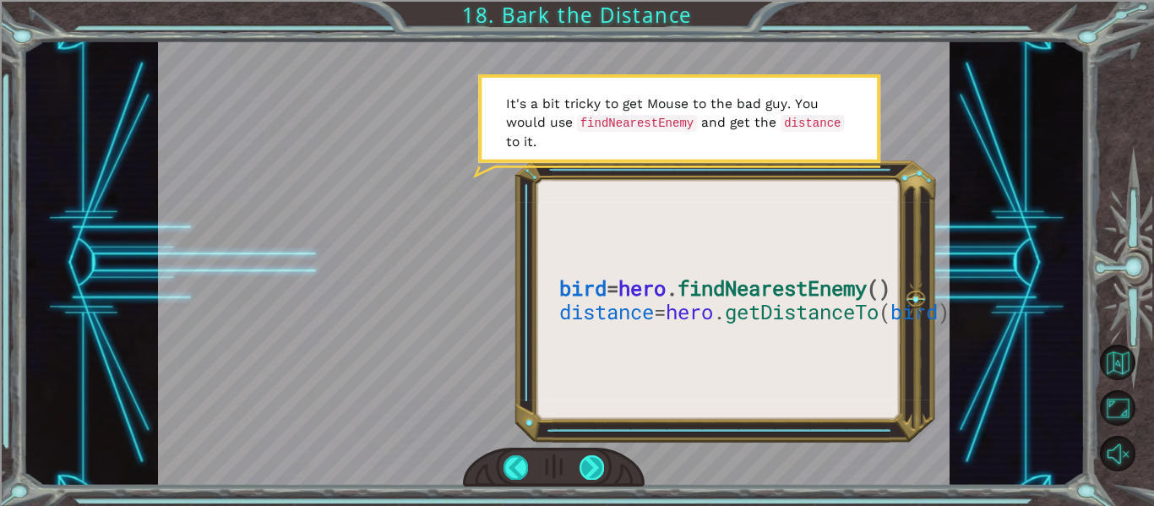
click at [585, 463] on div at bounding box center [592, 467] width 24 height 24
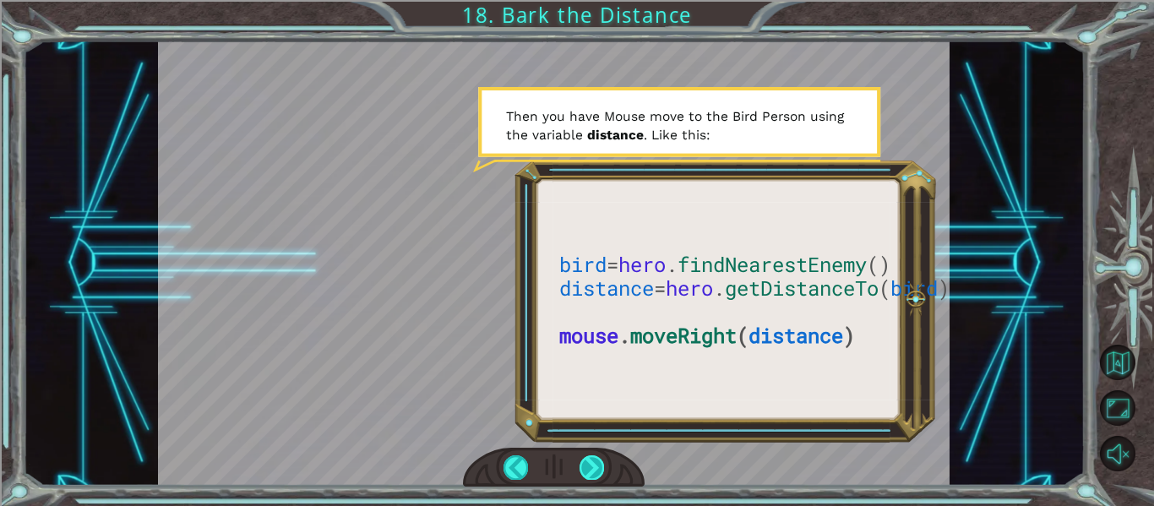
click at [585, 464] on div at bounding box center [592, 467] width 24 height 24
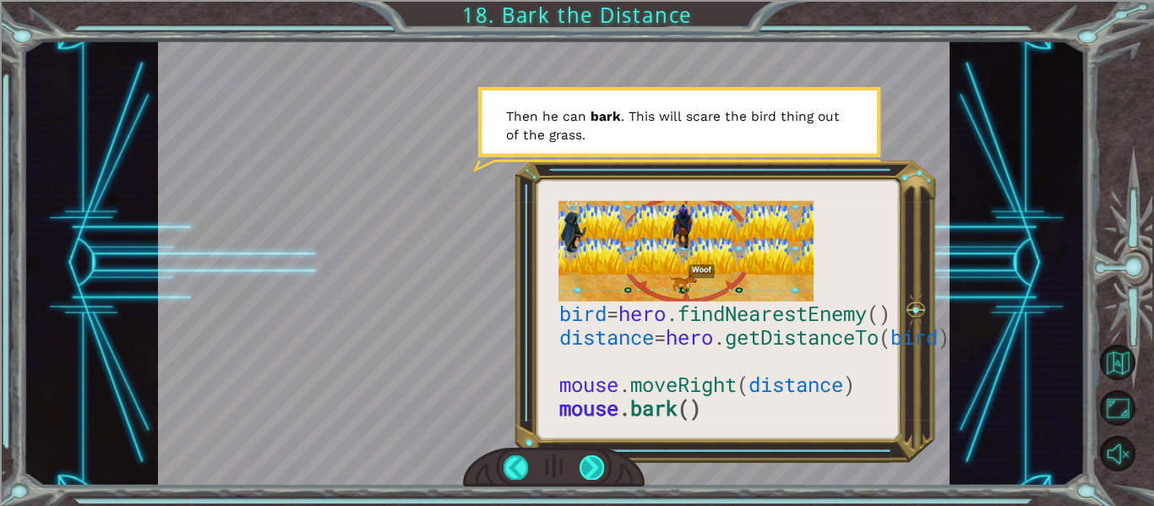
click at [602, 463] on div at bounding box center [592, 467] width 24 height 24
